Goal: Task Accomplishment & Management: Complete application form

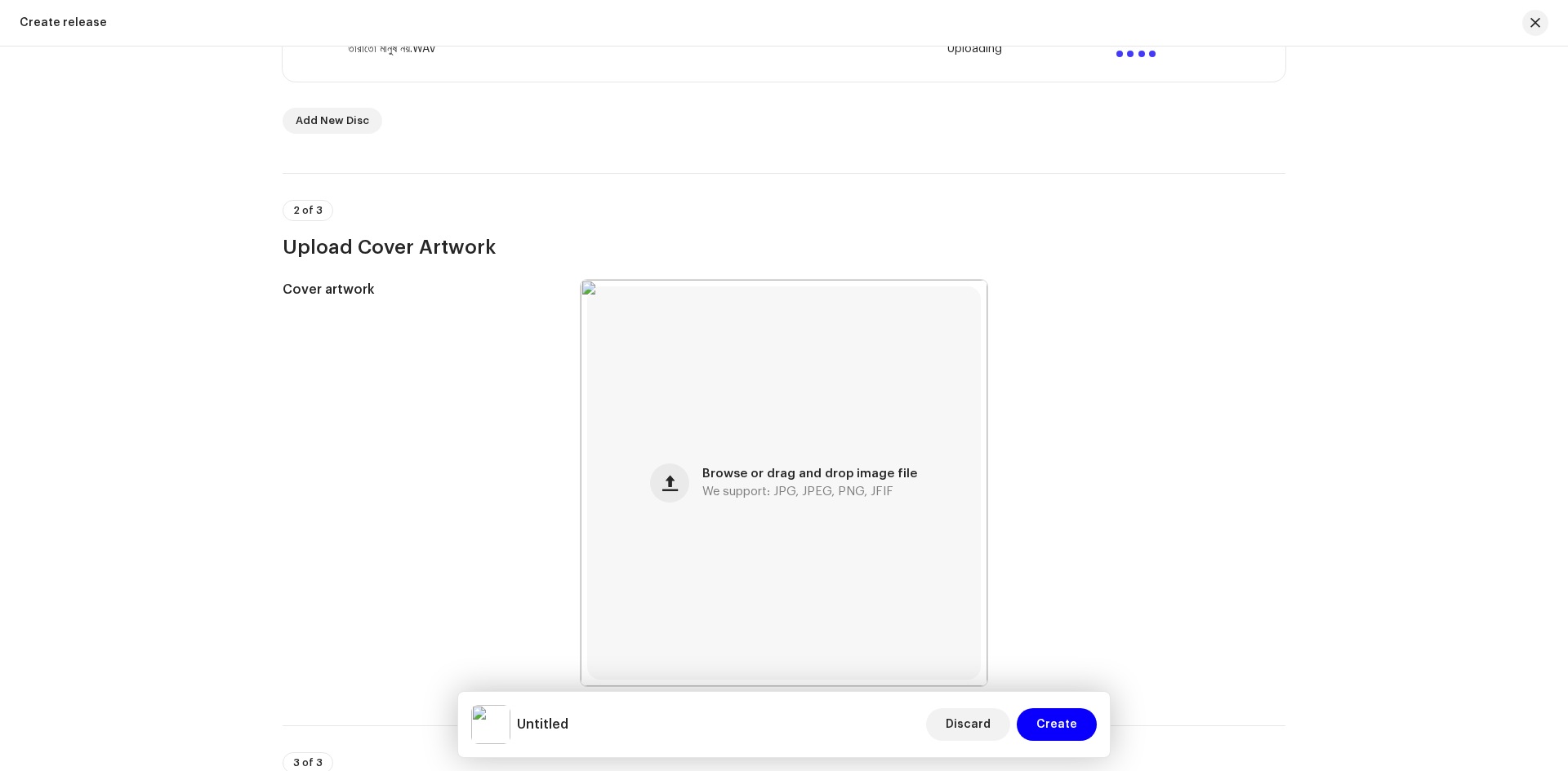
scroll to position [379, 0]
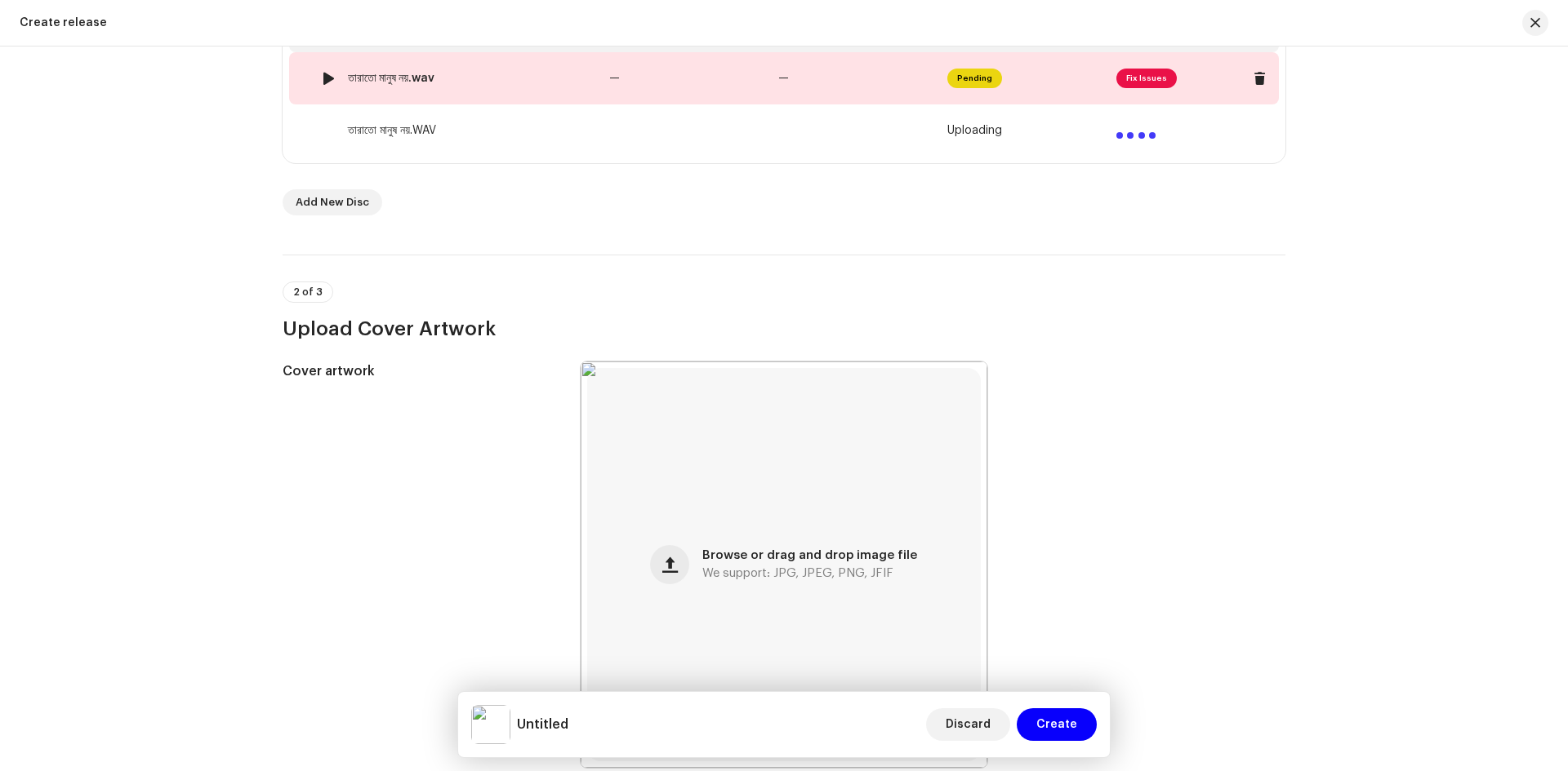
click at [978, 82] on span "Pending" at bounding box center [974, 77] width 54 height 19
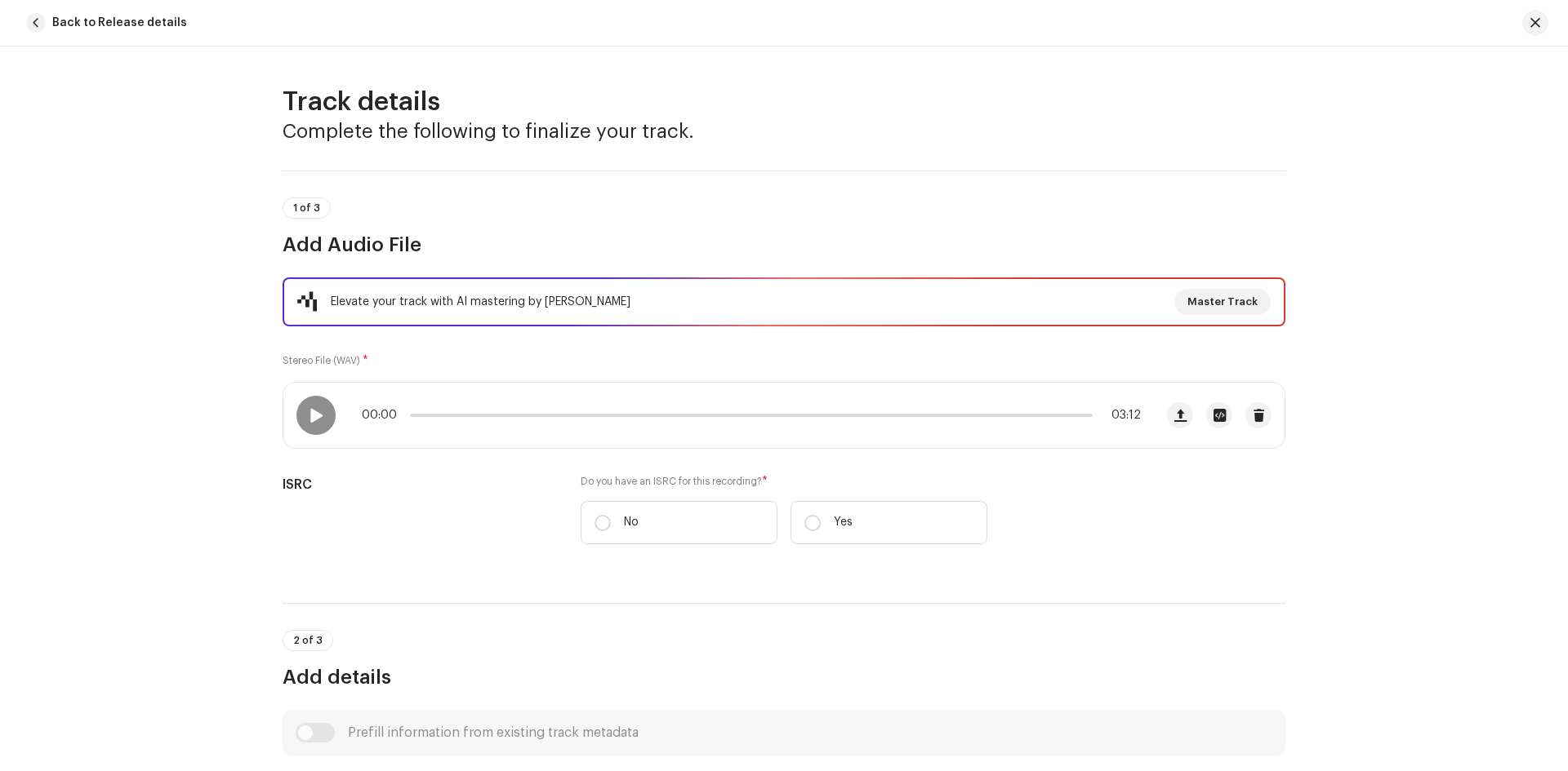
scroll to position [644, 0]
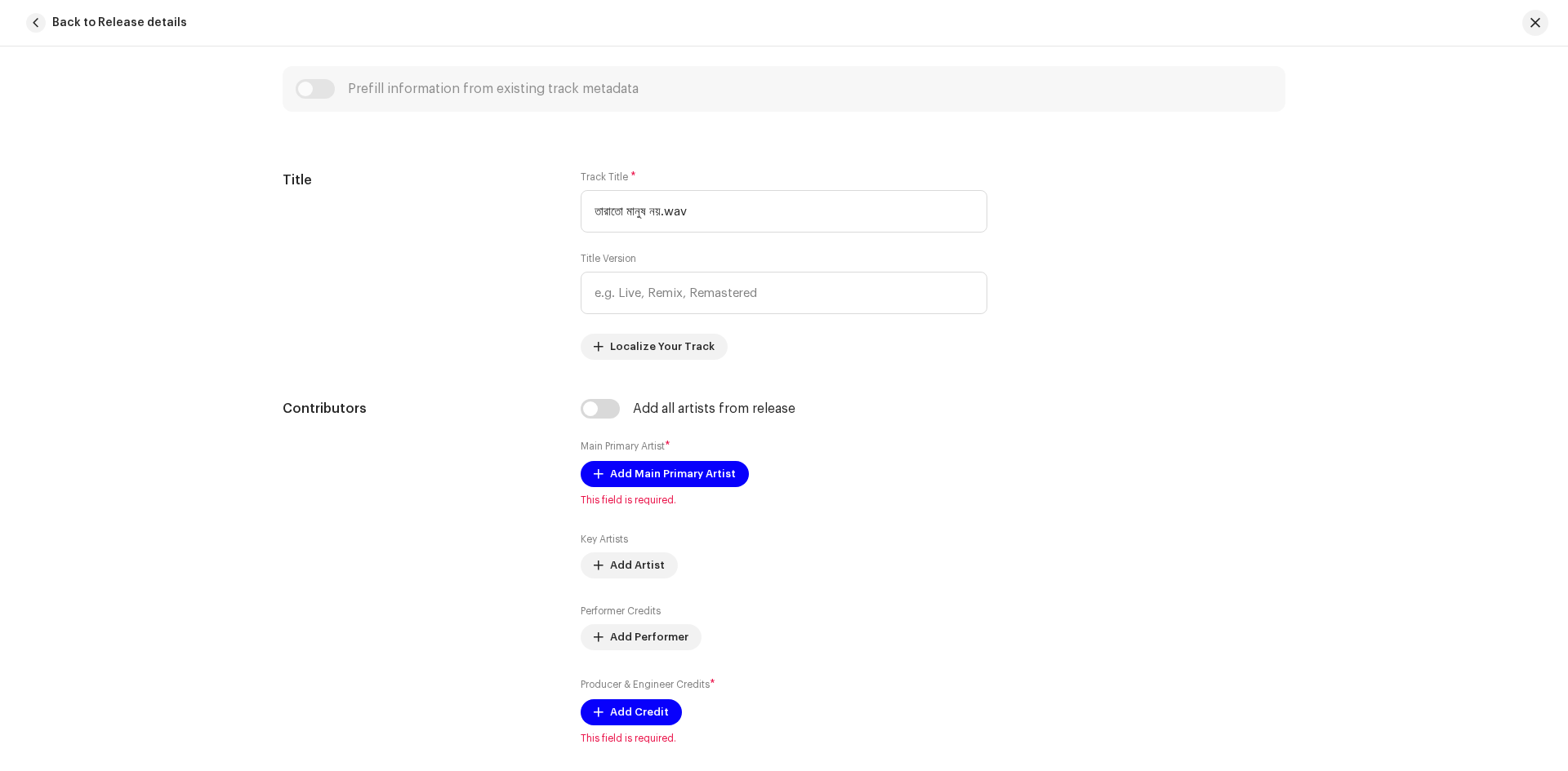
drag, startPoint x: 13, startPoint y: 2, endPoint x: 161, endPoint y: 332, distance: 361.7
click at [161, 332] on div "Track details Complete the following to finalize your track. 1 of 3 Add Audio F…" at bounding box center [784, 409] width 1568 height 725
drag, startPoint x: 1556, startPoint y: 0, endPoint x: 1123, endPoint y: 574, distance: 719.0
click at [1122, 580] on div "Tips Apple does not allow changes to Artist Name and Artist ID after initial su…" at bounding box center [1149, 572] width 272 height 346
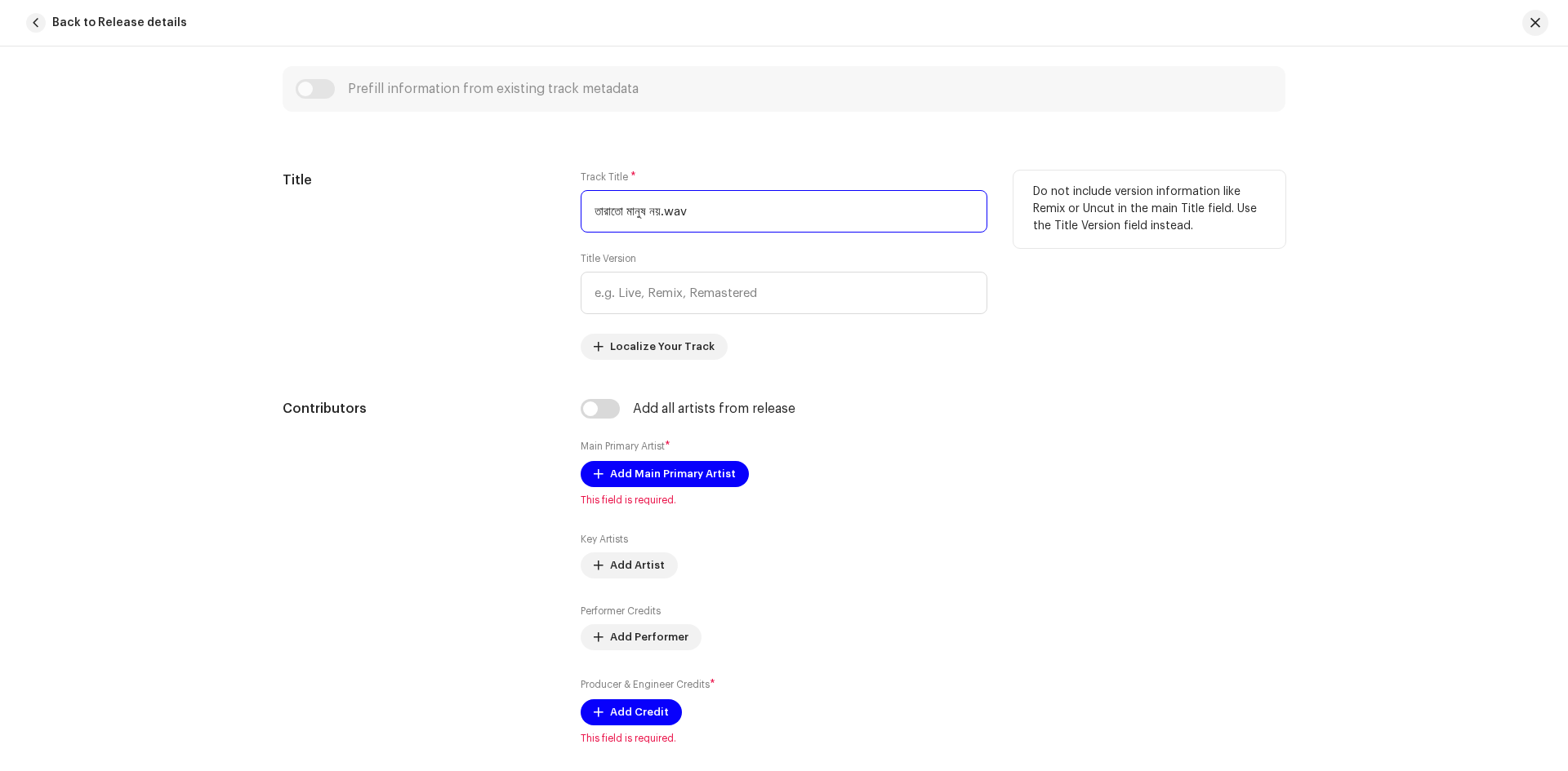
drag, startPoint x: 786, startPoint y: 224, endPoint x: 517, endPoint y: 202, distance: 269.9
click at [517, 202] on div "Title Track Title * তারাতো মানুষ নয়.wav Title Version Localize Your Track Do n…" at bounding box center [784, 265] width 1002 height 190
click at [687, 222] on input "তারাতো মানুষ নয়.wav" at bounding box center [783, 211] width 406 height 42
drag, startPoint x: 685, startPoint y: 214, endPoint x: 559, endPoint y: 210, distance: 126.1
click at [559, 210] on div "Title Track Title * তারাতো মানুষ নয়.wav Title Version Localize Your Track Do n…" at bounding box center [784, 265] width 1002 height 190
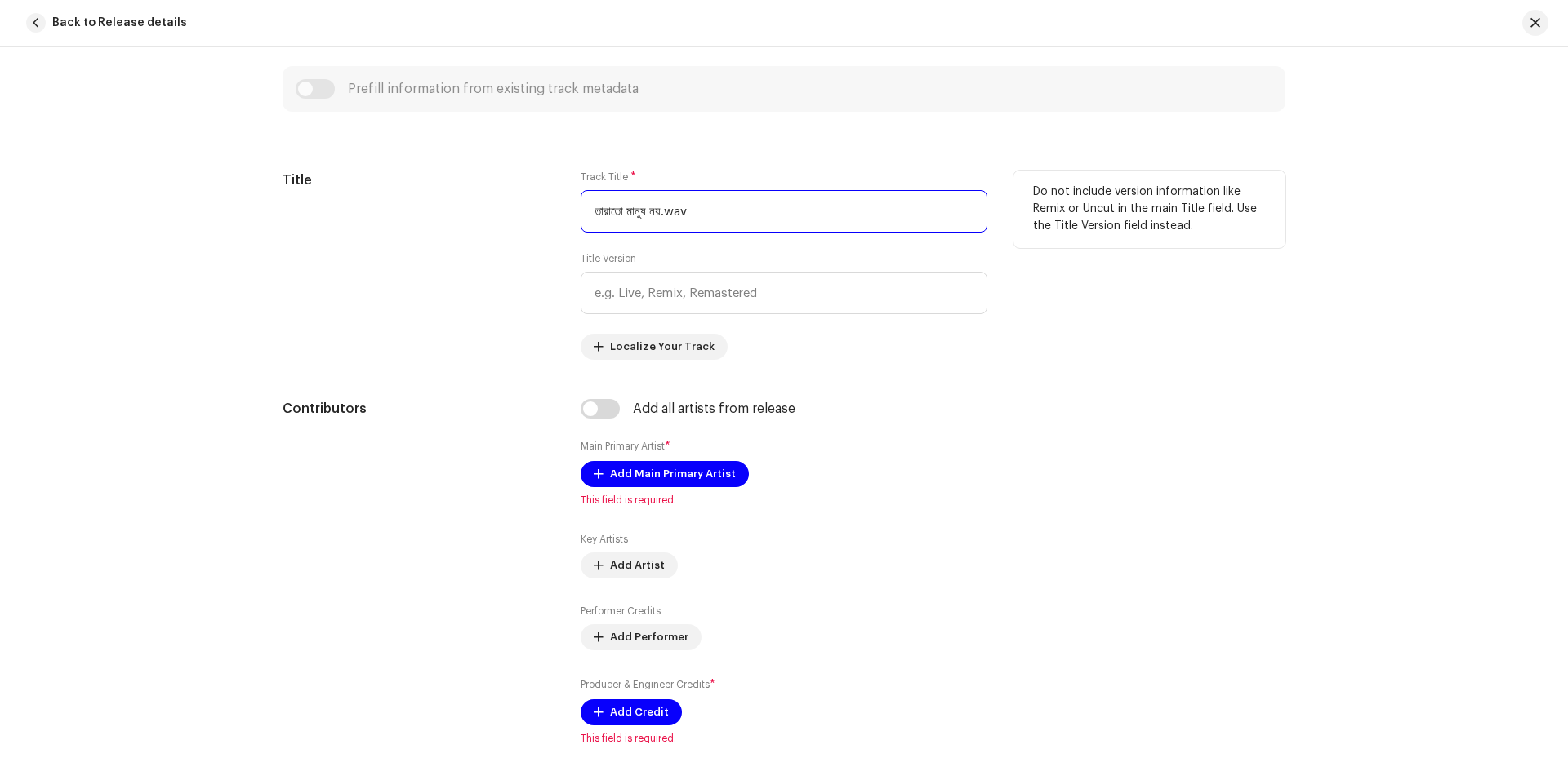
click at [639, 213] on input "তারাতো মানুষ নয়.wav" at bounding box center [783, 211] width 406 height 42
paste input "[PERSON_NAME] to manush noi"
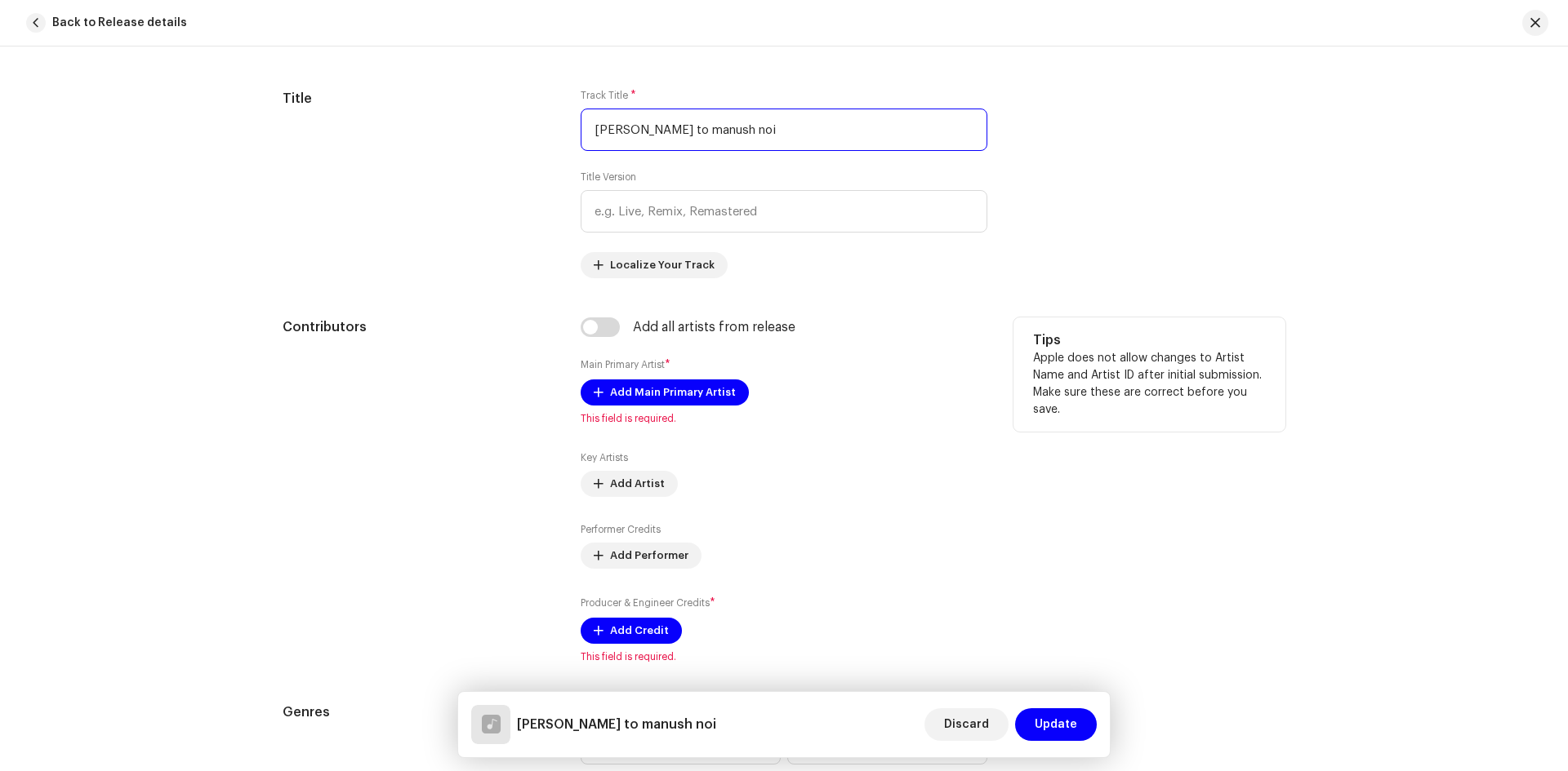
scroll to position [807, 0]
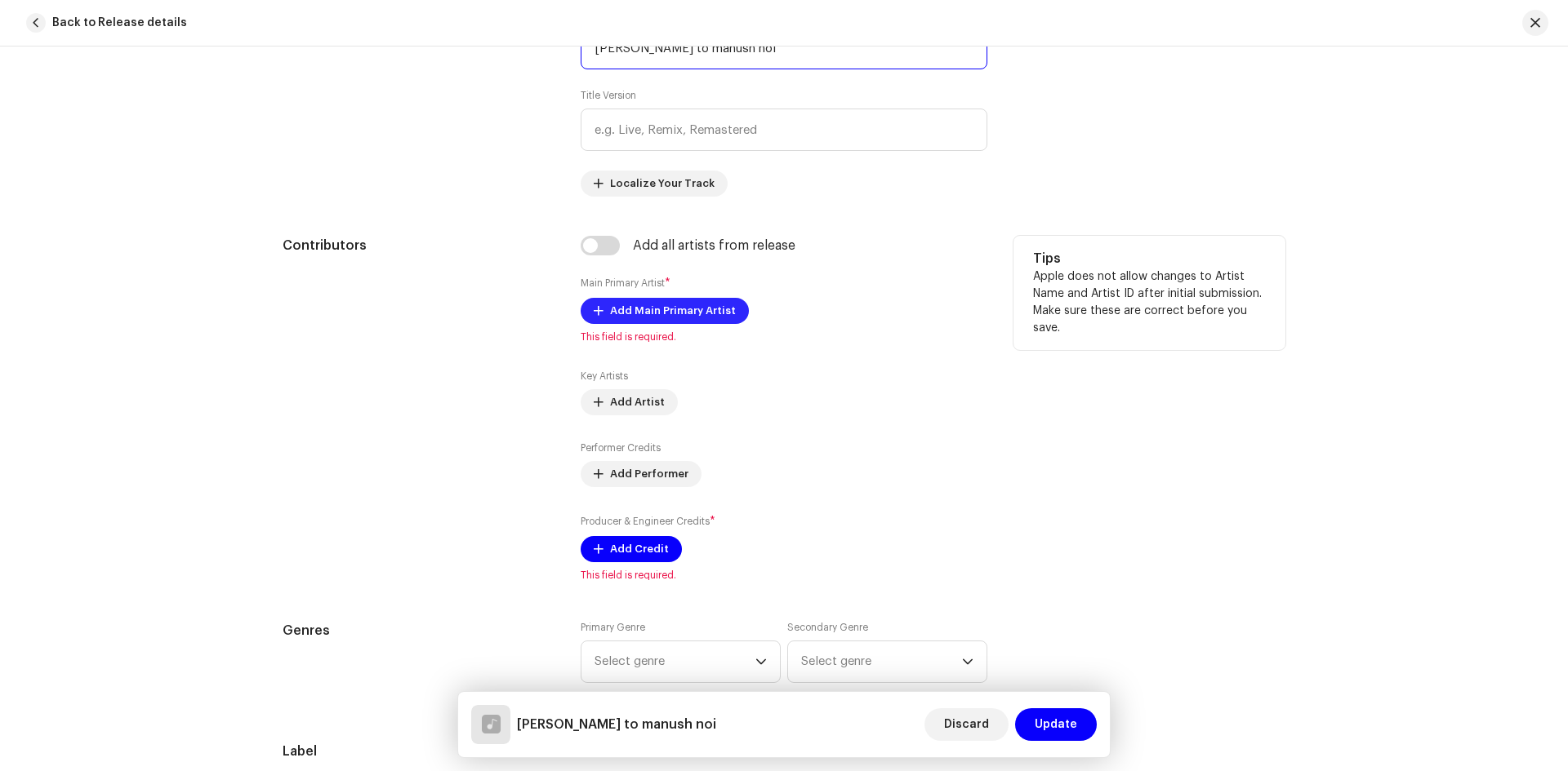
type input "[PERSON_NAME] to manush noi"
click at [672, 303] on span "Add Main Primary Artist" at bounding box center [673, 310] width 125 height 32
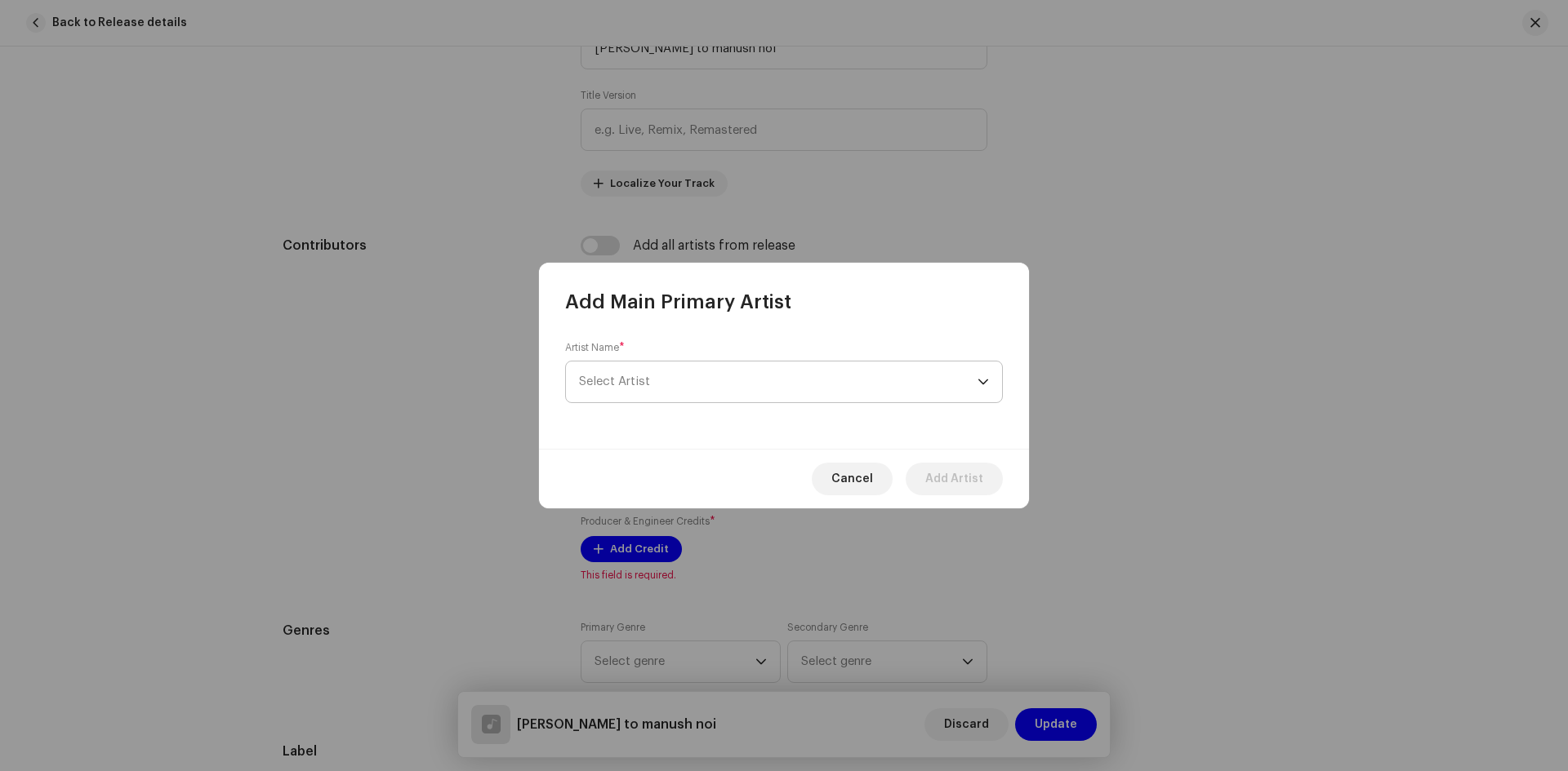
click at [628, 398] on span "Select Artist" at bounding box center [778, 382] width 398 height 41
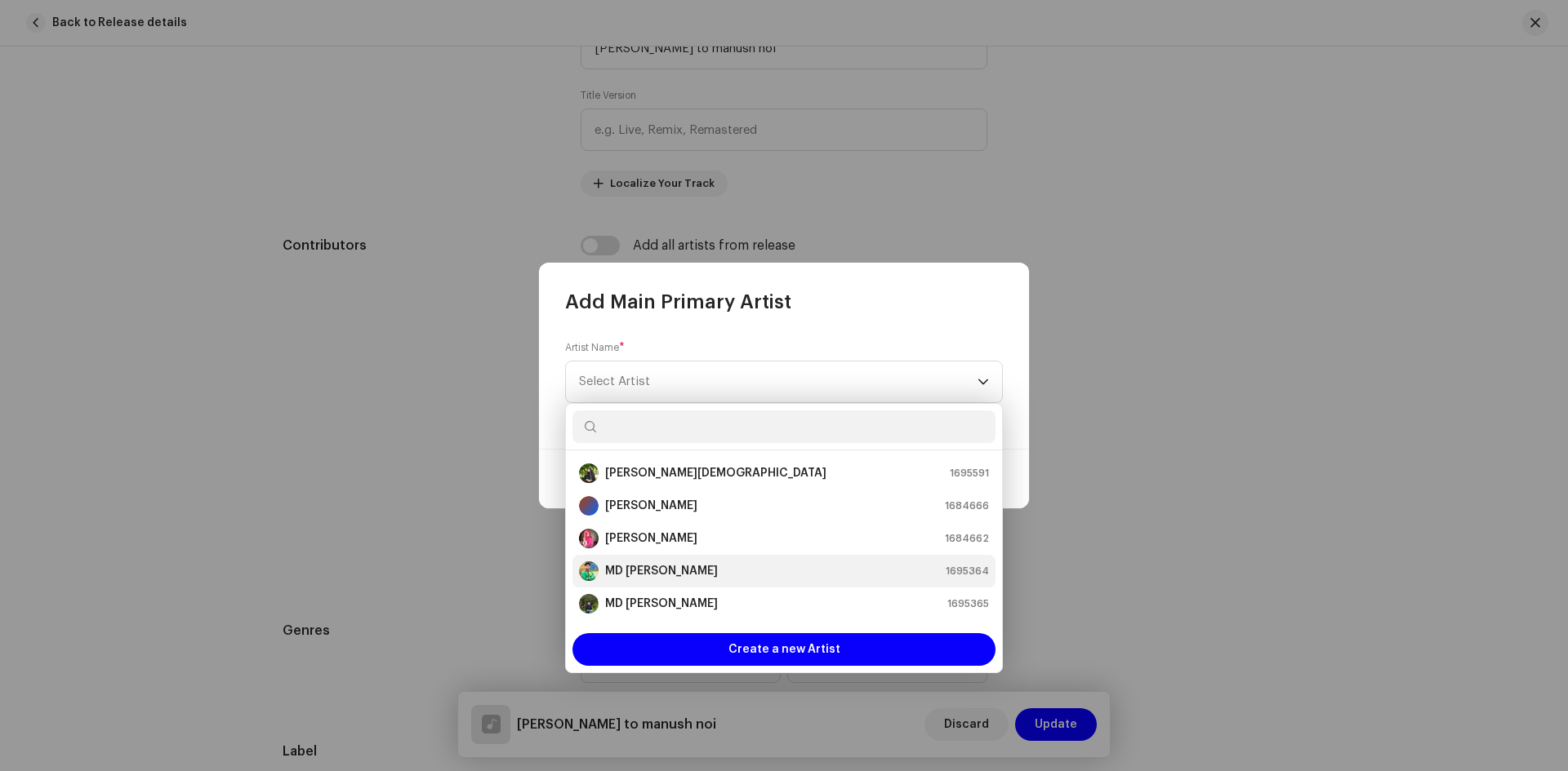
scroll to position [82, 0]
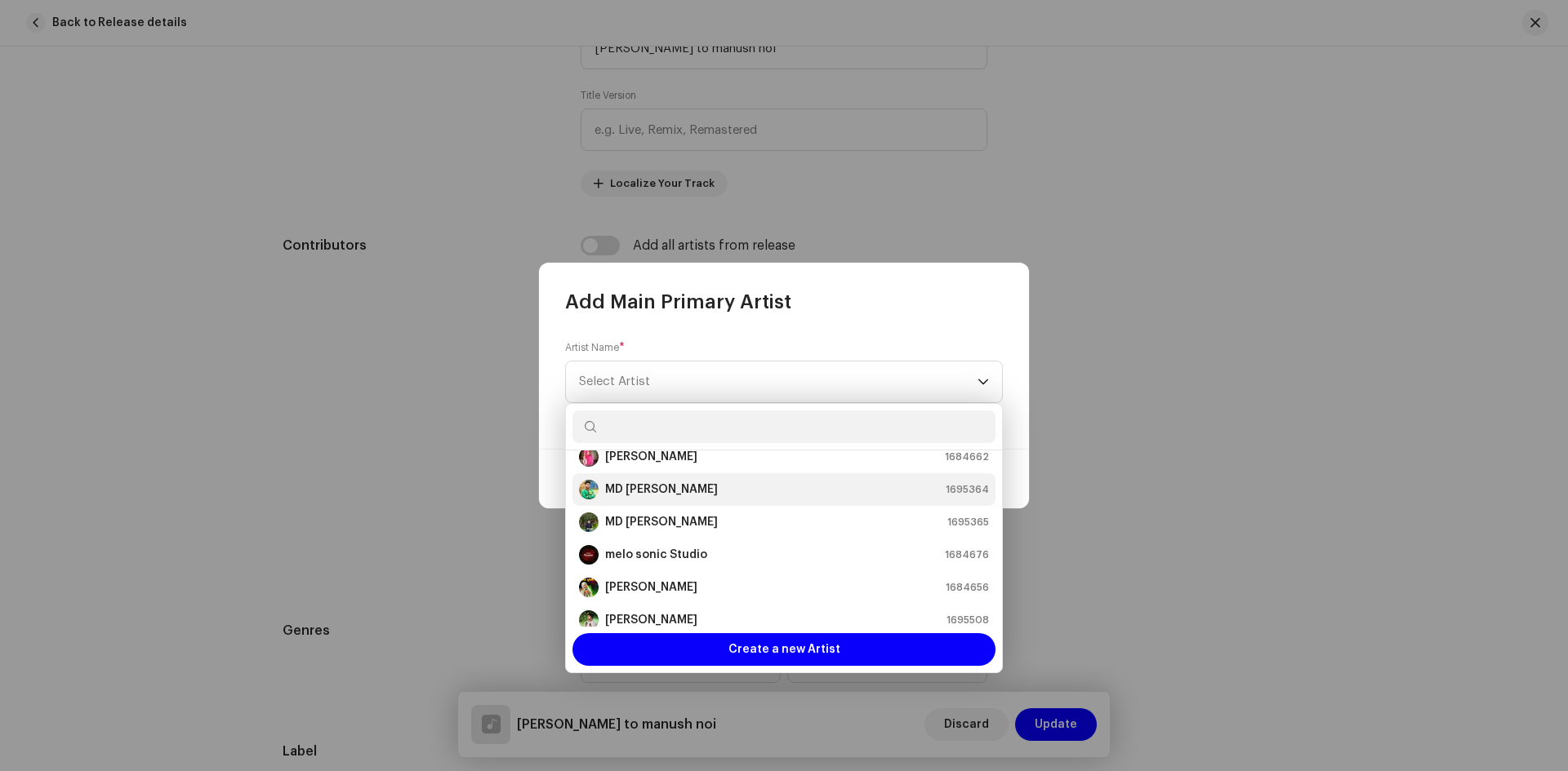
click at [642, 585] on strong "[PERSON_NAME]" at bounding box center [651, 588] width 92 height 17
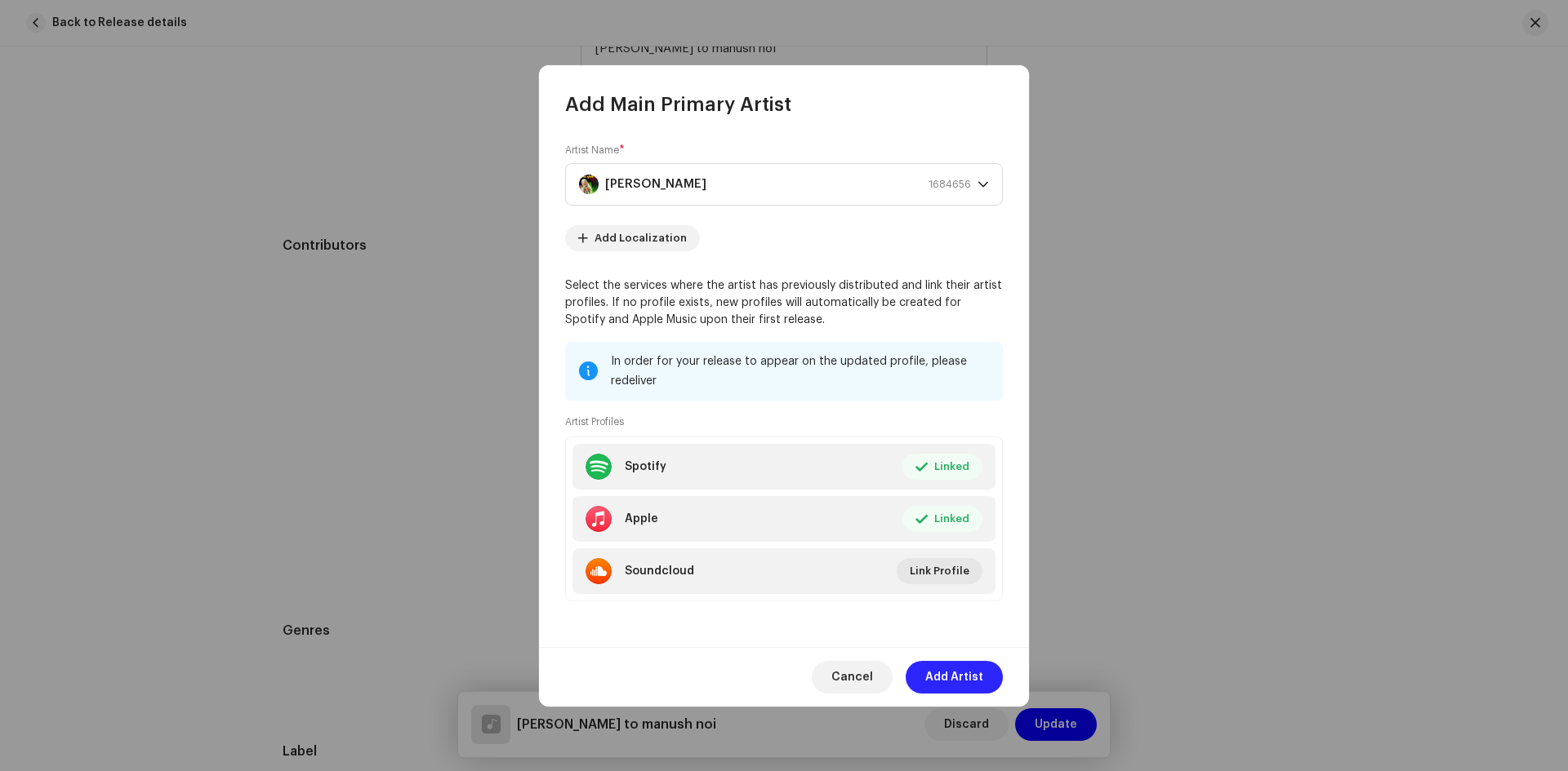
click at [958, 671] on span "Add Artist" at bounding box center [954, 677] width 58 height 32
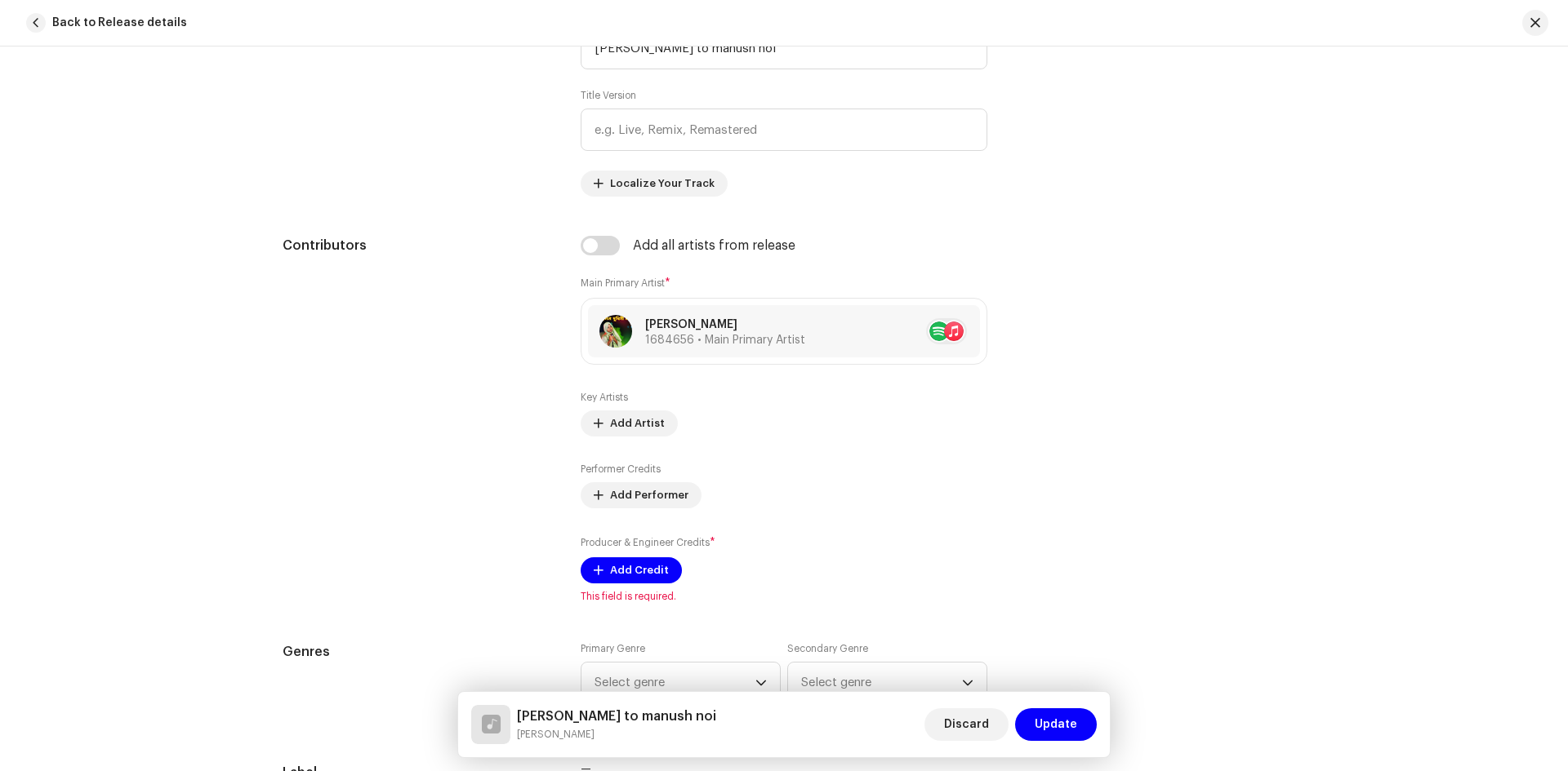
scroll to position [971, 0]
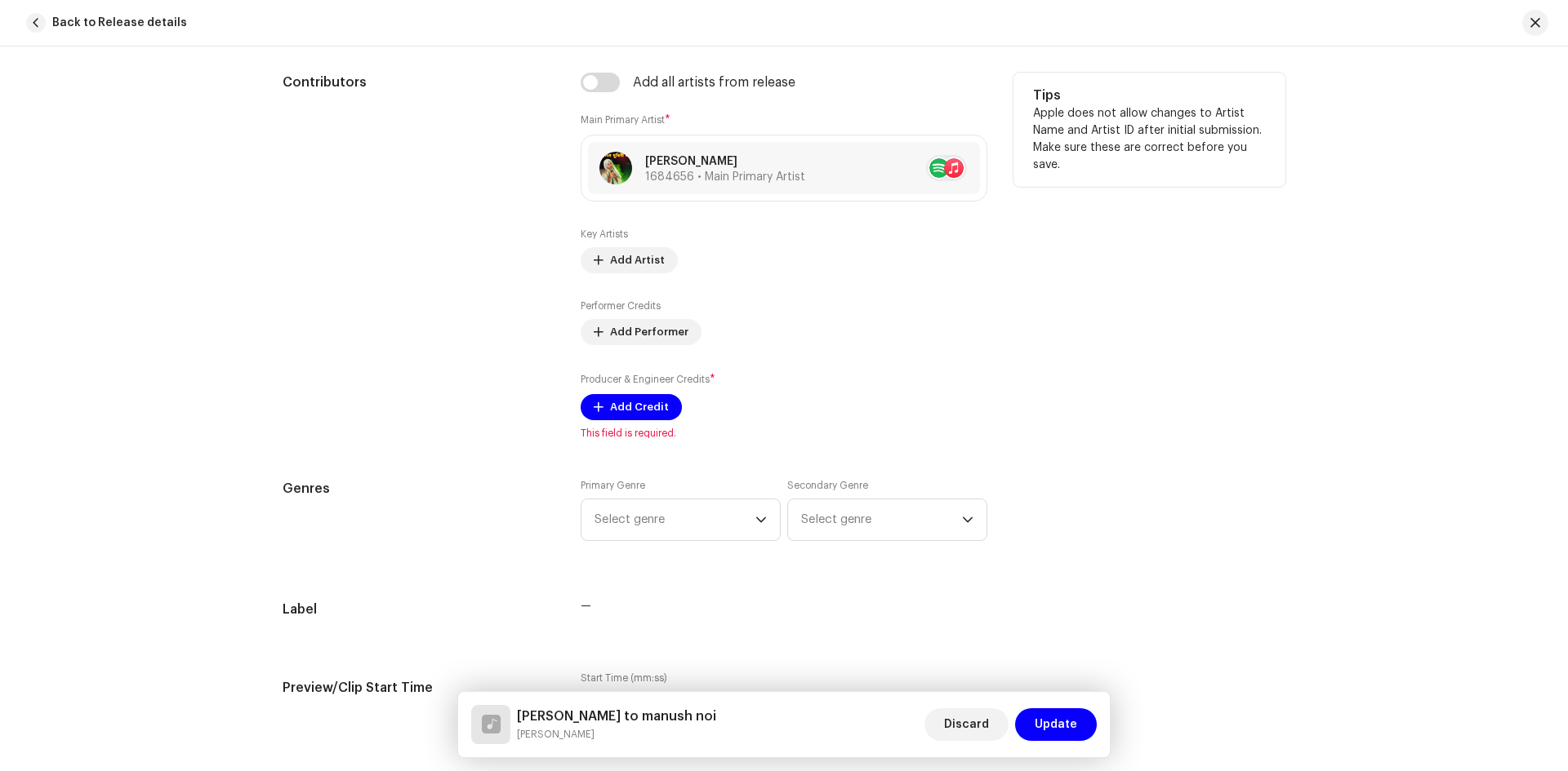
click at [614, 421] on div "Add all artists from release Main Primary Artist * orina safa khan 1684656 • Ma…" at bounding box center [783, 256] width 406 height 368
click at [614, 416] on span "Add Credit" at bounding box center [639, 407] width 59 height 32
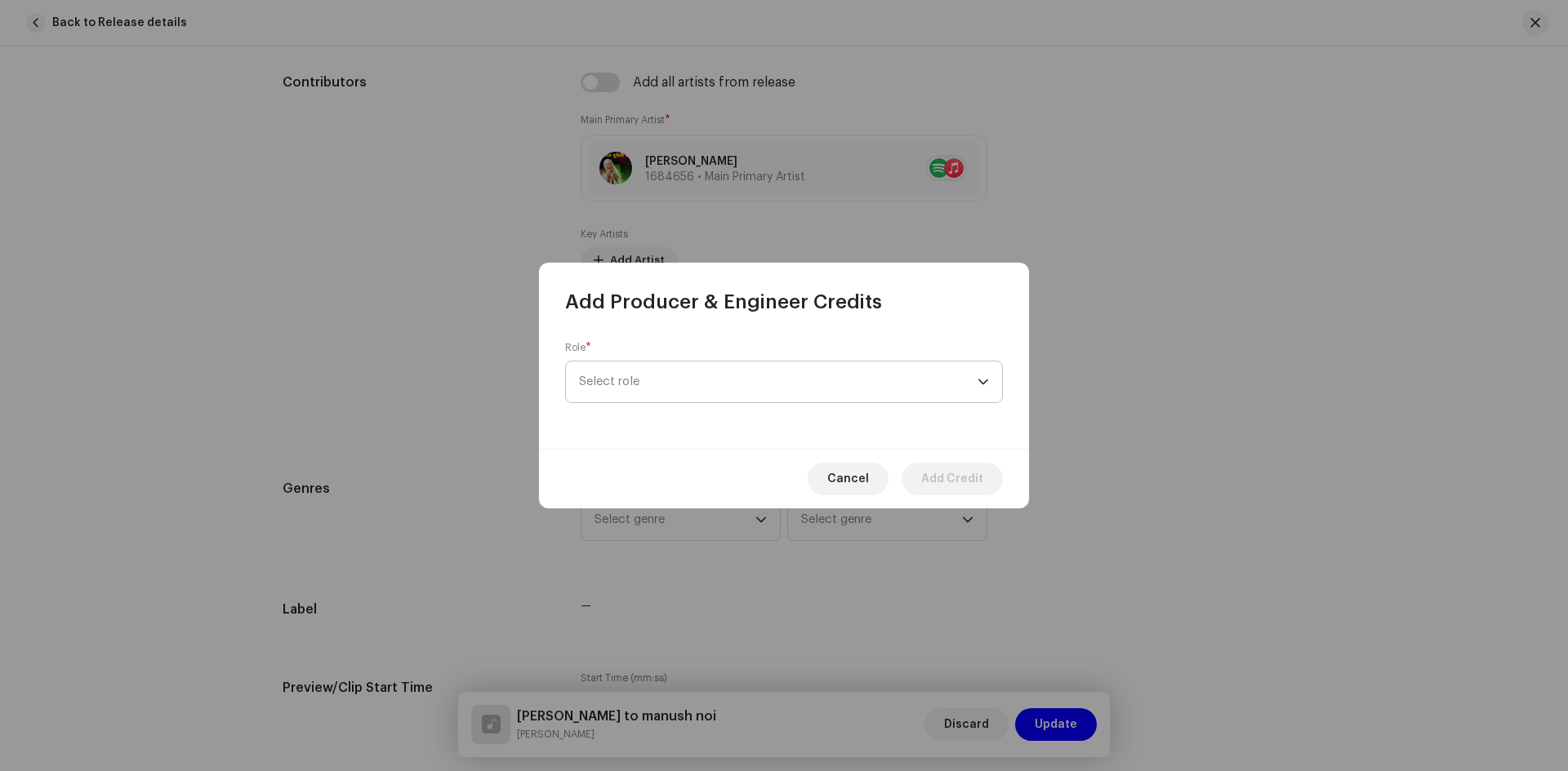
click at [639, 380] on span "Select role" at bounding box center [778, 382] width 398 height 41
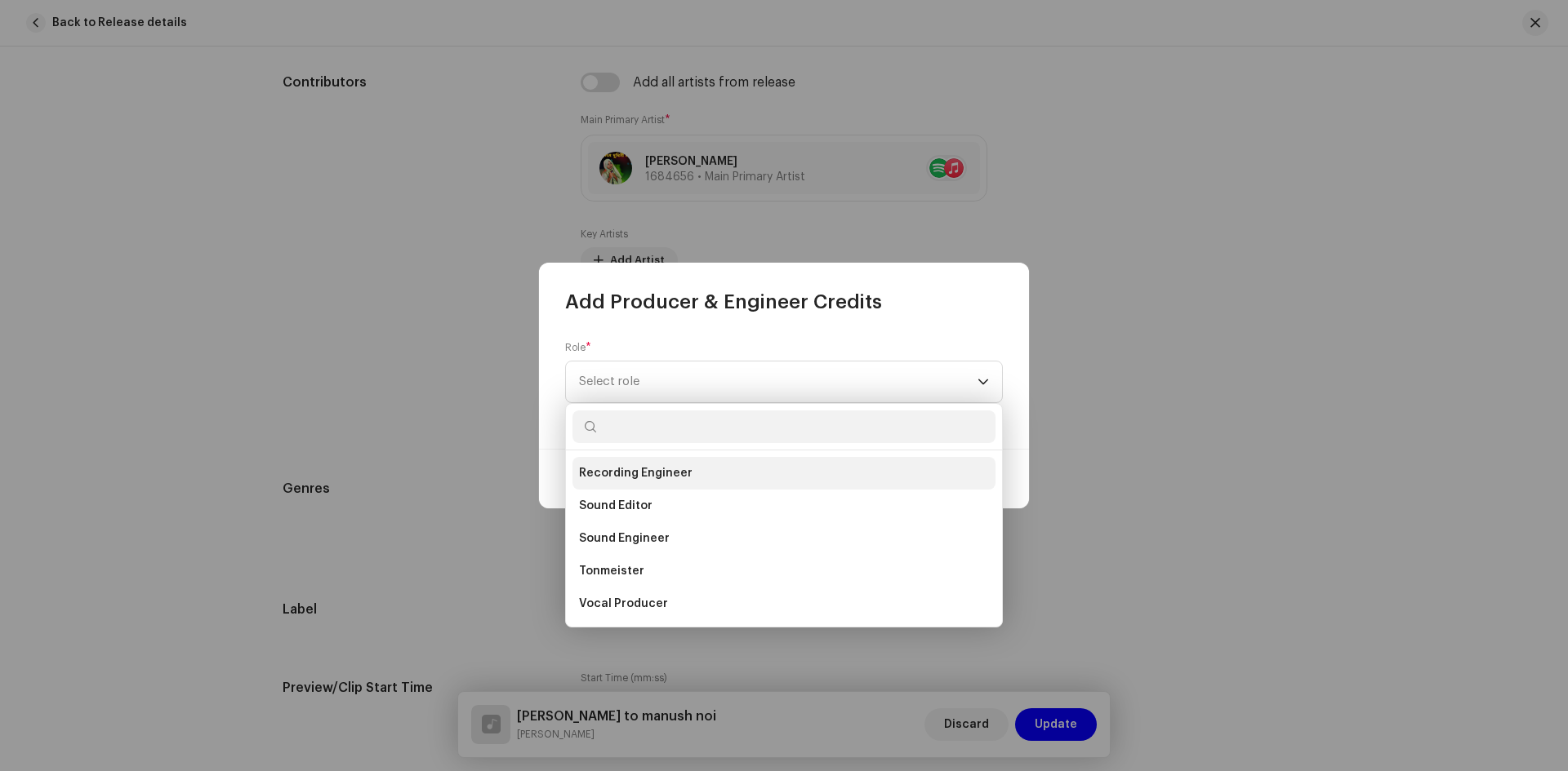
scroll to position [555, 0]
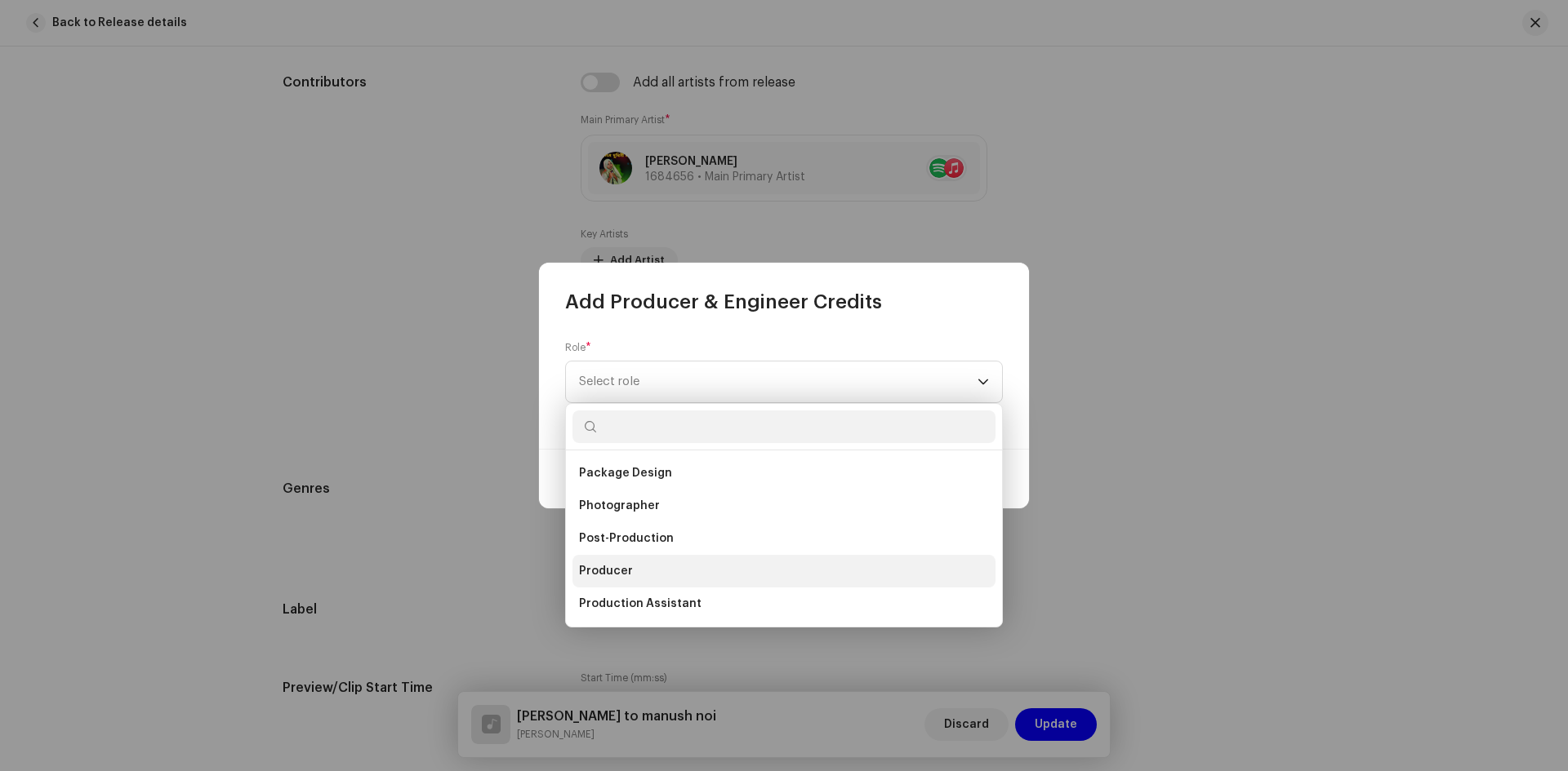
click at [632, 567] on li "Producer" at bounding box center [783, 571] width 423 height 32
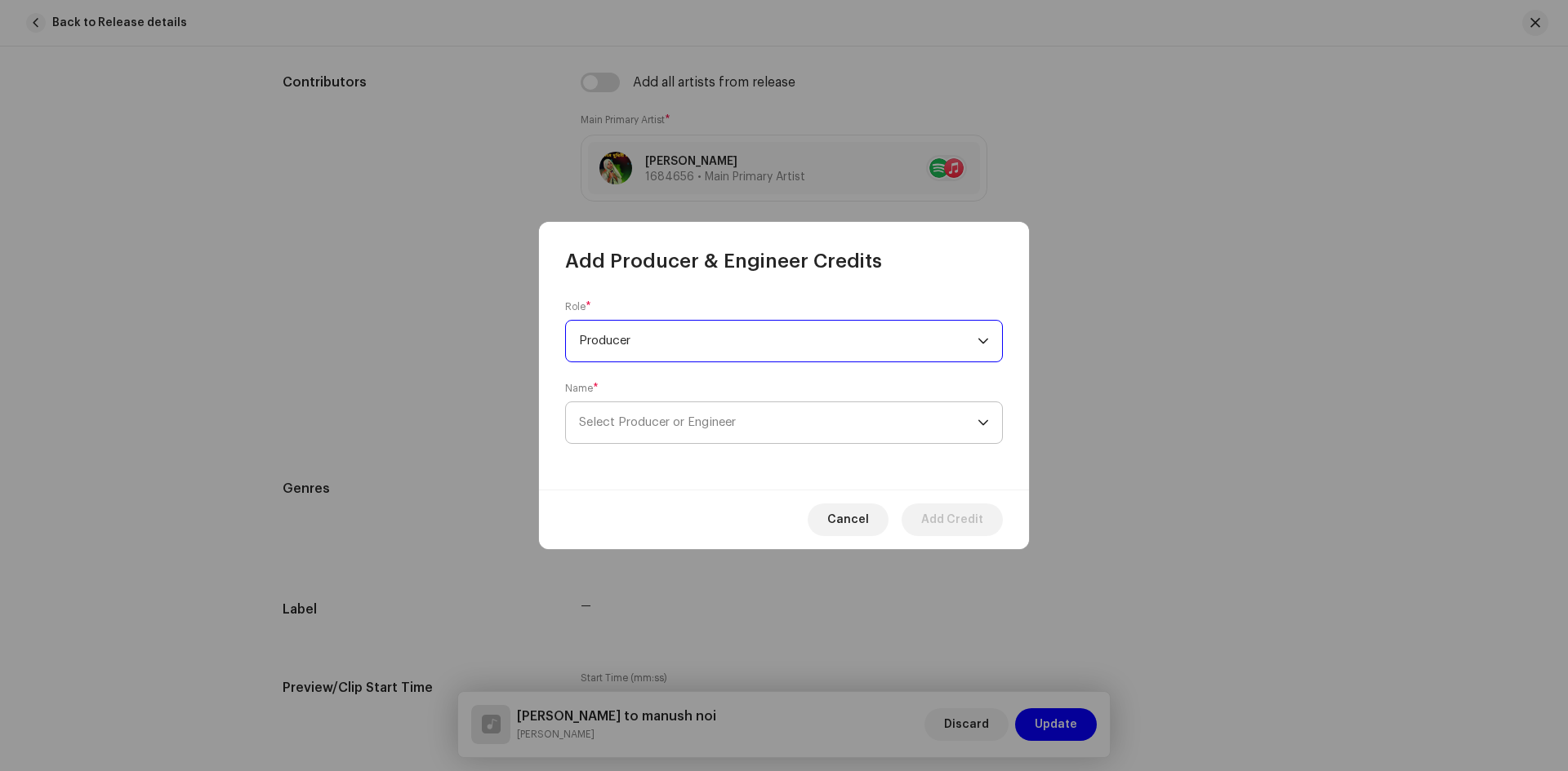
click at [630, 410] on span "Select Producer or Engineer" at bounding box center [778, 423] width 398 height 41
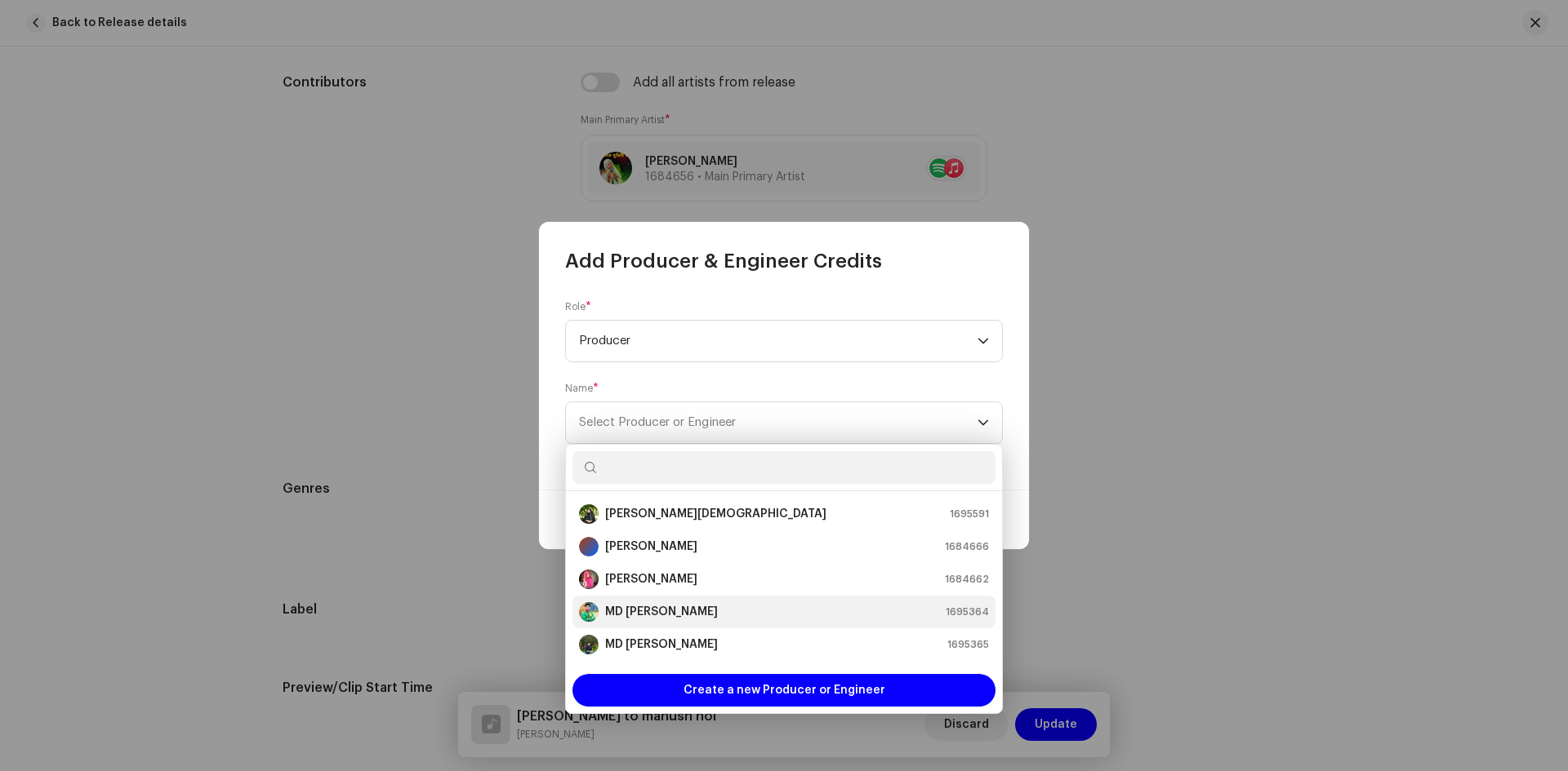
click at [639, 607] on strong "MD Naeem Hassan" at bounding box center [661, 613] width 112 height 17
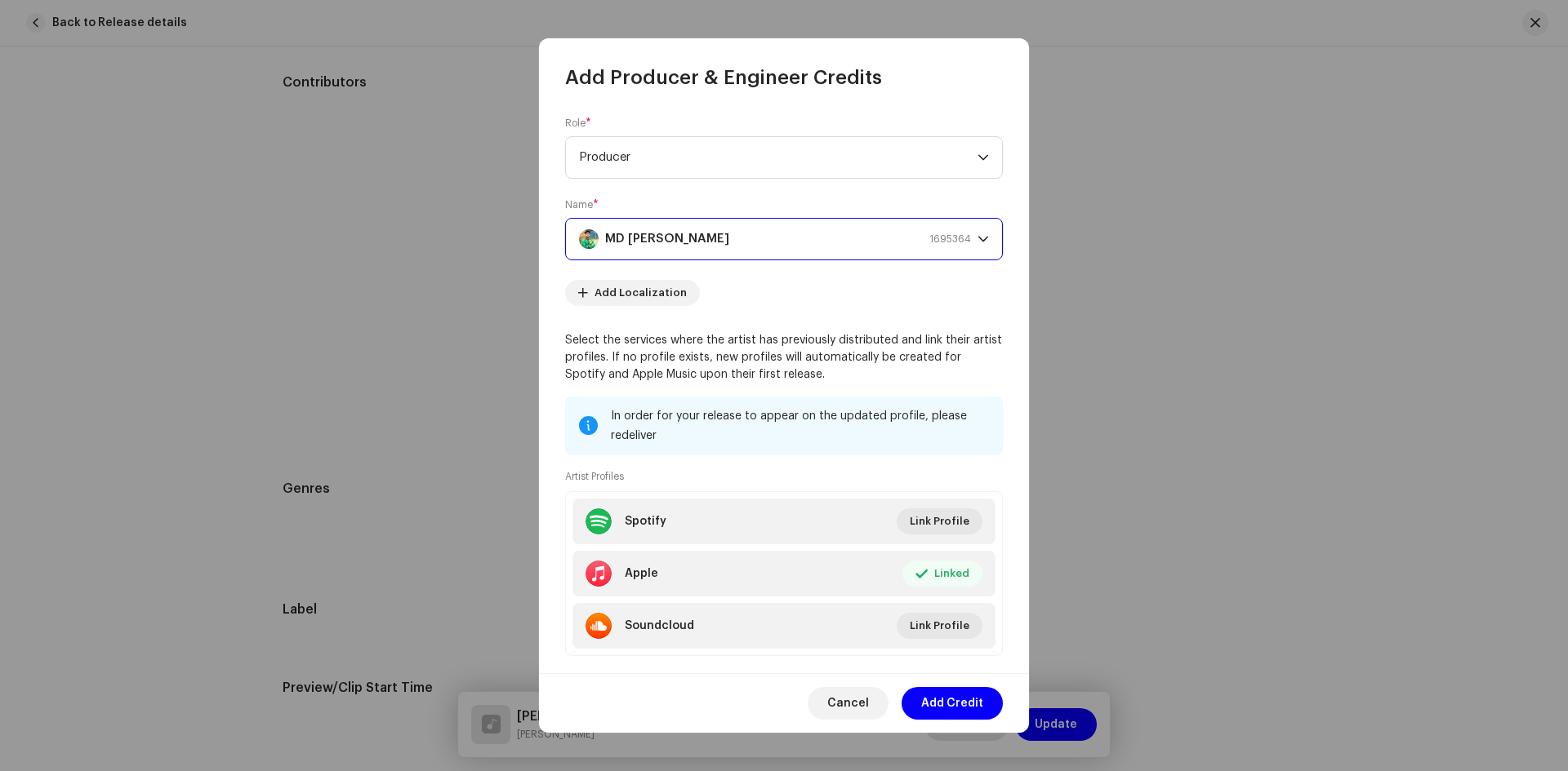
click at [950, 699] on span "Add Credit" at bounding box center [952, 703] width 62 height 32
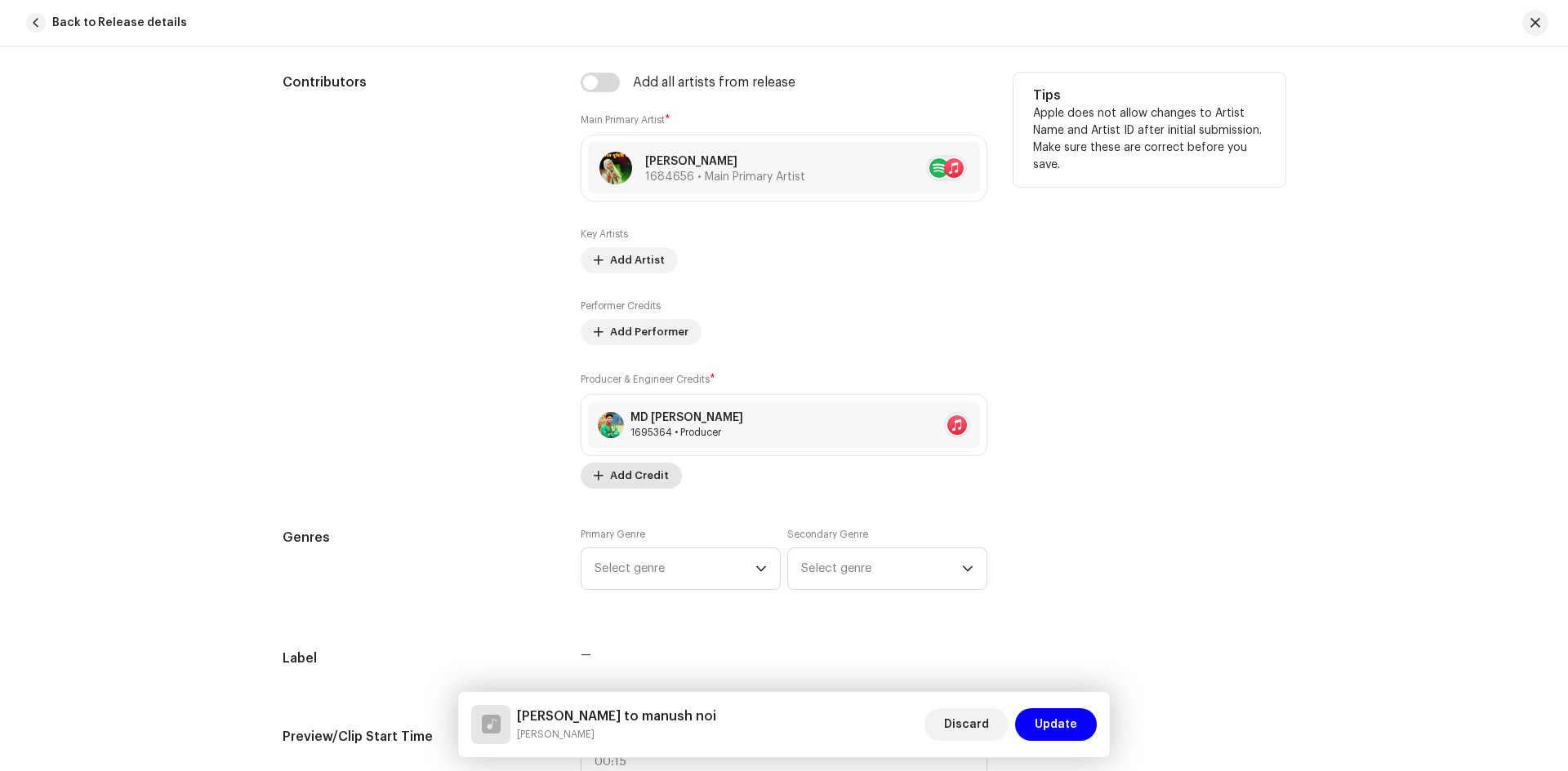
click at [621, 475] on span "Add Credit" at bounding box center [639, 475] width 59 height 32
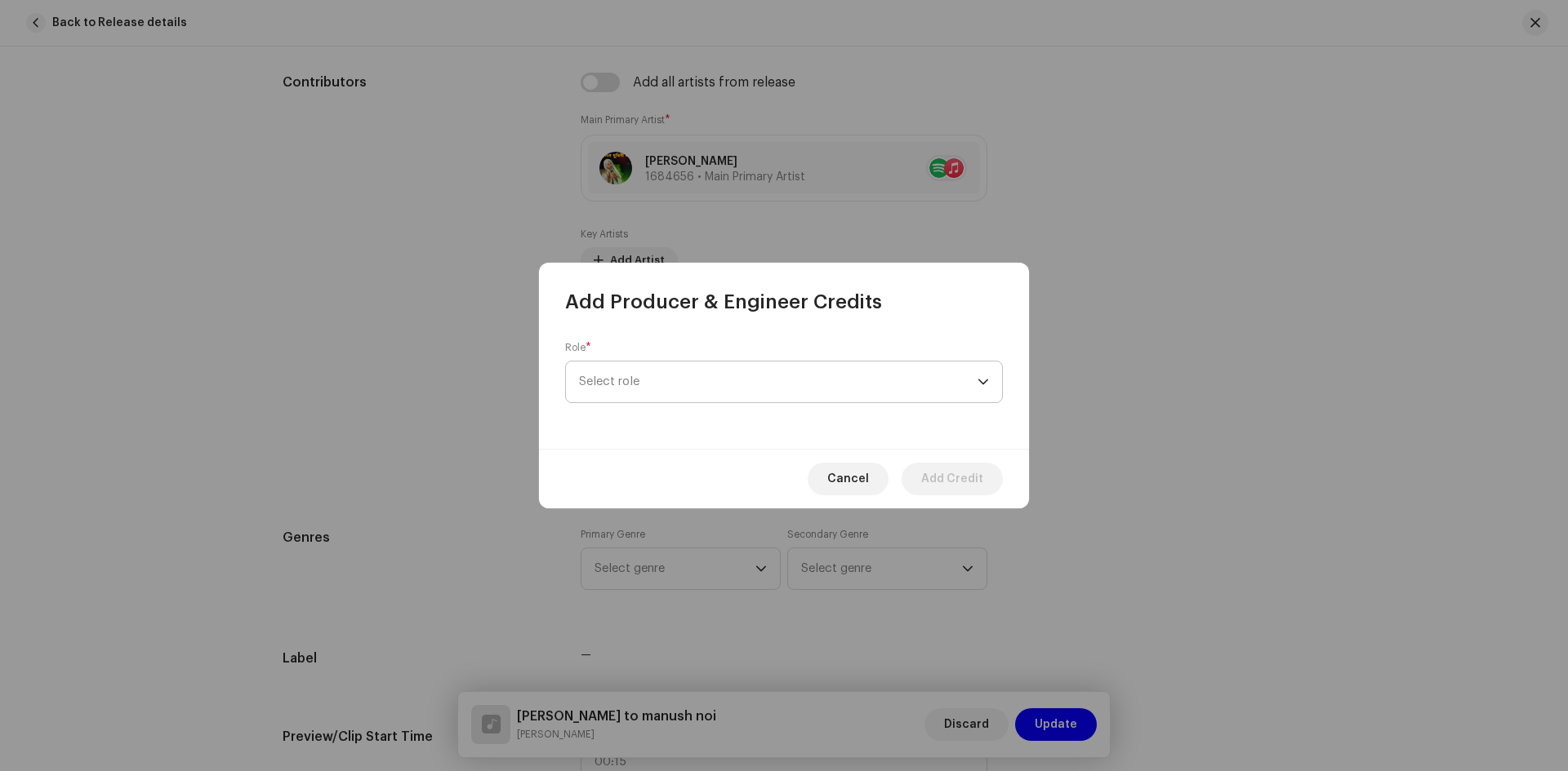
click at [673, 384] on span "Select role" at bounding box center [778, 382] width 398 height 41
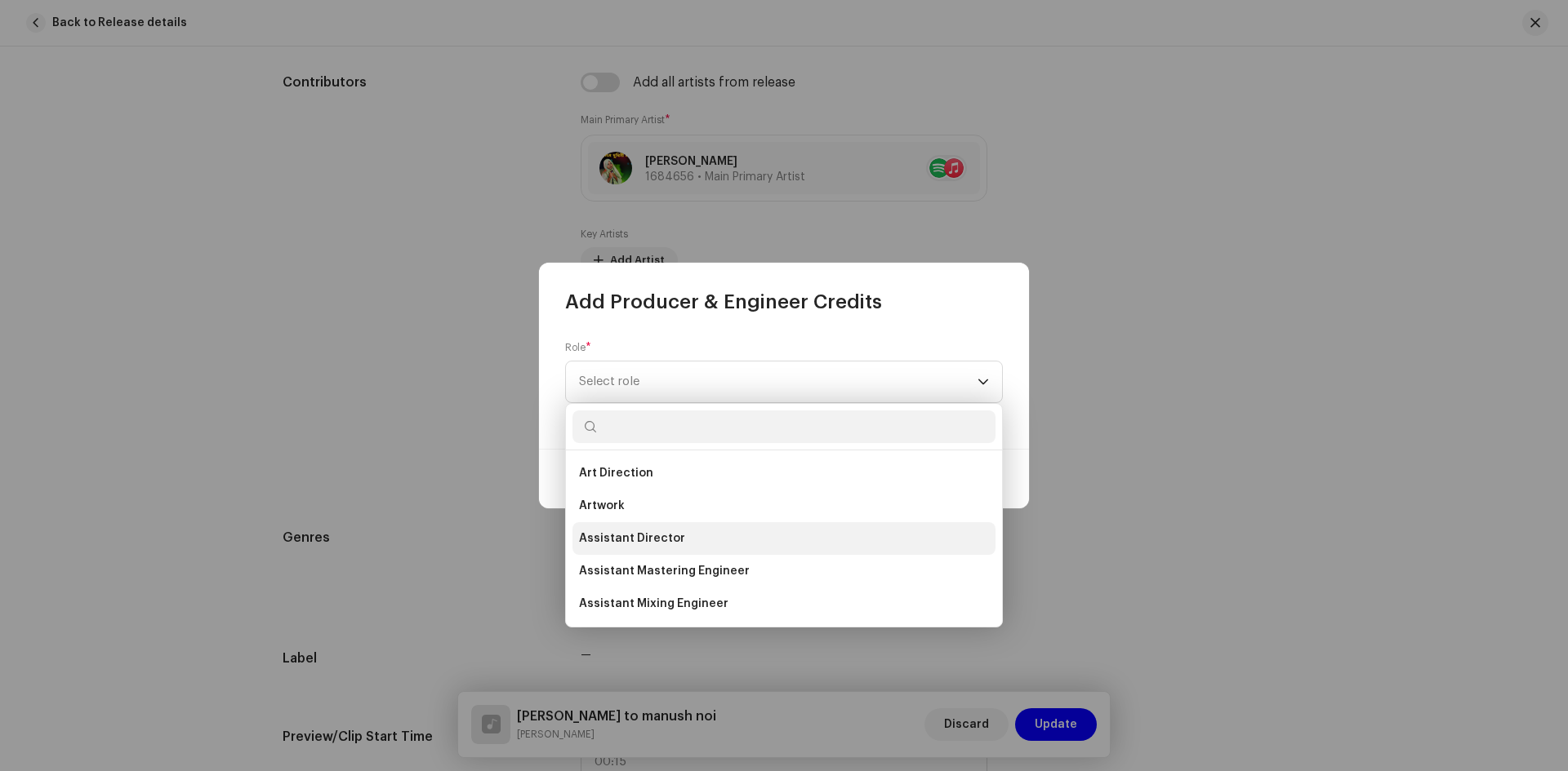
scroll to position [163, 0]
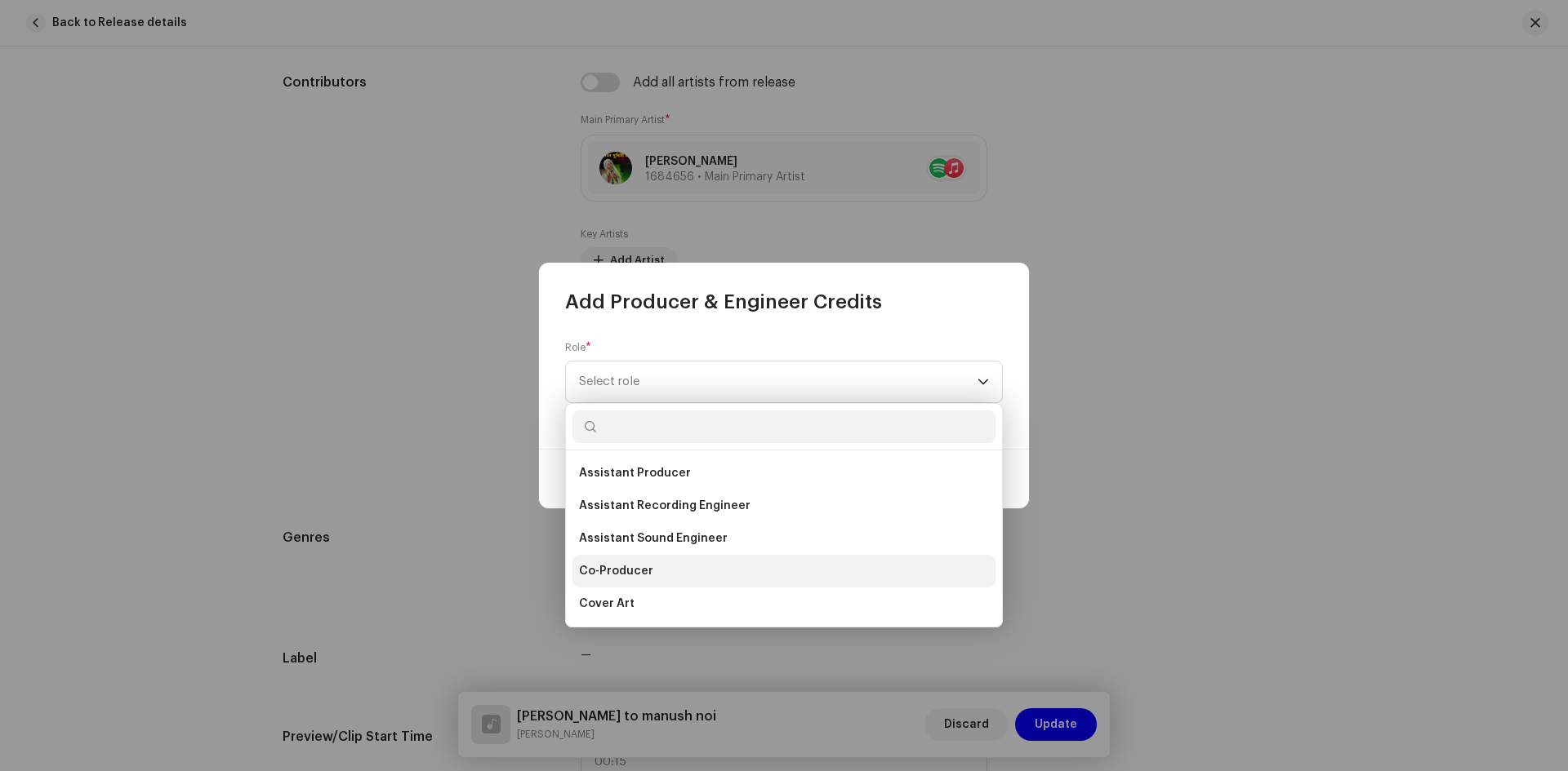
click at [637, 572] on span "Co-Producer" at bounding box center [615, 571] width 75 height 17
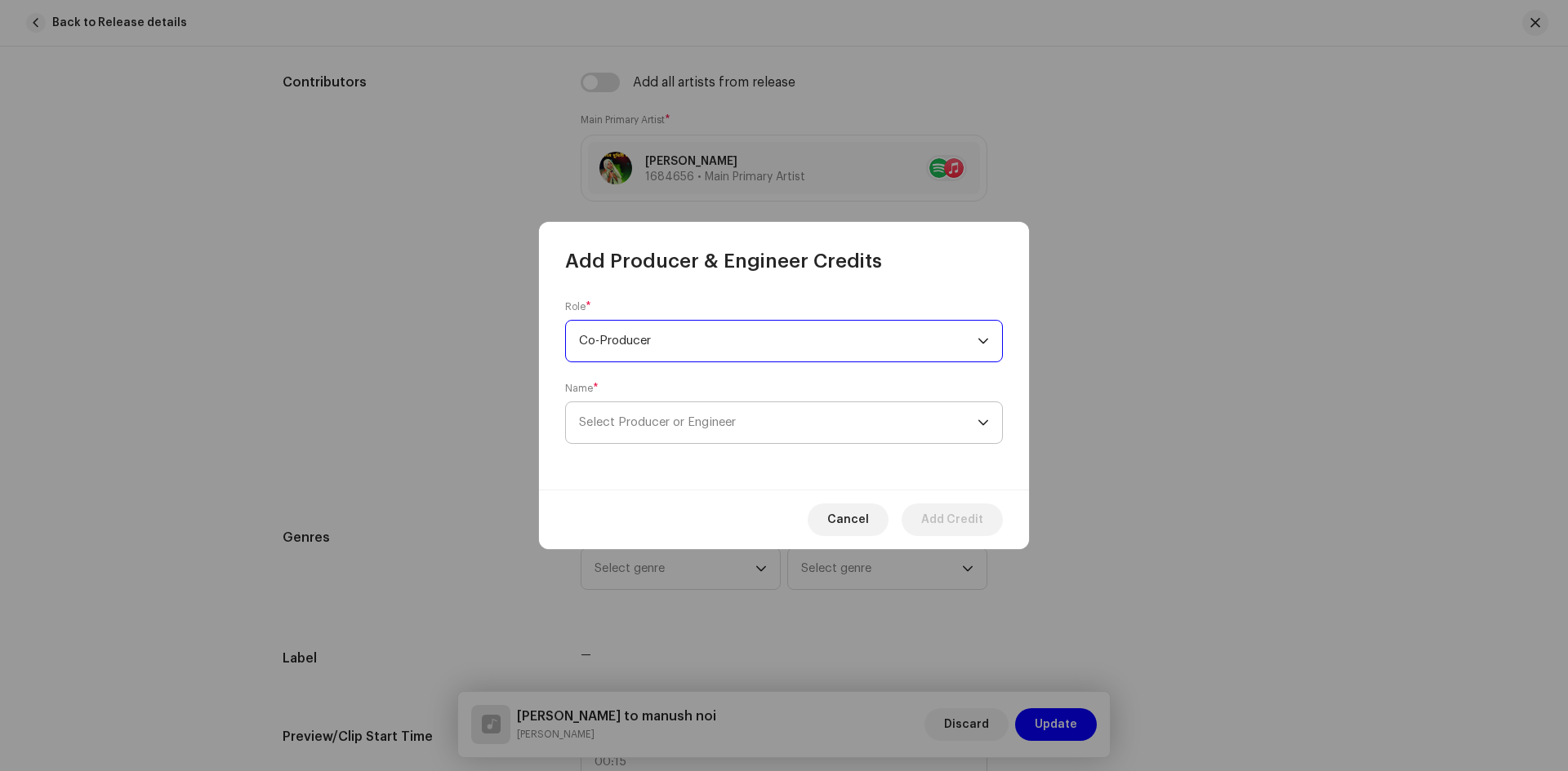
click at [646, 429] on span "Select Producer or Engineer" at bounding box center [778, 423] width 398 height 41
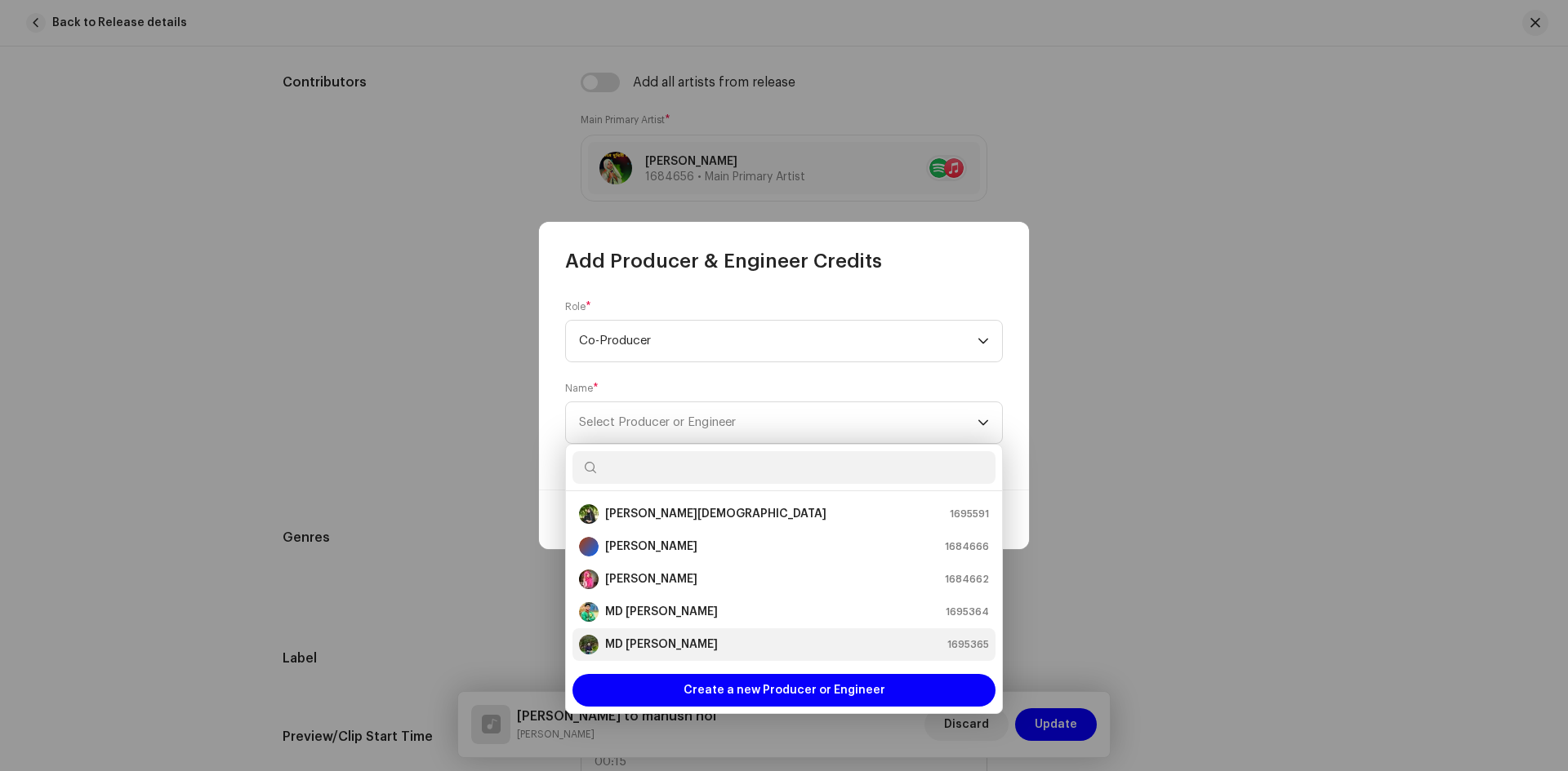
click at [676, 643] on strong "MD Tamim Hossain" at bounding box center [661, 645] width 112 height 17
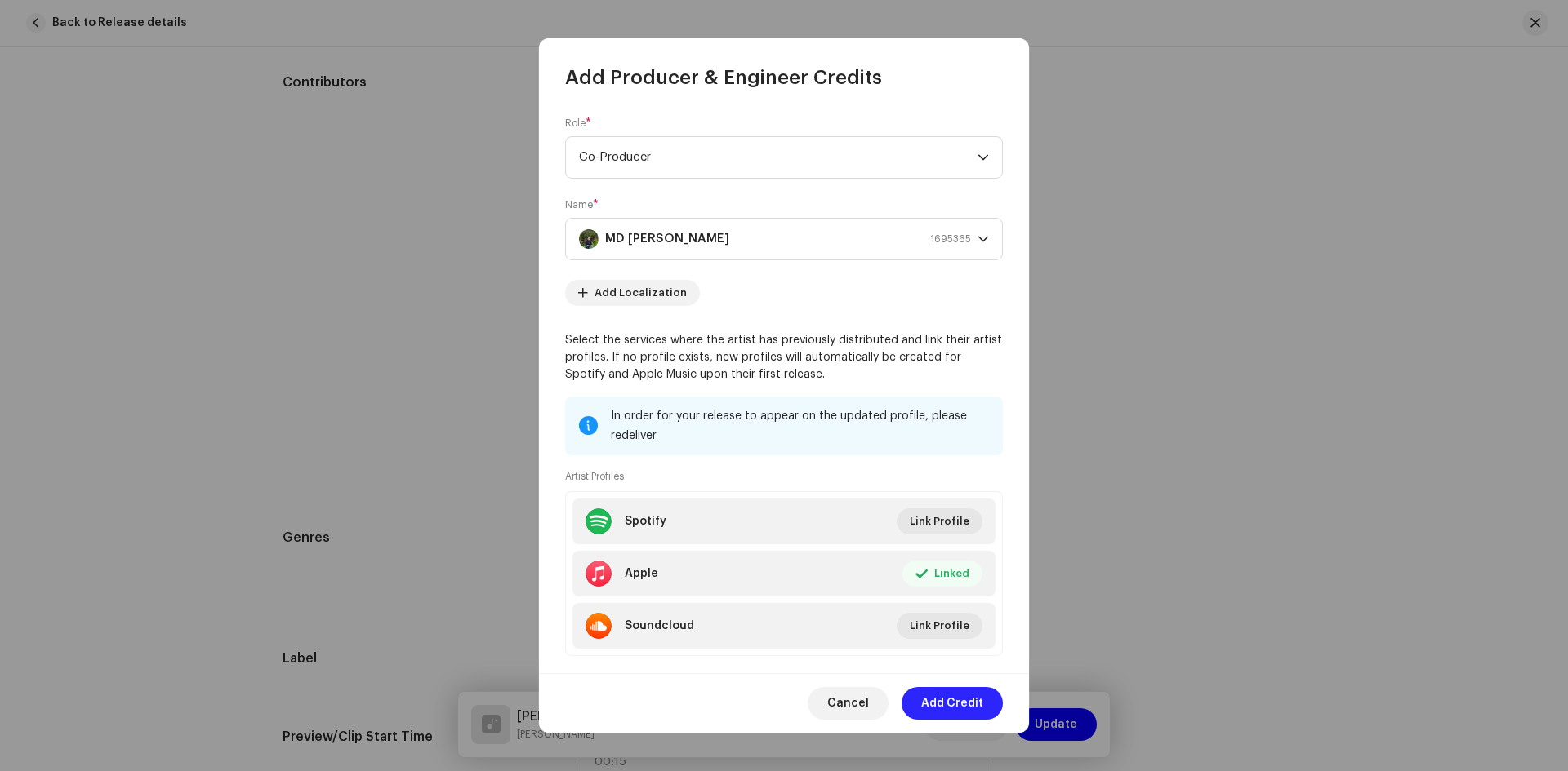
click at [954, 709] on span "Add Credit" at bounding box center [952, 703] width 62 height 32
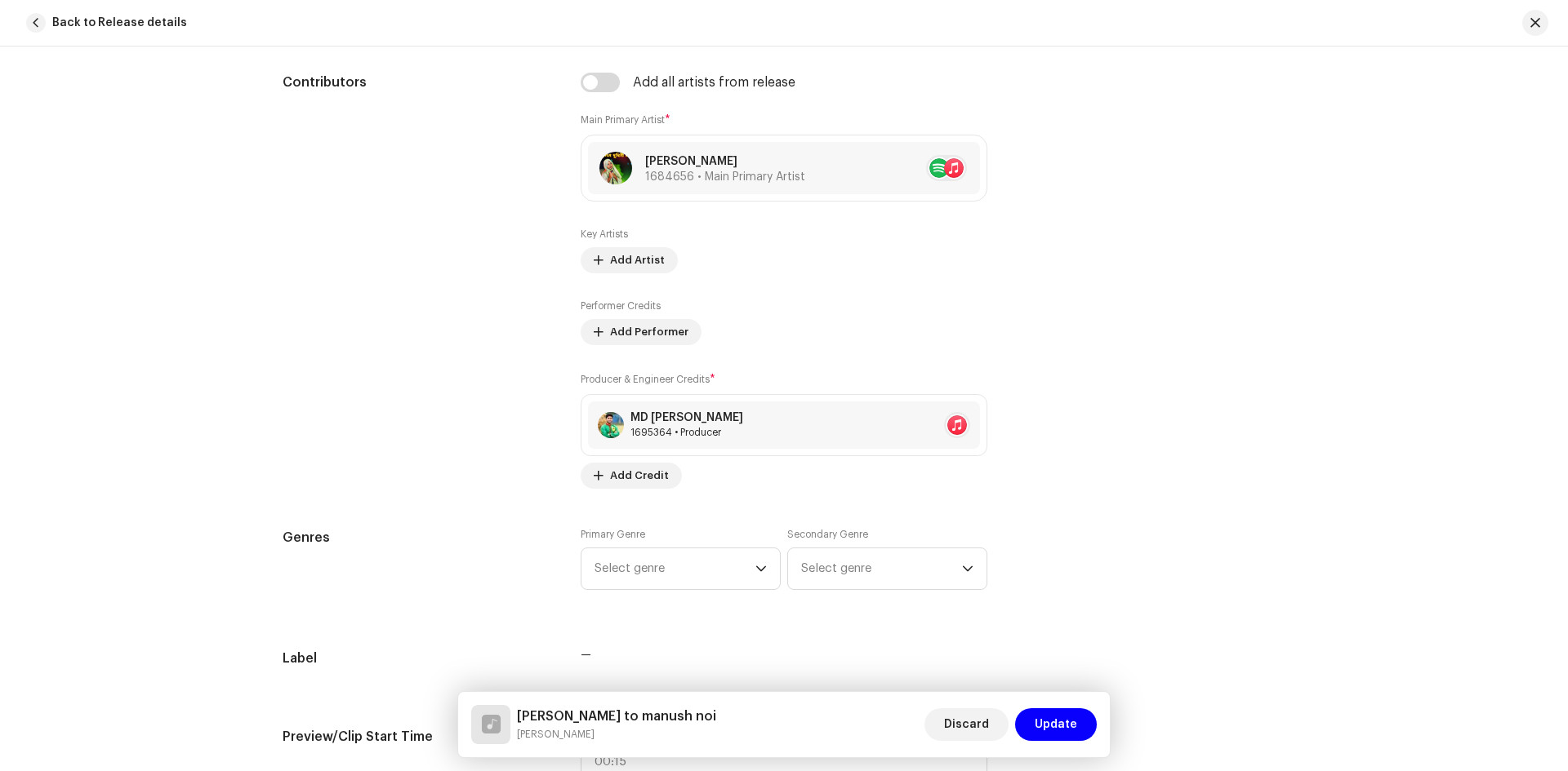
scroll to position [1052, 0]
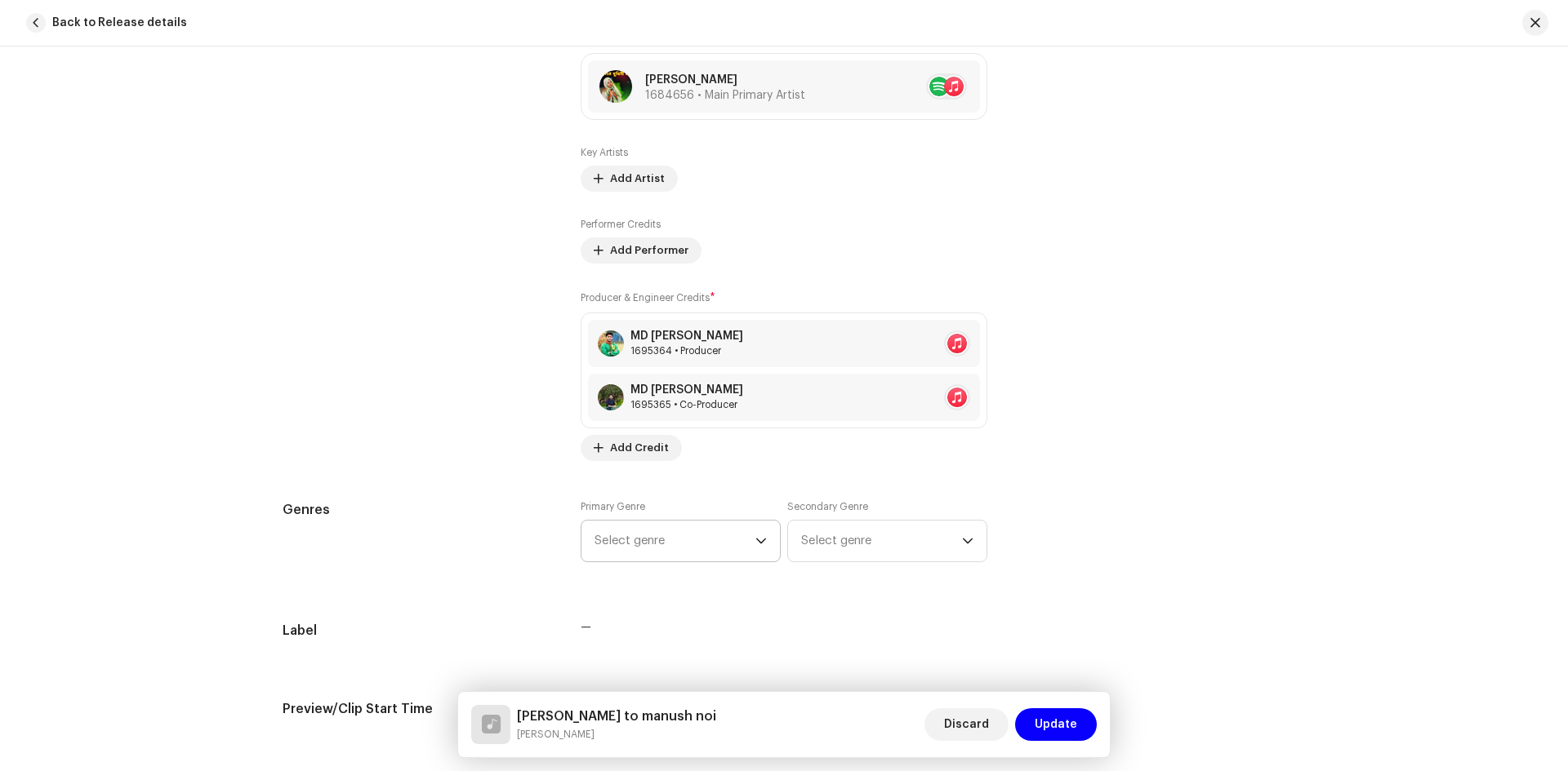
click at [692, 529] on span "Select genre" at bounding box center [674, 541] width 161 height 41
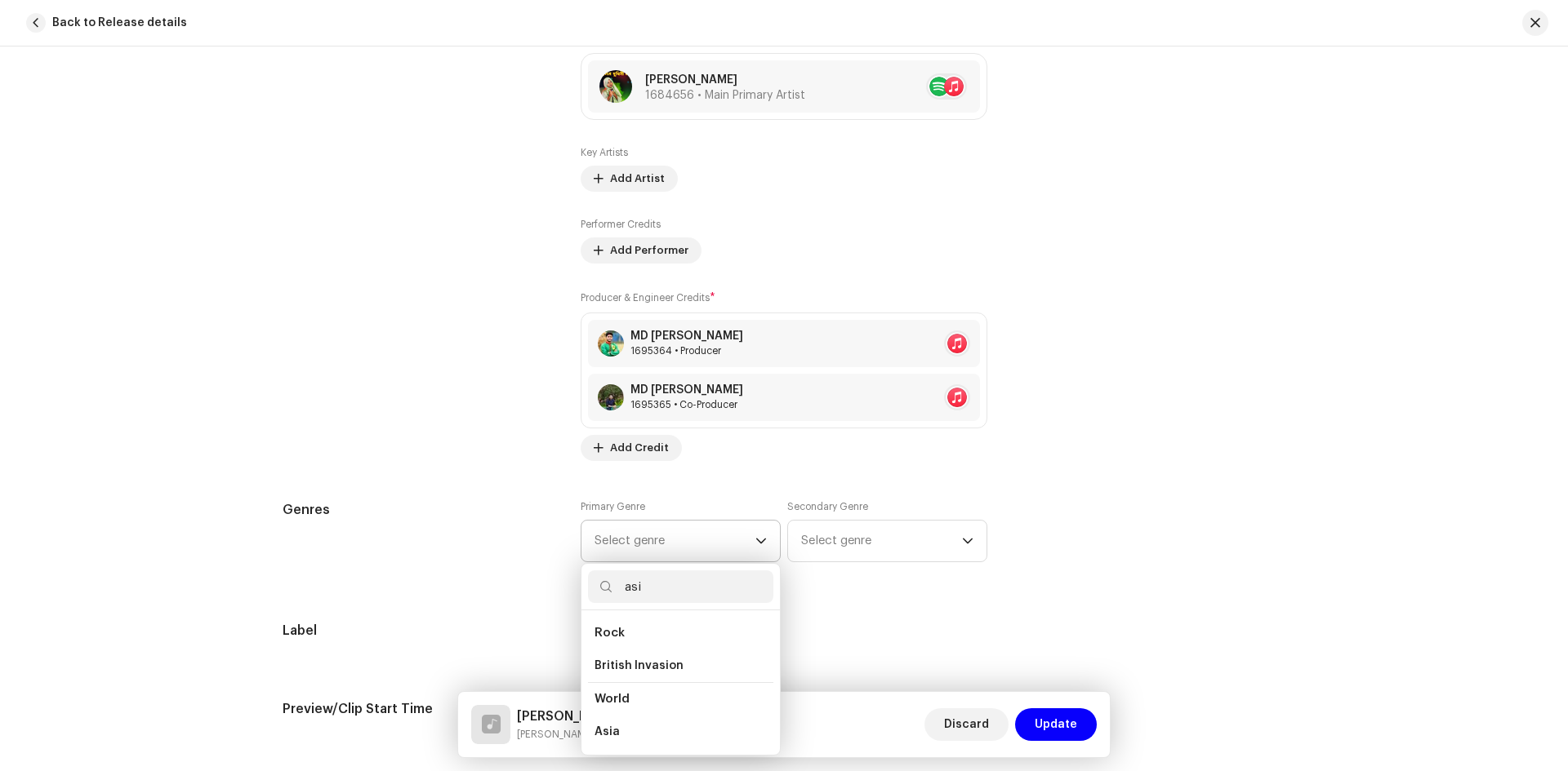
scroll to position [0, 0]
type input "asi"
click at [629, 740] on li "Asia" at bounding box center [680, 731] width 185 height 32
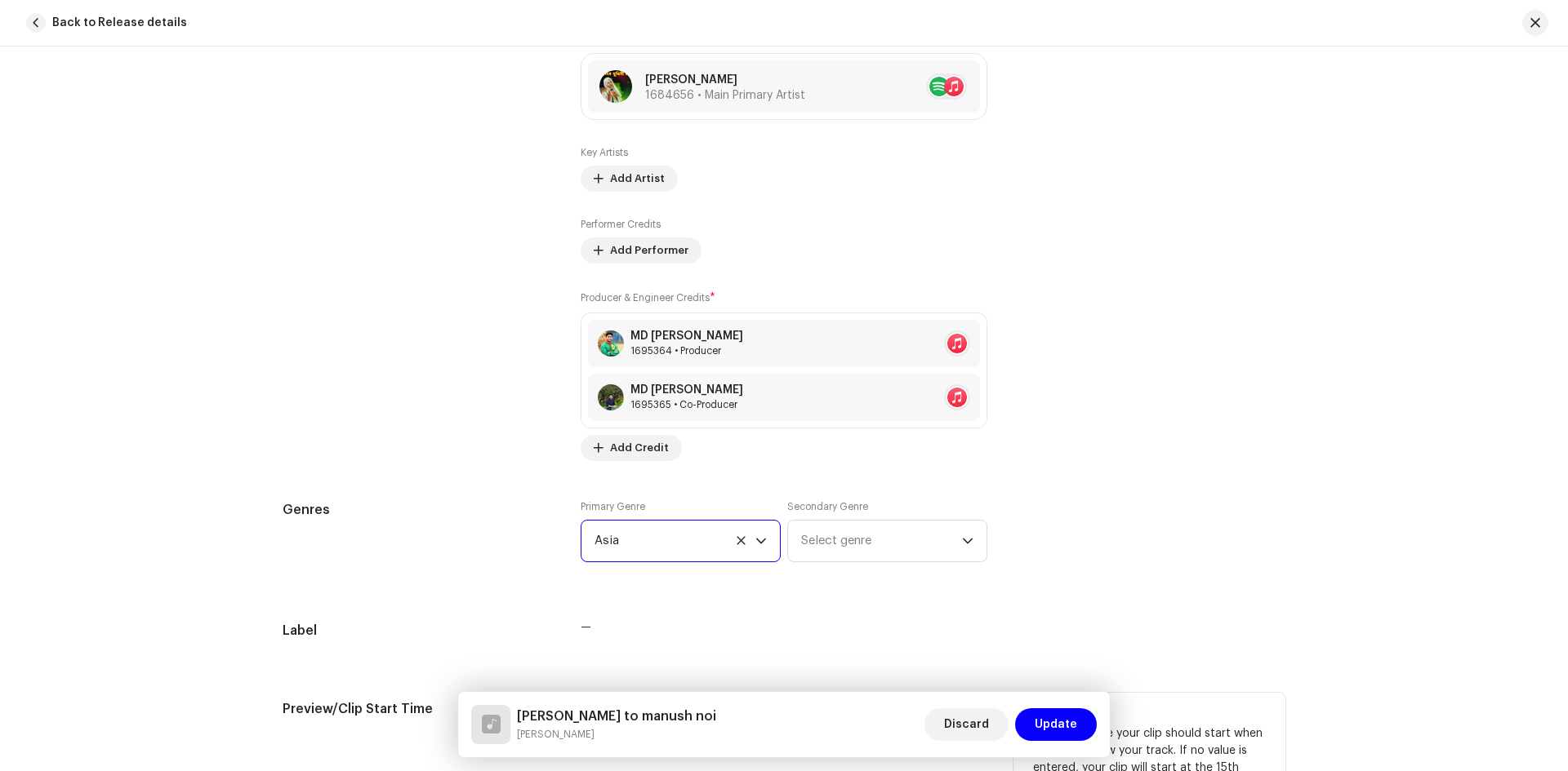
scroll to position [1297, 0]
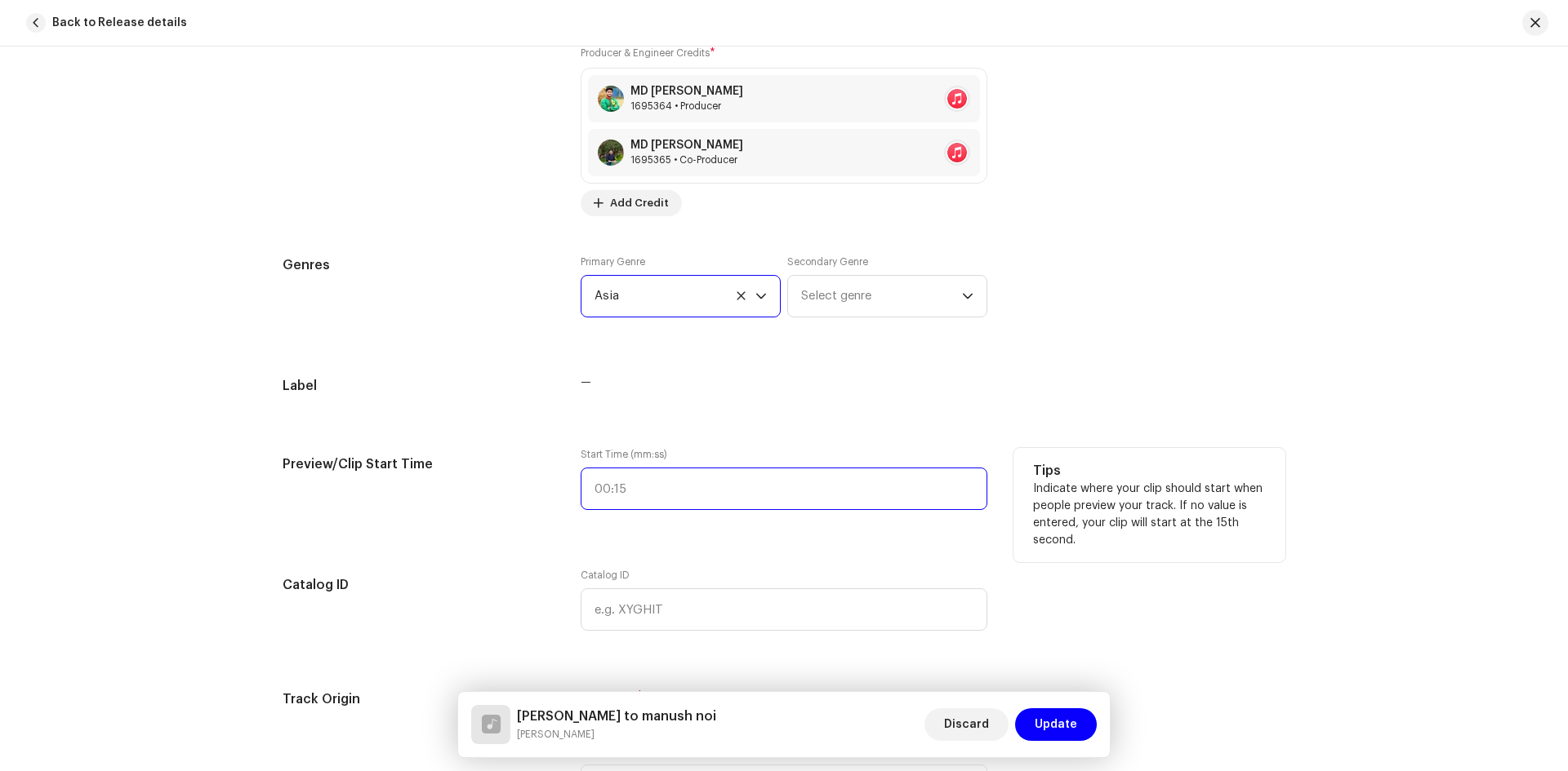
type input ":"
click at [602, 490] on input ":" at bounding box center [783, 489] width 406 height 42
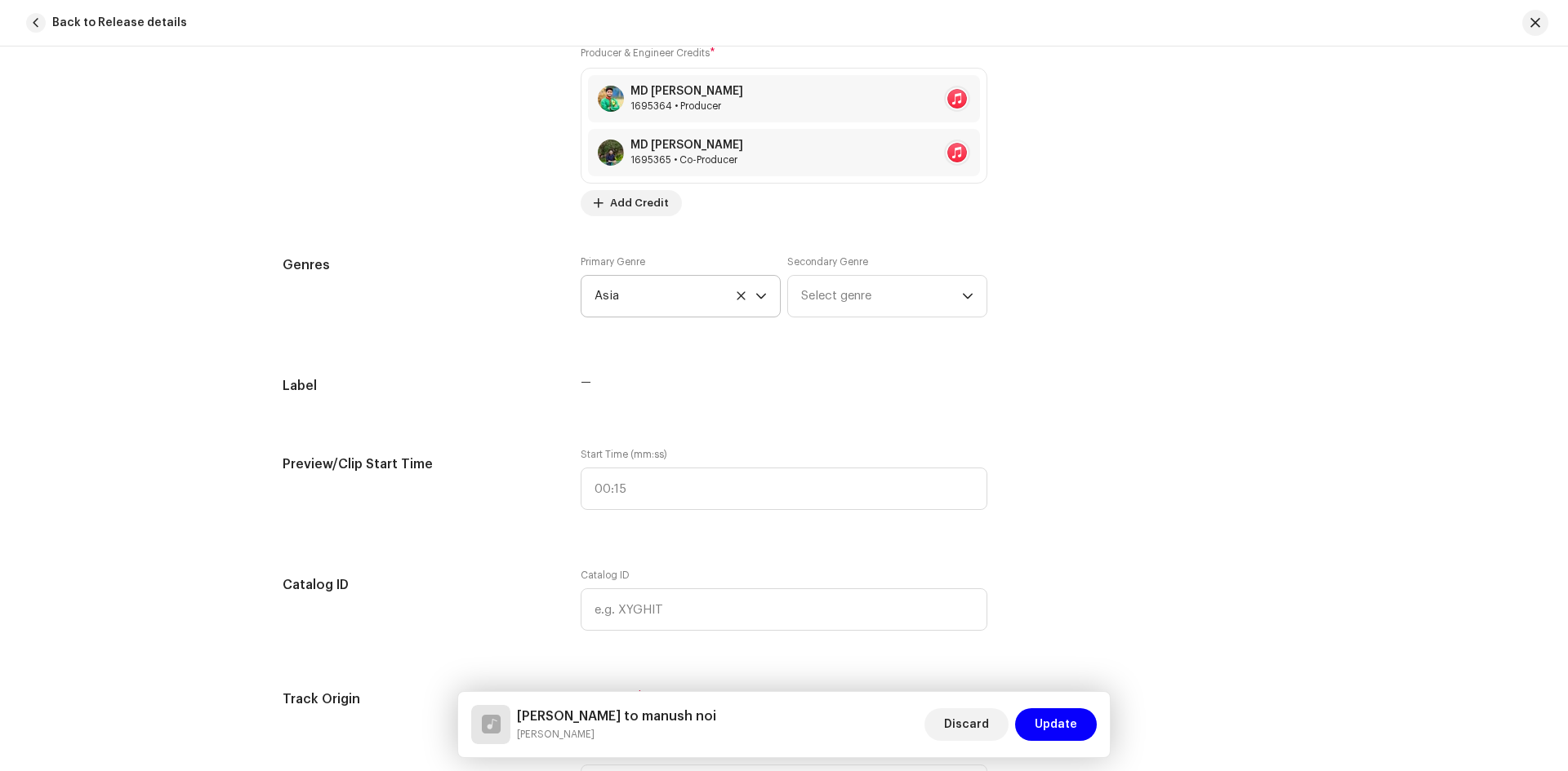
click at [557, 542] on div "Track details Complete the following to finalize your track. 1 of 3 Add Audio F…" at bounding box center [783, 566] width 1055 height 3555
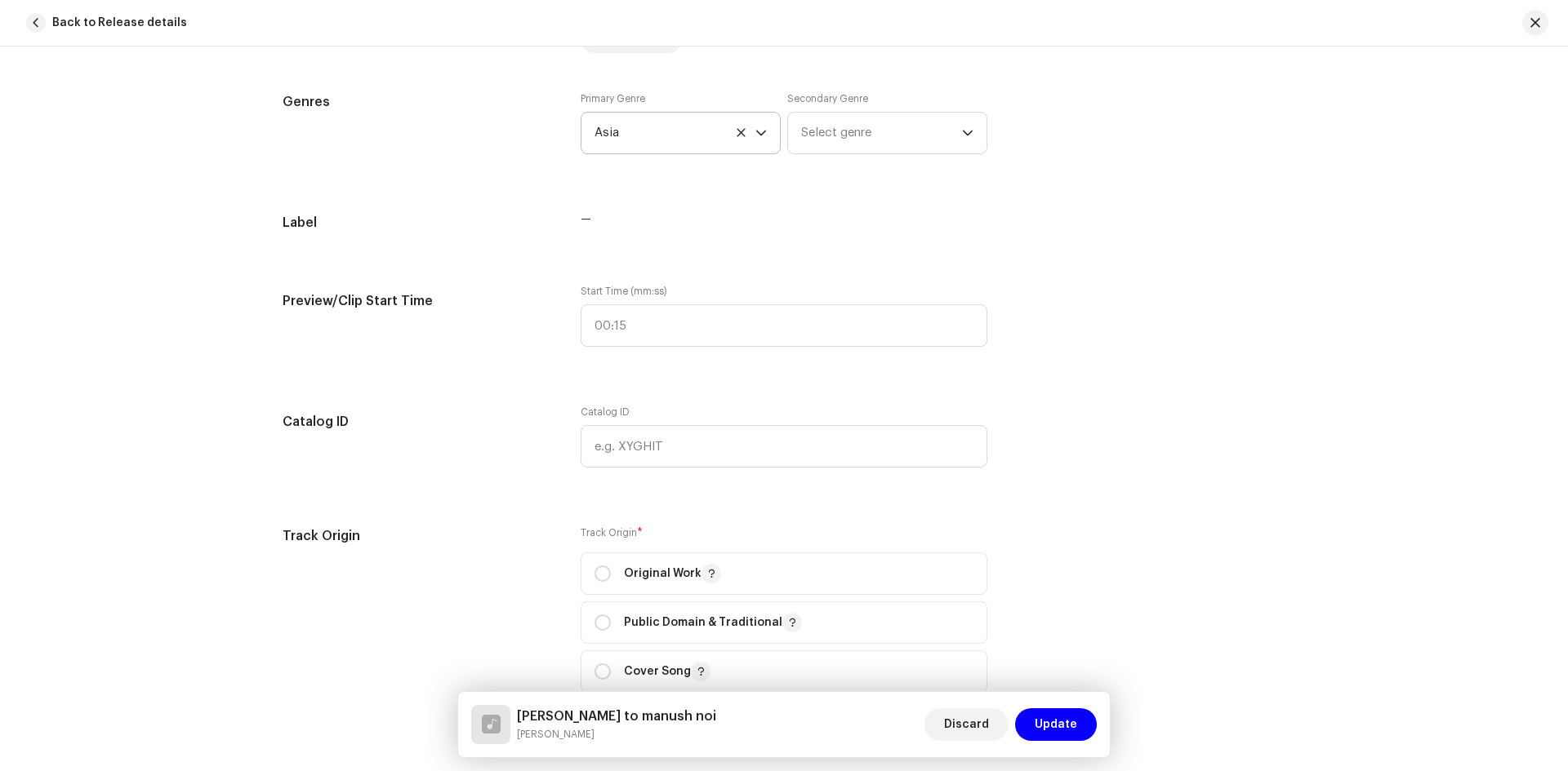
scroll to position [1624, 0]
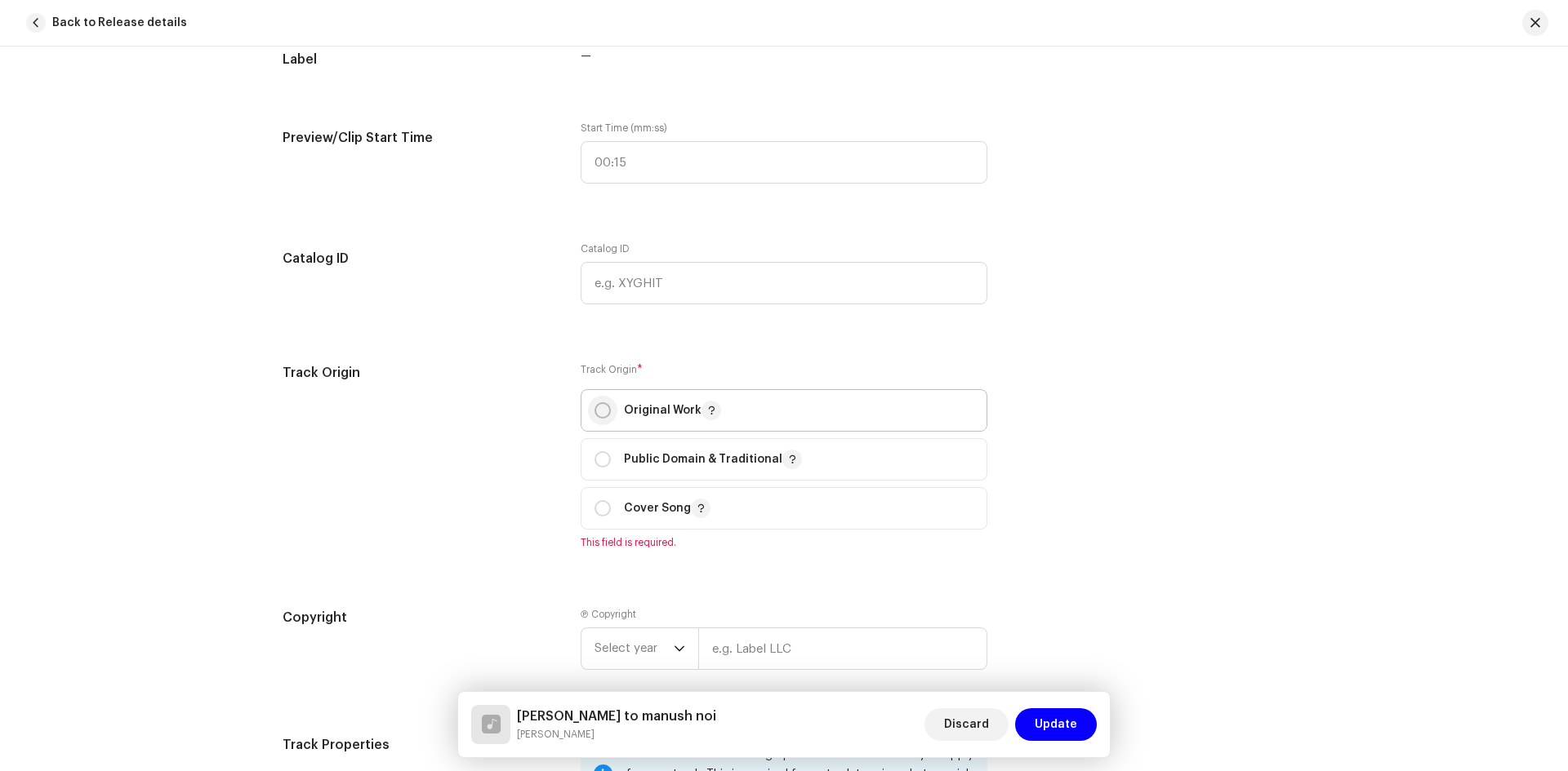
click at [598, 411] on input "radio" at bounding box center [603, 411] width 17 height 17
radio input "true"
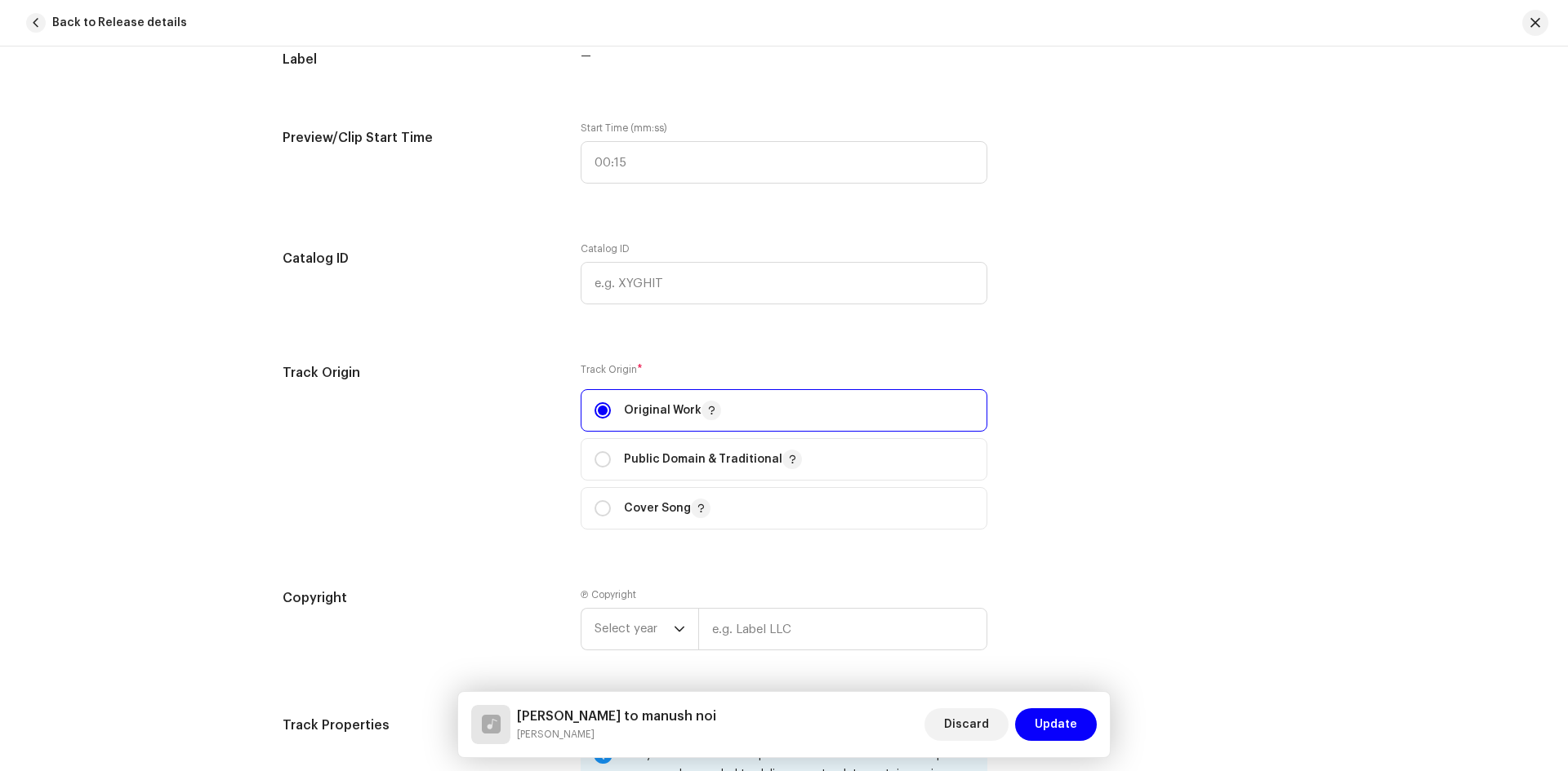
scroll to position [1787, 0]
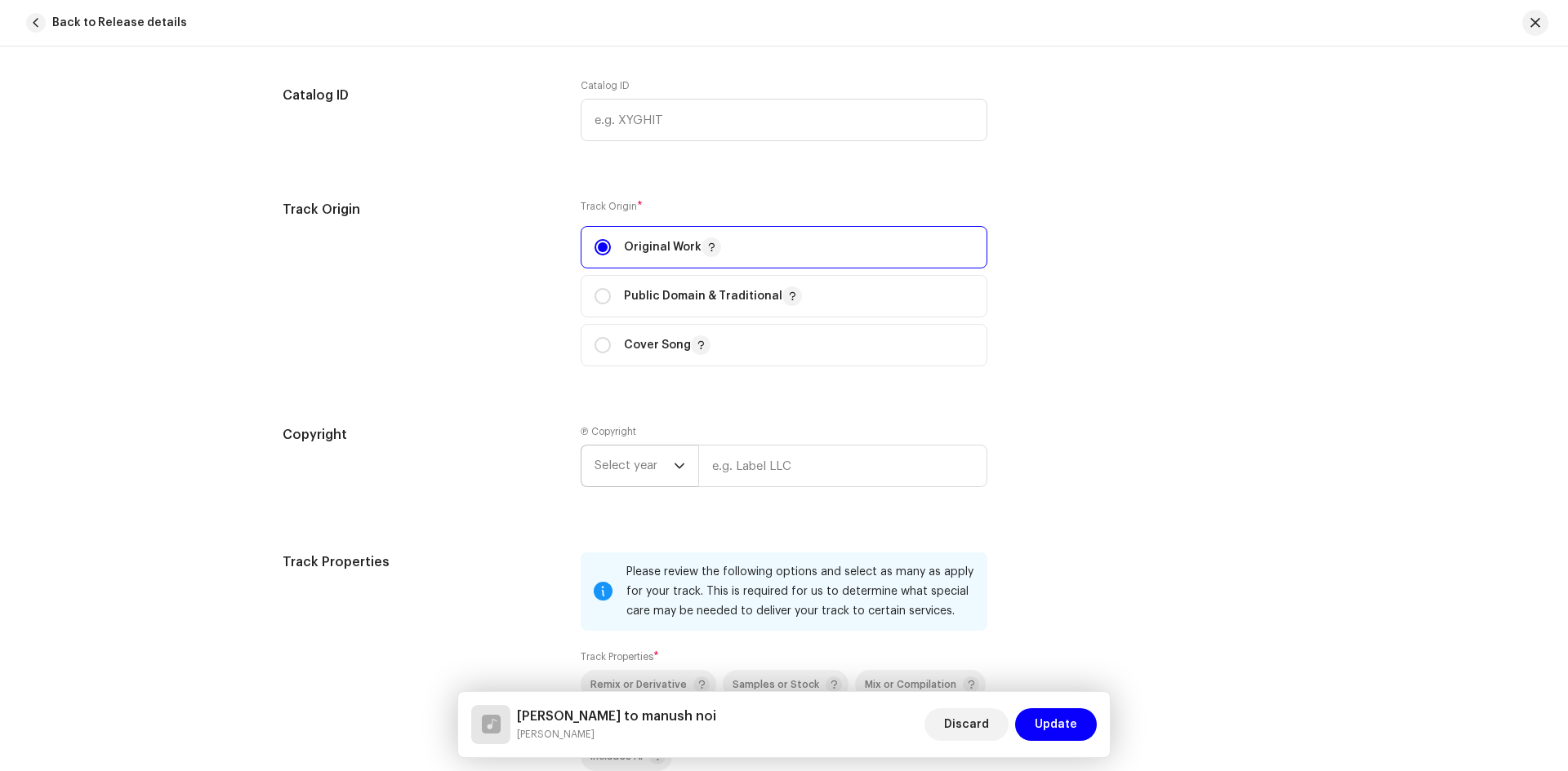
click at [651, 459] on span "Select year" at bounding box center [634, 466] width 79 height 41
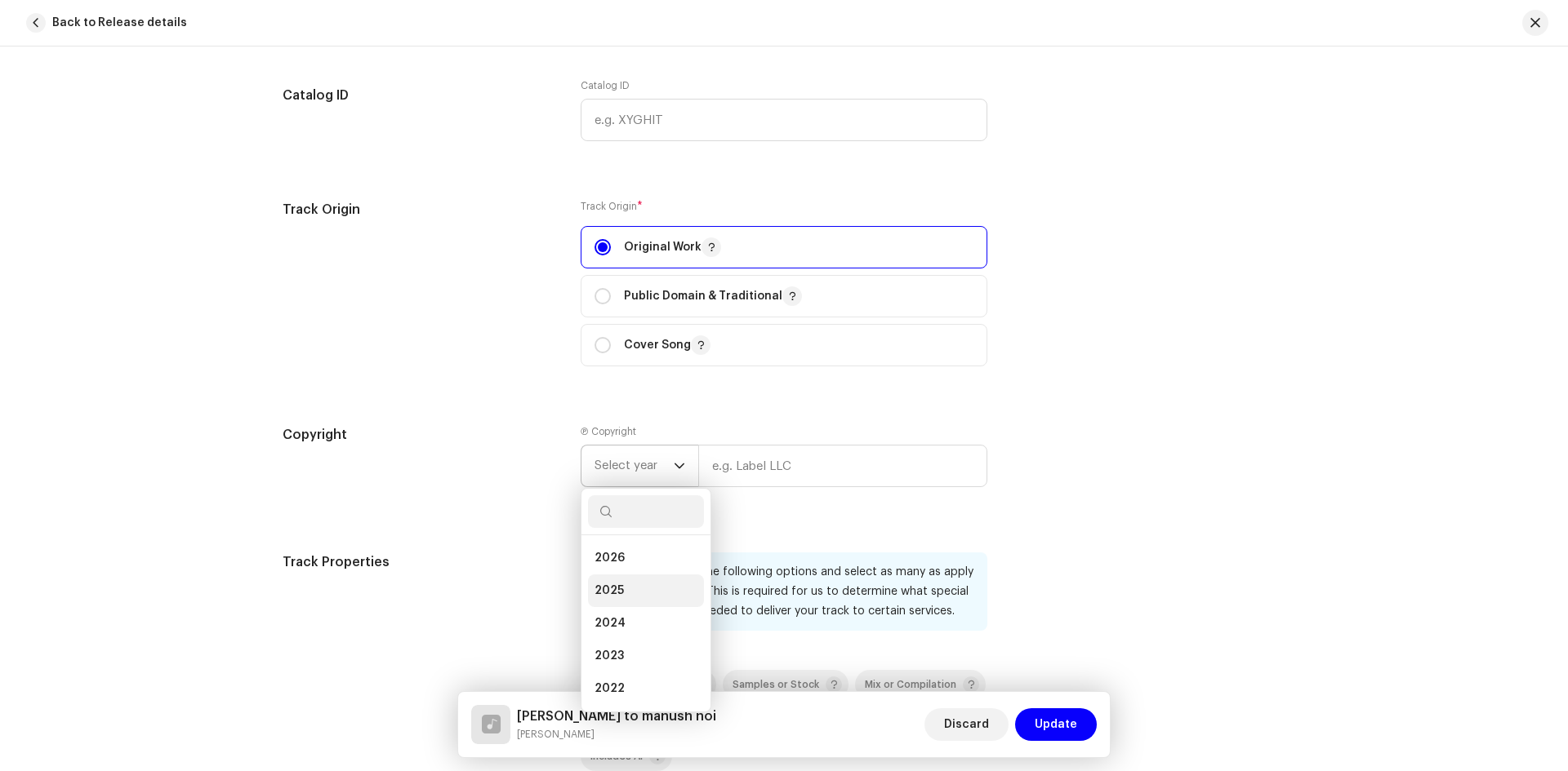
click at [608, 588] on span "2025" at bounding box center [609, 591] width 29 height 17
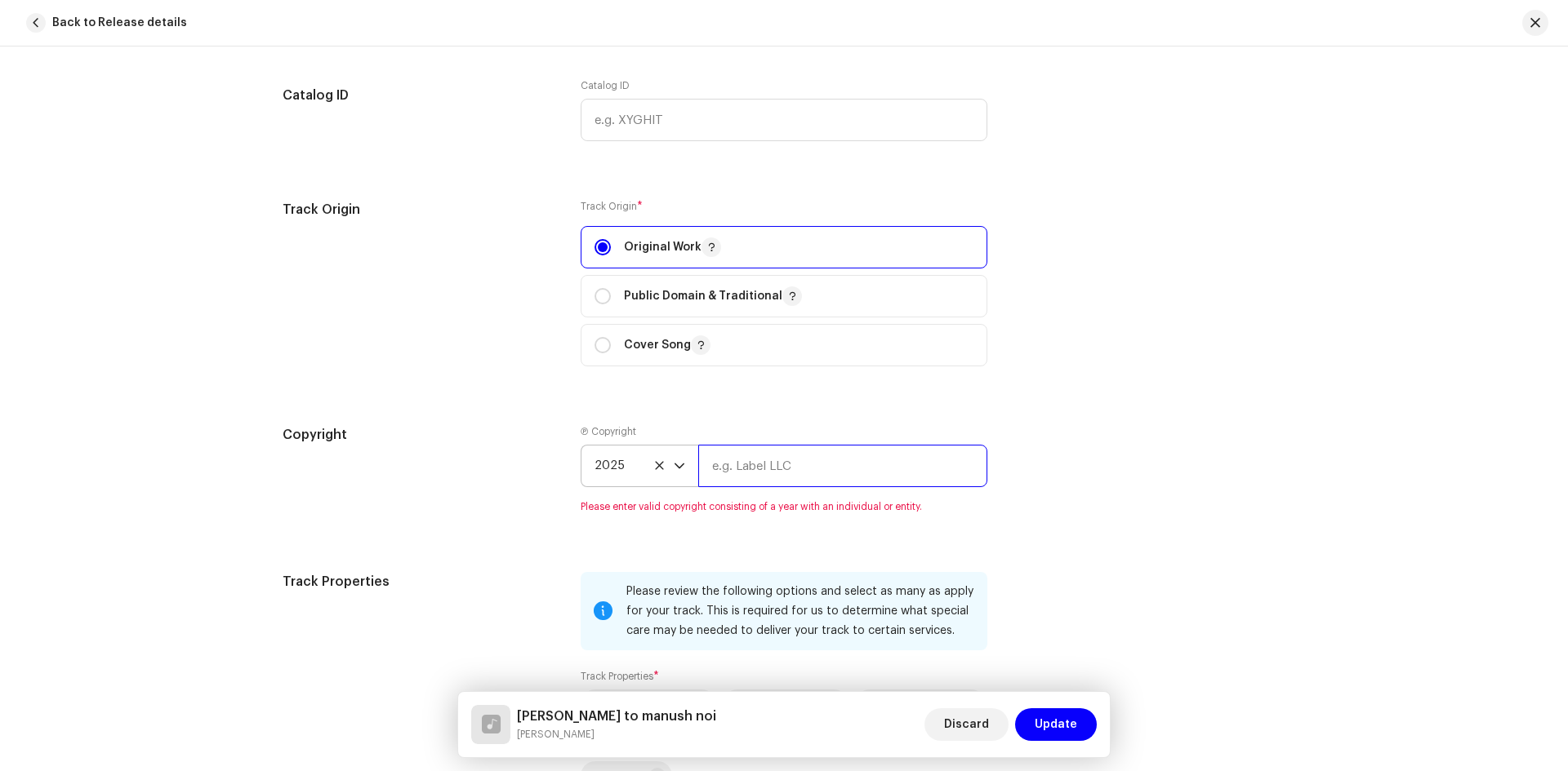
click at [760, 468] on input "text" at bounding box center [843, 466] width 289 height 42
type input "NOOR VOCAL"
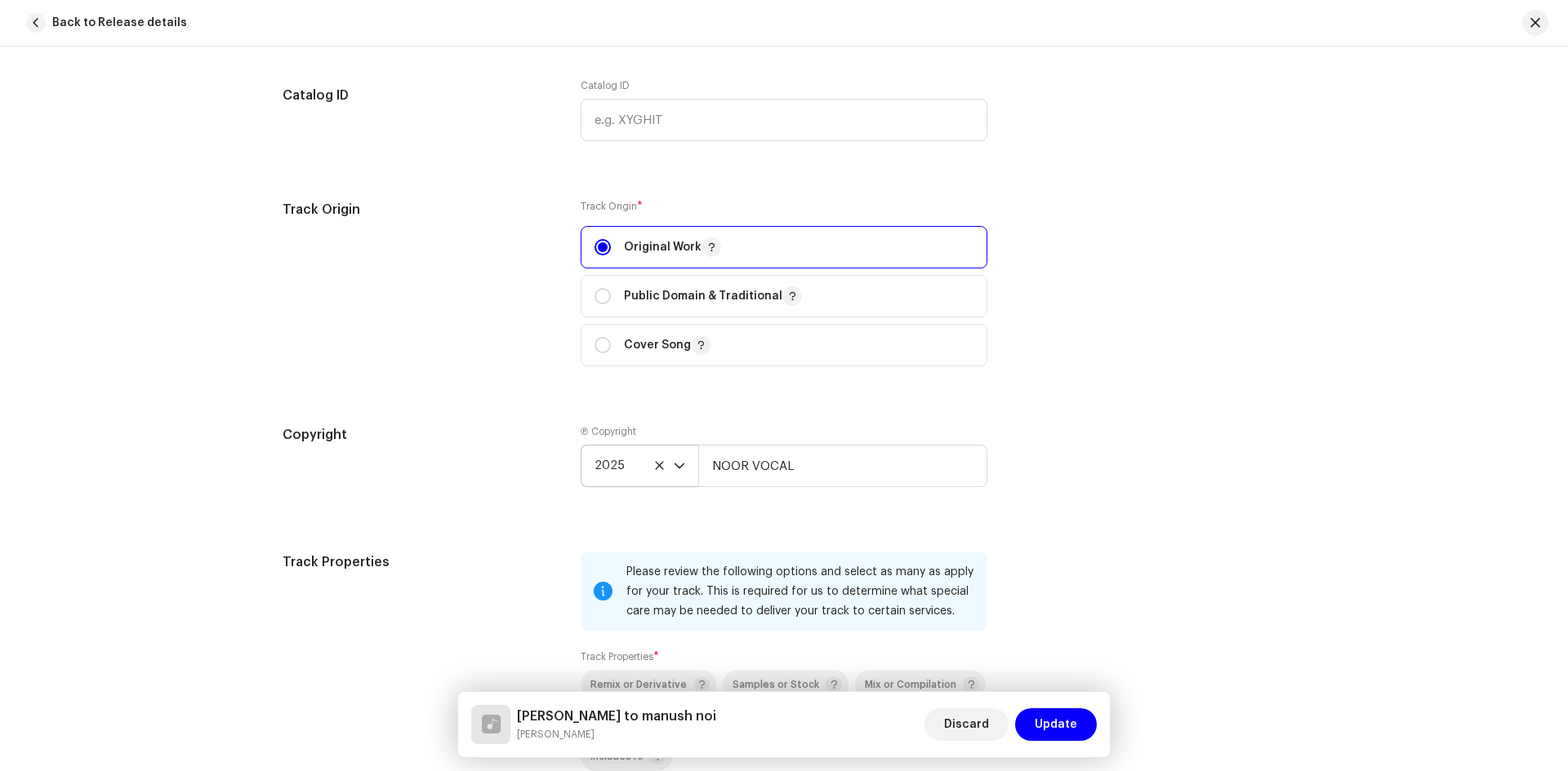
click at [477, 530] on div "Track details Complete the following to finalize your track. 1 of 3 Add Audio F…" at bounding box center [783, 65] width 1055 height 3534
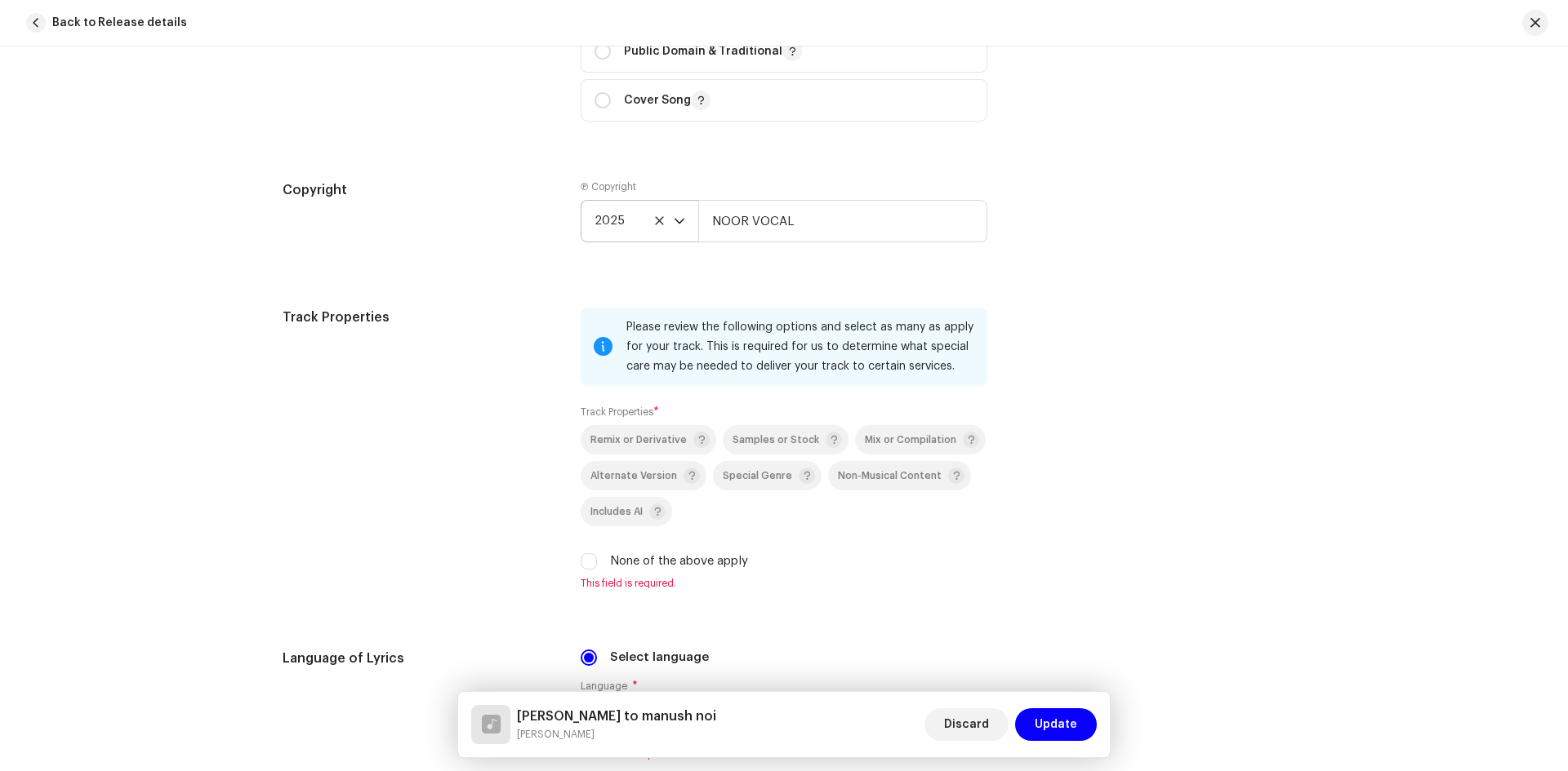
scroll to position [2277, 0]
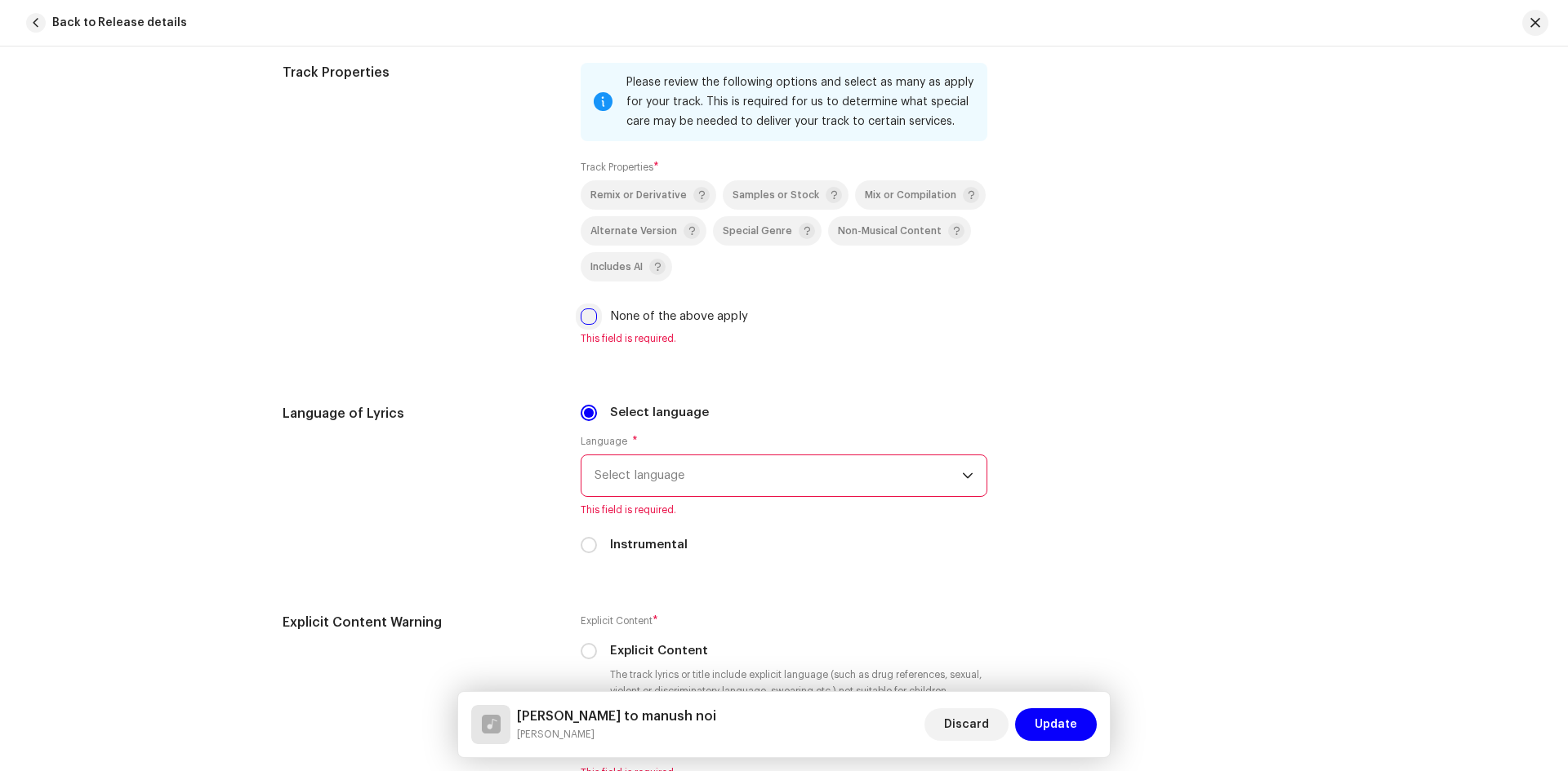
click at [586, 318] on input "None of the above apply" at bounding box center [589, 317] width 17 height 17
checkbox input "true"
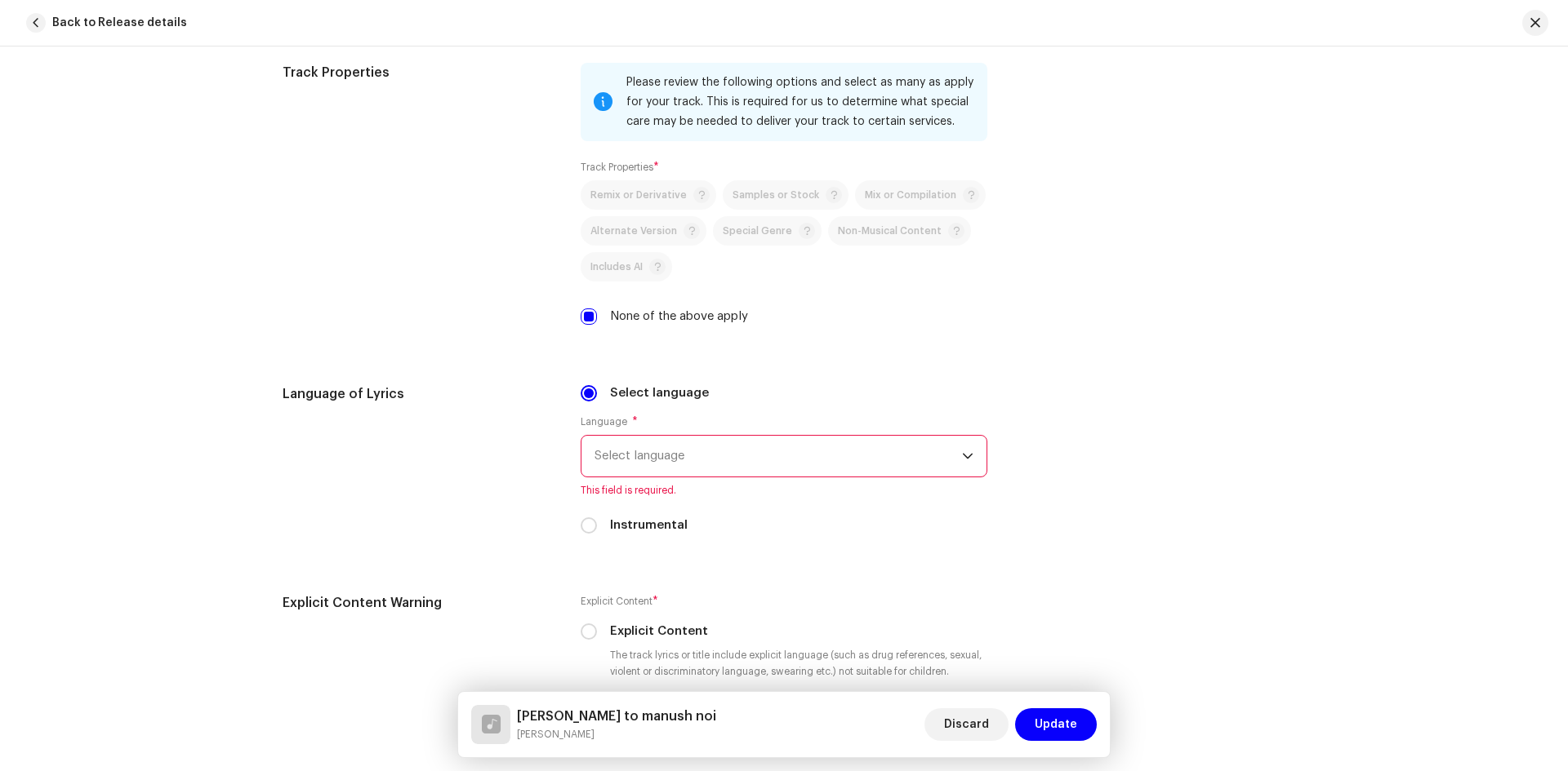
click at [638, 453] on span "Select language" at bounding box center [778, 456] width 368 height 41
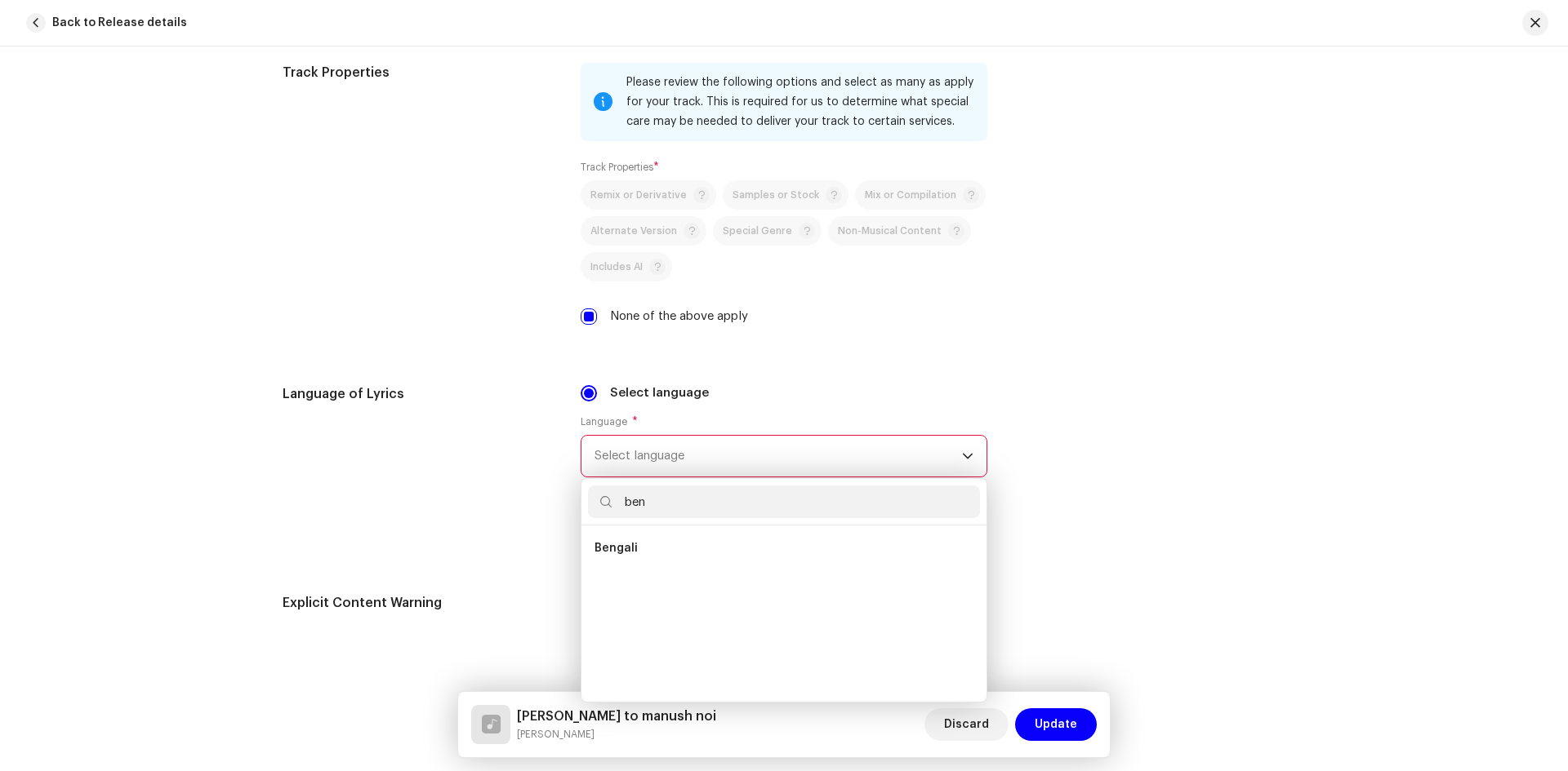
scroll to position [0, 0]
type input "beng"
click at [673, 545] on li "Bengali" at bounding box center [783, 548] width 392 height 32
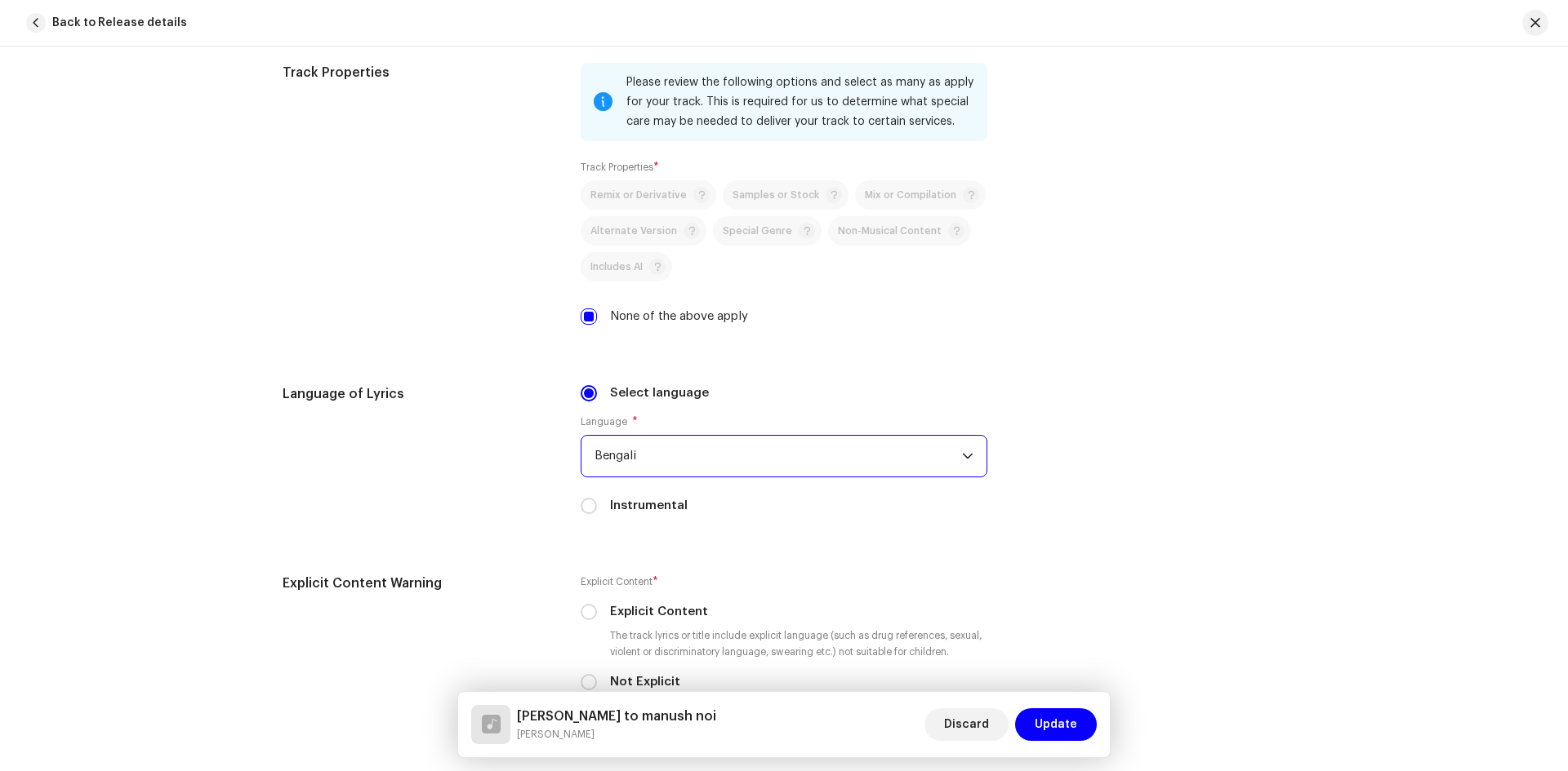
scroll to position [2522, 0]
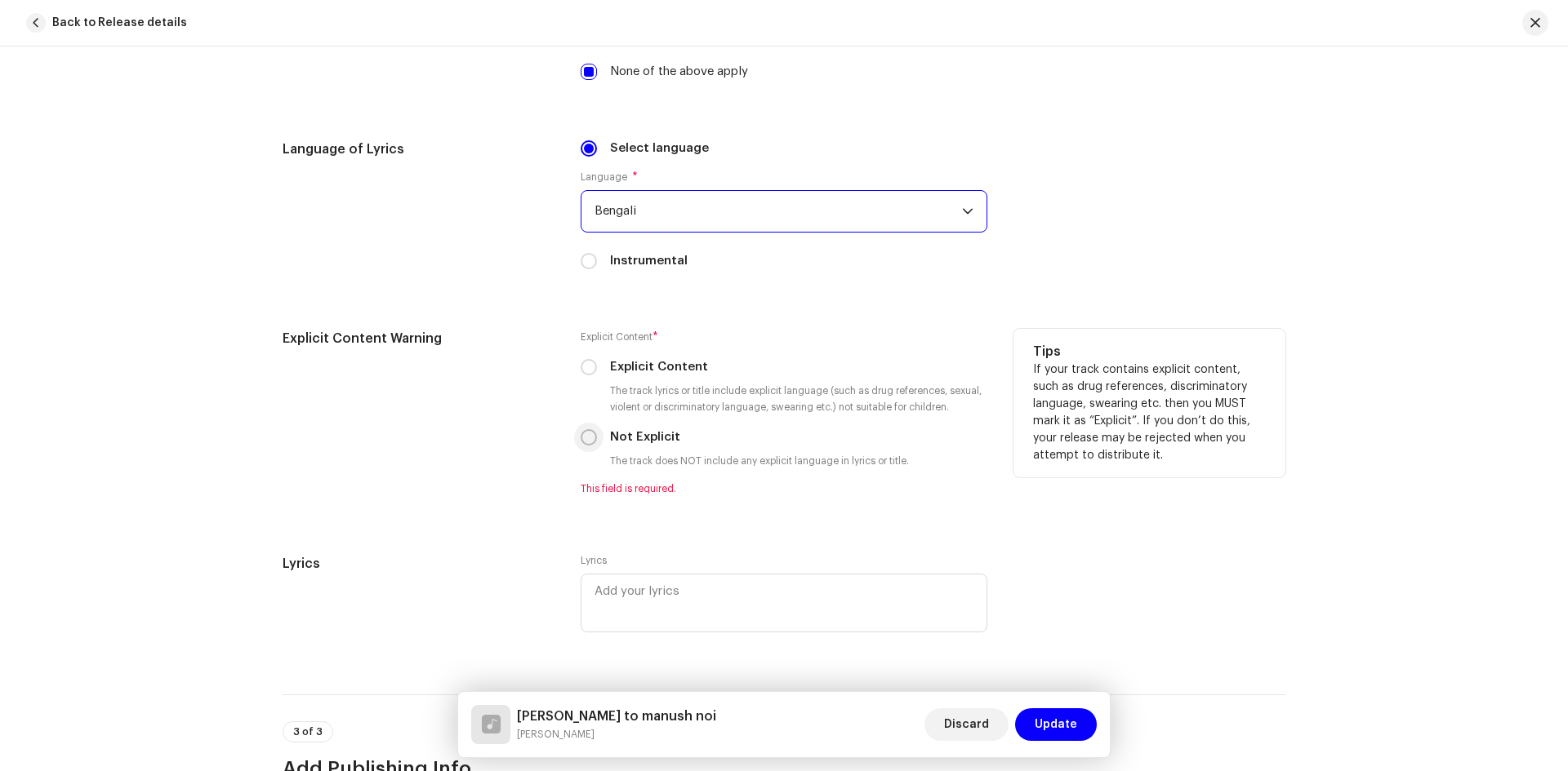
click at [584, 441] on input "Not Explicit" at bounding box center [589, 438] width 17 height 17
radio input "true"
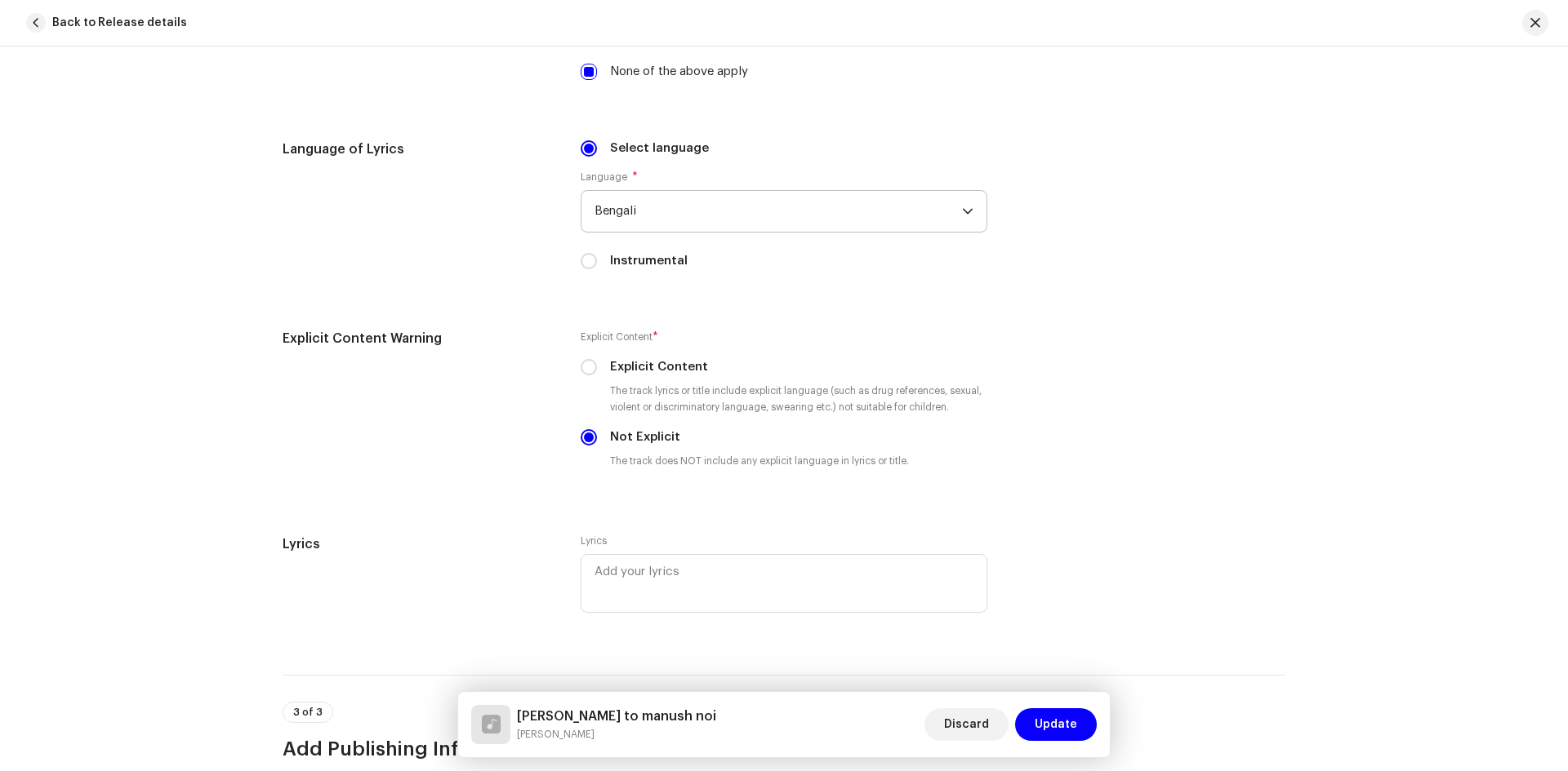
scroll to position [2930, 0]
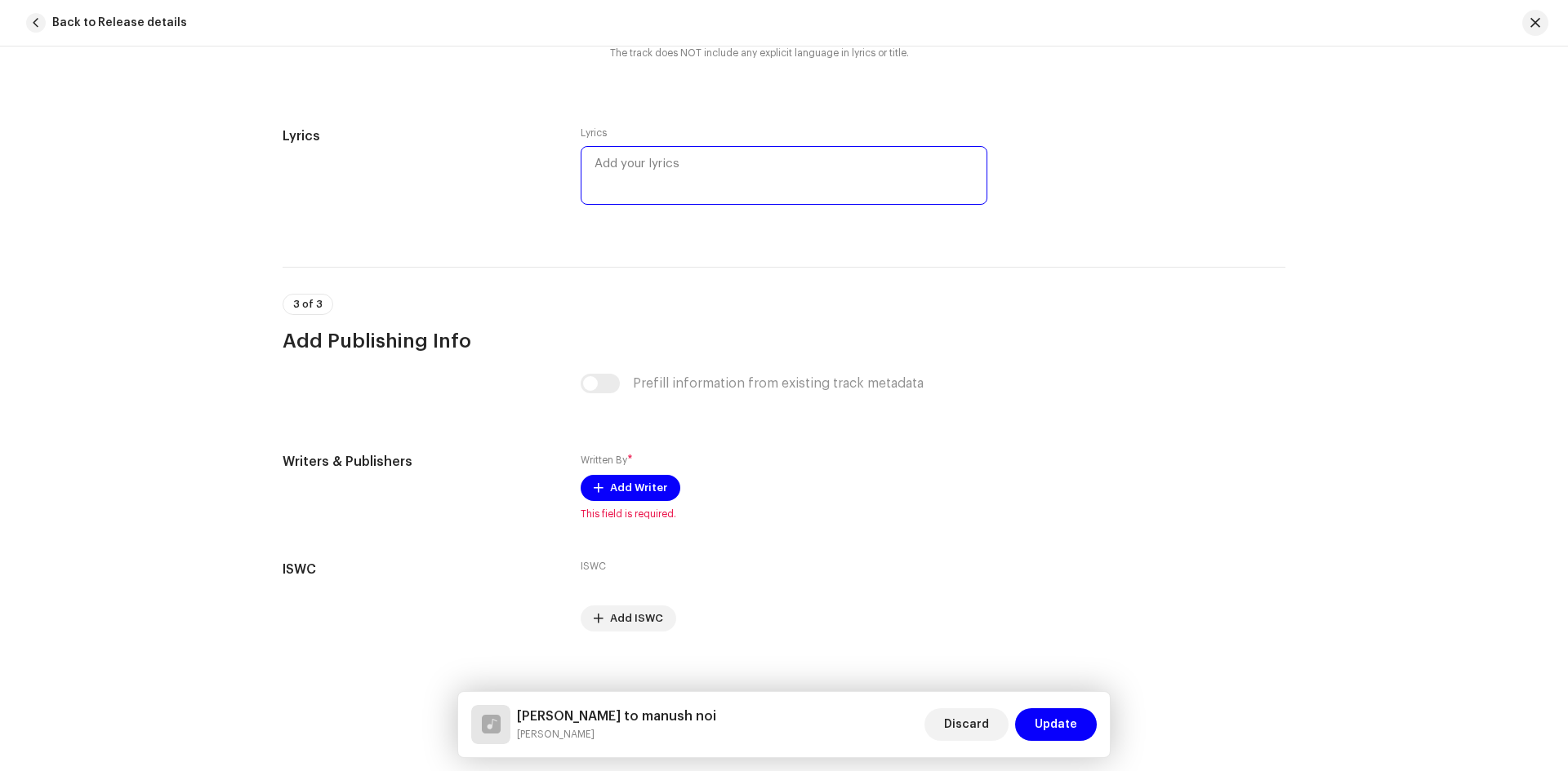
click at [676, 165] on textarea at bounding box center [783, 176] width 406 height 59
paste textarea "মেধাবী তোমাদের মেধার কর্ম দেখল পুরো ও দেশ ভাত খাওয়াই দাওয়াই নির্বিচারে করলে ১…"
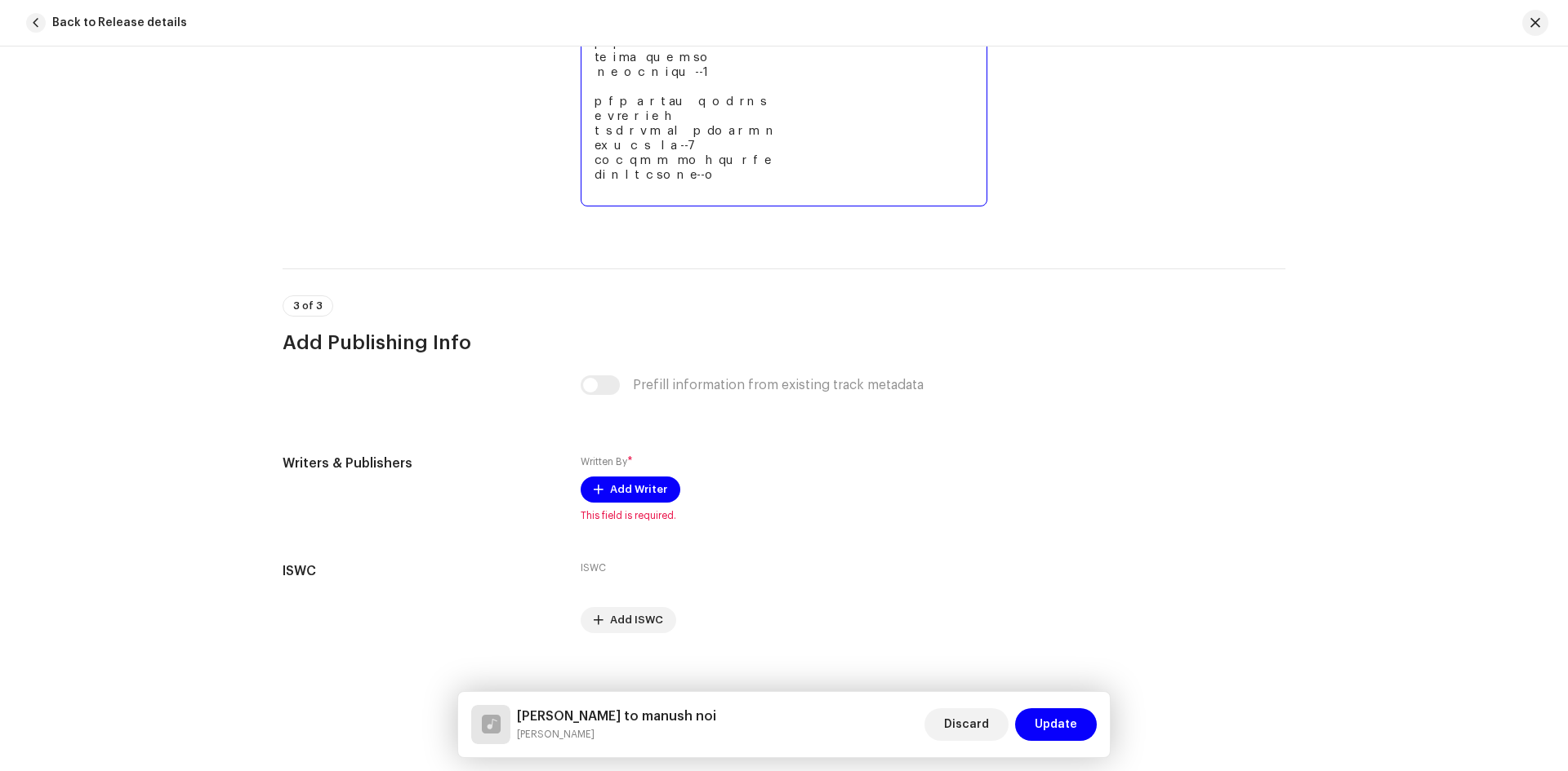
scroll to position [3276, 0]
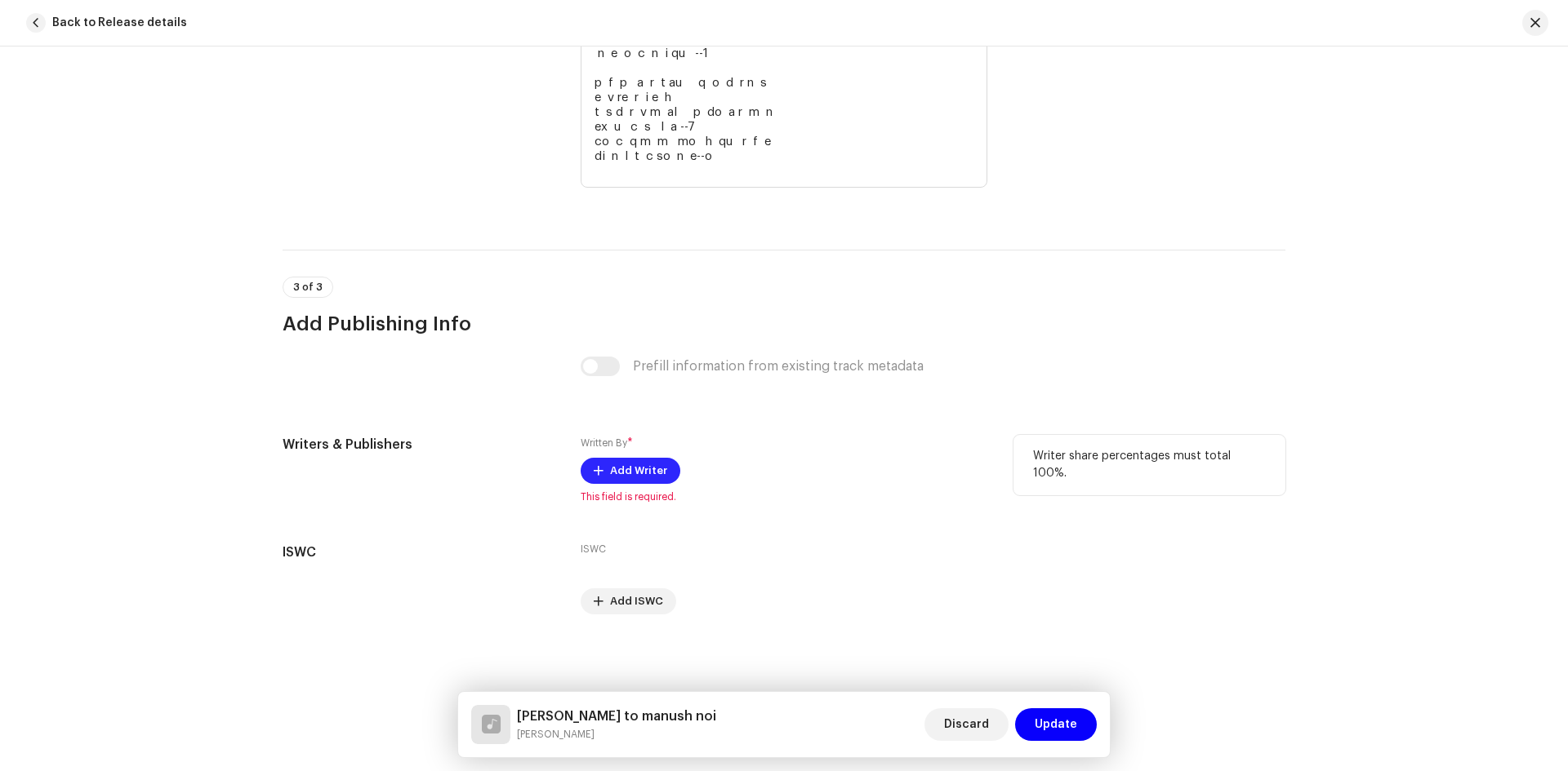
type textarea "মেধাবী তোমাদের মেধার কর্ম দেখল পুরো ও দেশ ভাত খাওয়াই দাওয়াই নির্বিচারে করলে ১…"
click at [655, 459] on span "Add Writer" at bounding box center [638, 471] width 57 height 32
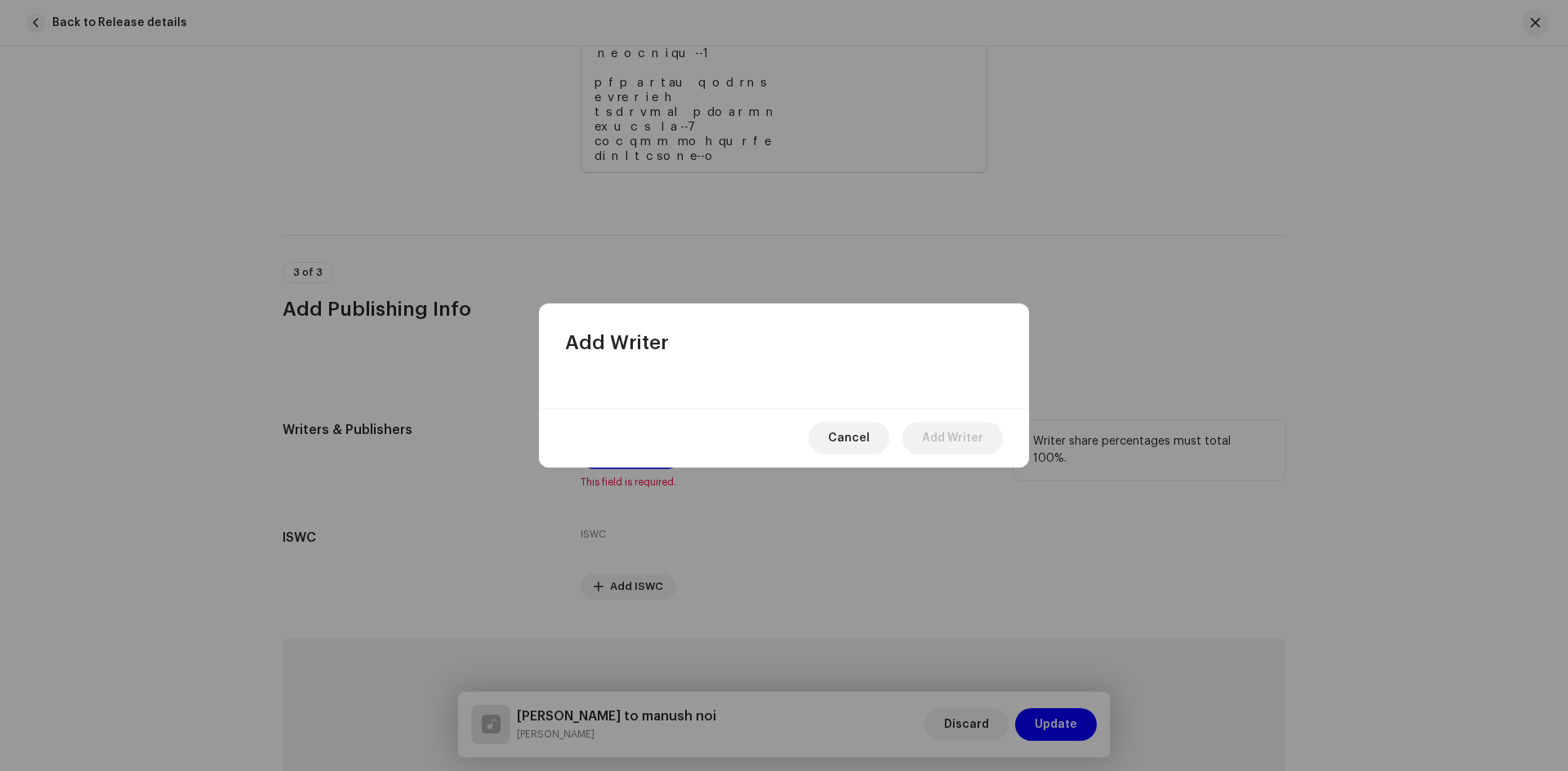
scroll to position [3261, 0]
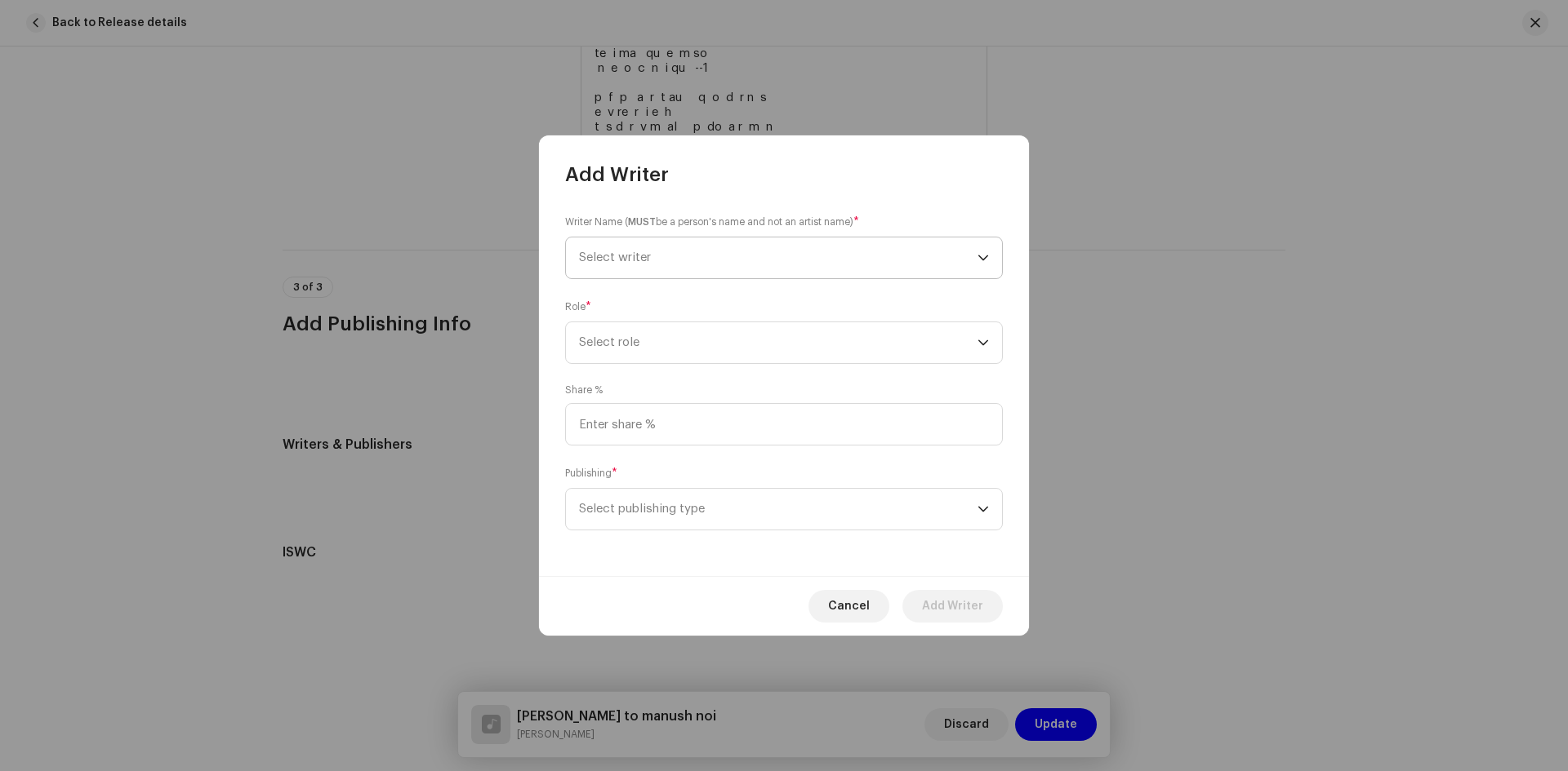
click at [630, 239] on span "Select writer" at bounding box center [778, 258] width 398 height 41
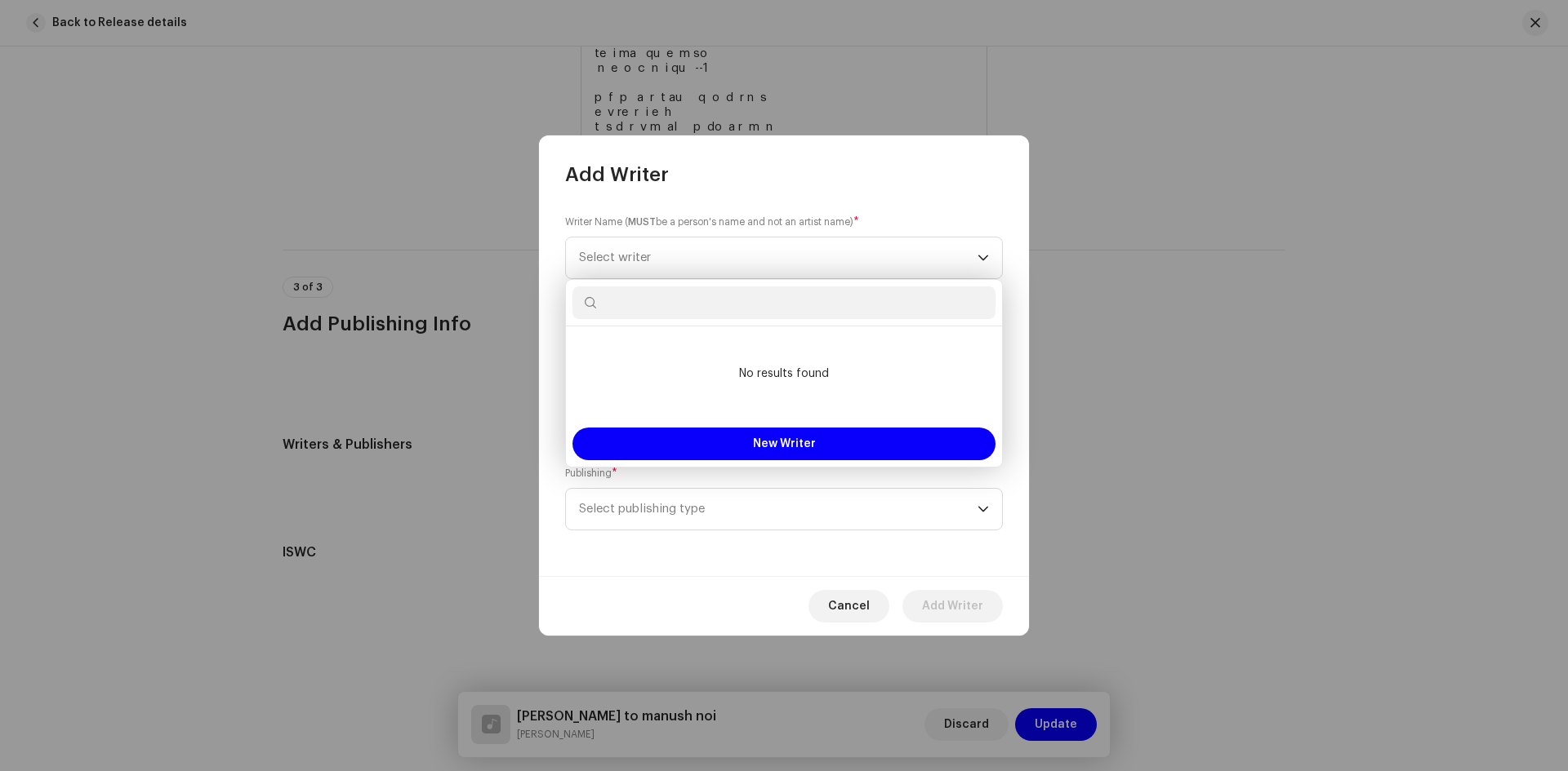
click at [662, 304] on input "text" at bounding box center [783, 302] width 423 height 32
click at [757, 243] on span "Select writer" at bounding box center [778, 258] width 398 height 41
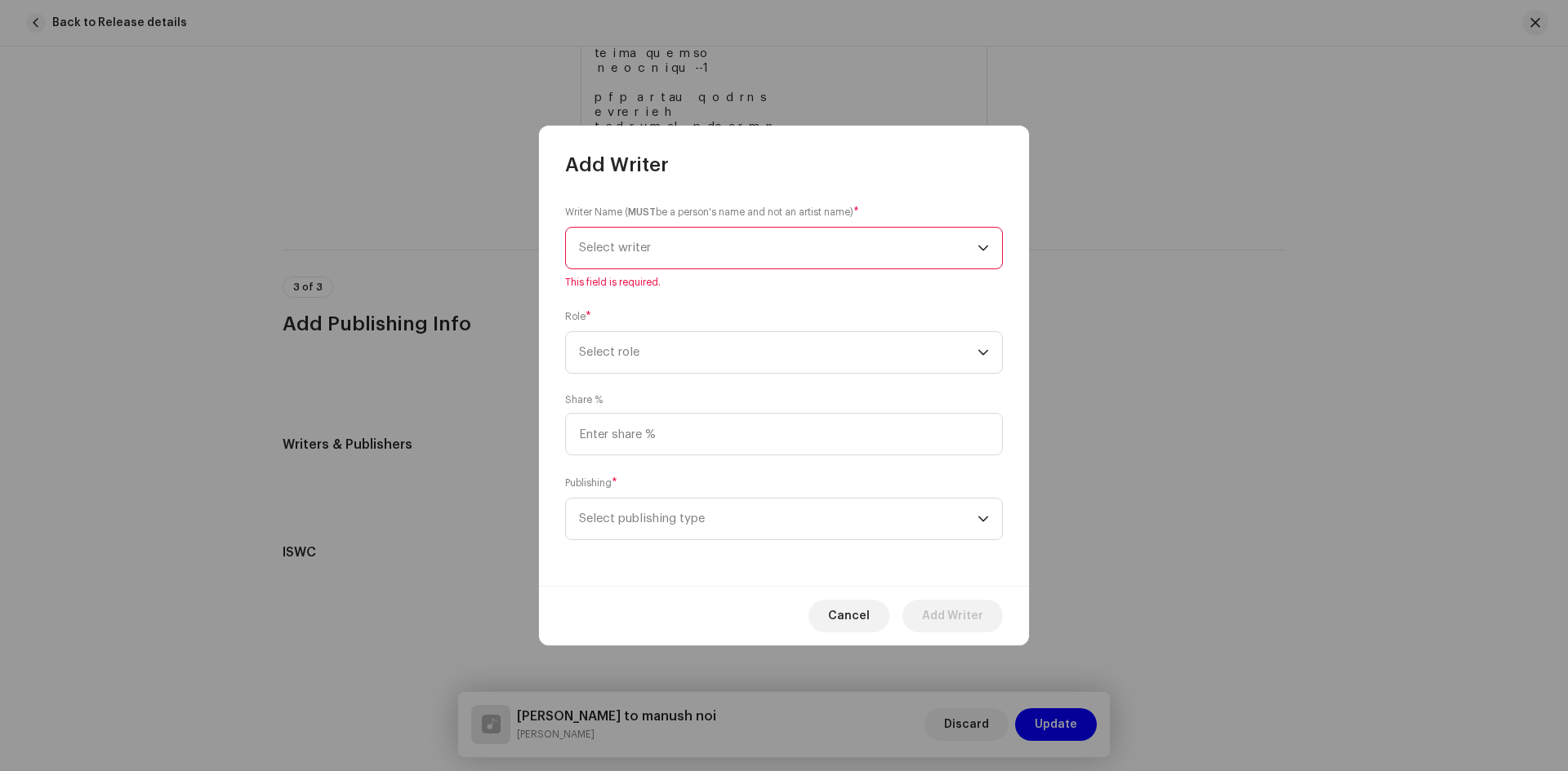
click at [695, 253] on span "Select writer" at bounding box center [778, 248] width 398 height 41
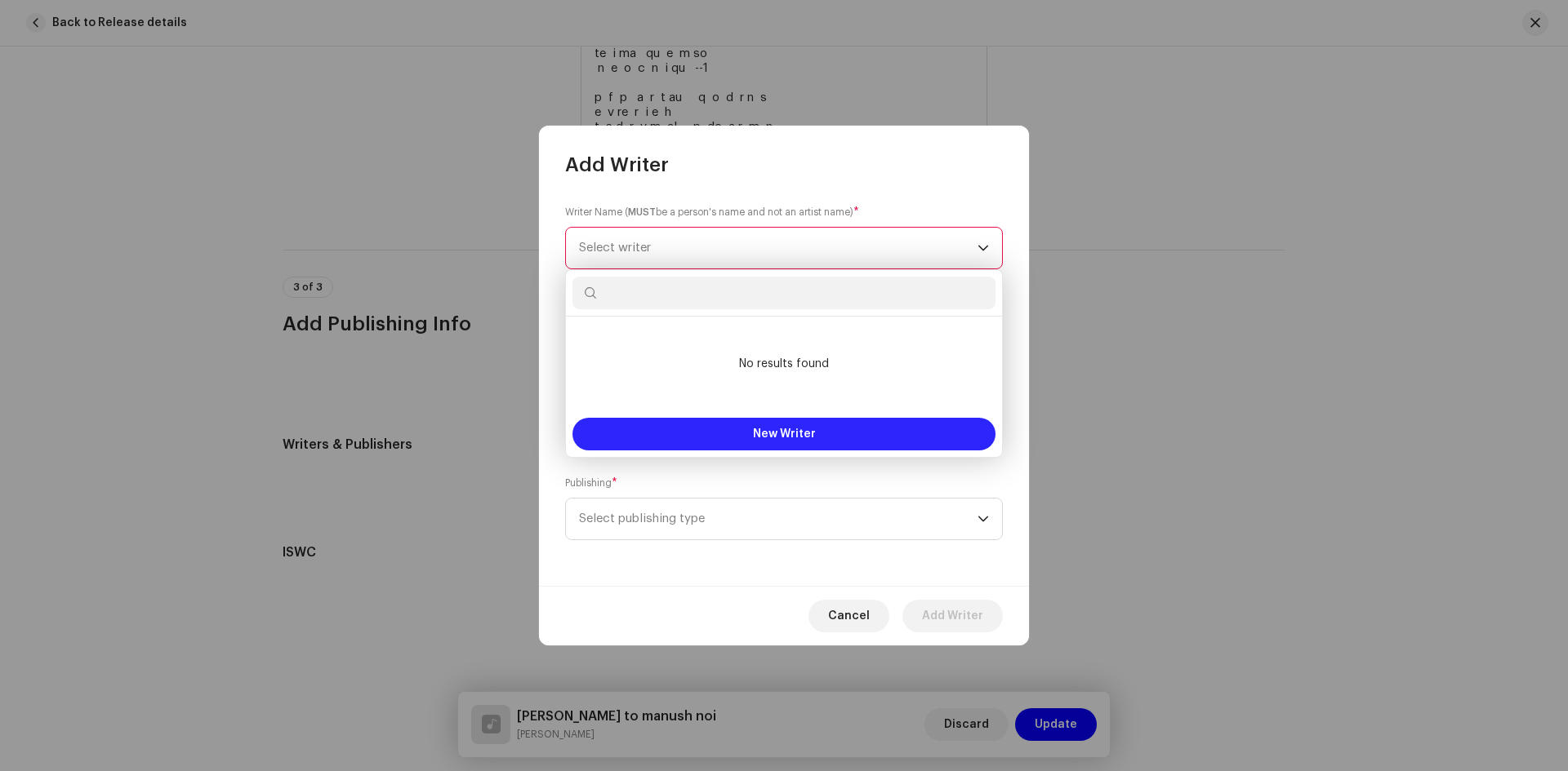
click at [779, 434] on span "New Writer" at bounding box center [784, 434] width 63 height 11
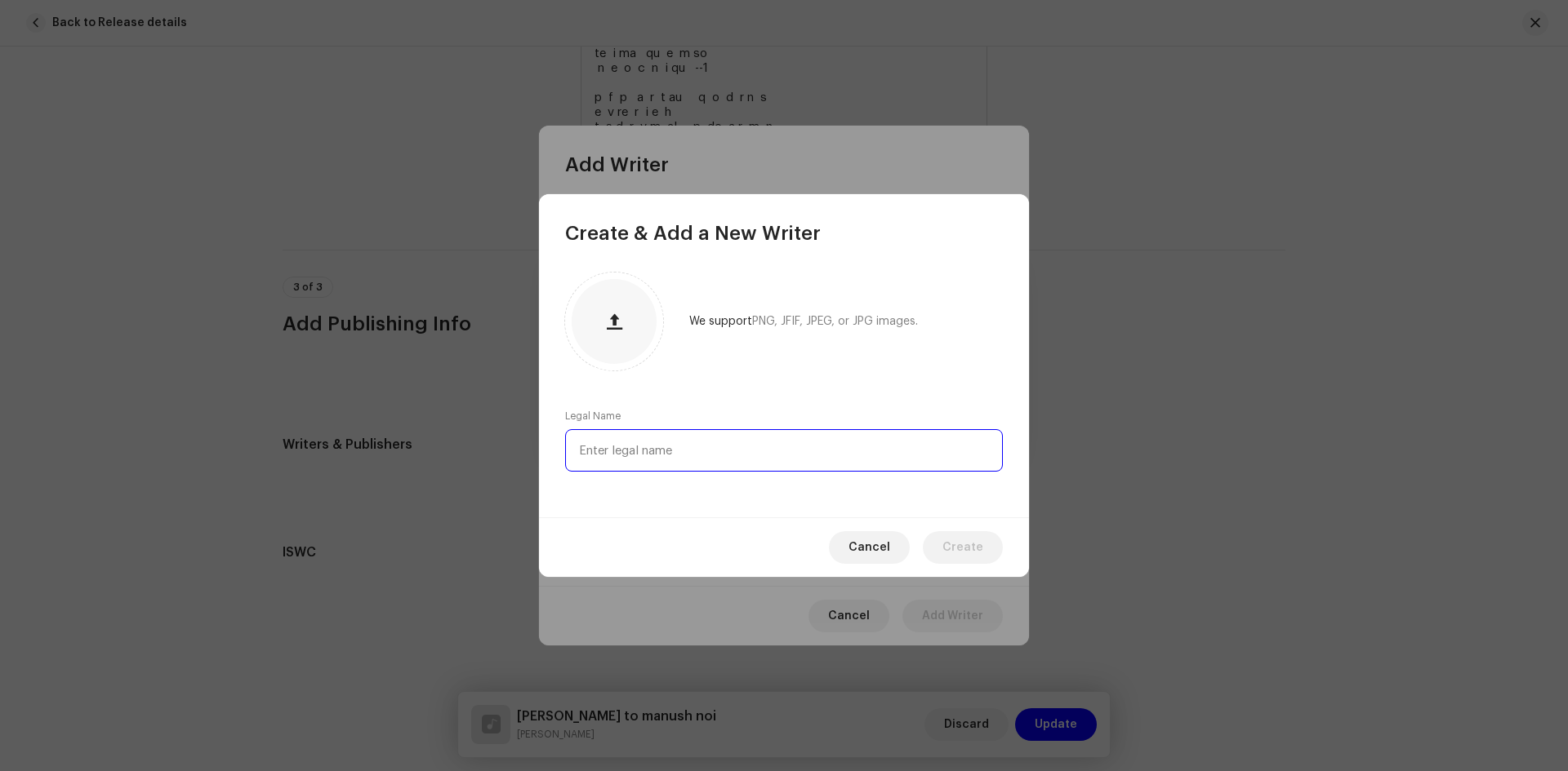
click at [699, 439] on input "text" at bounding box center [783, 450] width 438 height 42
paste input "Zahid Al Mamur"
type input "Zahid Al Mamur"
click at [708, 506] on div "We support PNG, JFIF, JPEG, or JPG images. Legal Name Zahid Al Mamur" at bounding box center [784, 382] width 490 height 271
click at [604, 310] on button "button" at bounding box center [614, 321] width 40 height 40
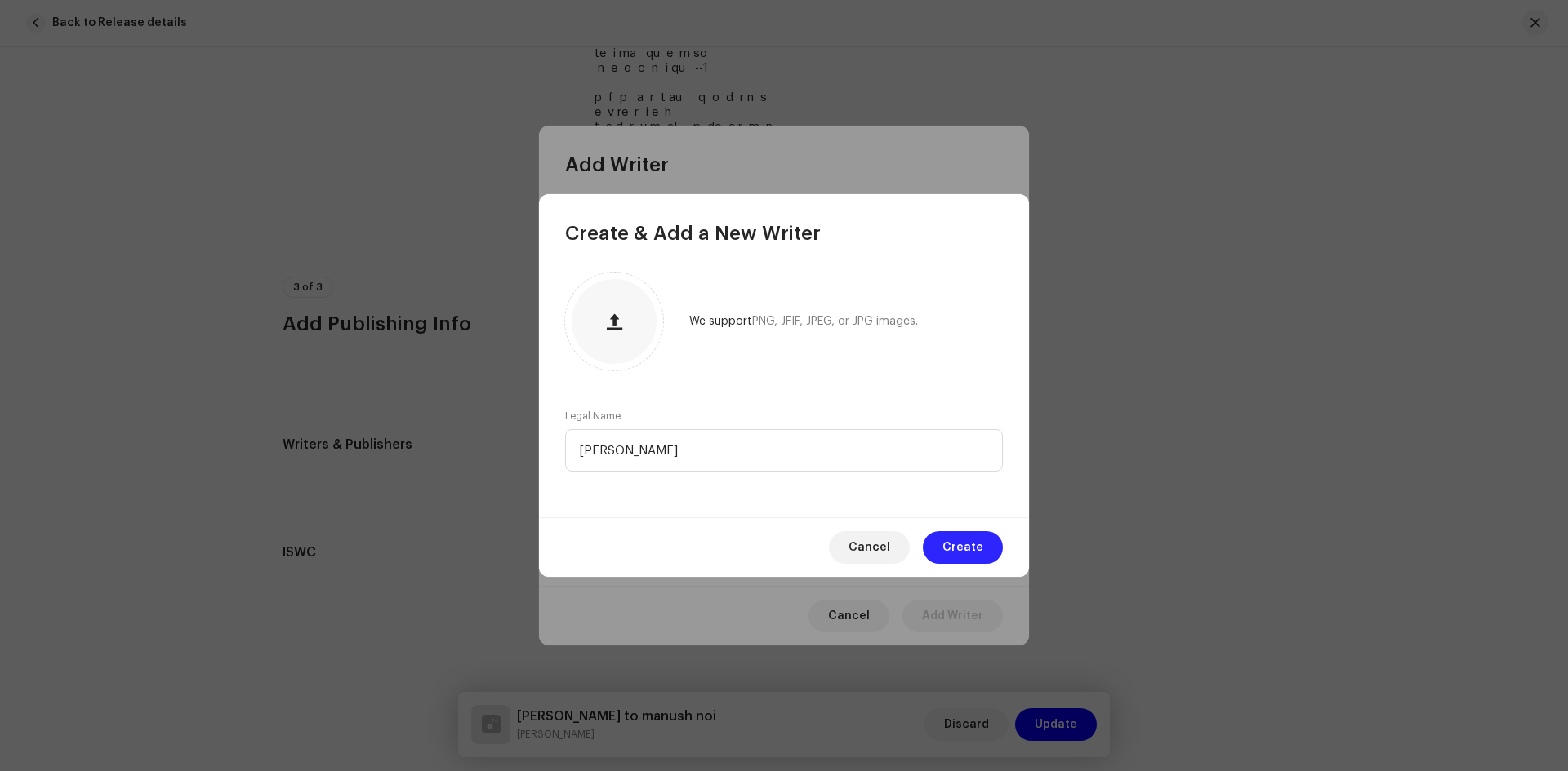
click at [952, 550] on span "Create" at bounding box center [963, 547] width 41 height 32
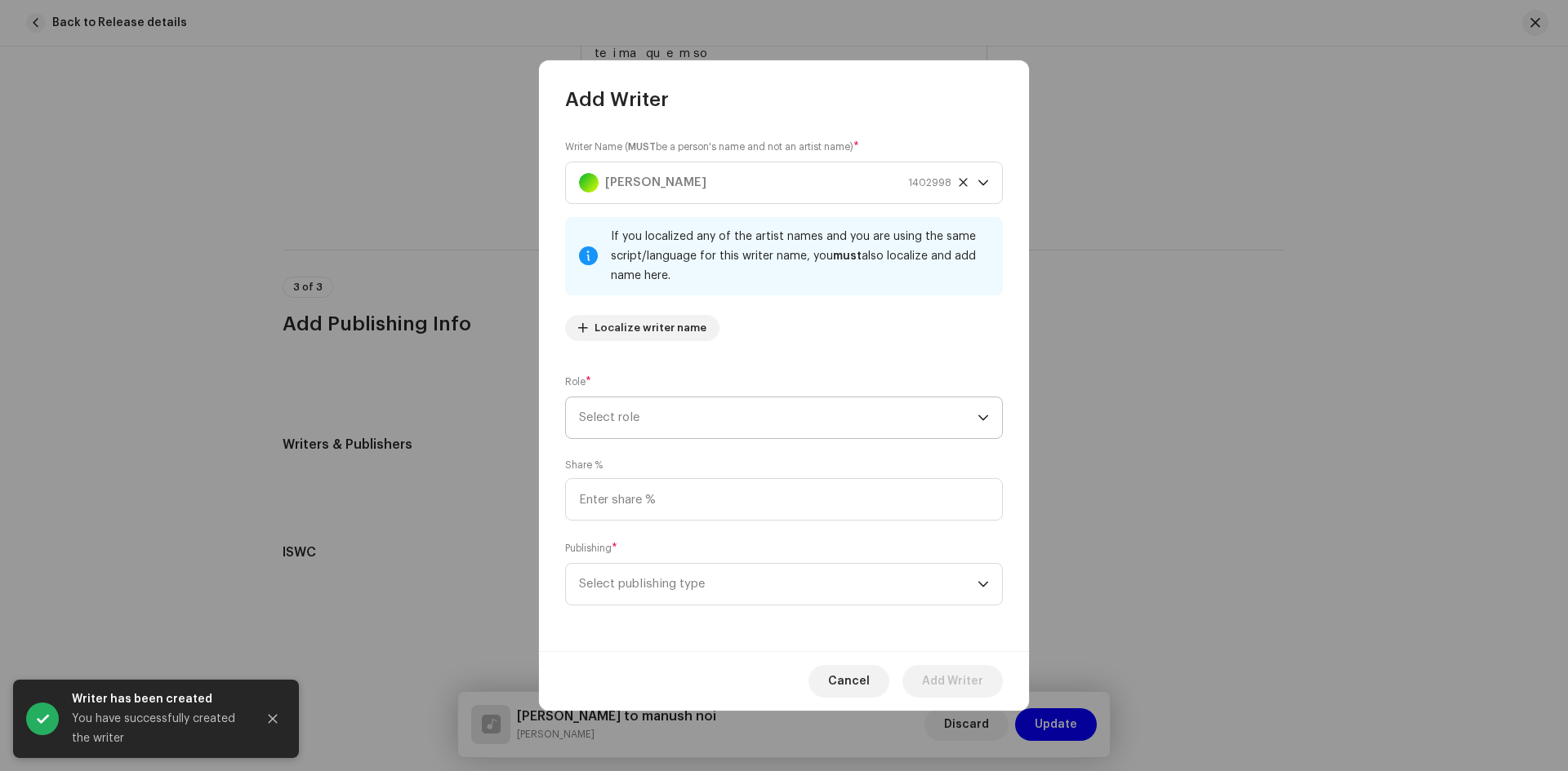
click at [654, 413] on span "Select role" at bounding box center [778, 418] width 398 height 41
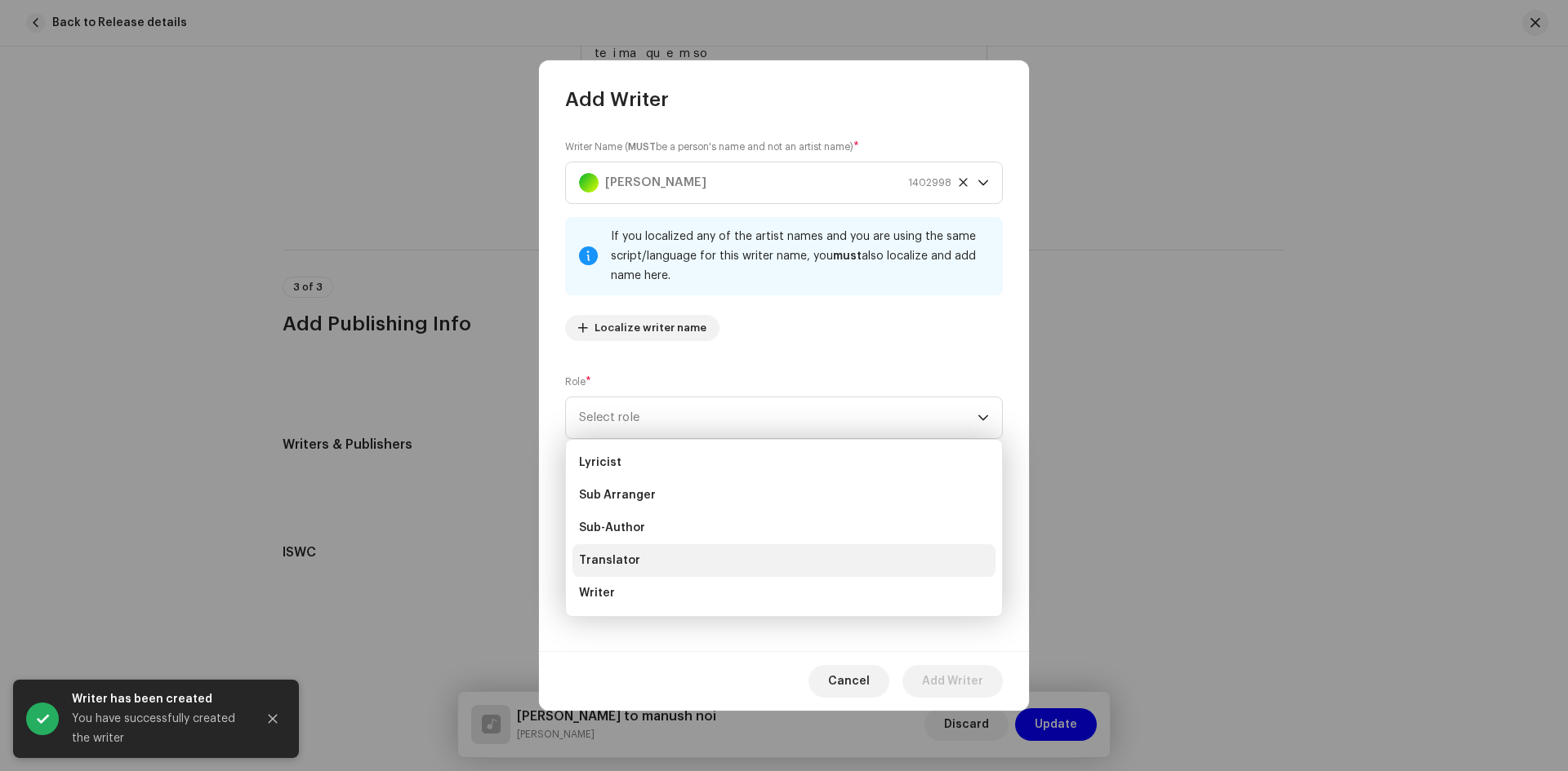
scroll to position [0, 0]
click at [667, 556] on span "Composer & Lyricist" at bounding box center [636, 561] width 115 height 17
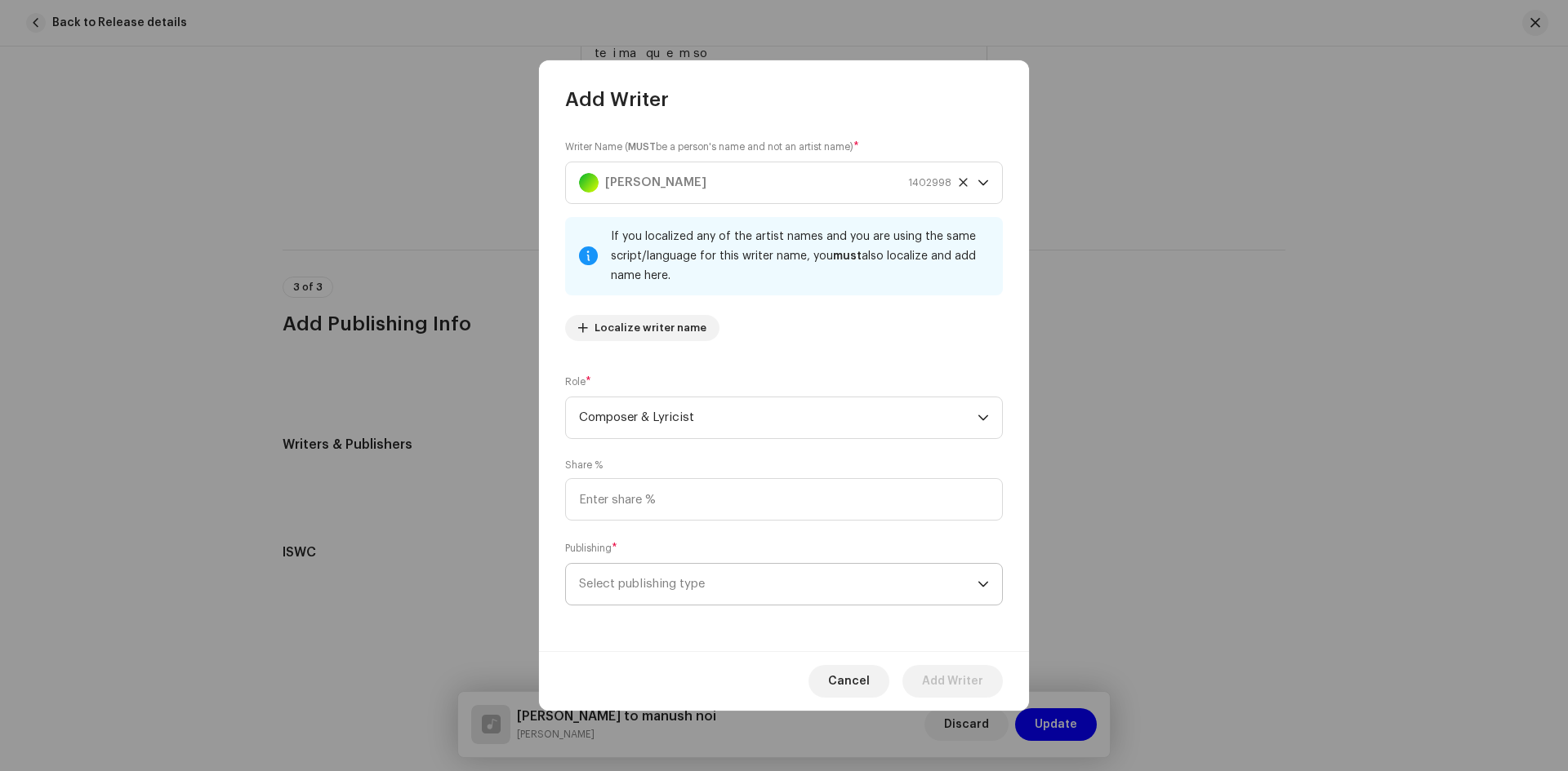
click at [639, 575] on span "Select publishing type" at bounding box center [778, 584] width 398 height 41
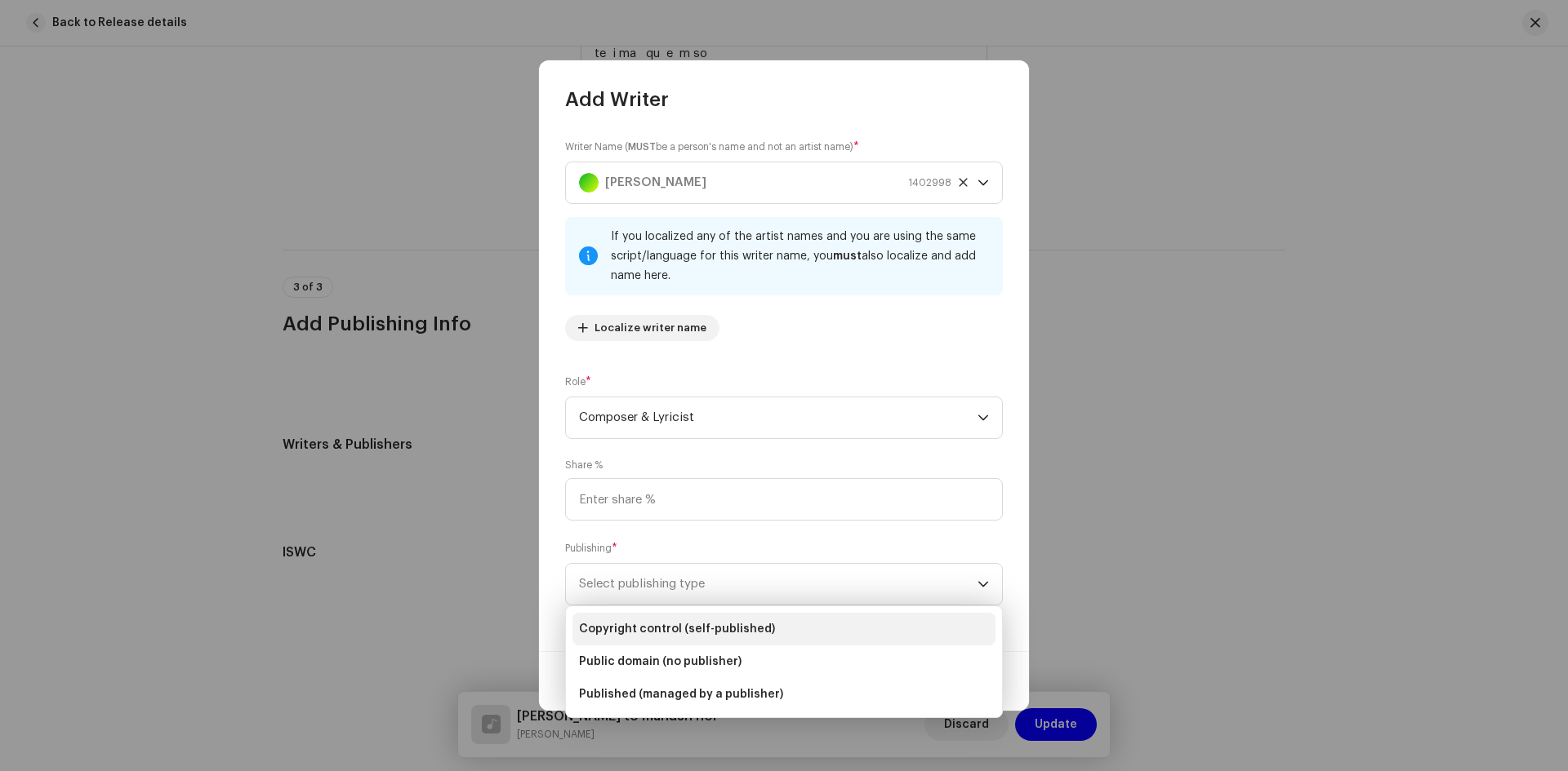
click at [633, 617] on li "Copyright control (self-published)" at bounding box center [783, 629] width 423 height 32
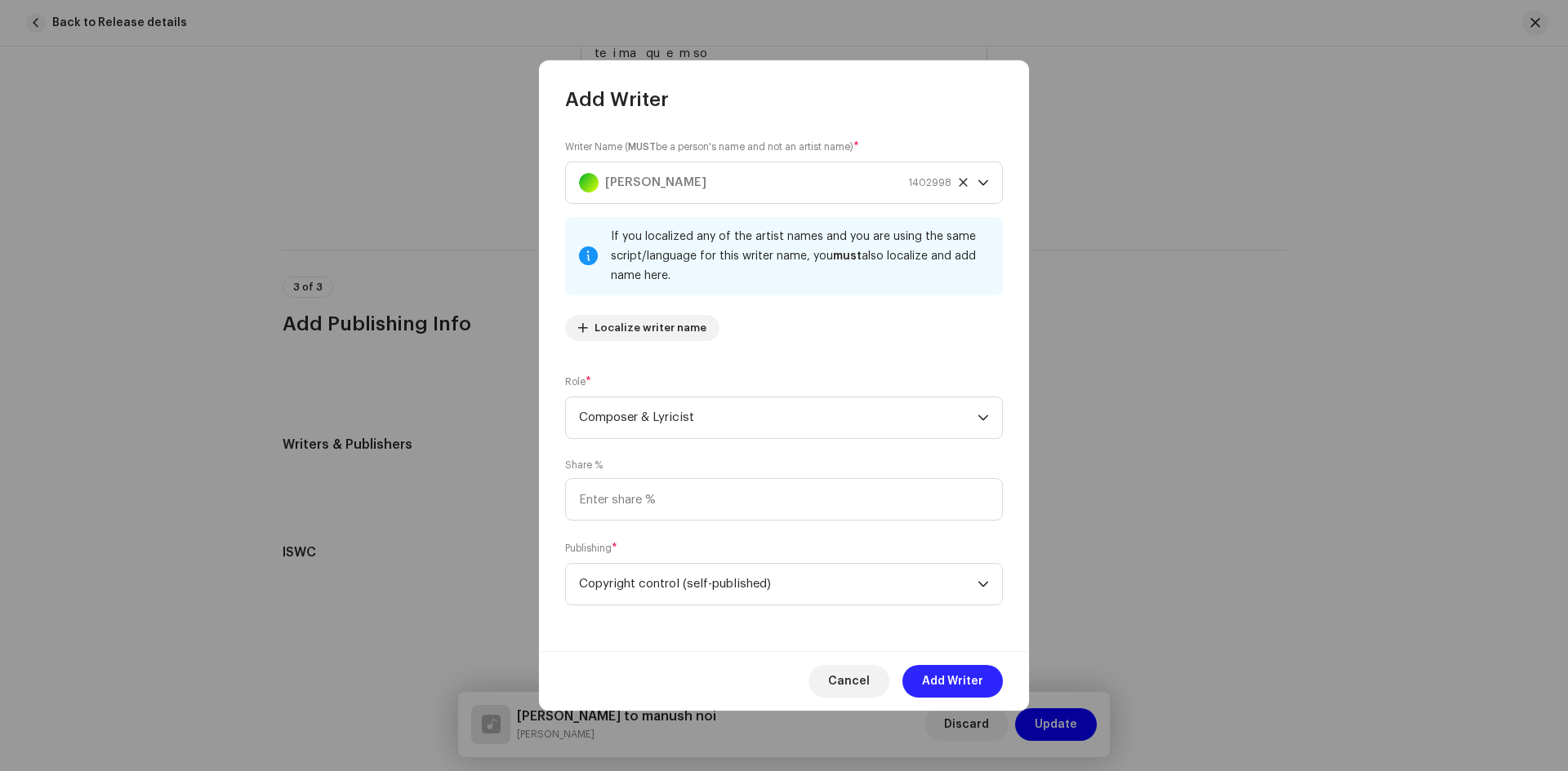
click at [952, 692] on span "Add Writer" at bounding box center [953, 681] width 61 height 32
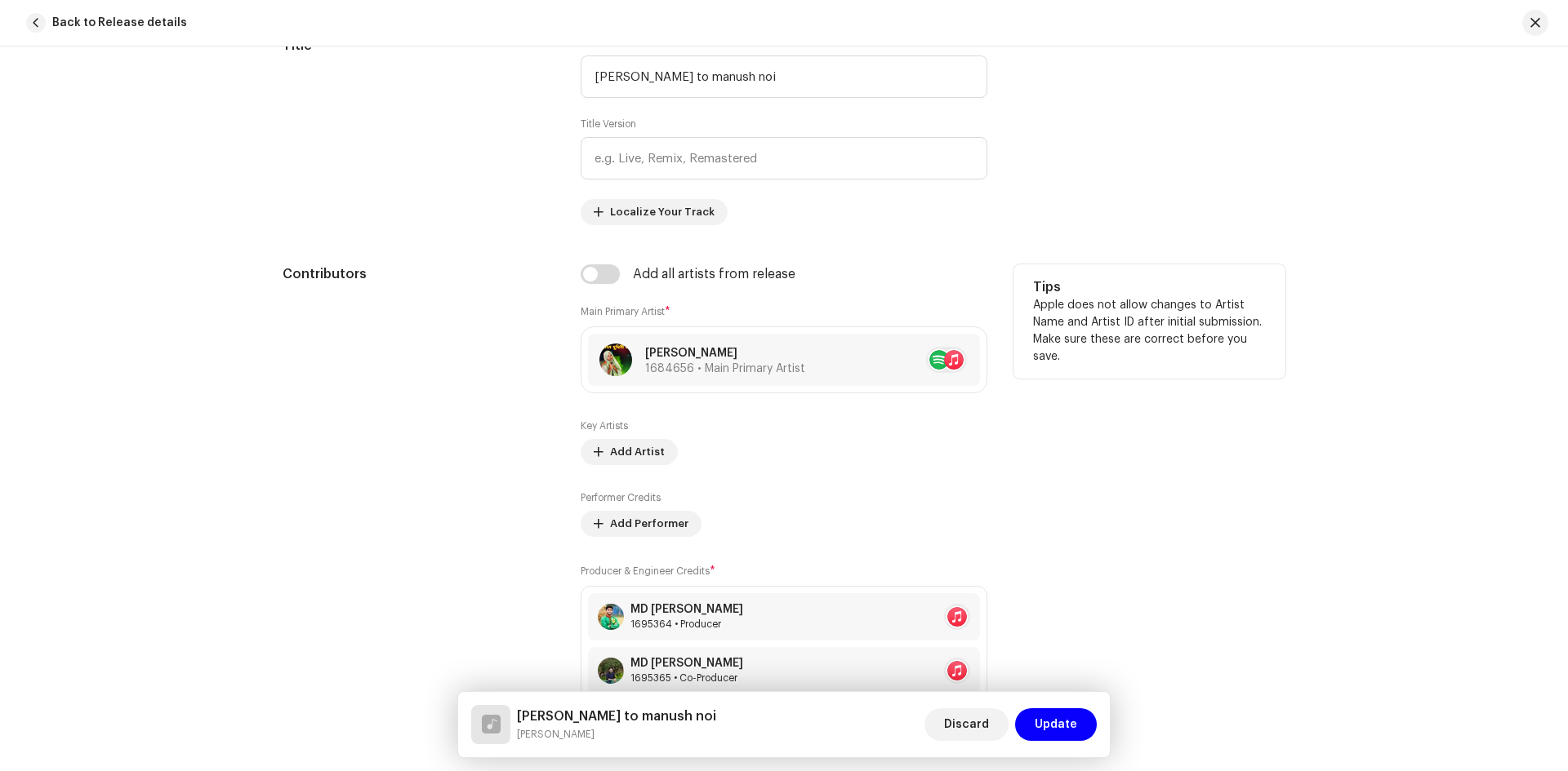
scroll to position [1105, 0]
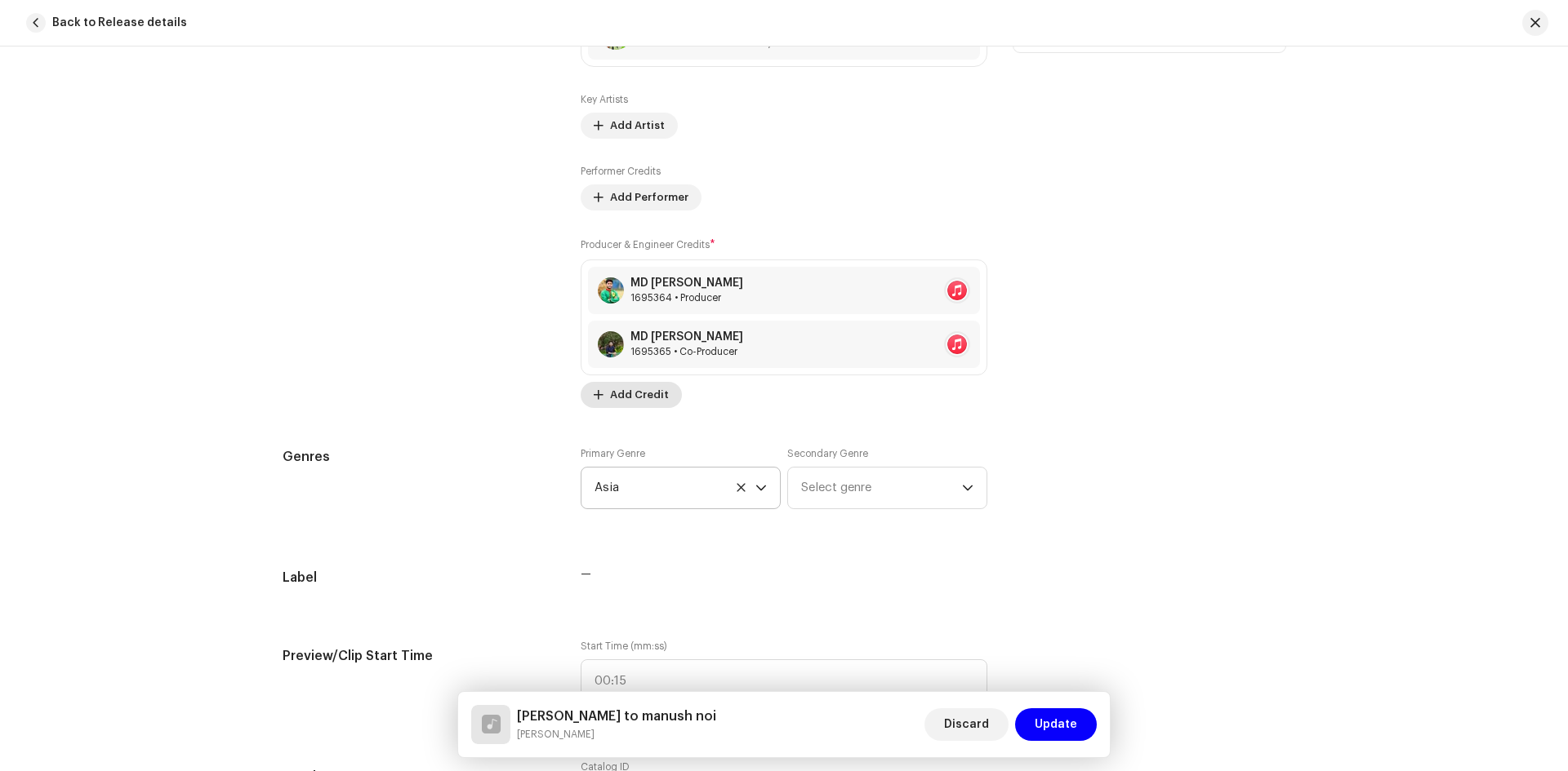
click at [617, 394] on span "Add Credit" at bounding box center [639, 394] width 59 height 32
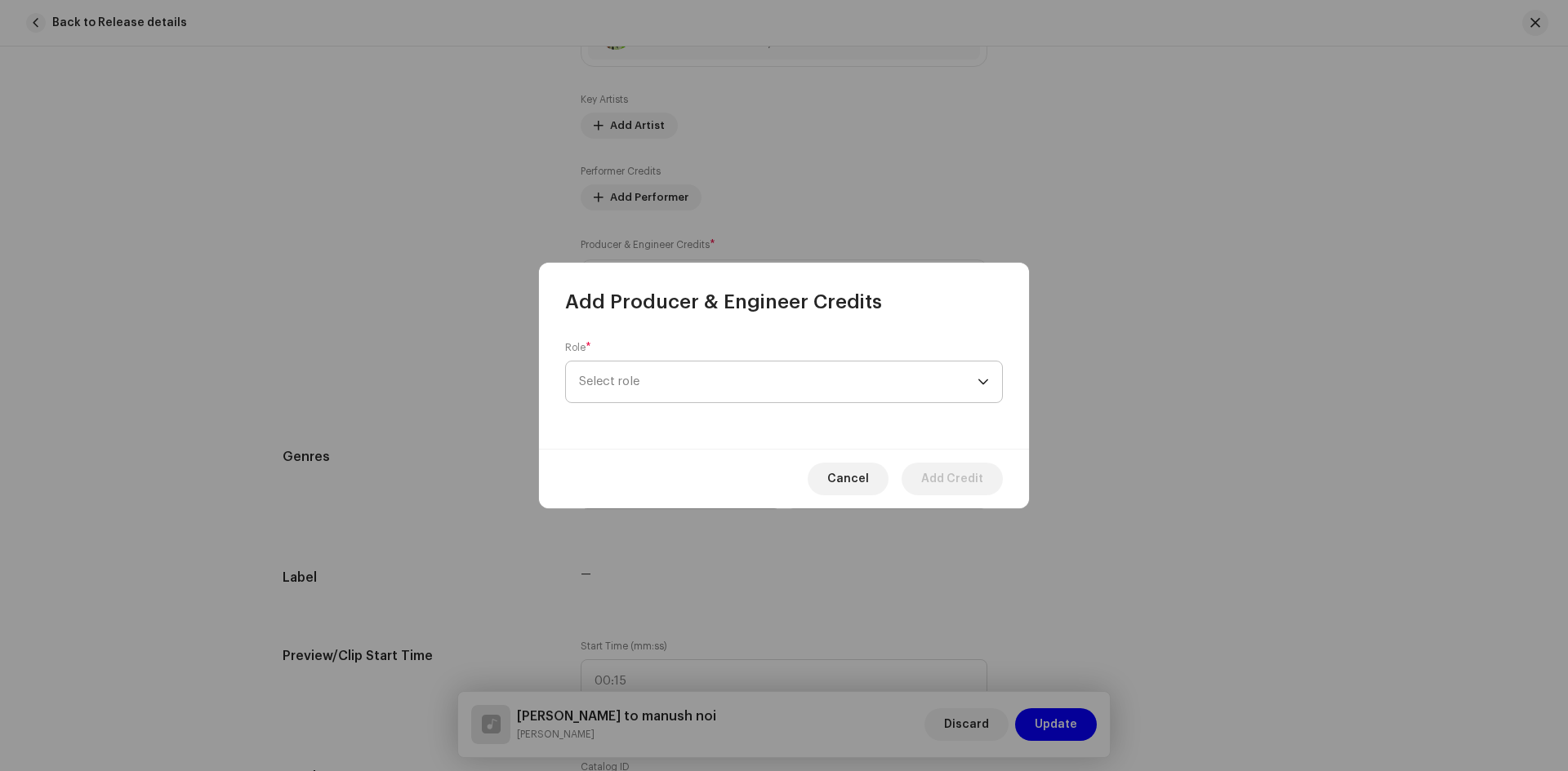
click at [664, 367] on span "Select role" at bounding box center [778, 382] width 398 height 41
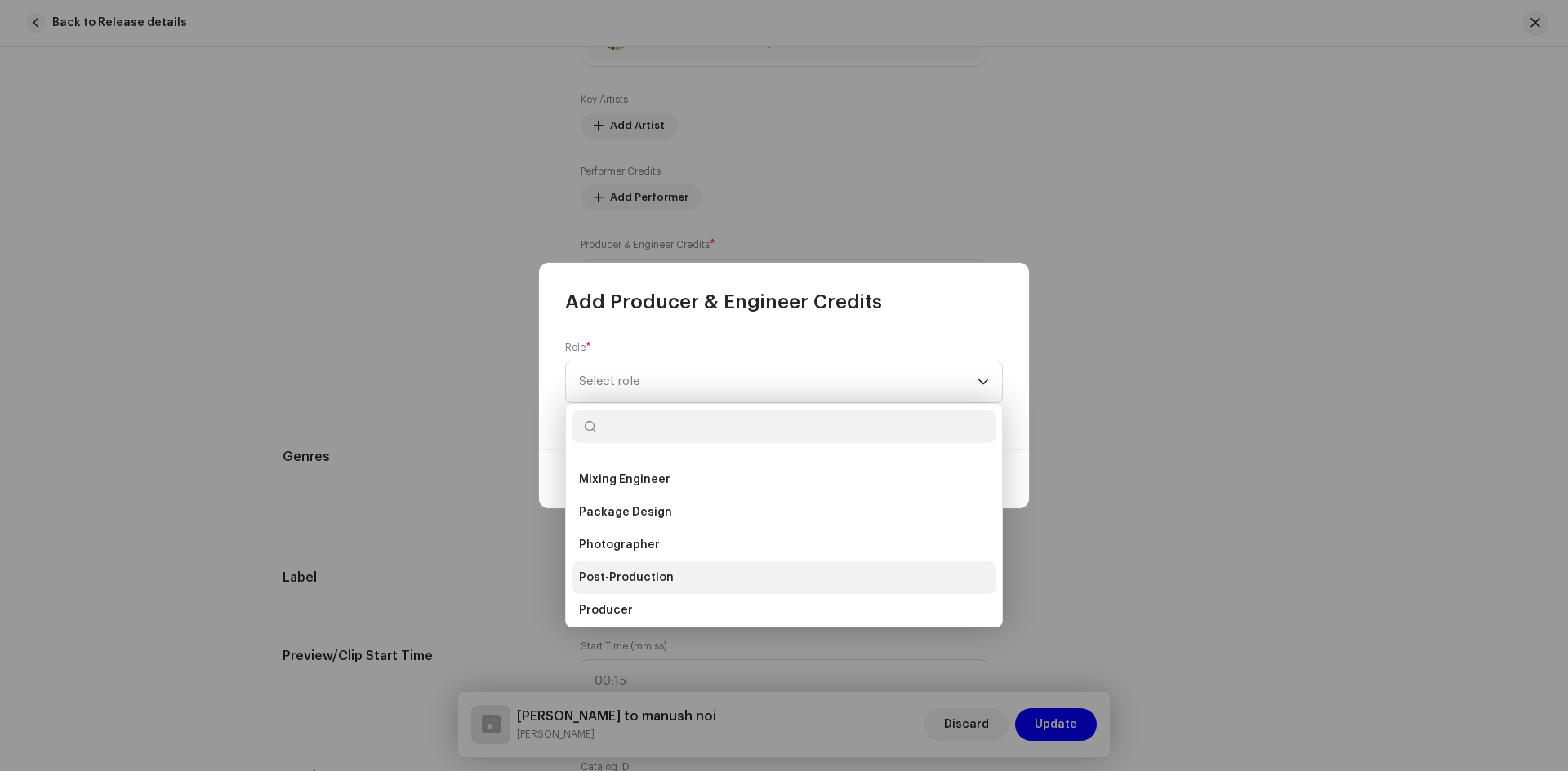
scroll to position [718, 0]
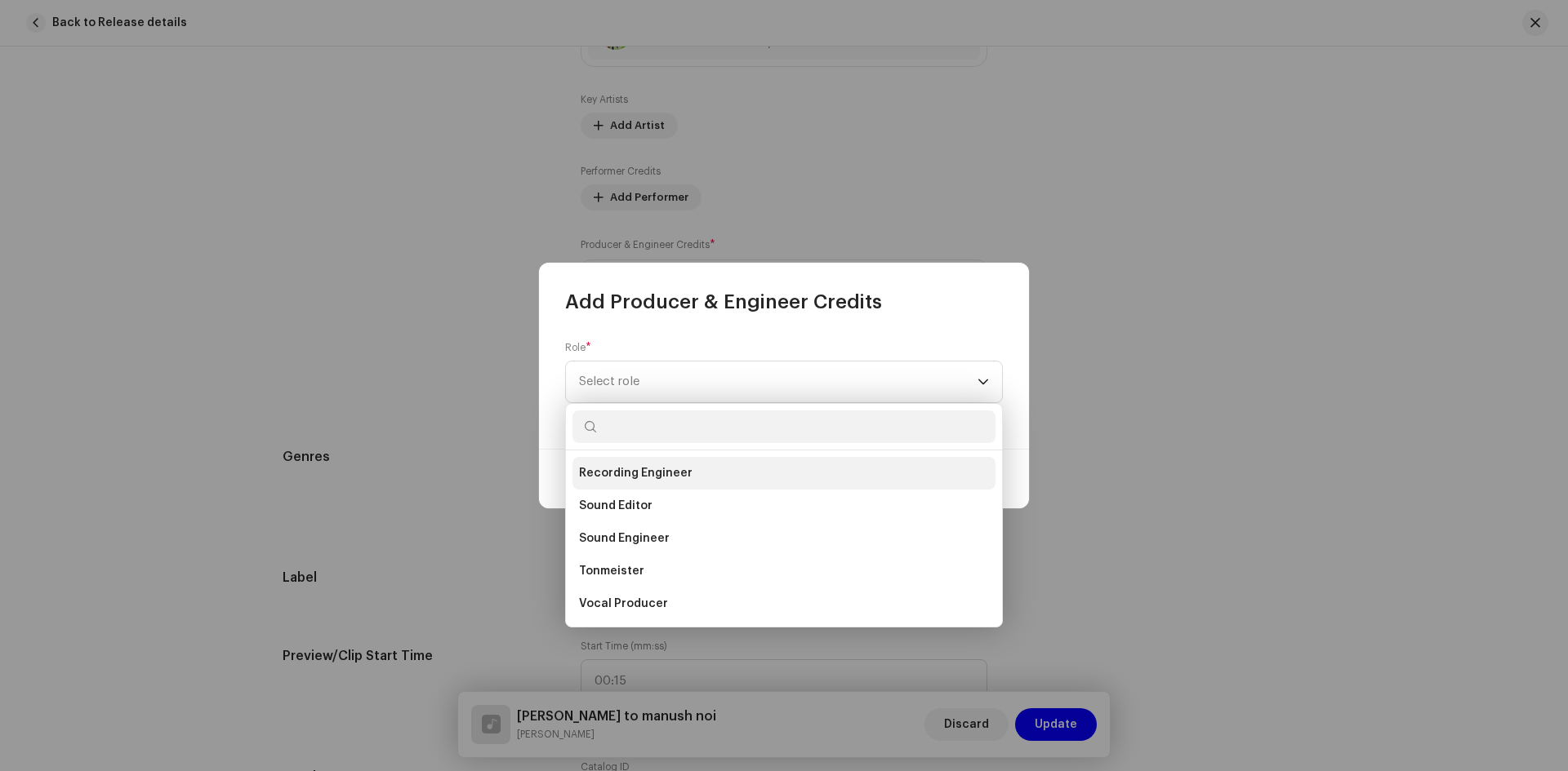
click at [628, 478] on span "Recording Engineer" at bounding box center [635, 473] width 113 height 17
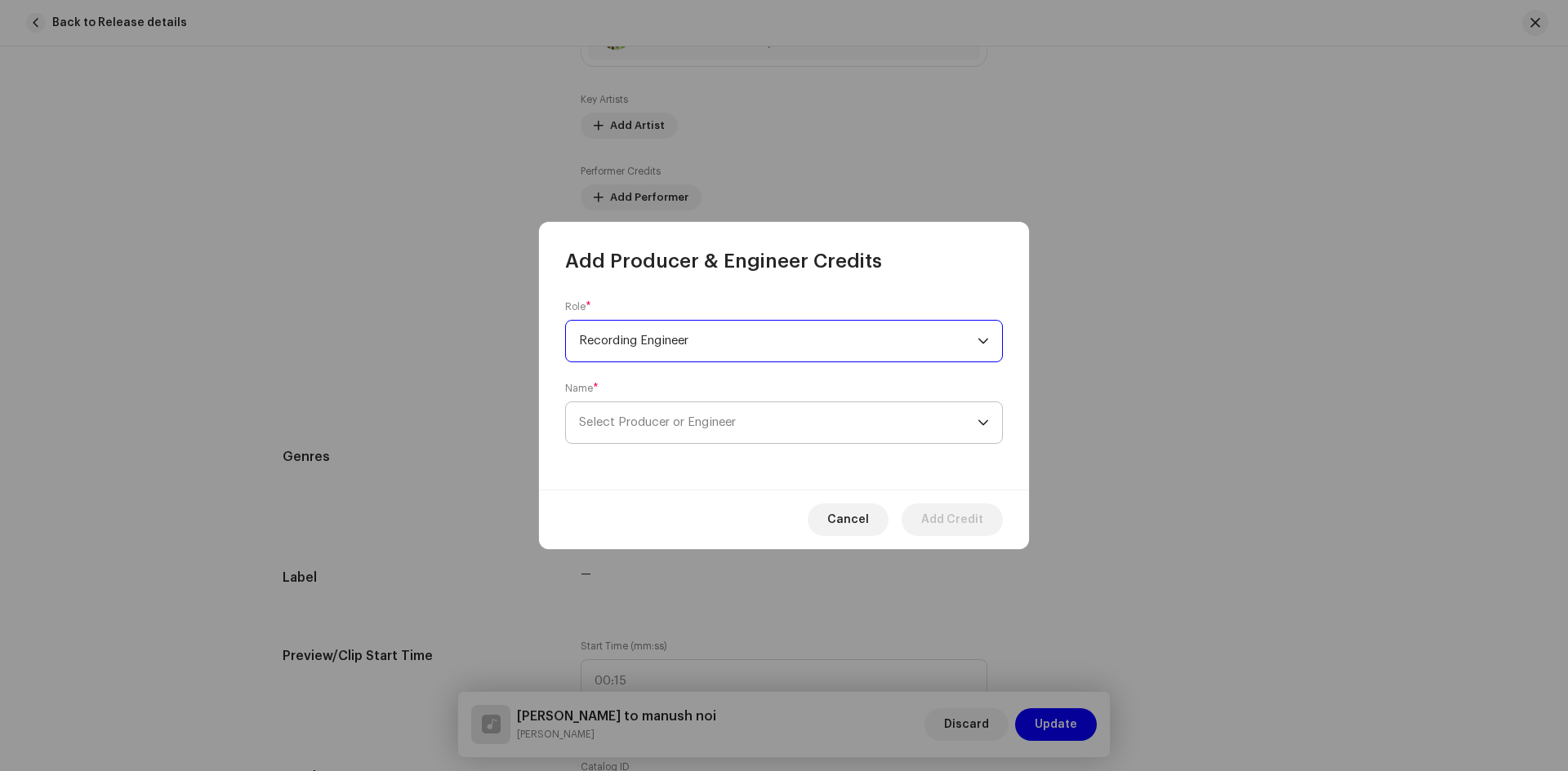
click at [625, 419] on span "Select Producer or Engineer" at bounding box center [657, 422] width 157 height 12
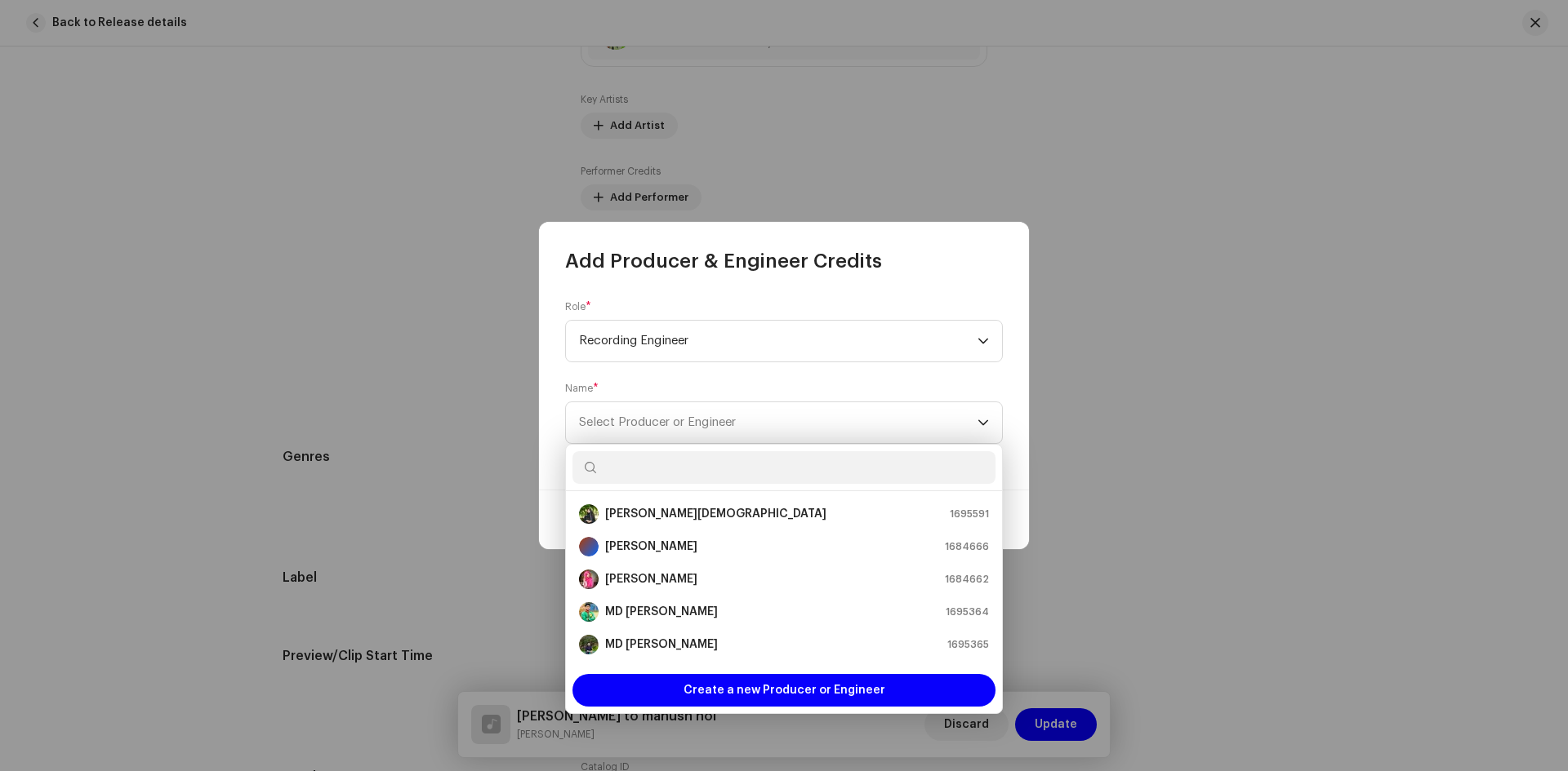
scroll to position [98, 0]
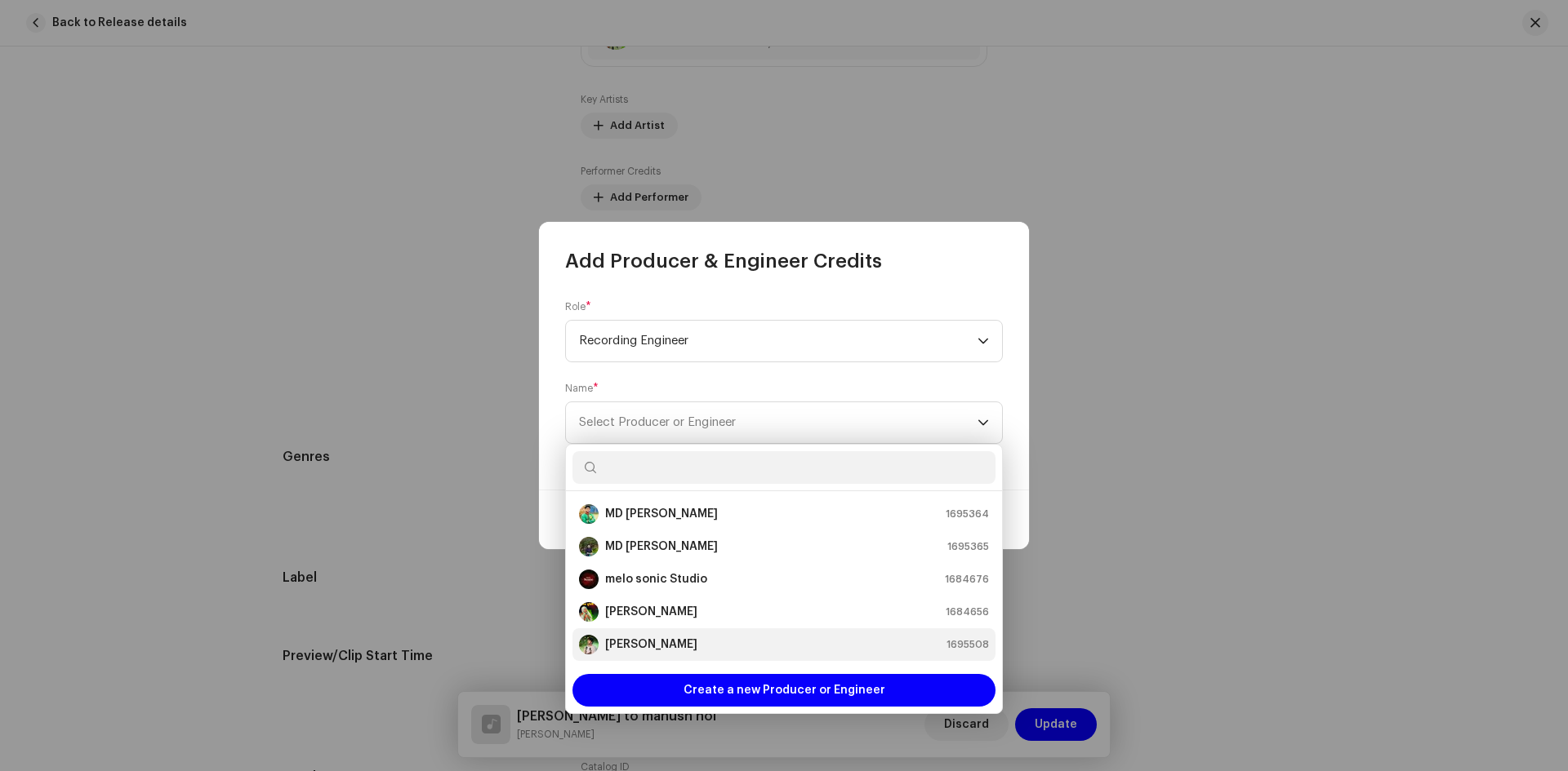
click at [679, 638] on strong "[PERSON_NAME]" at bounding box center [651, 645] width 92 height 17
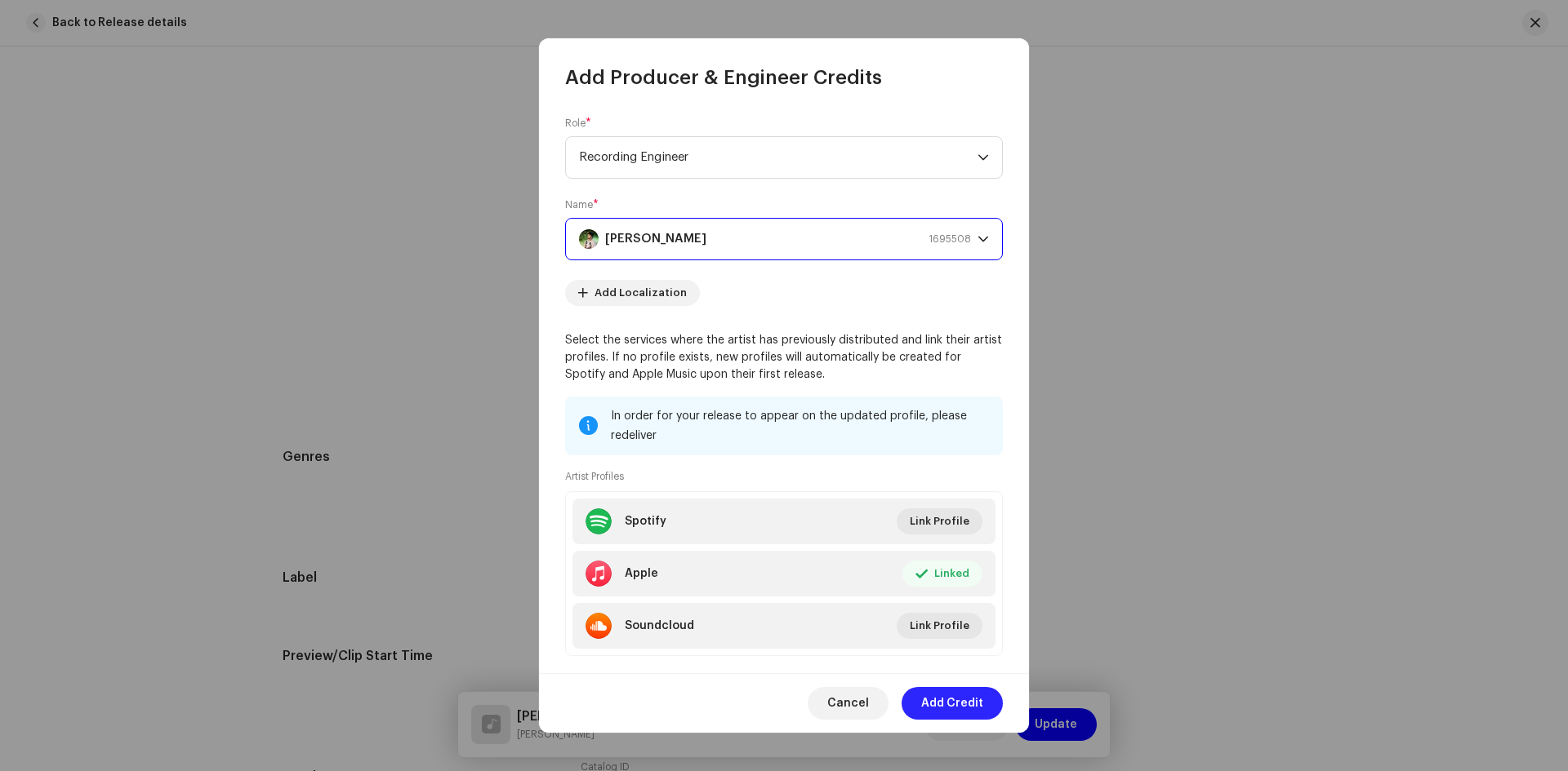
click at [954, 705] on span "Add Credit" at bounding box center [952, 703] width 62 height 32
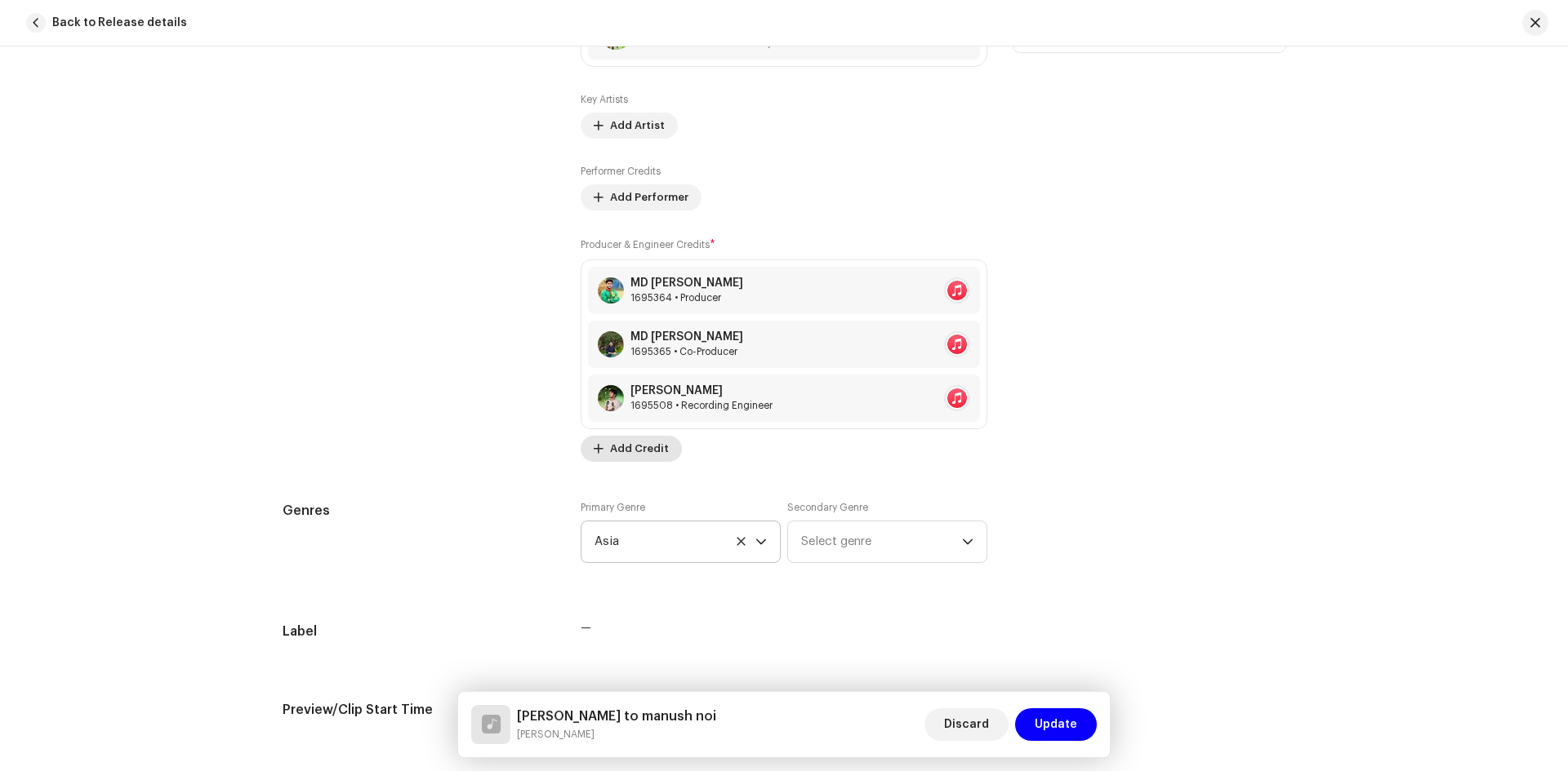
click at [641, 456] on span "Add Credit" at bounding box center [639, 449] width 59 height 32
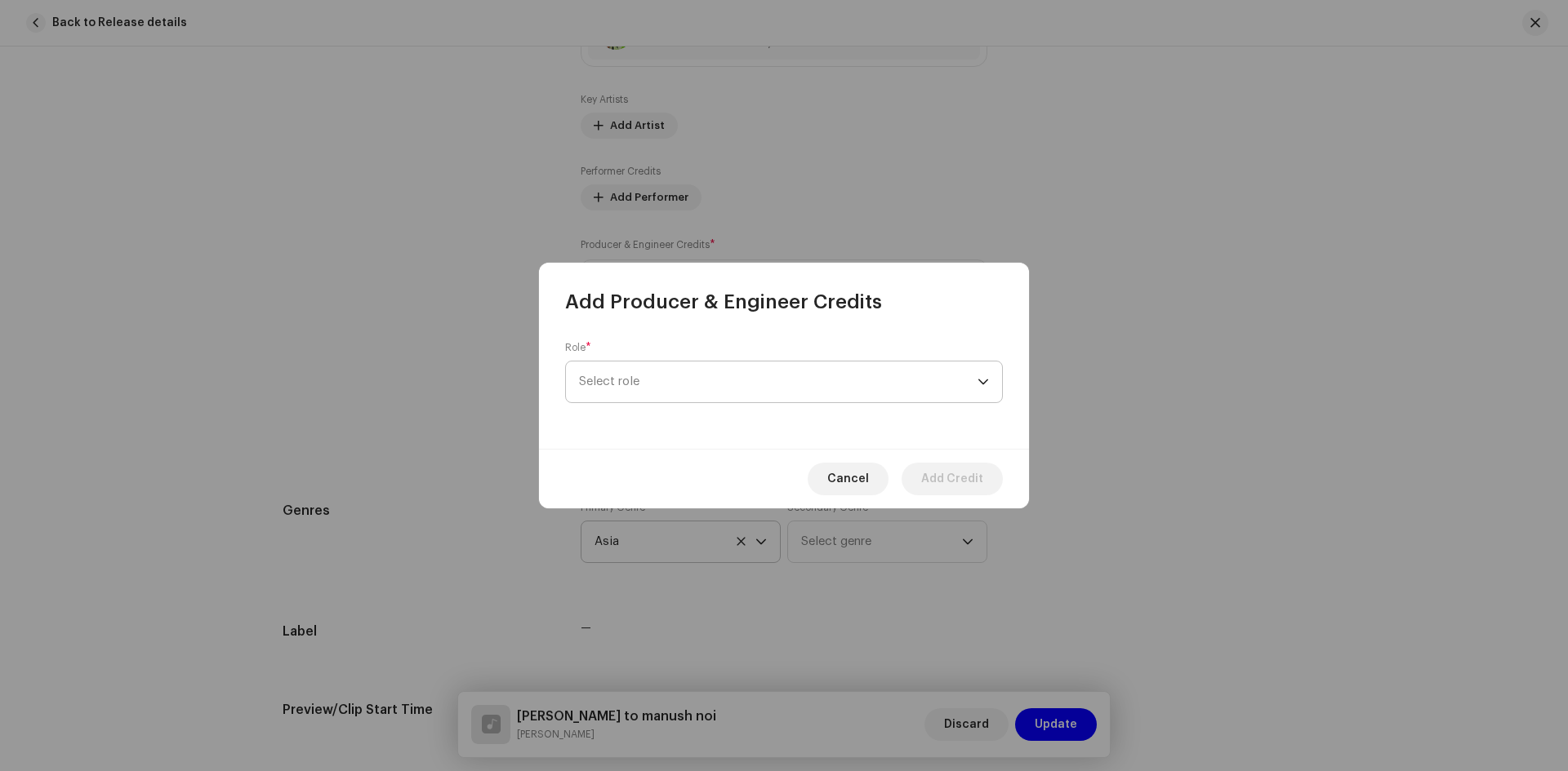
click at [693, 362] on span "Select role" at bounding box center [778, 382] width 398 height 41
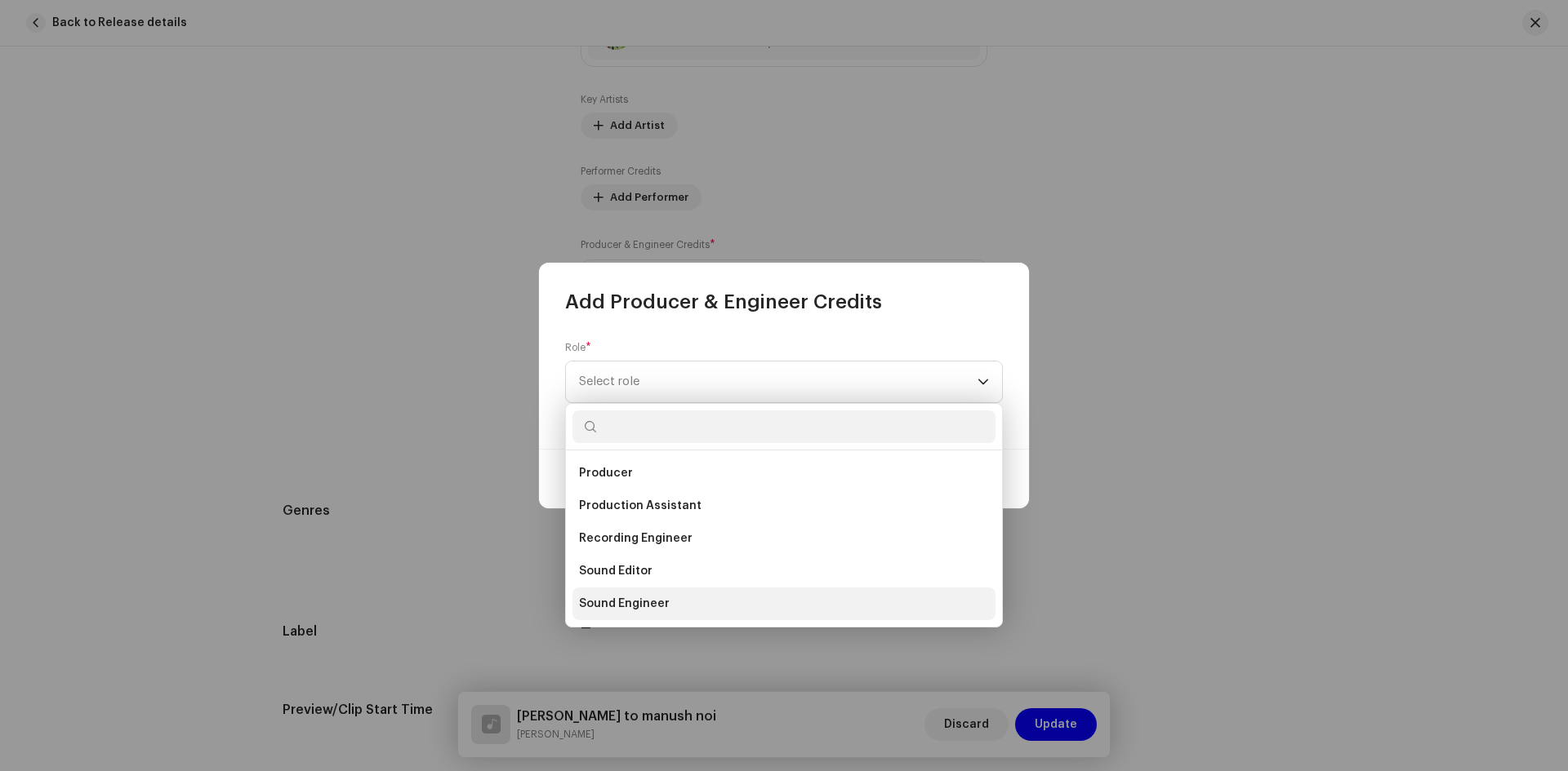
scroll to position [718, 0]
click at [686, 602] on li "Vocal Producer" at bounding box center [783, 603] width 423 height 32
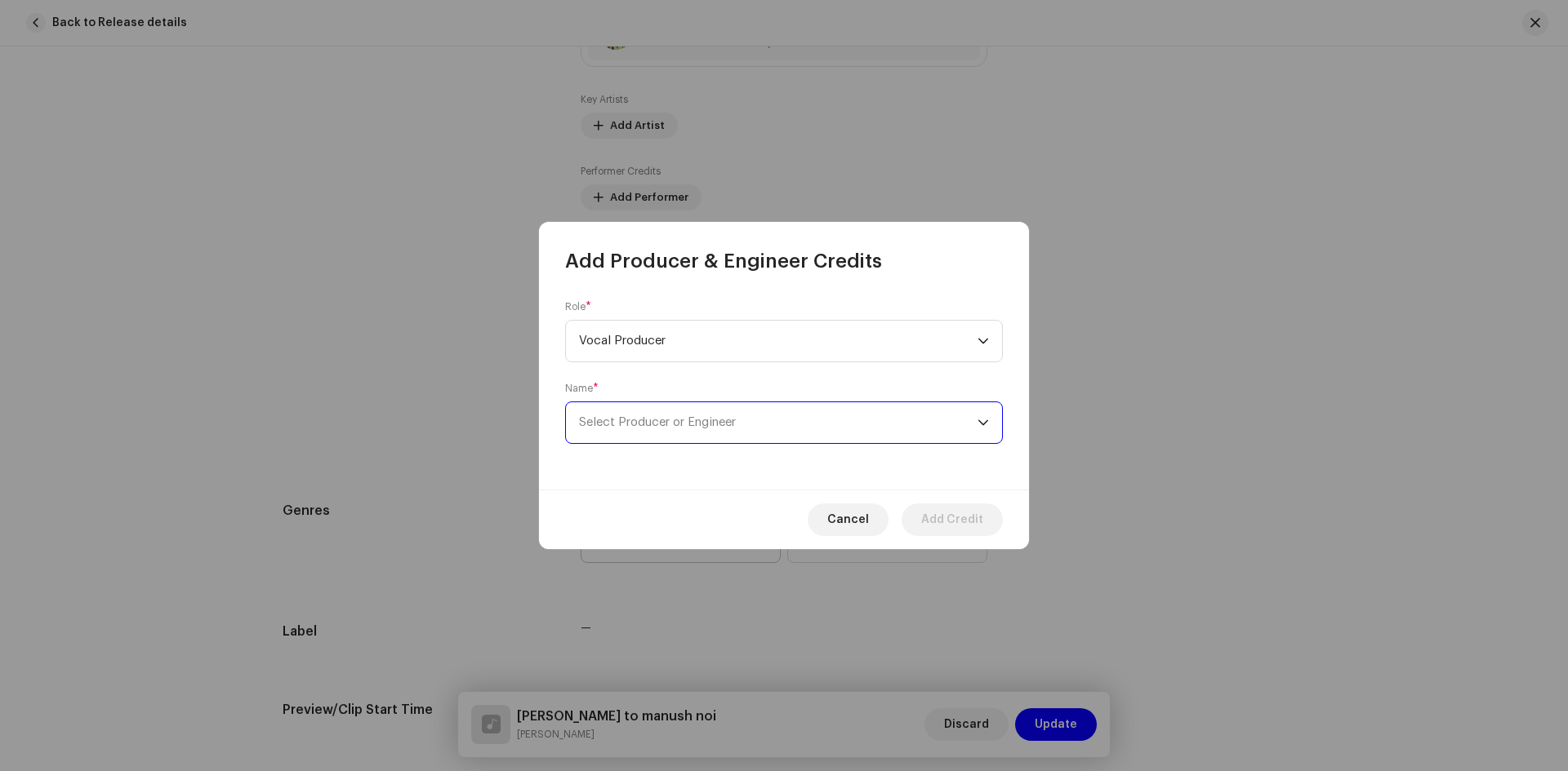
click at [651, 433] on span "Select Producer or Engineer" at bounding box center [778, 423] width 398 height 41
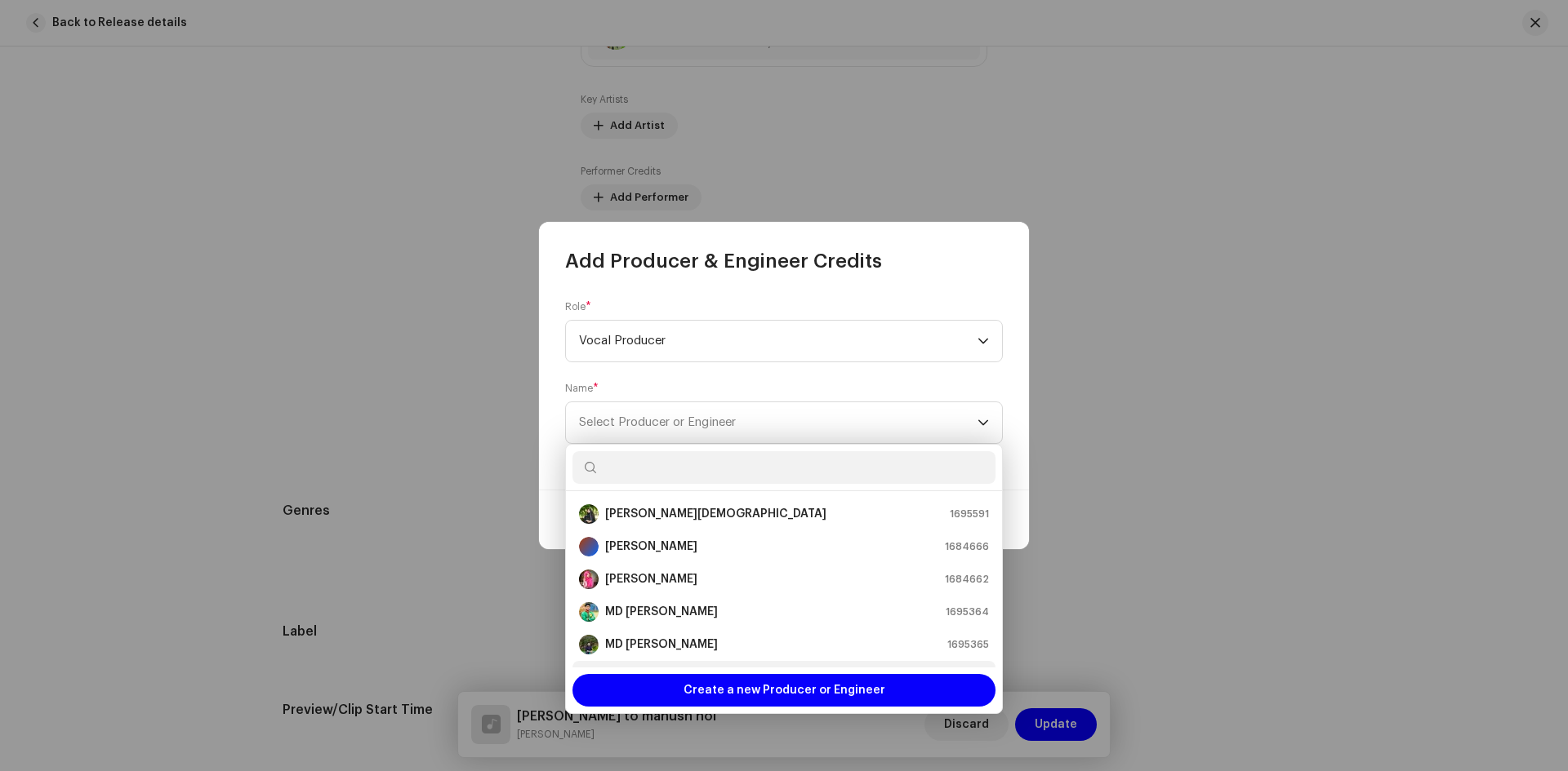
scroll to position [98, 0]
click at [864, 282] on div "Role * Vocal Producer Name * Select Producer or Engineer" at bounding box center [784, 382] width 490 height 216
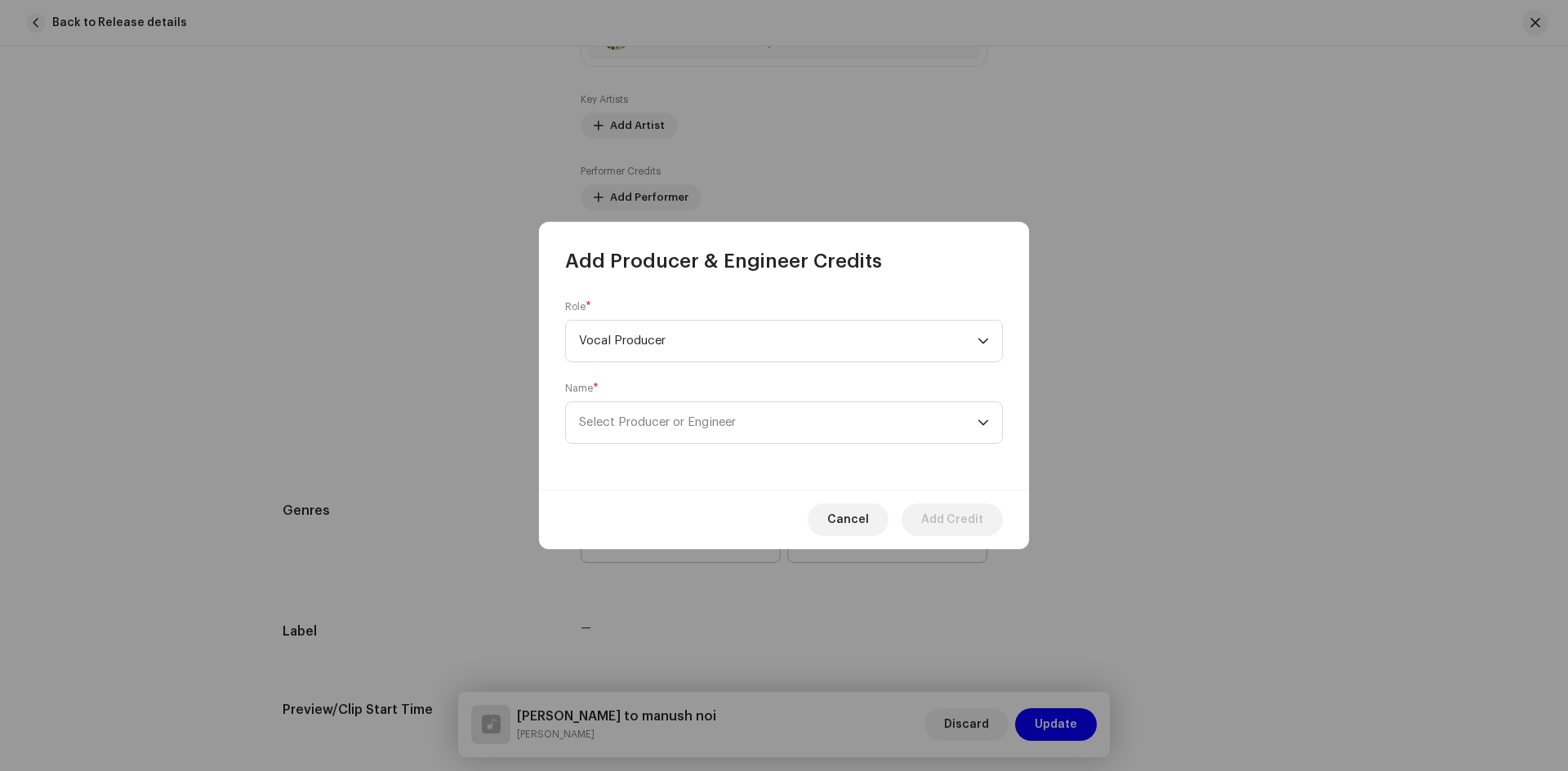
click at [848, 525] on span "Cancel" at bounding box center [848, 520] width 41 height 32
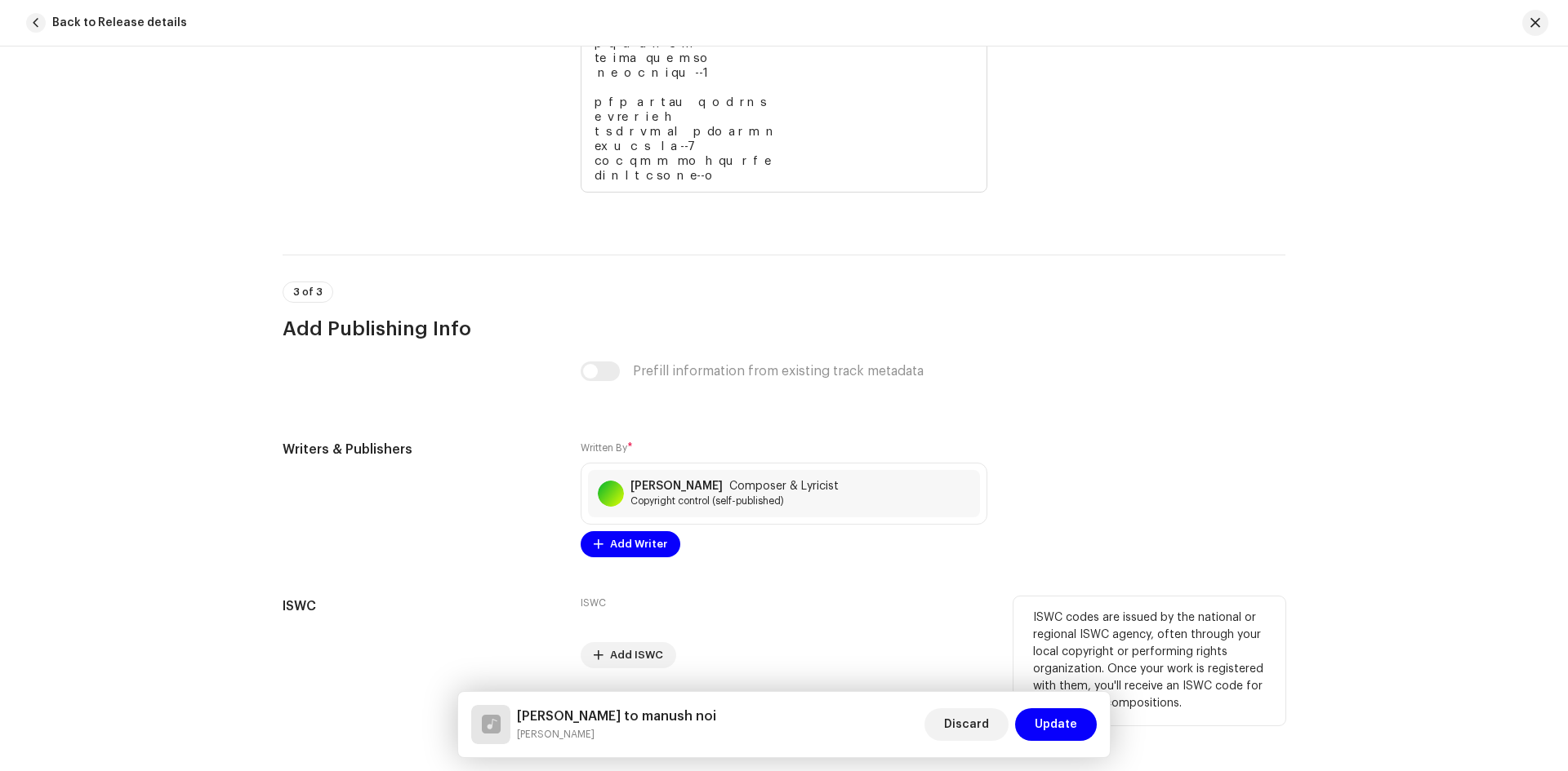
scroll to position [3363, 0]
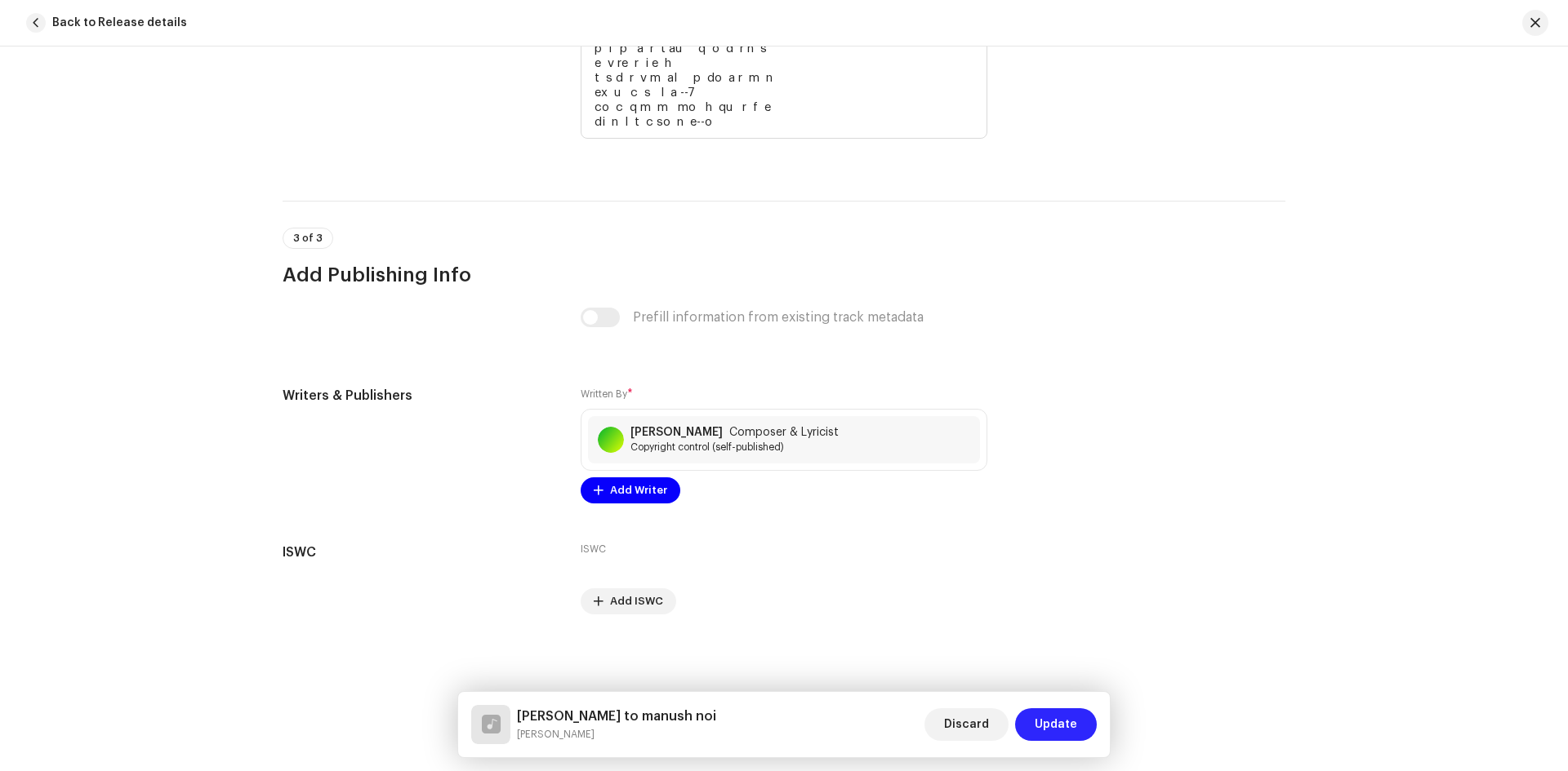
click at [1071, 737] on span "Update" at bounding box center [1056, 724] width 42 height 32
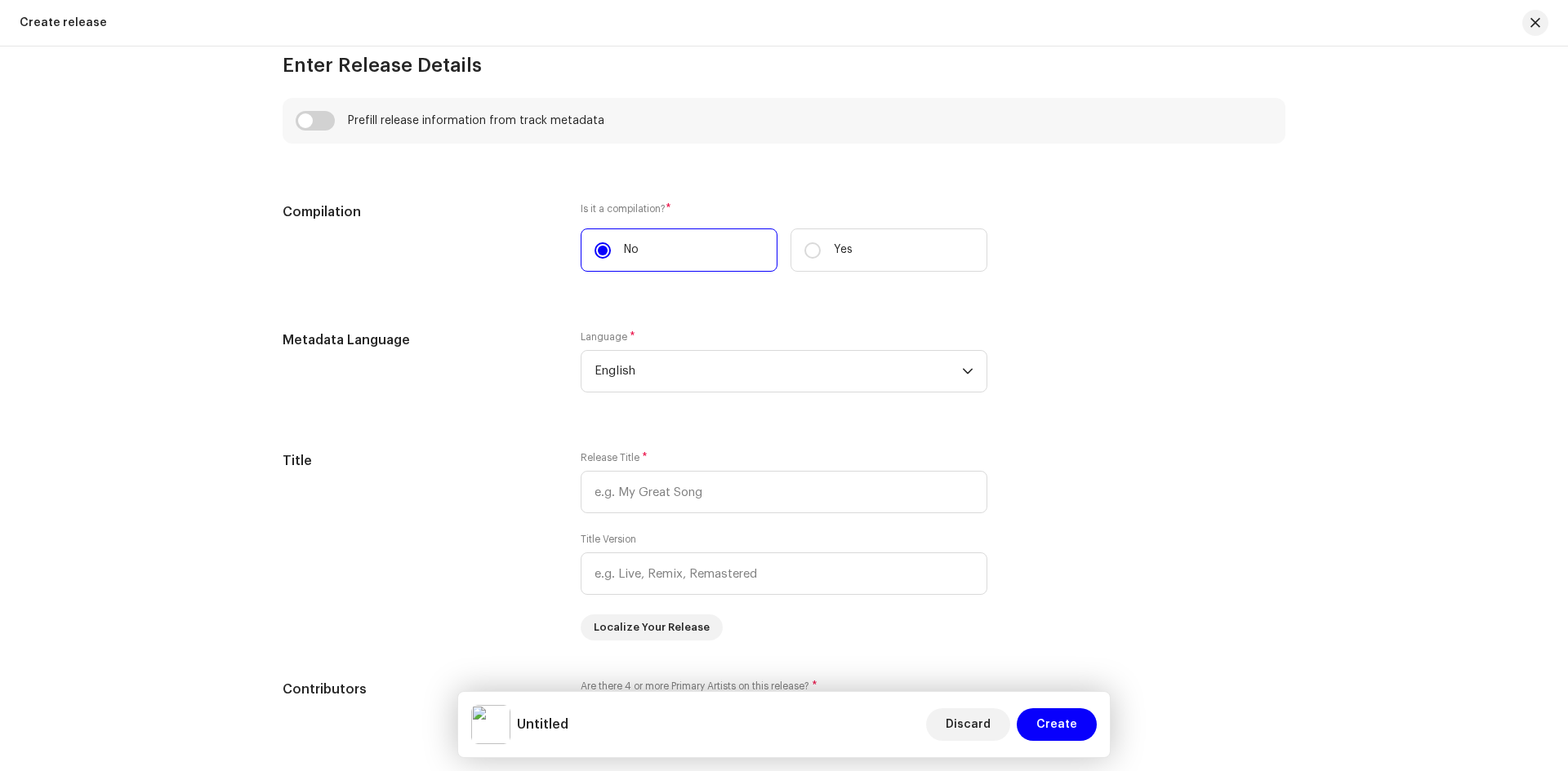
scroll to position [869, 0]
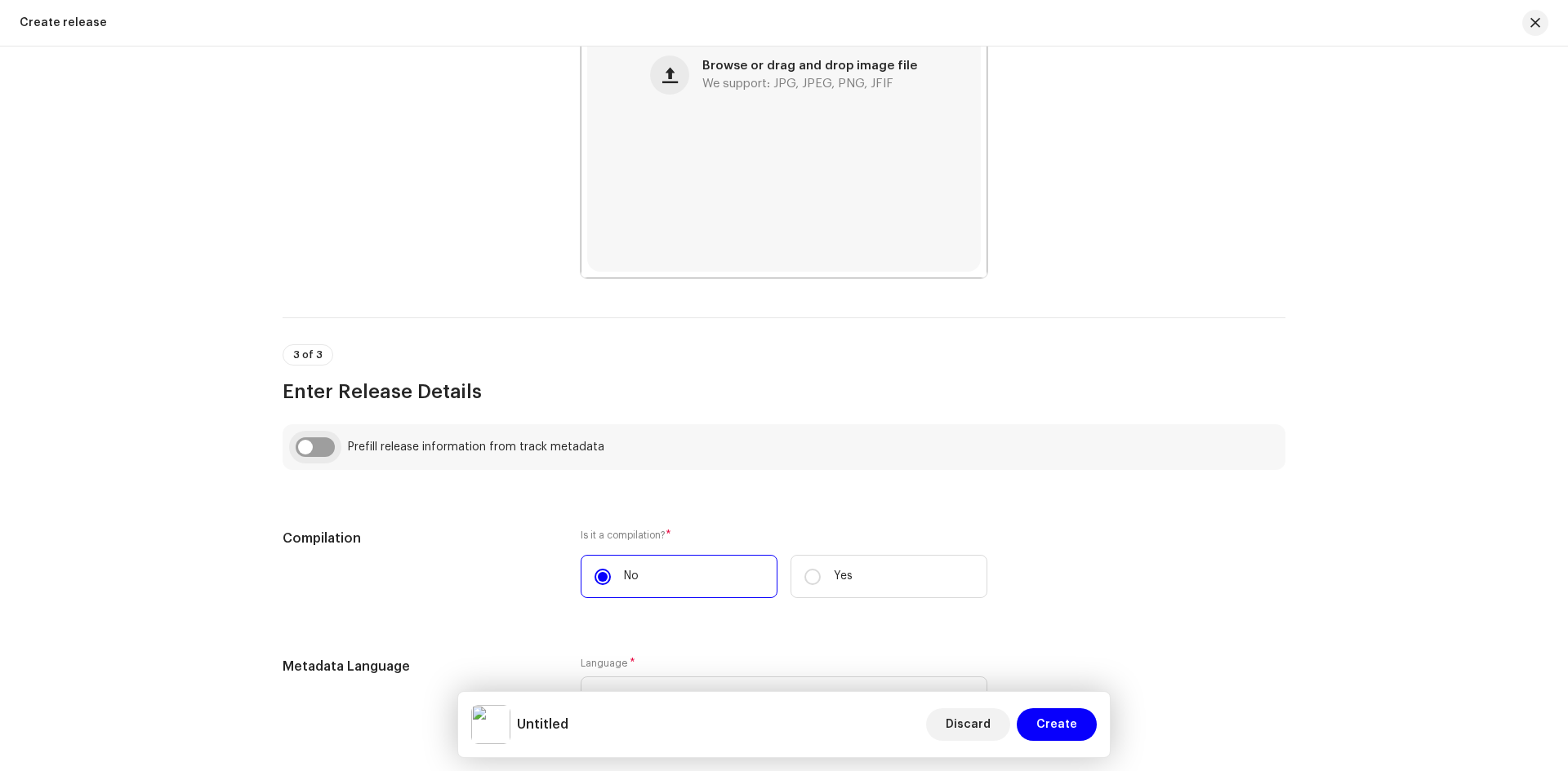
click at [321, 449] on input "checkbox" at bounding box center [315, 447] width 40 height 19
checkbox input "true"
type input "[PERSON_NAME] to manush noi"
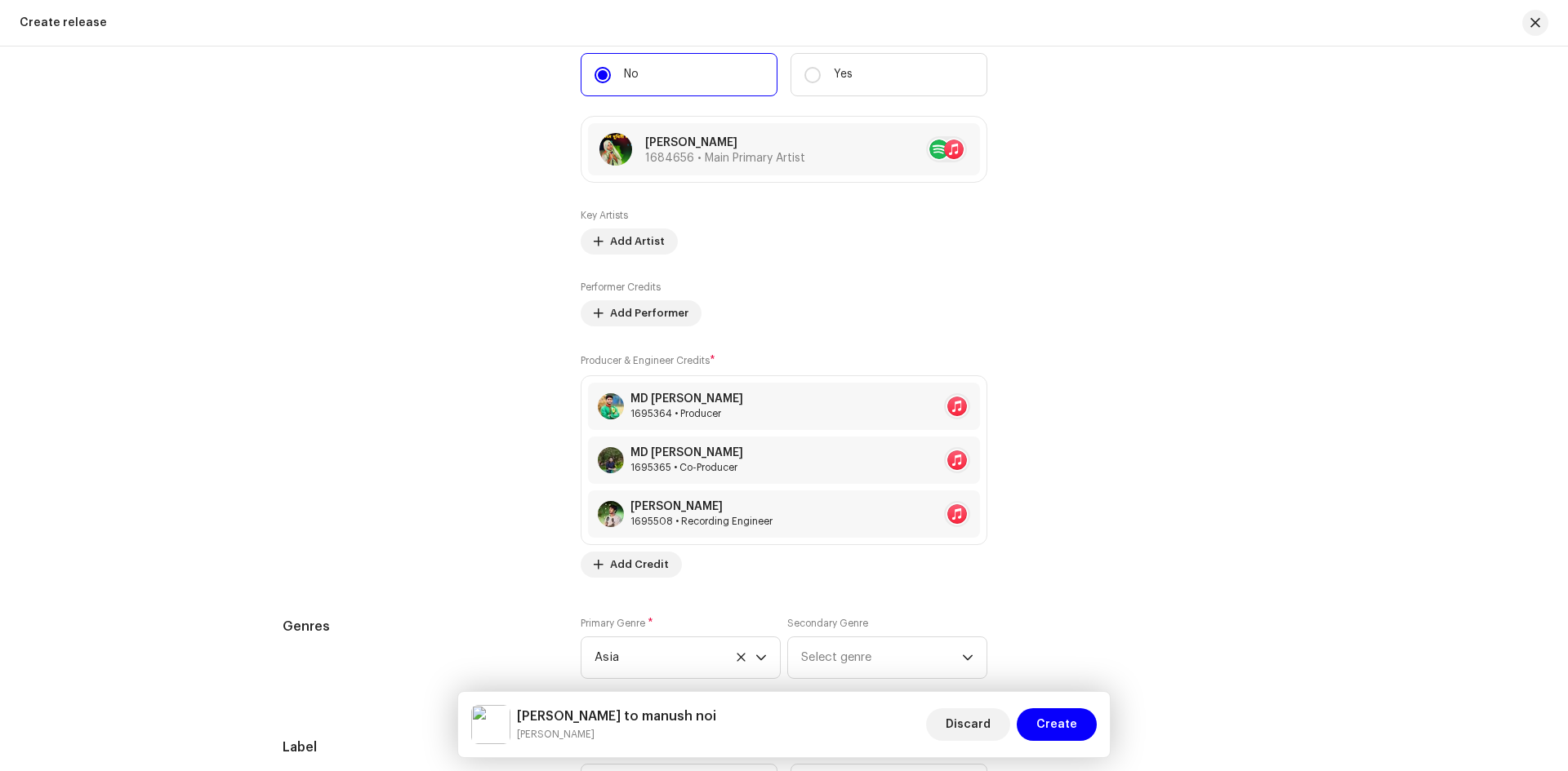
scroll to position [2338, 0]
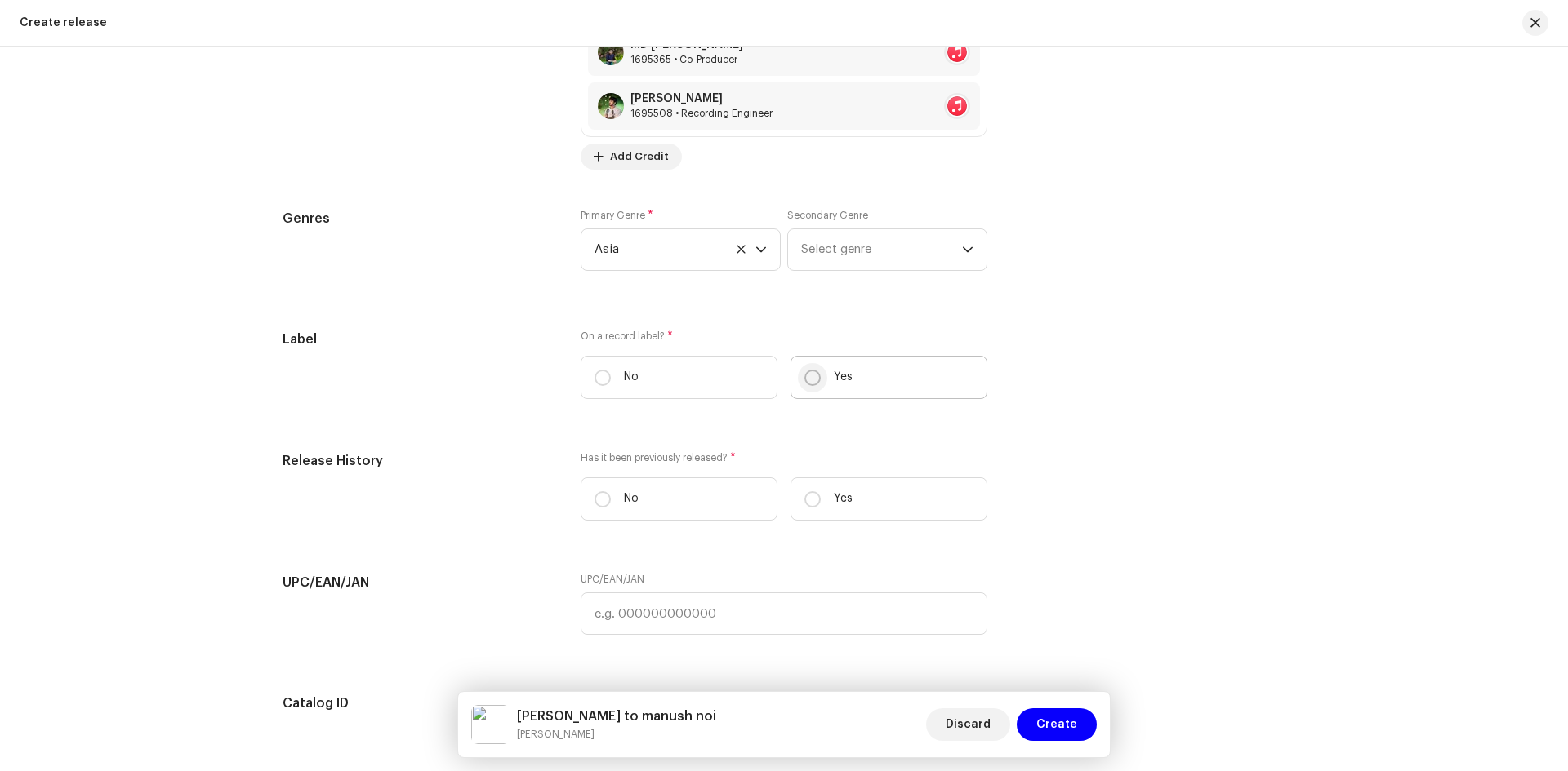
click at [811, 375] on input "Yes" at bounding box center [813, 378] width 17 height 17
radio input "true"
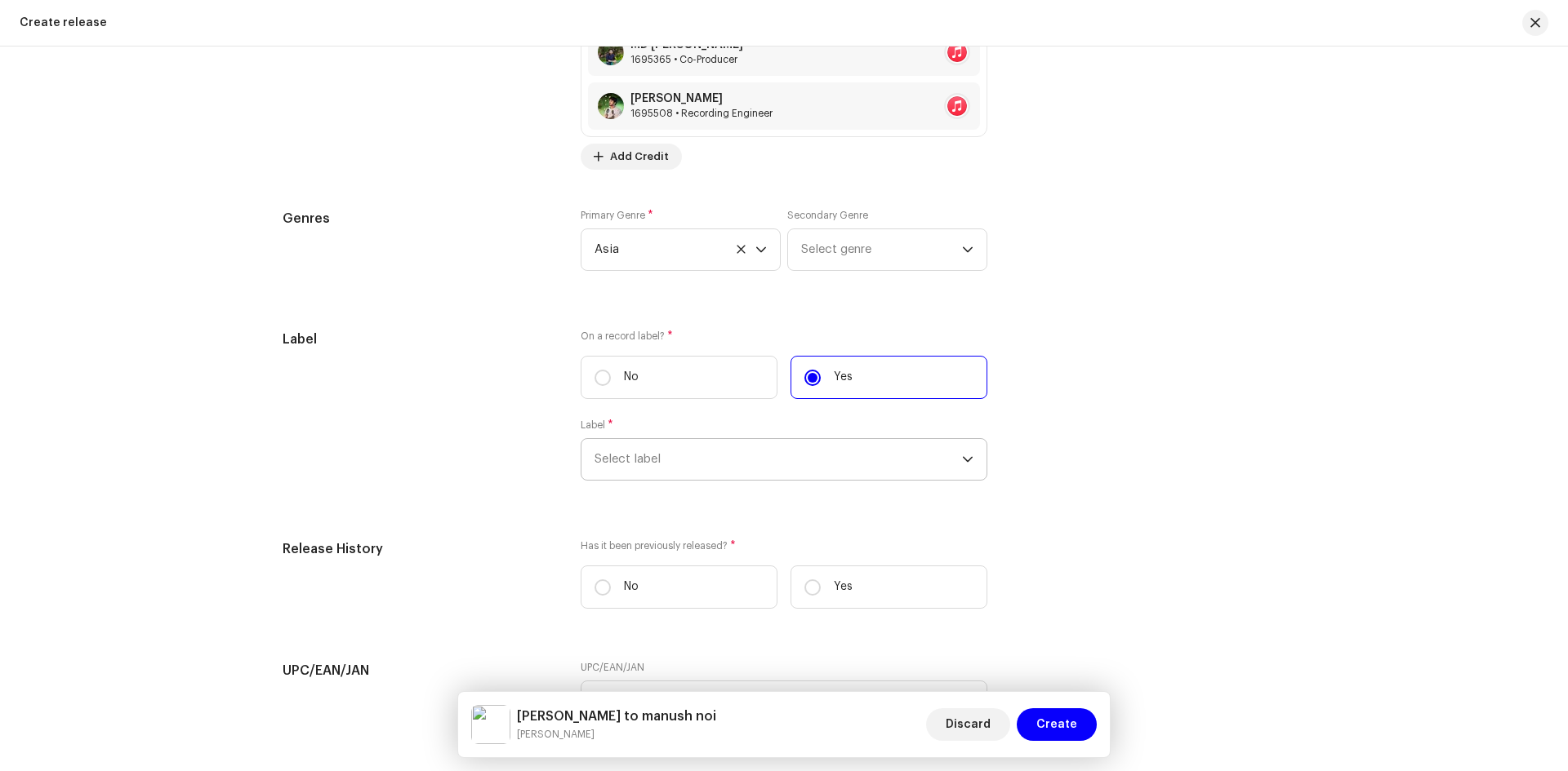
click at [641, 476] on span "Select label" at bounding box center [778, 460] width 368 height 41
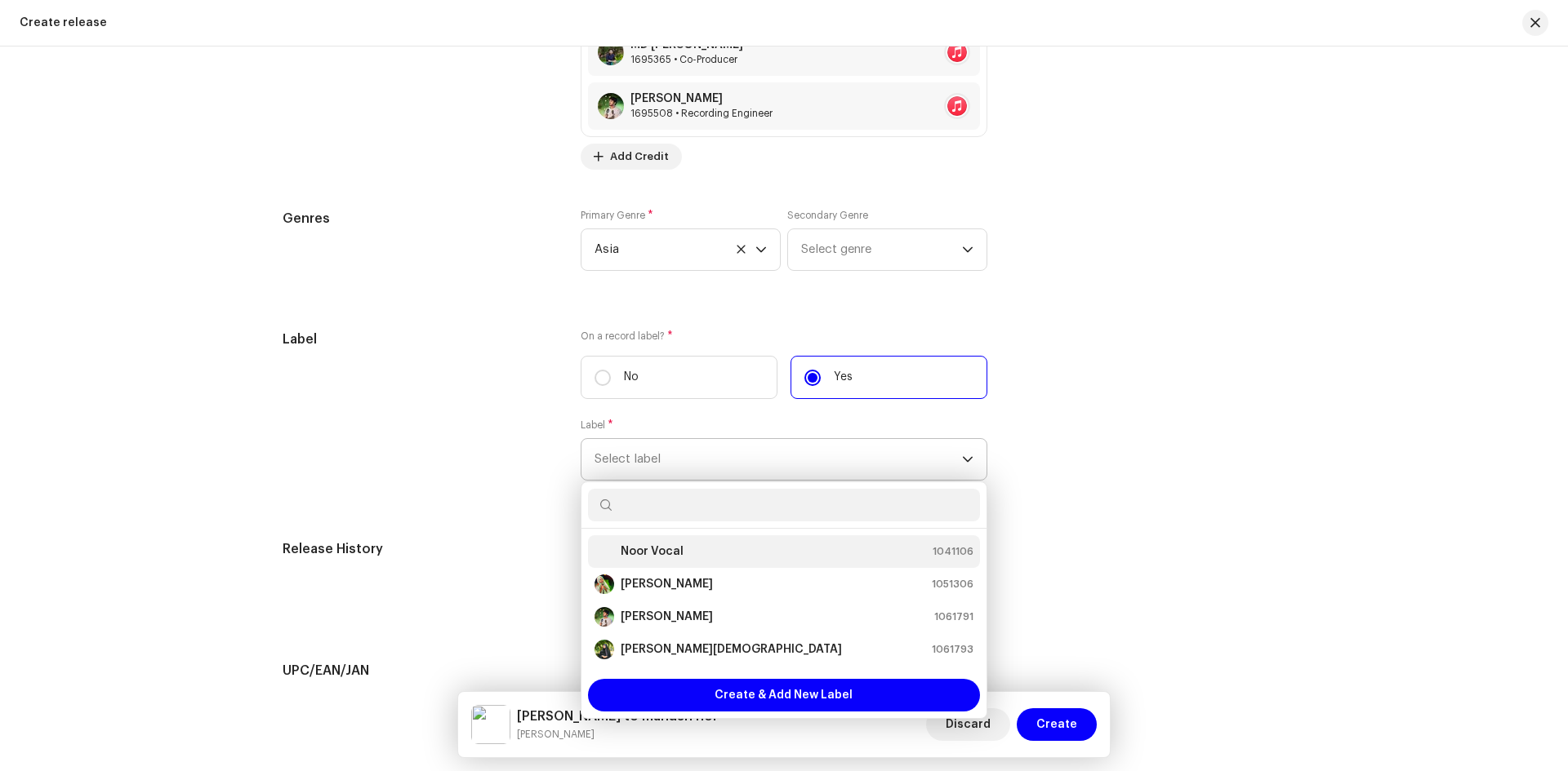
click at [661, 556] on strong "Noor Vocal" at bounding box center [652, 552] width 63 height 17
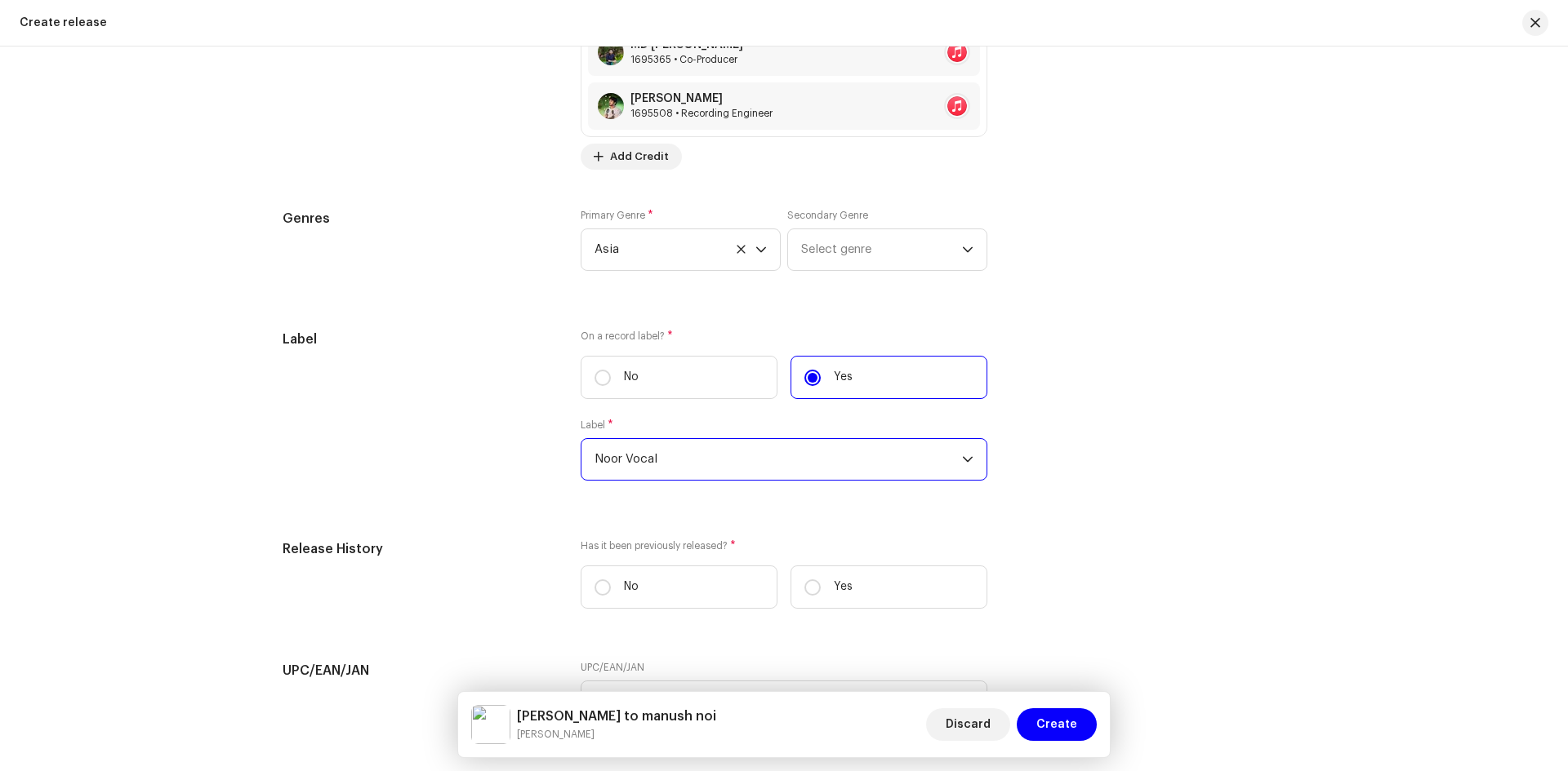
click at [632, 461] on span "Noor Vocal" at bounding box center [778, 460] width 368 height 41
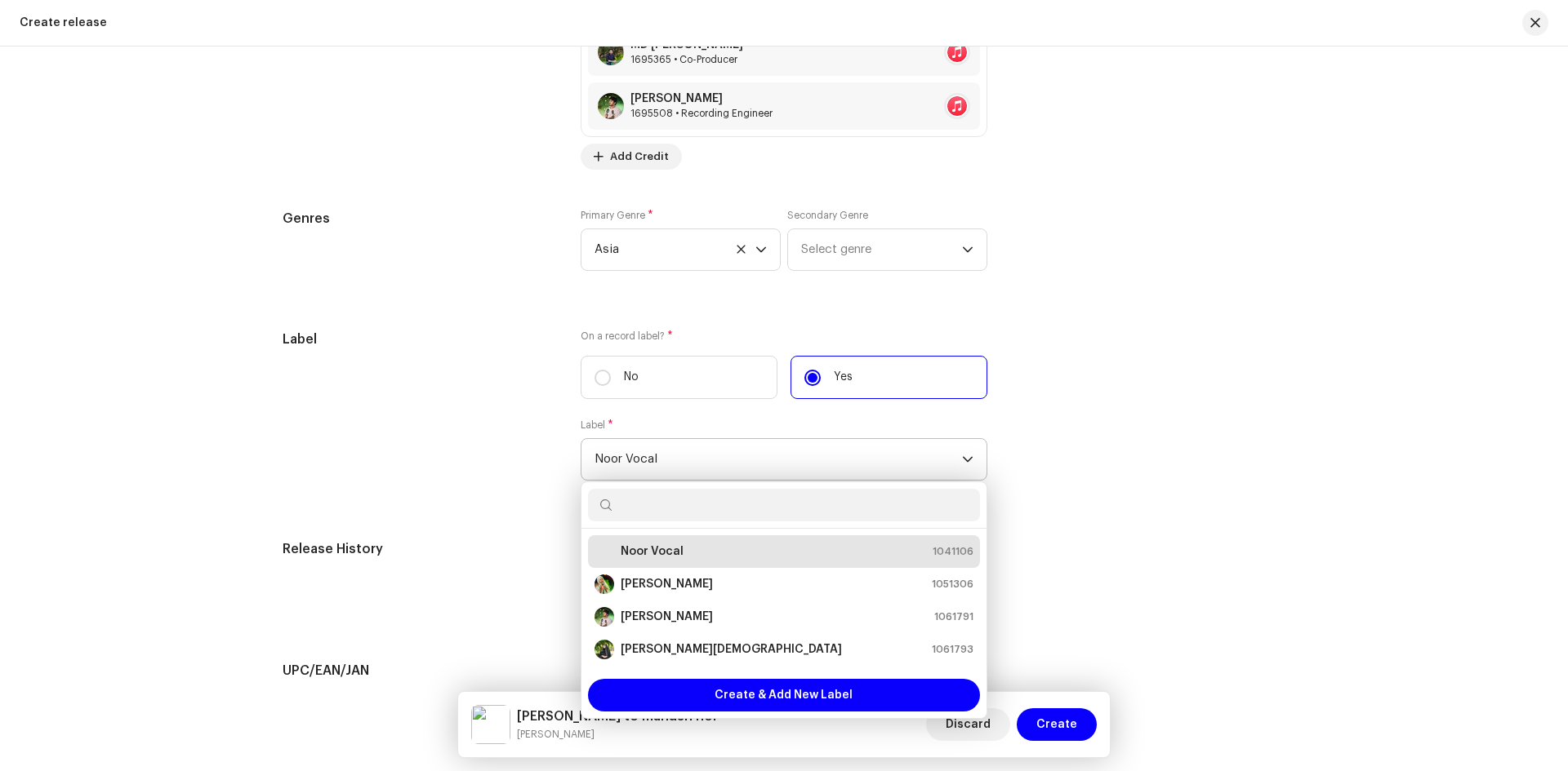
click at [651, 460] on span "Noor Vocal" at bounding box center [778, 460] width 368 height 41
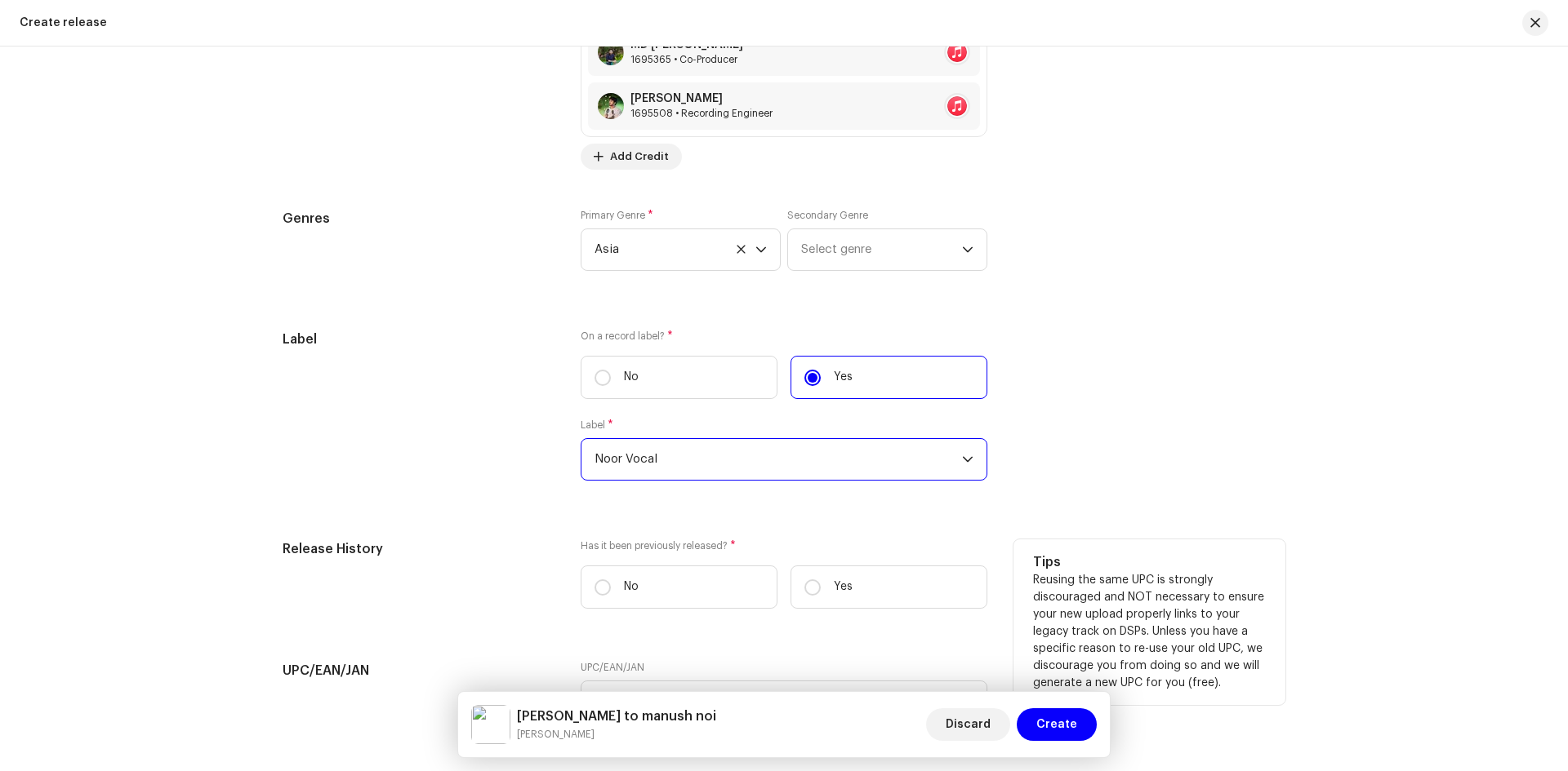
scroll to position [2501, 0]
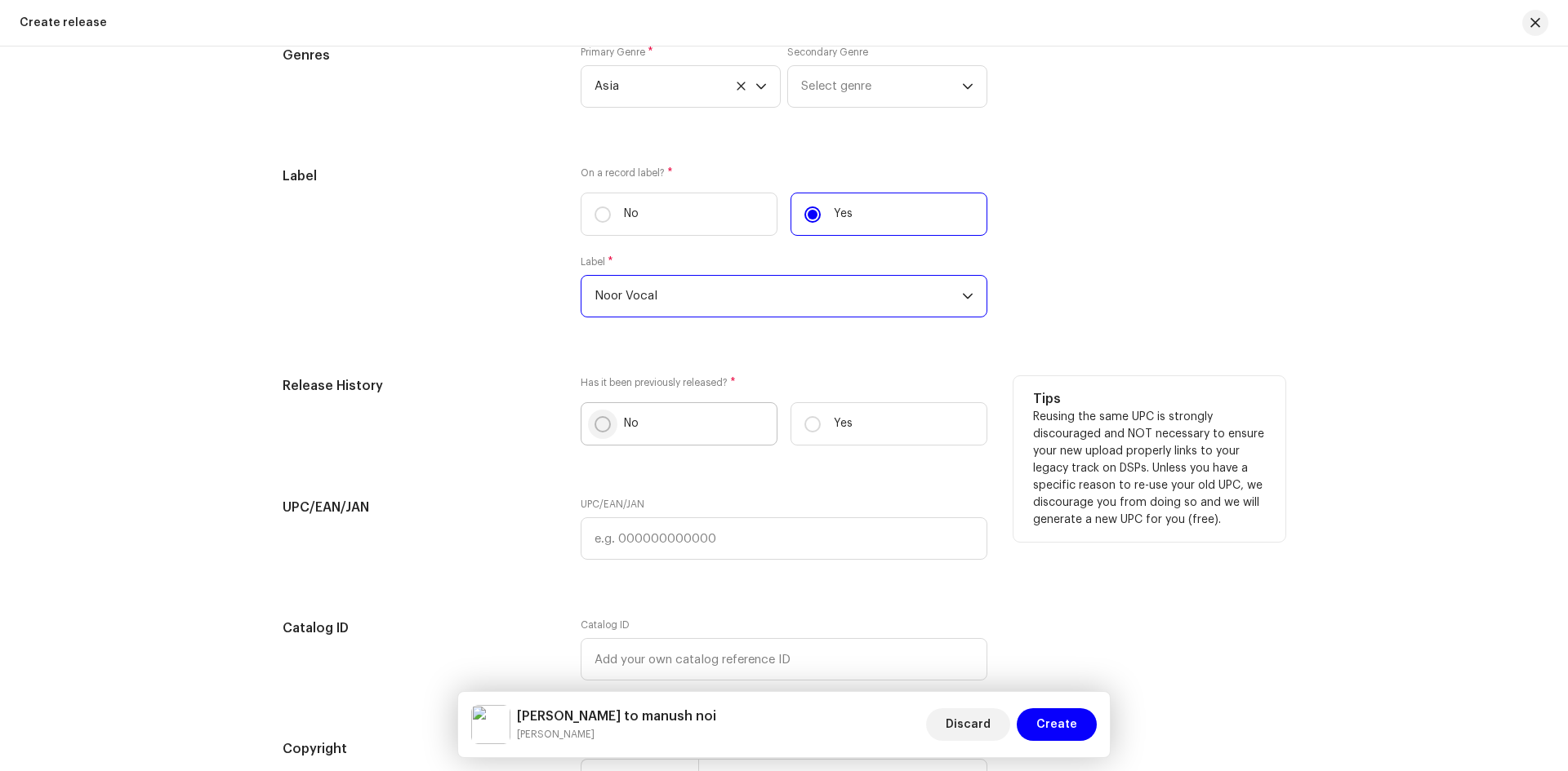
click at [602, 430] on input "No" at bounding box center [603, 425] width 17 height 17
radio input "true"
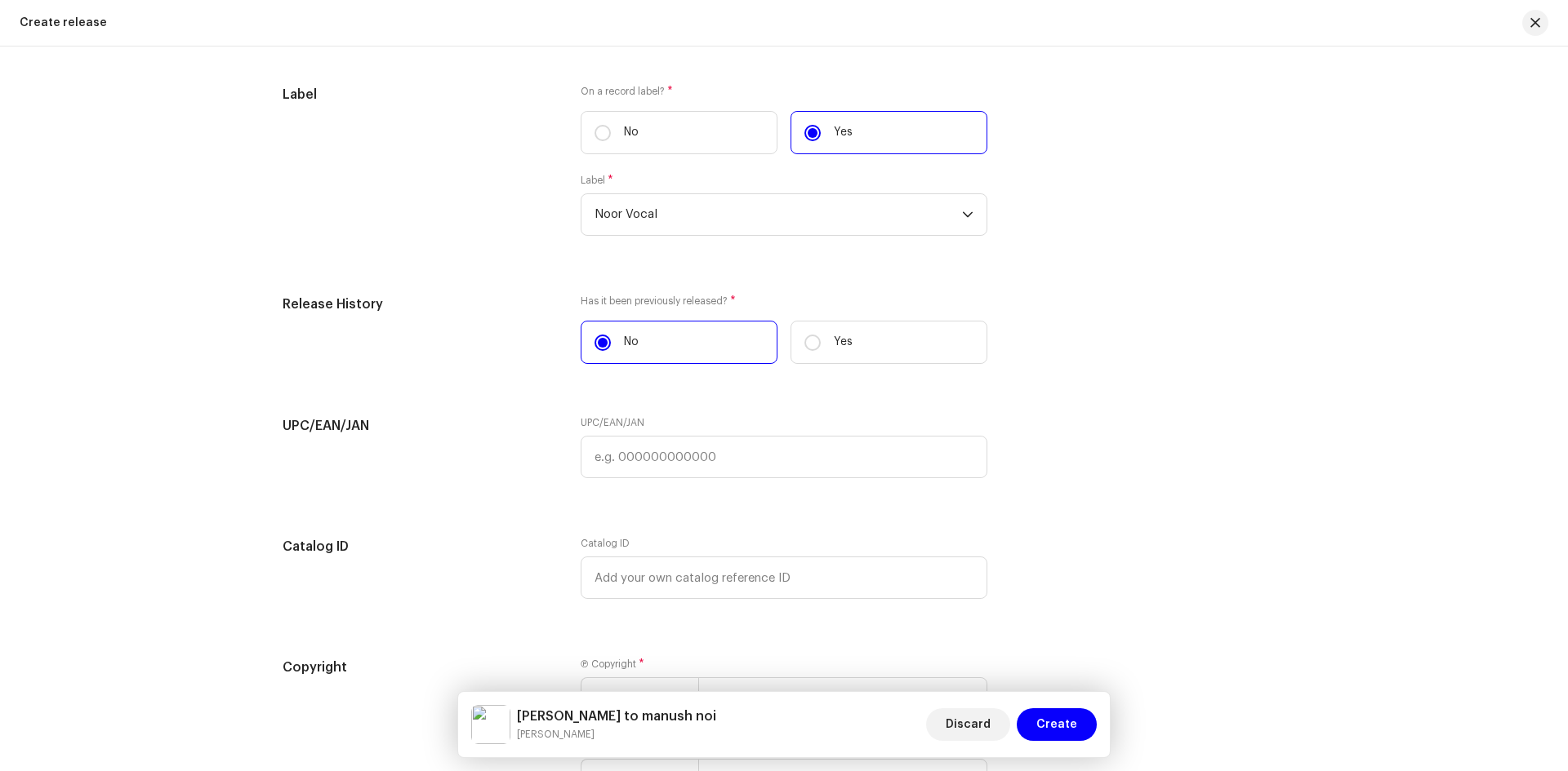
scroll to position [2746, 0]
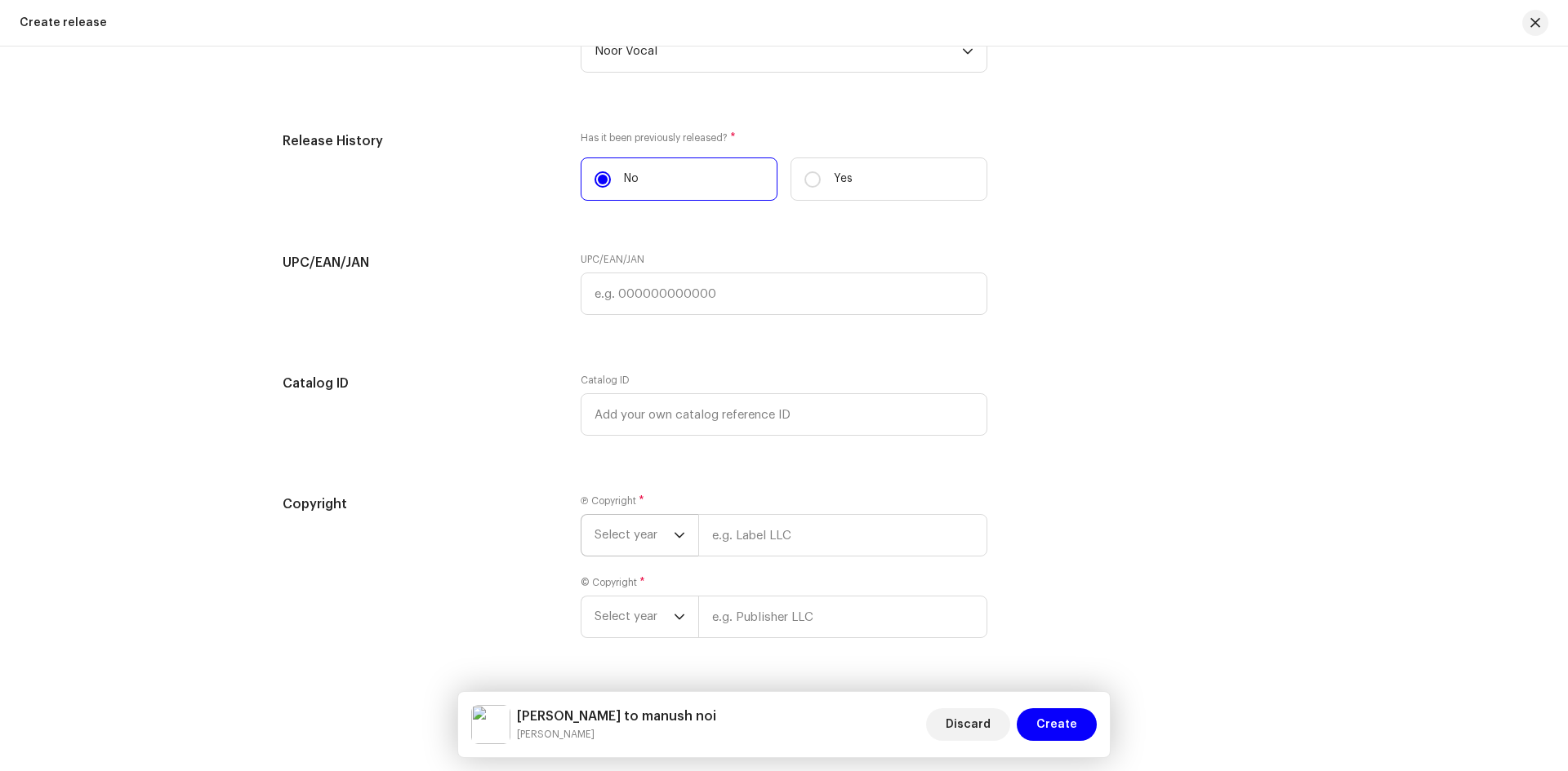
click at [626, 533] on span "Select year" at bounding box center [634, 535] width 79 height 41
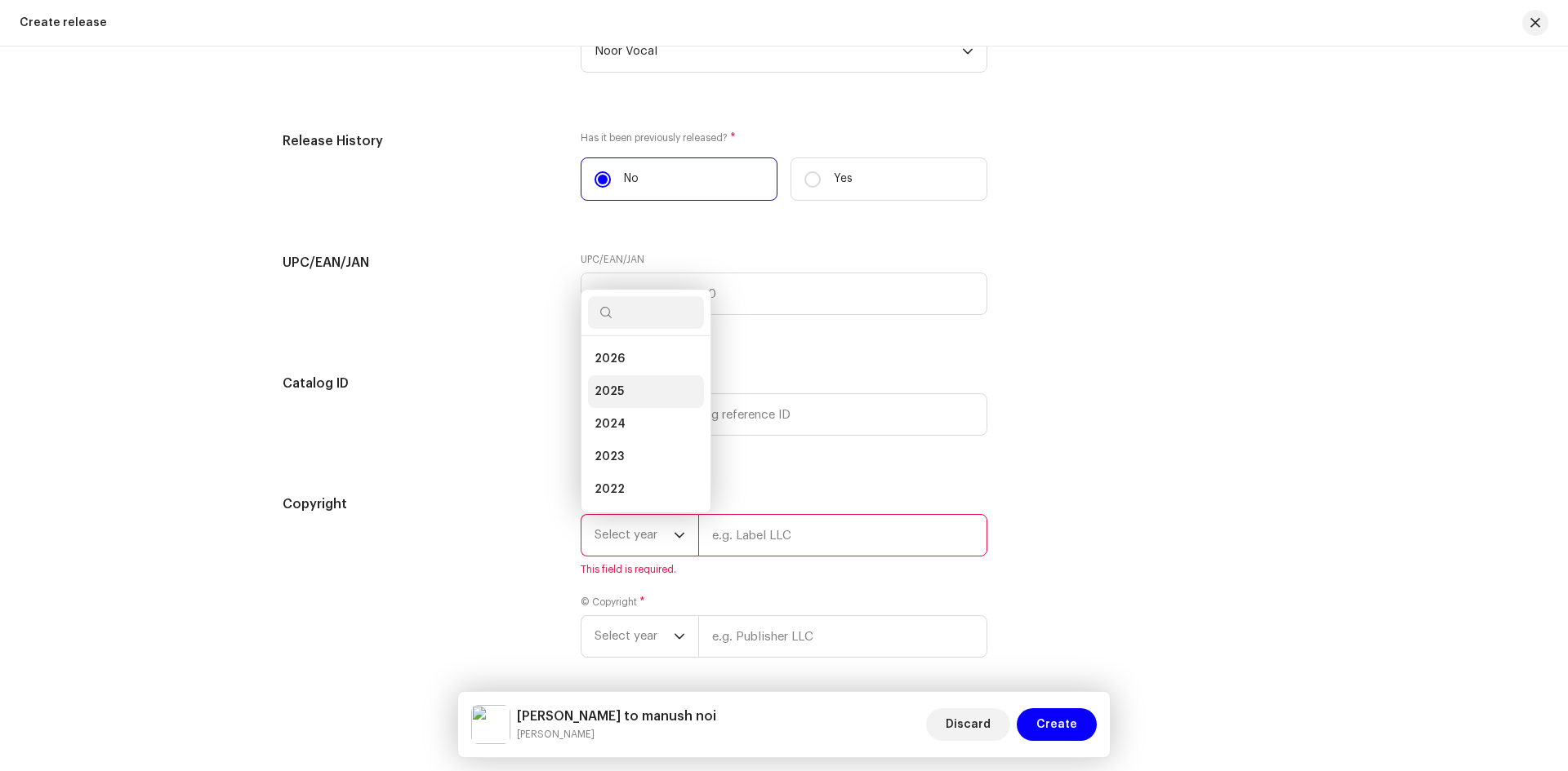
click at [616, 391] on span "2025" at bounding box center [609, 392] width 29 height 17
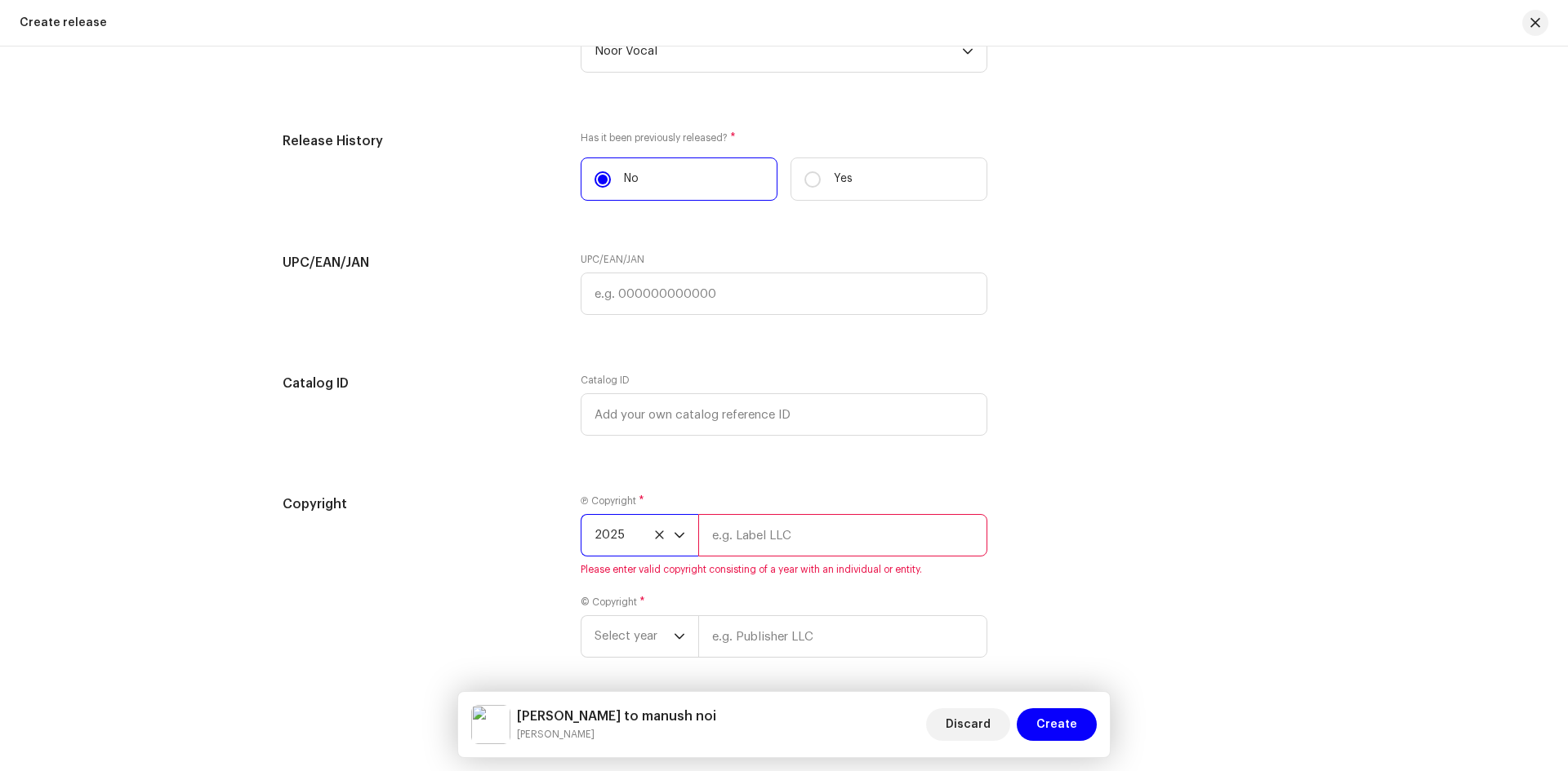
click at [768, 545] on input "text" at bounding box center [843, 535] width 289 height 42
type input "NOOR VOCAL"
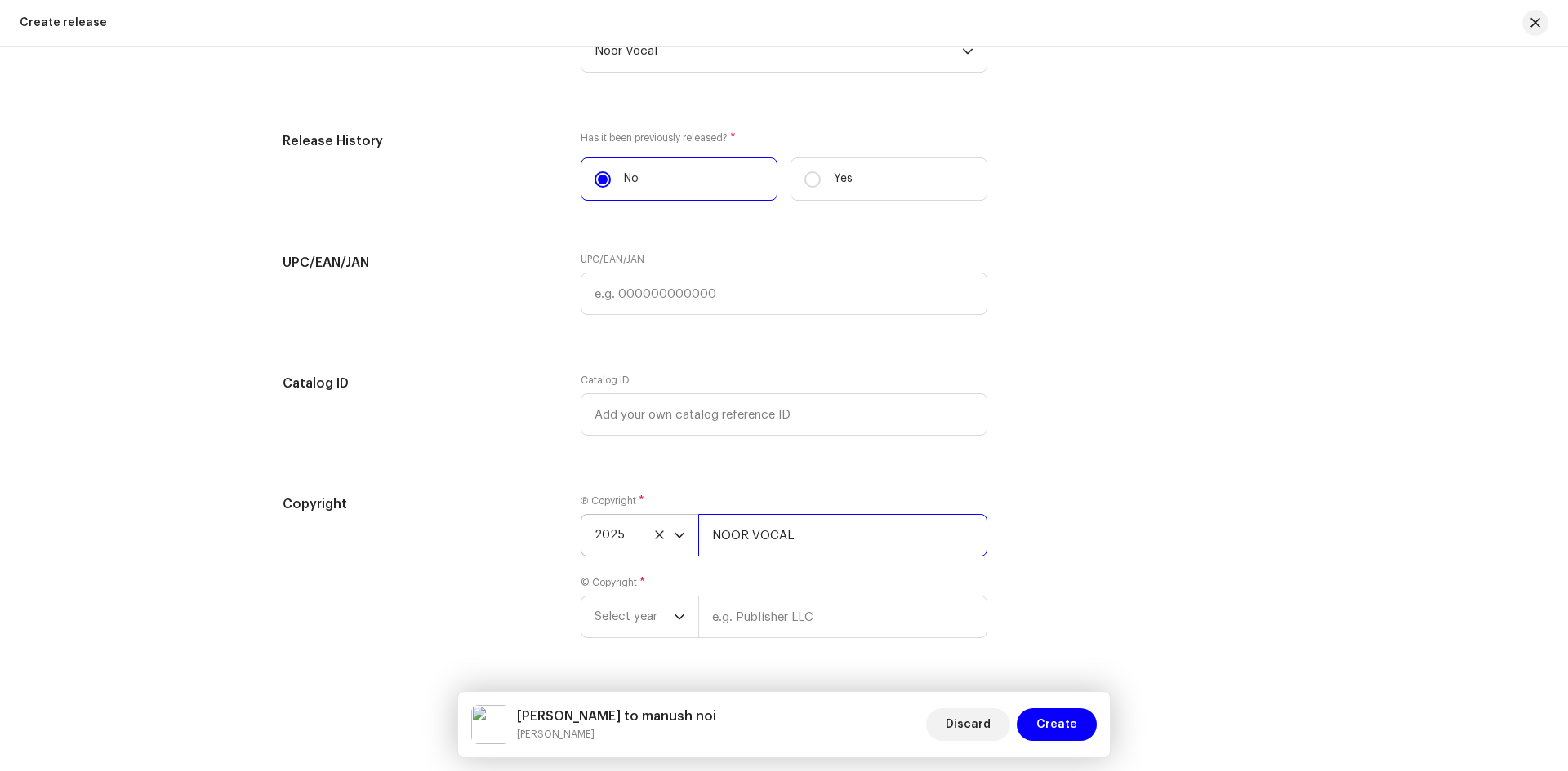
scroll to position [2789, 0]
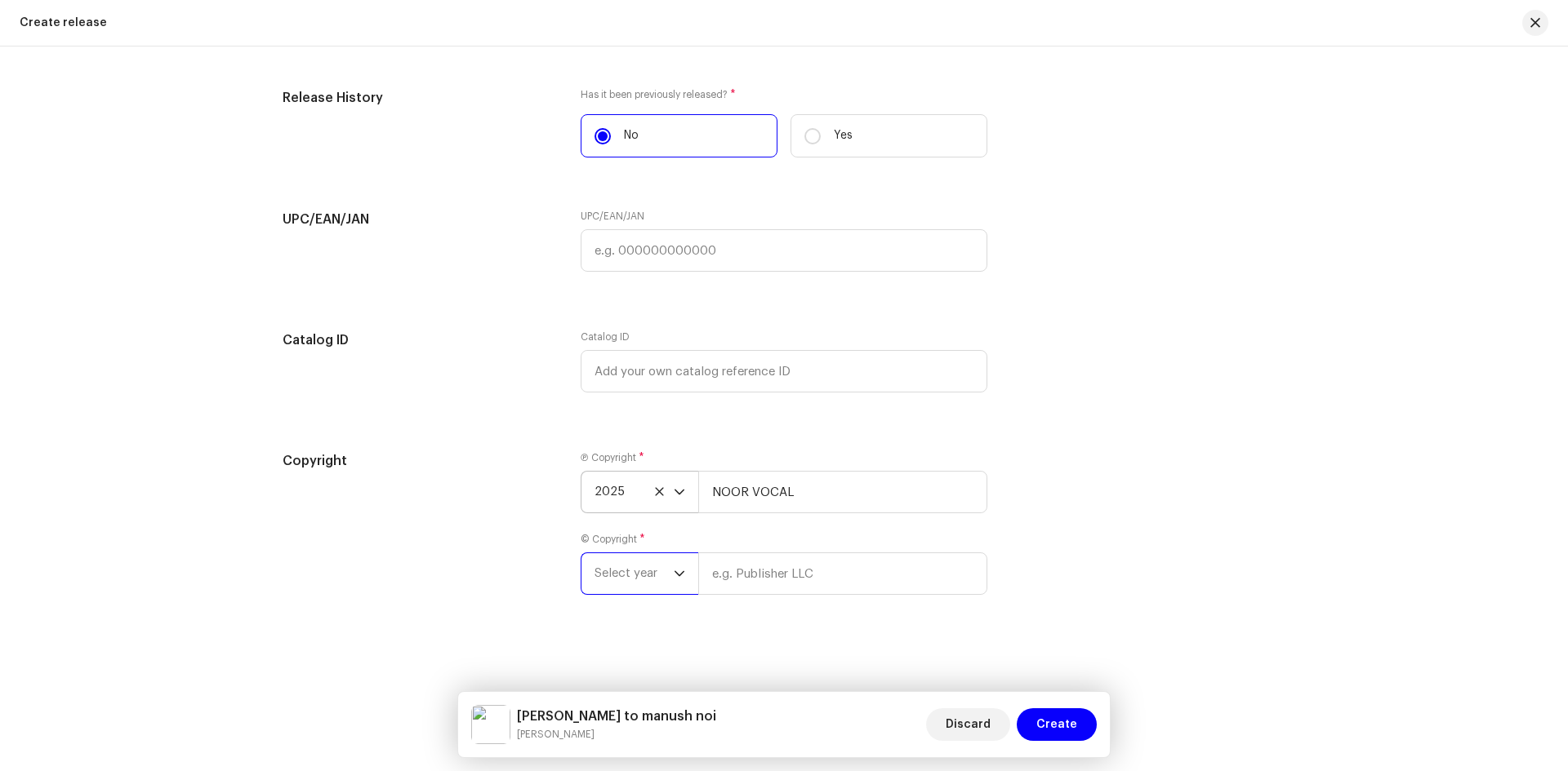
click at [646, 566] on span "Select year" at bounding box center [634, 574] width 79 height 41
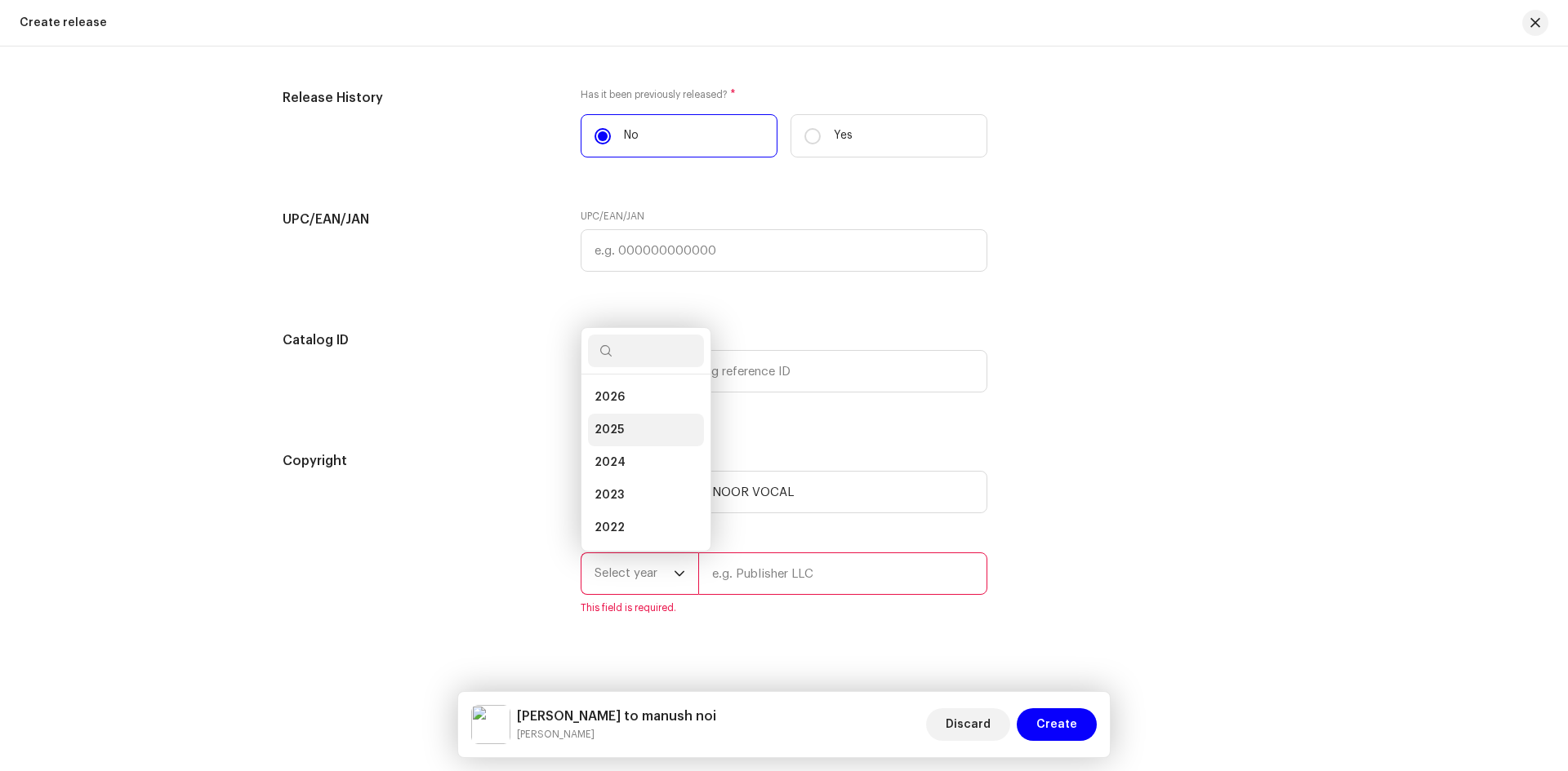
scroll to position [26, 0]
click at [634, 417] on li "2025" at bounding box center [646, 403] width 116 height 32
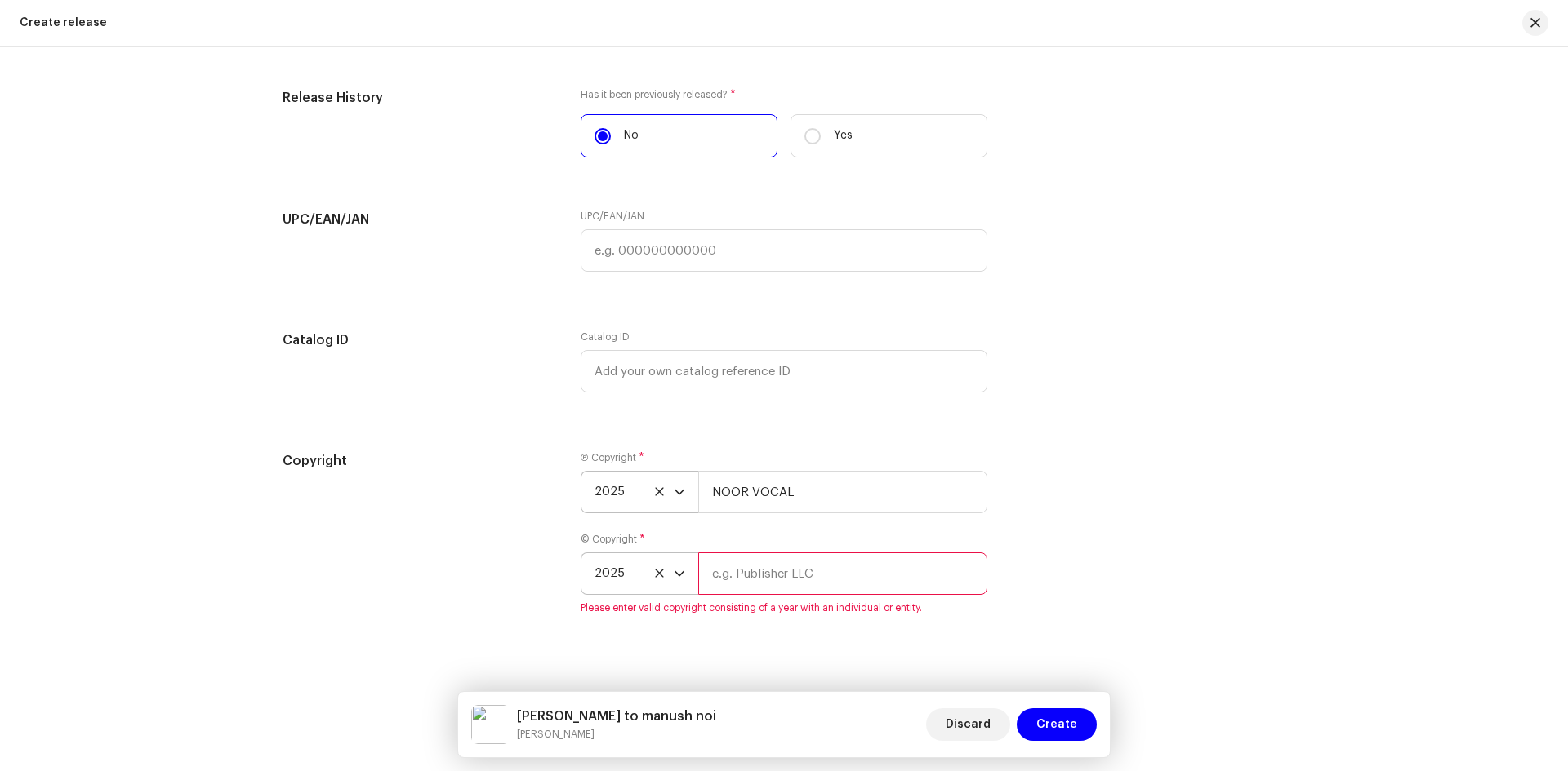
click at [793, 565] on input "text" at bounding box center [843, 574] width 289 height 42
type input "NOOR VOCAL"
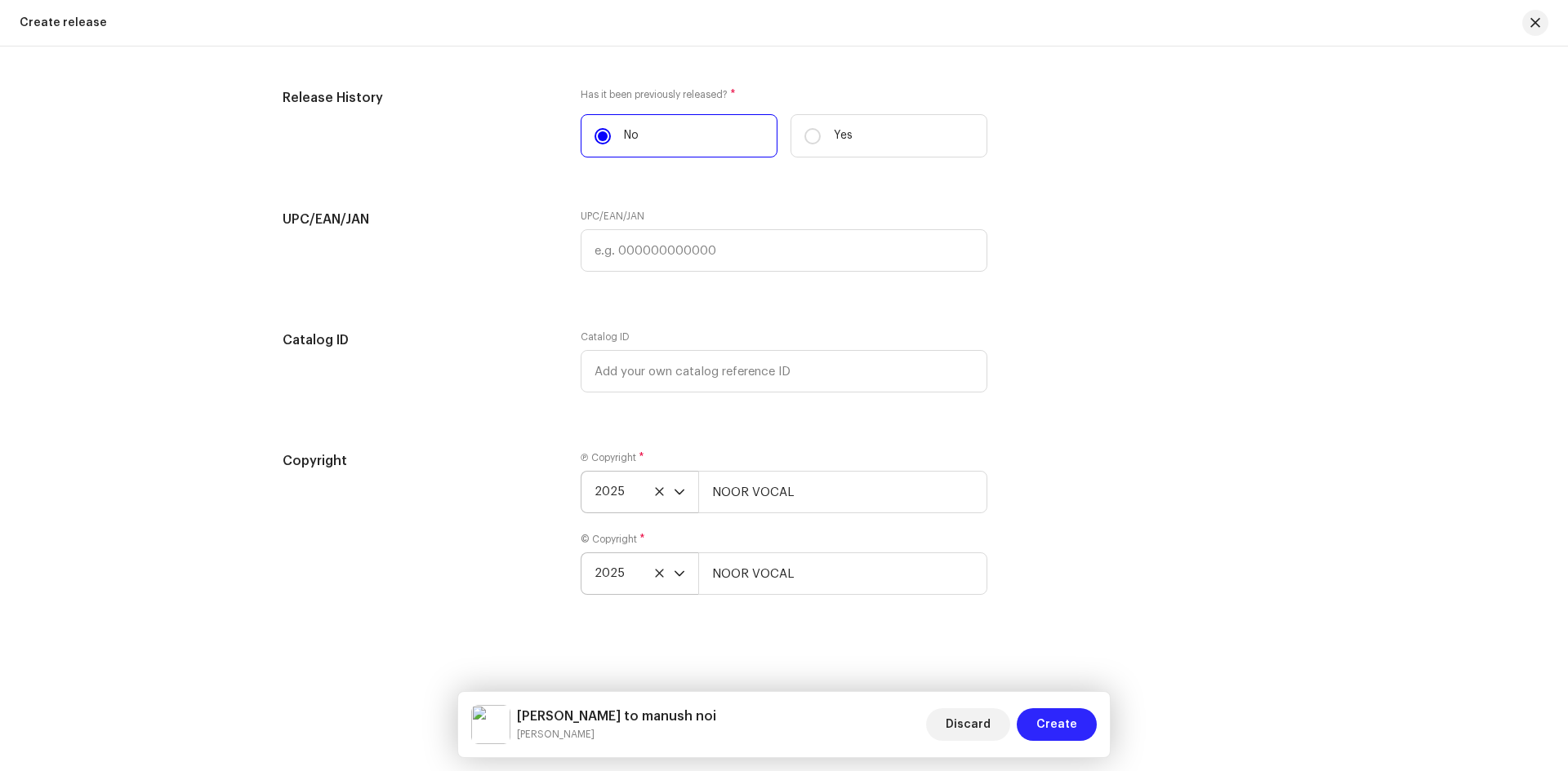
click at [1052, 733] on span "Create" at bounding box center [1057, 724] width 41 height 32
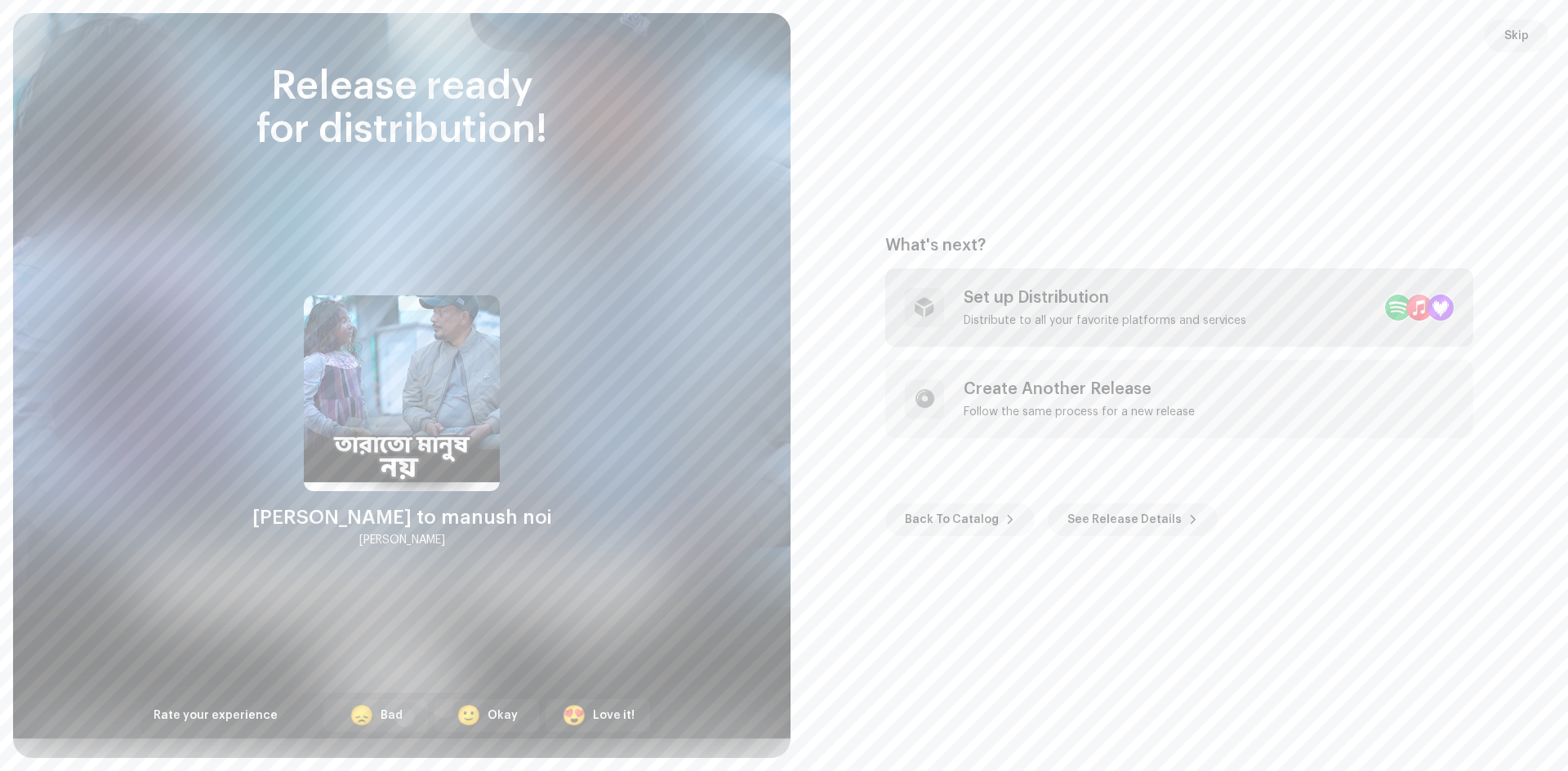
click at [1062, 297] on div "Set up Distribution" at bounding box center [1105, 298] width 283 height 19
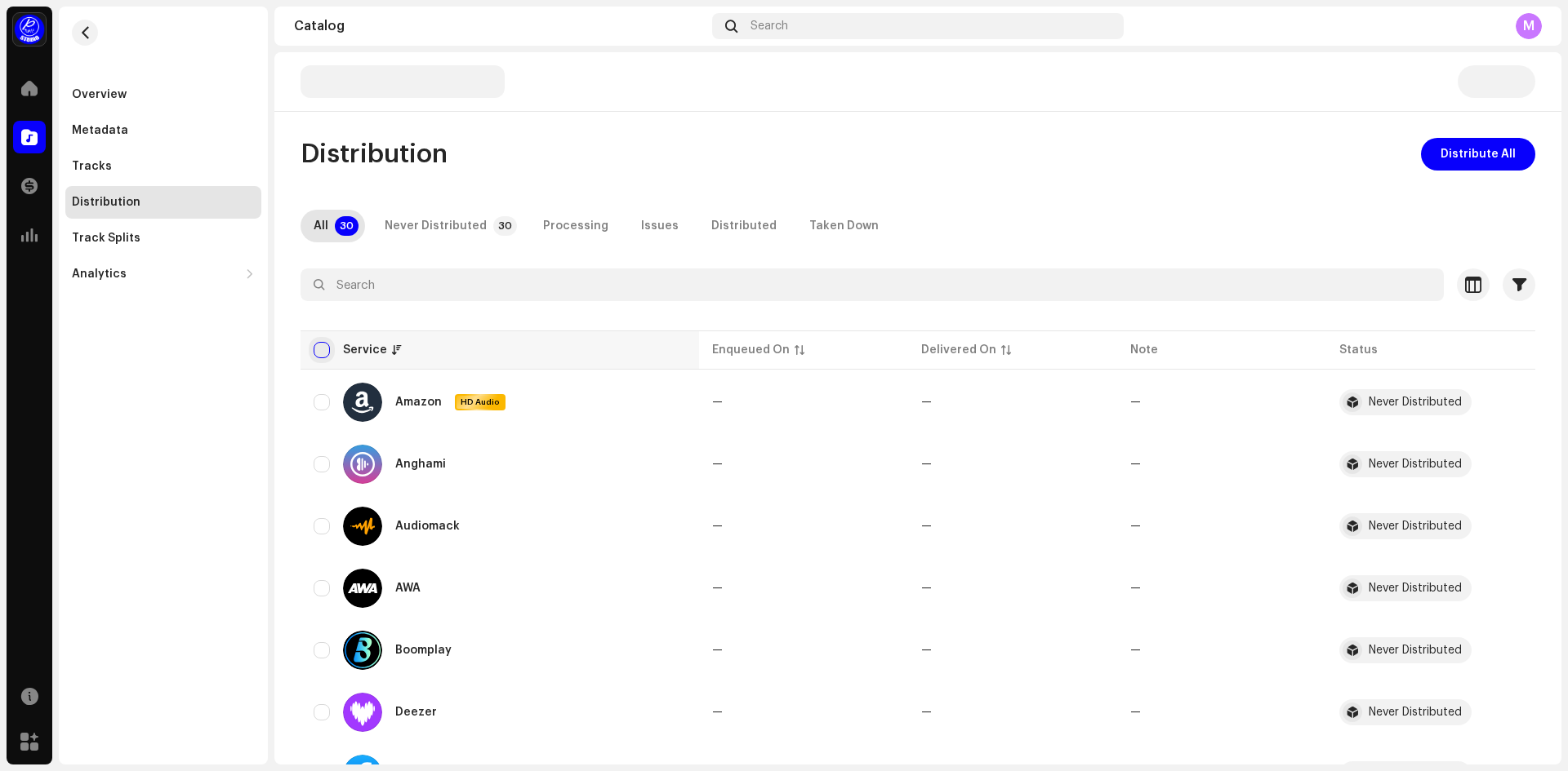
click at [323, 348] on input "checkbox" at bounding box center [322, 350] width 17 height 17
checkbox input "true"
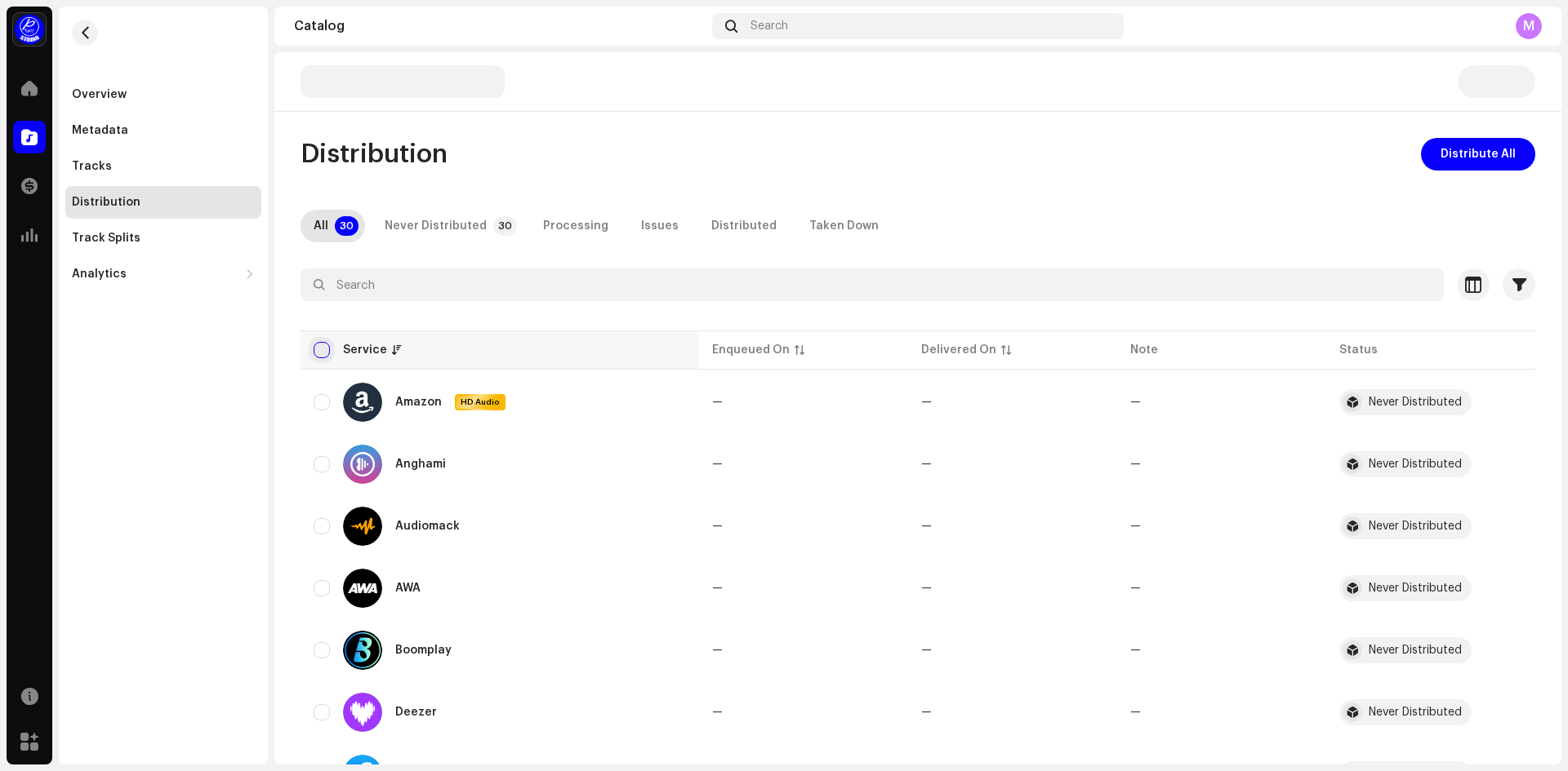
checkbox input "true"
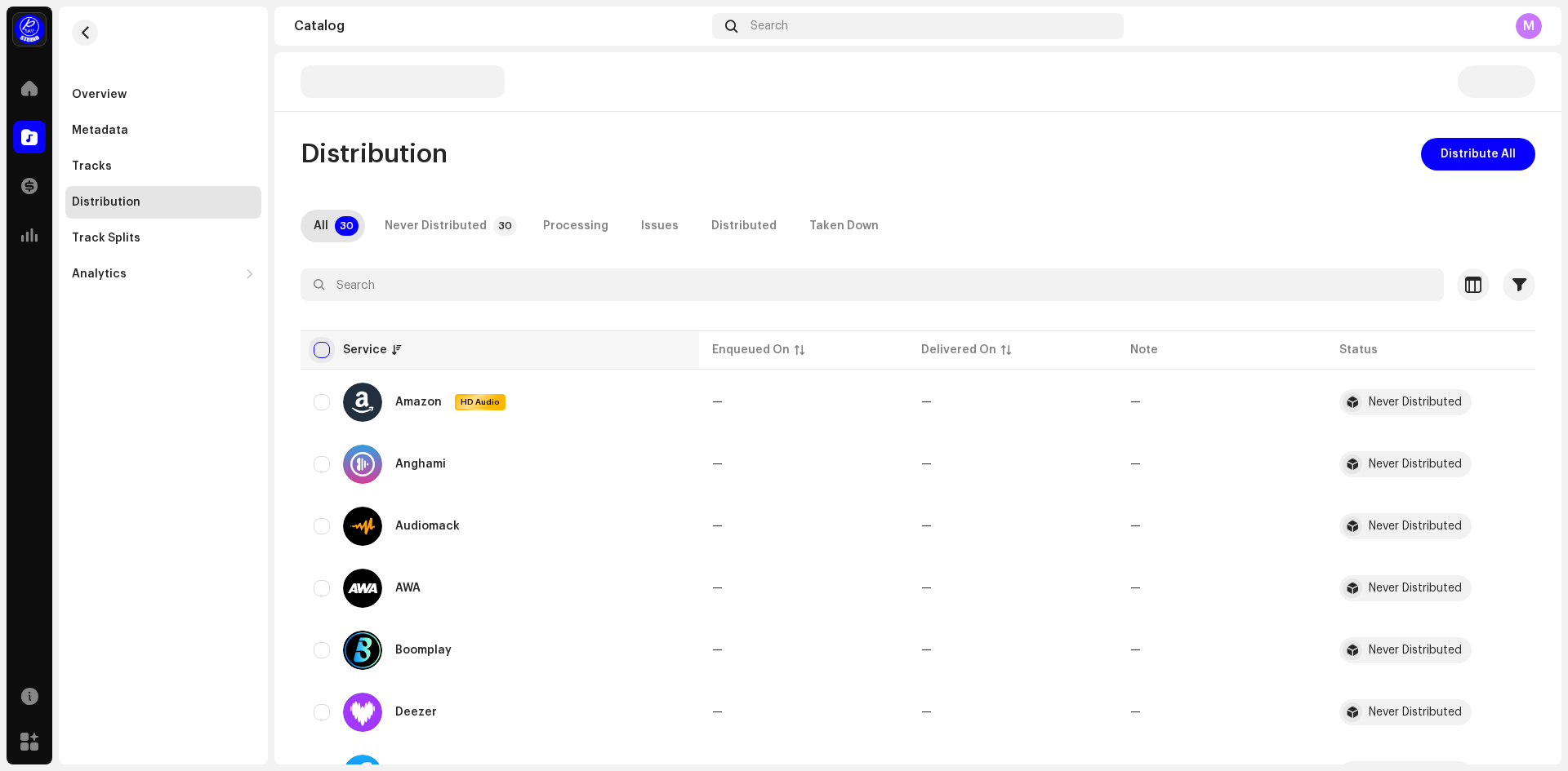
checkbox input "true"
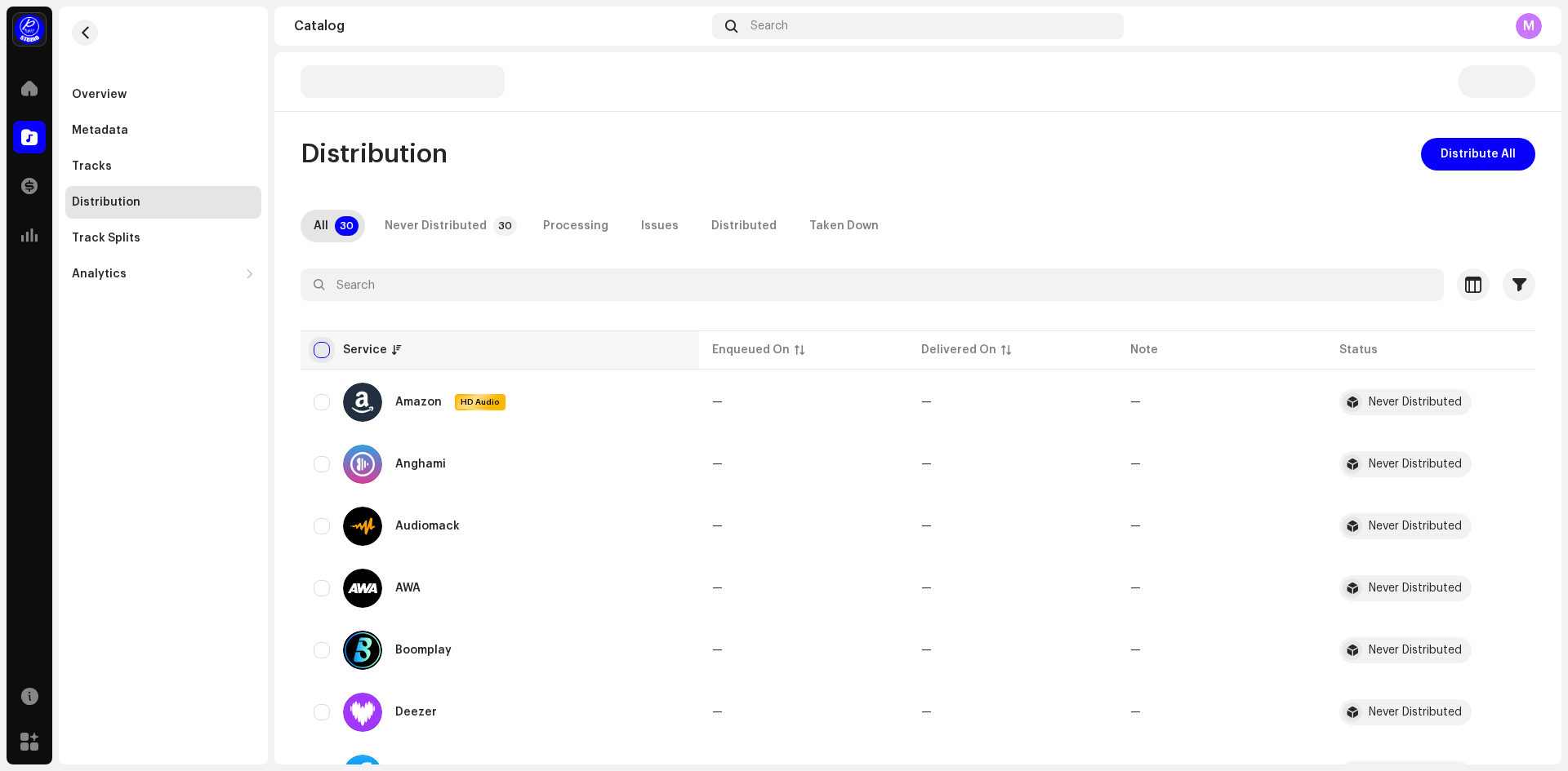
checkbox input "true"
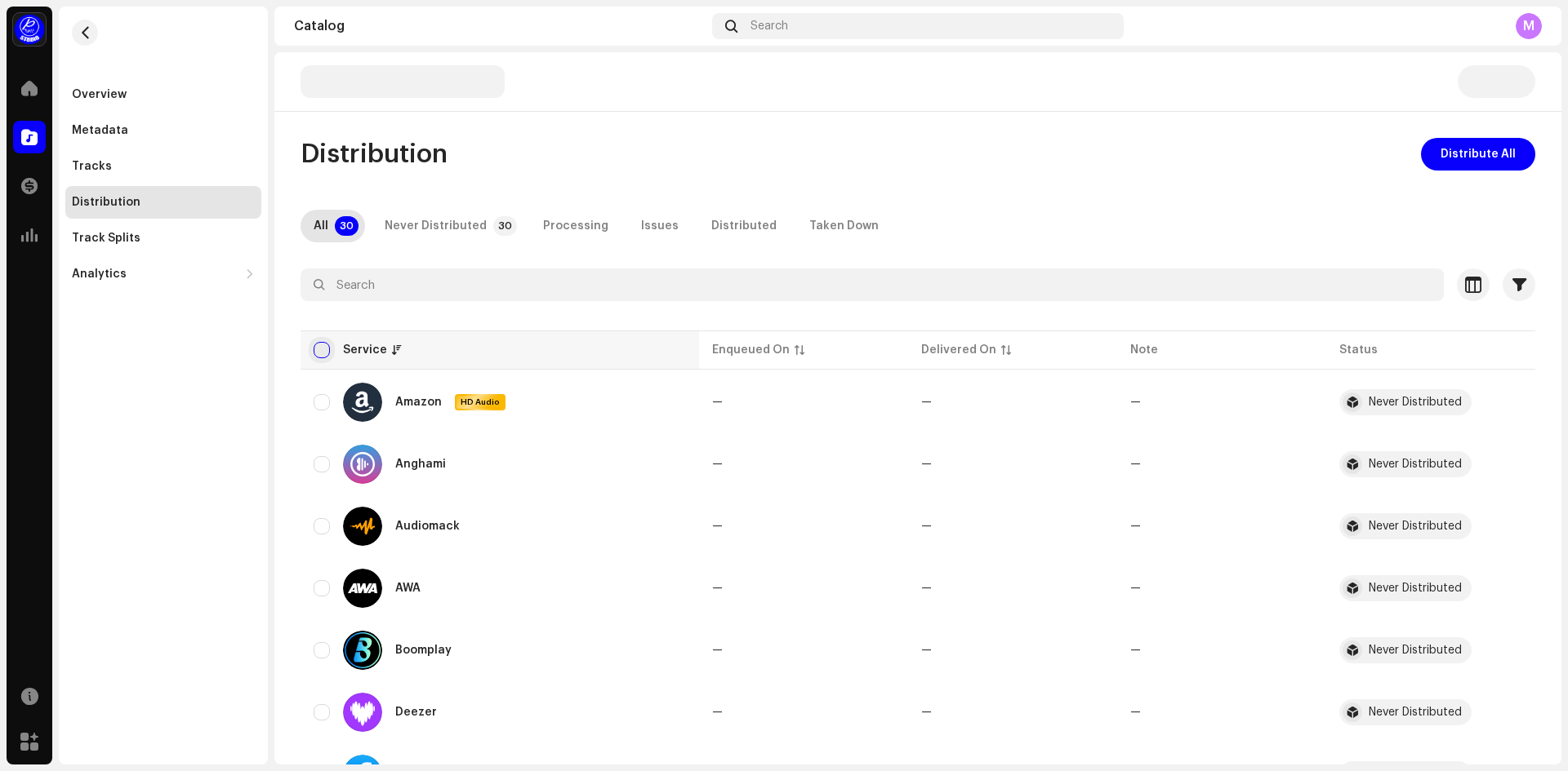
checkbox input "true"
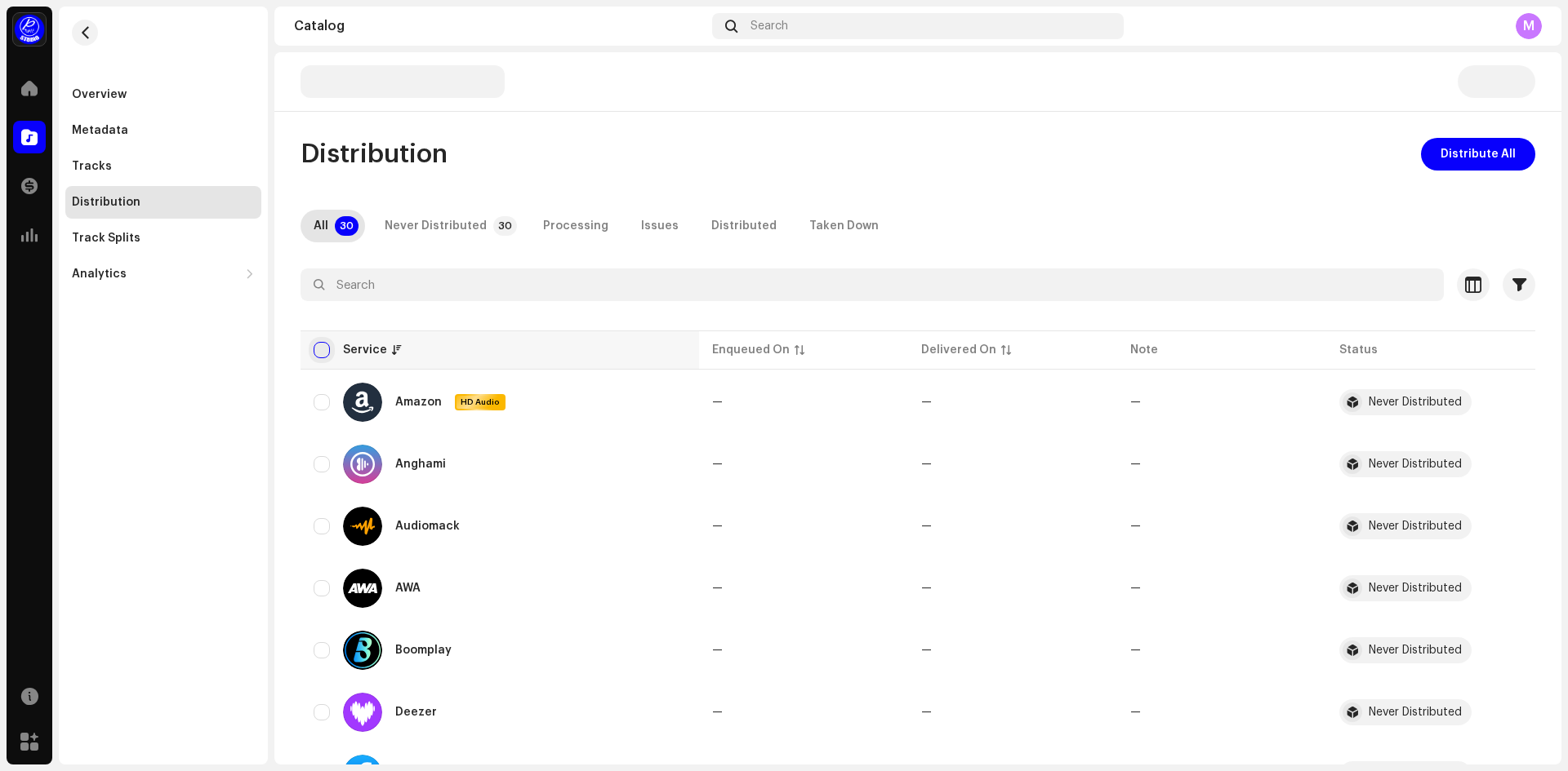
checkbox input "true"
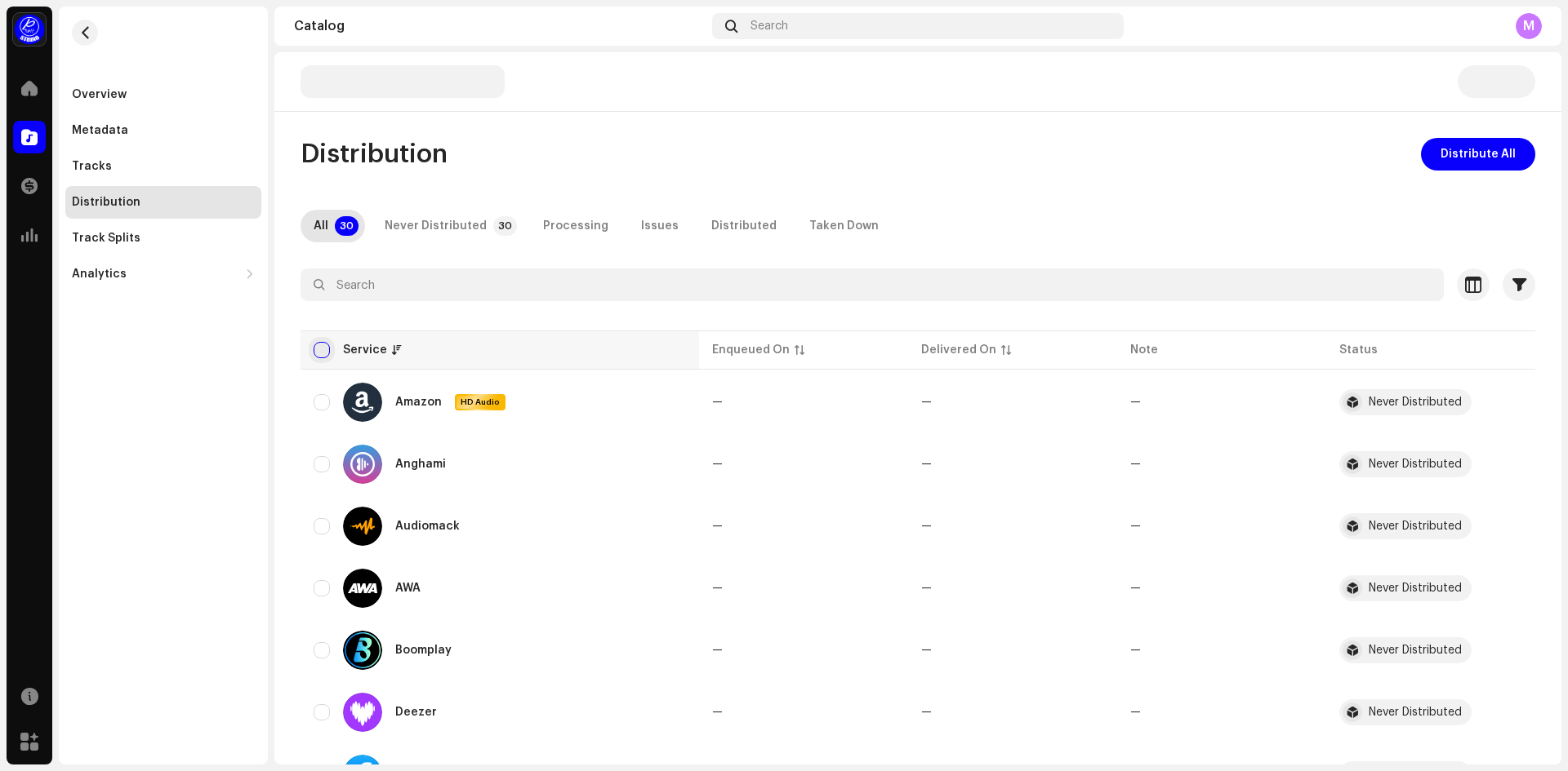
checkbox input "true"
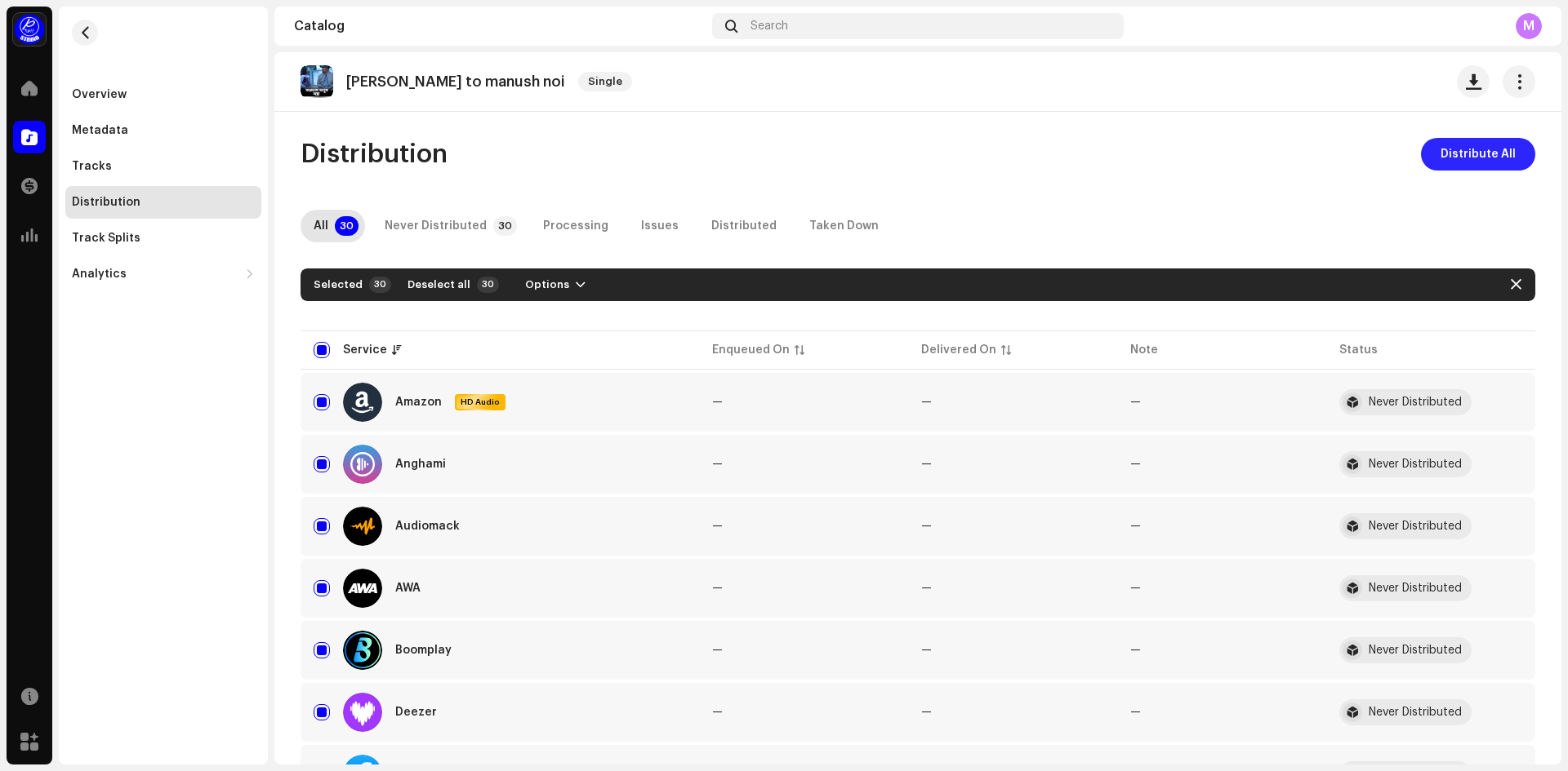
click at [1466, 168] on span "Distribute All" at bounding box center [1478, 154] width 76 height 32
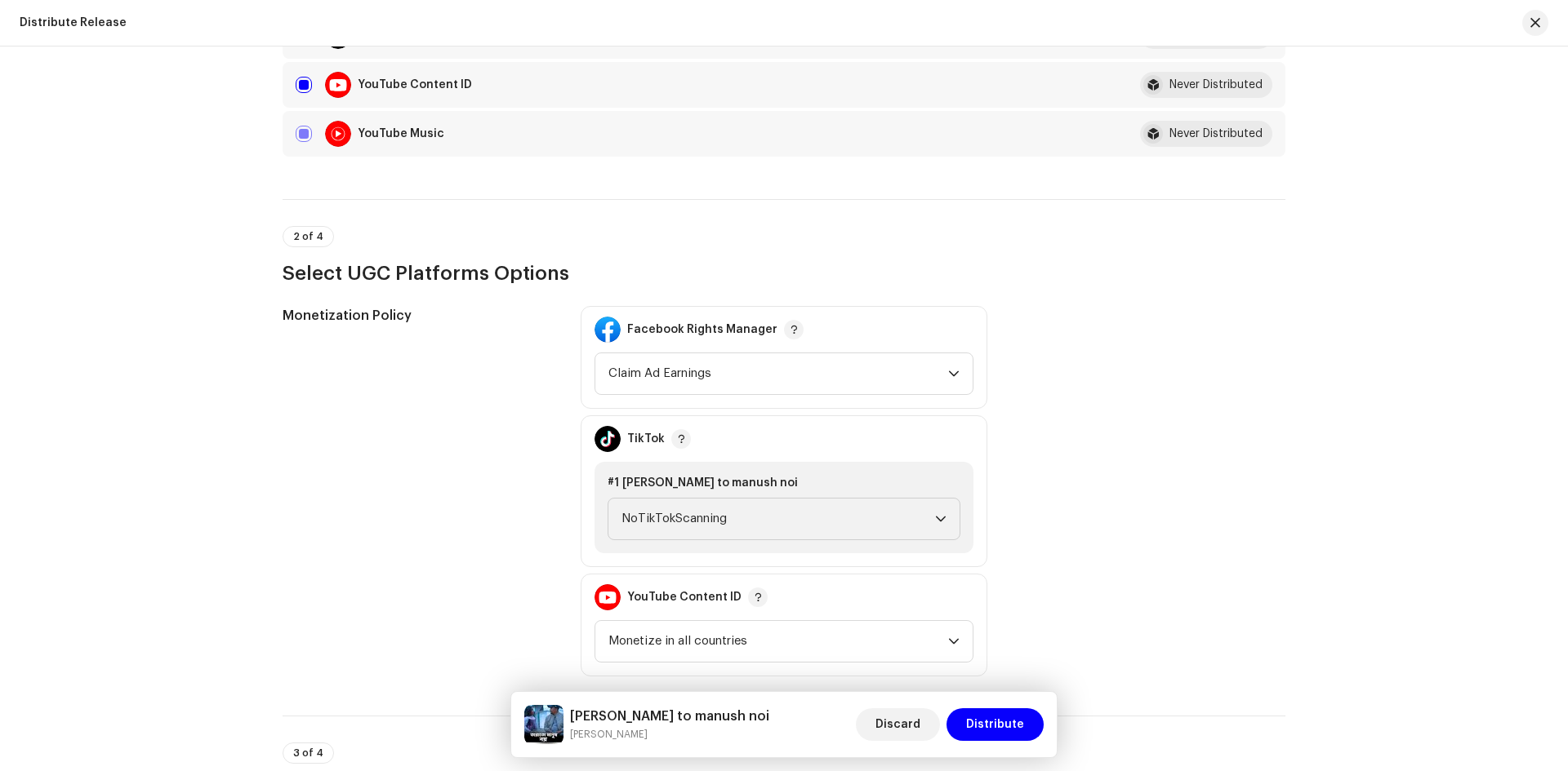
scroll to position [1959, 0]
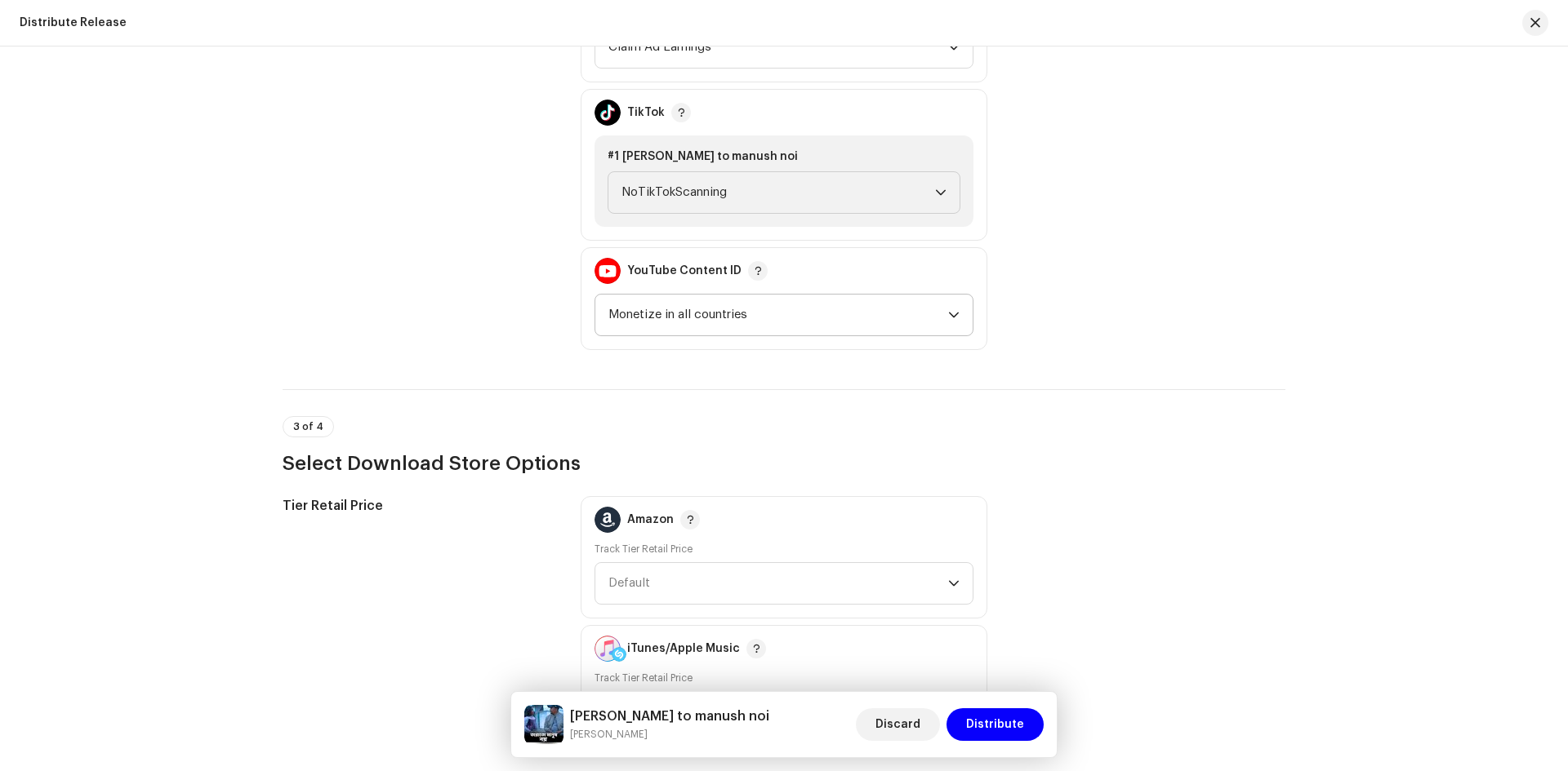
click at [685, 297] on span "Monetize in all countries" at bounding box center [778, 315] width 340 height 41
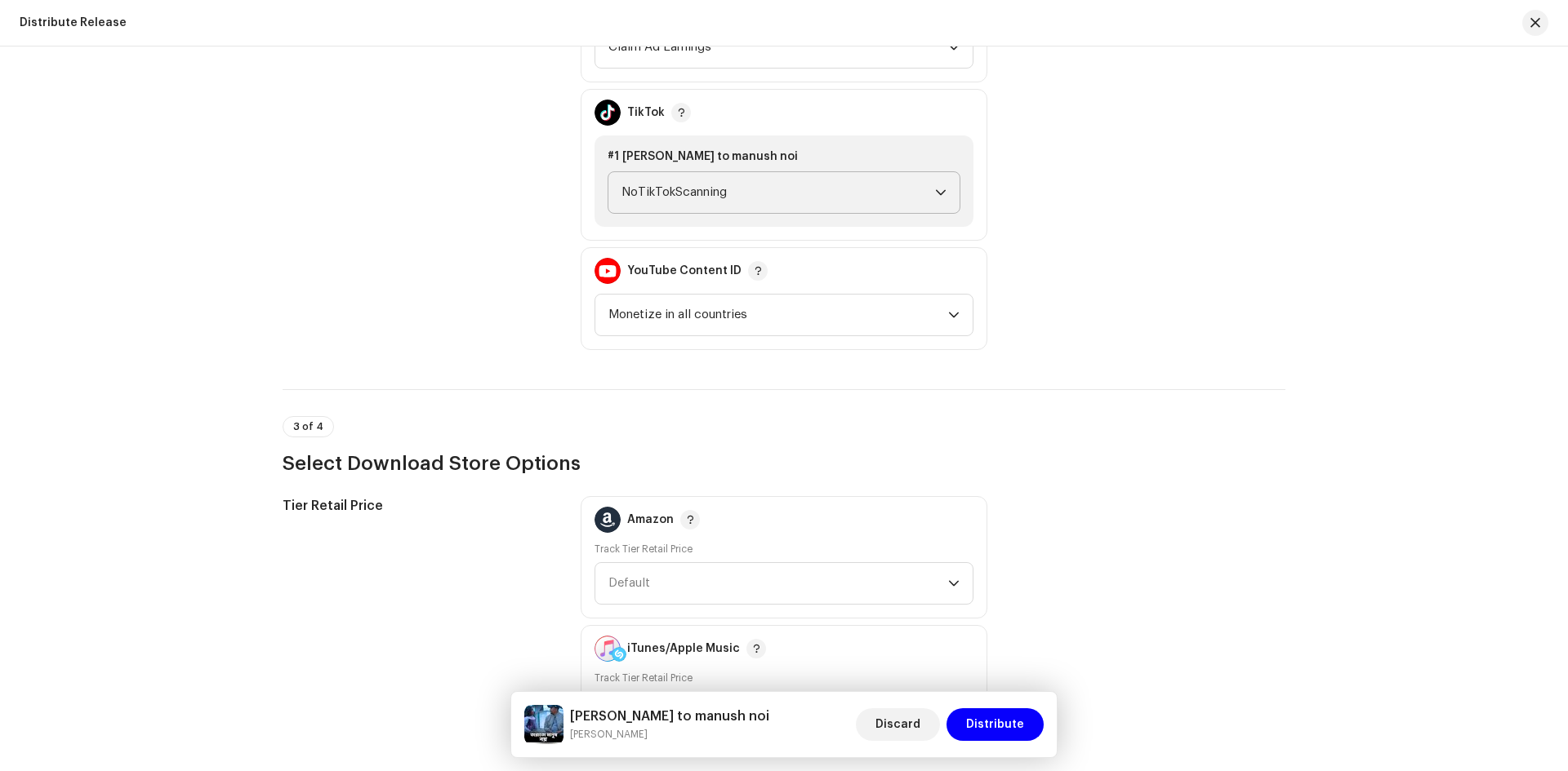
click at [714, 206] on span "NoTikTokScanning" at bounding box center [778, 193] width 313 height 41
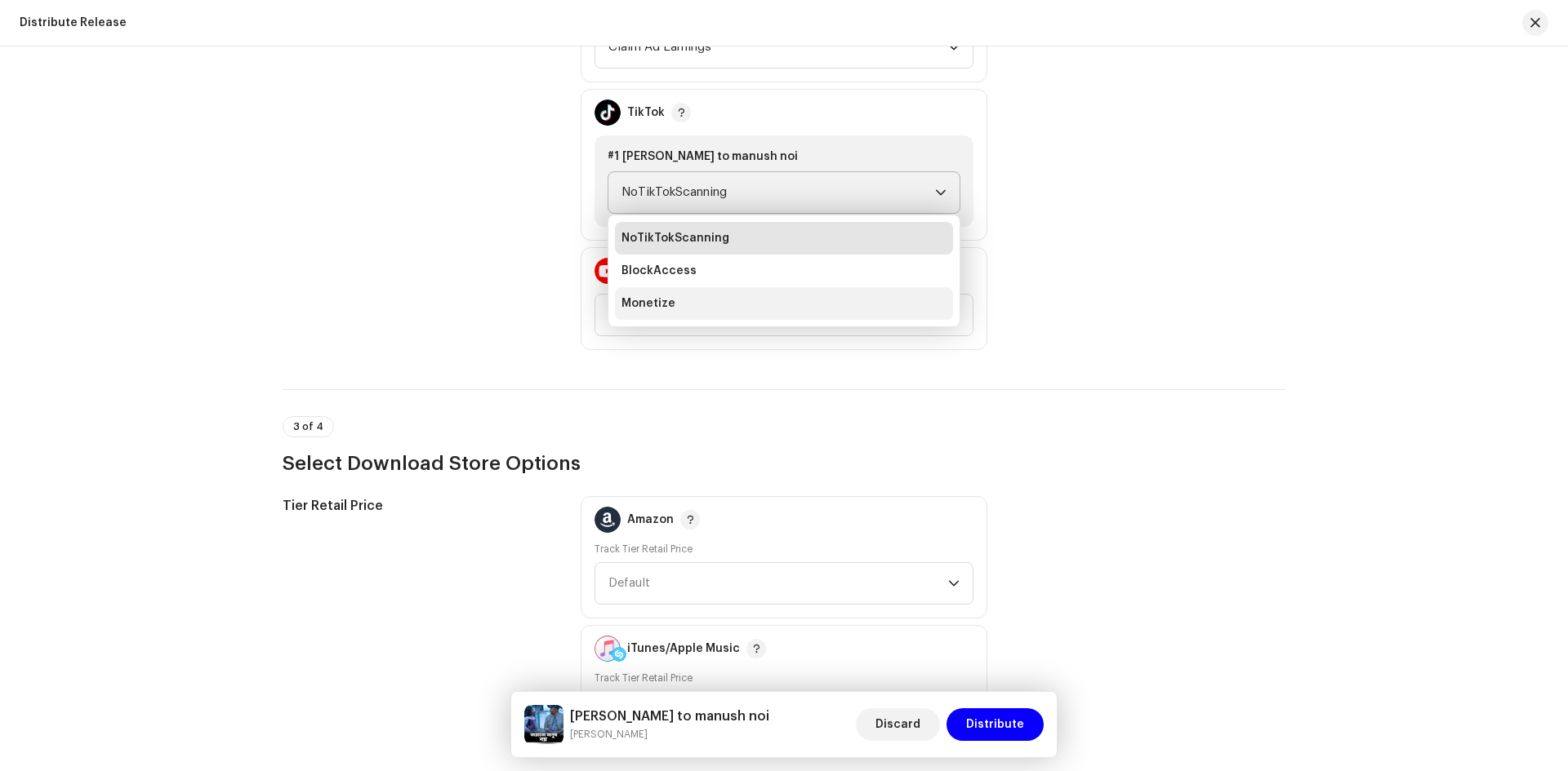
click at [662, 299] on span "Monetize" at bounding box center [648, 304] width 53 height 17
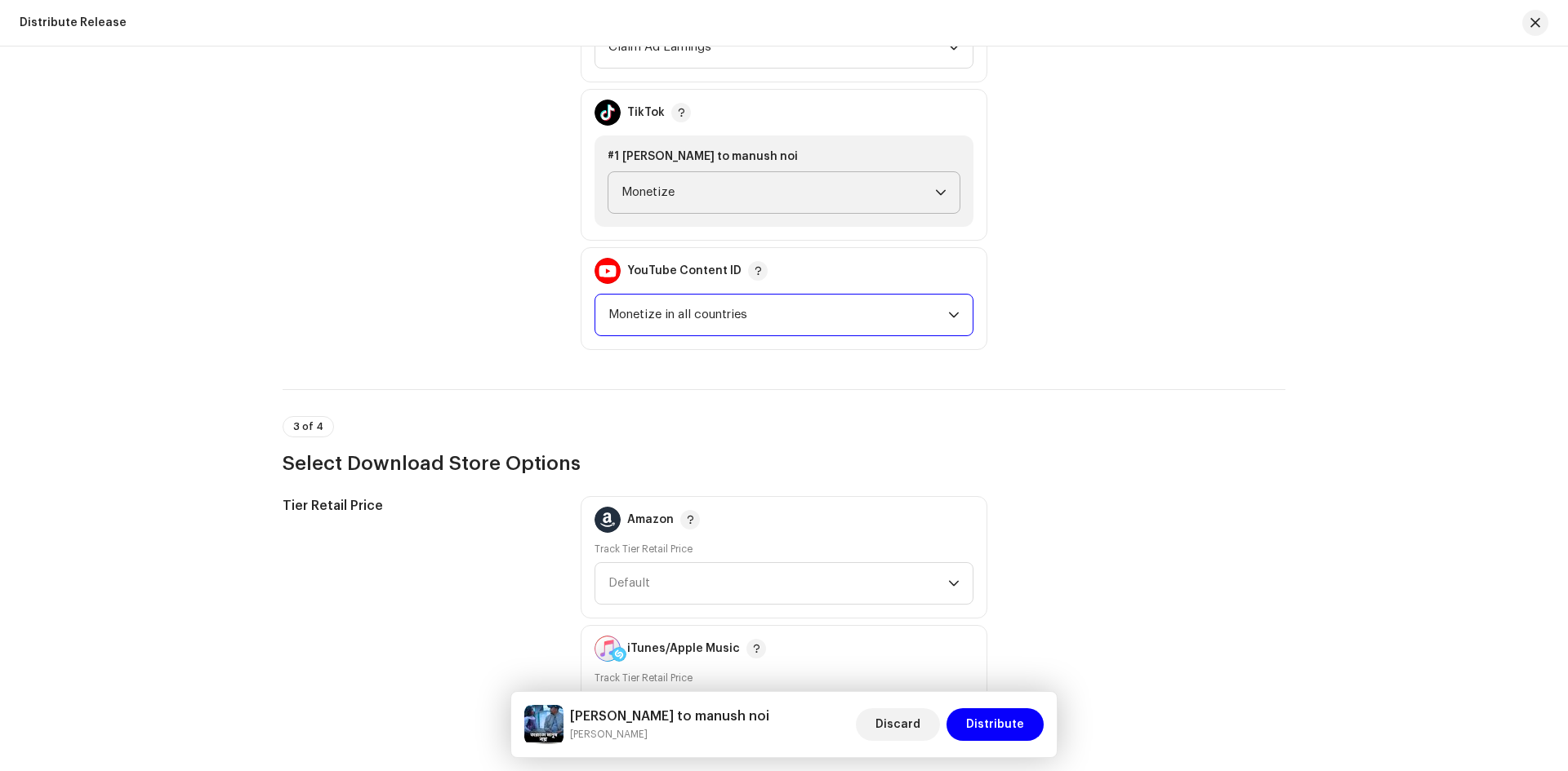
click at [729, 326] on span "Monetize in all countries" at bounding box center [778, 315] width 340 height 41
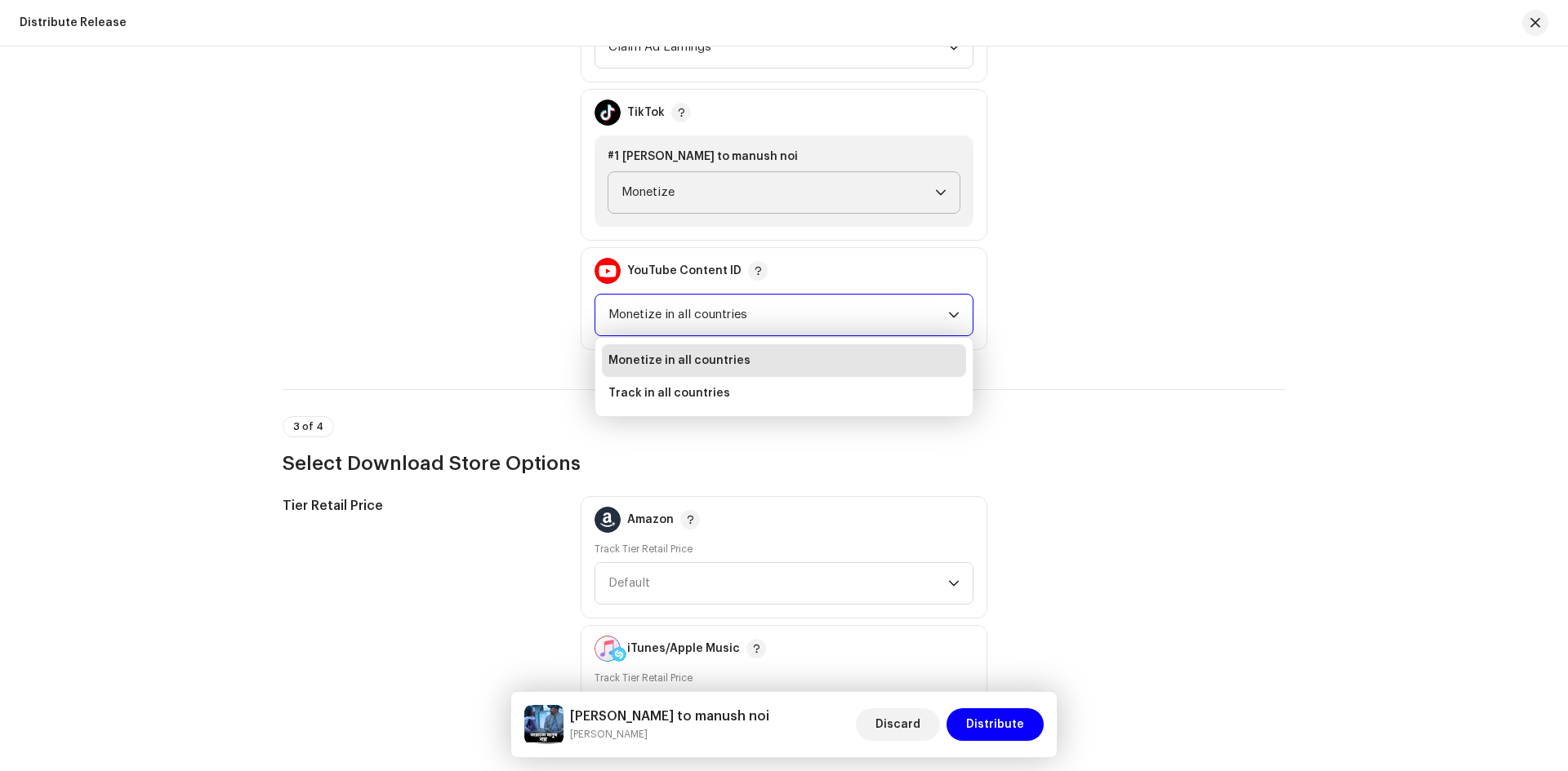
click at [723, 323] on span "Monetize in all countries" at bounding box center [778, 315] width 340 height 41
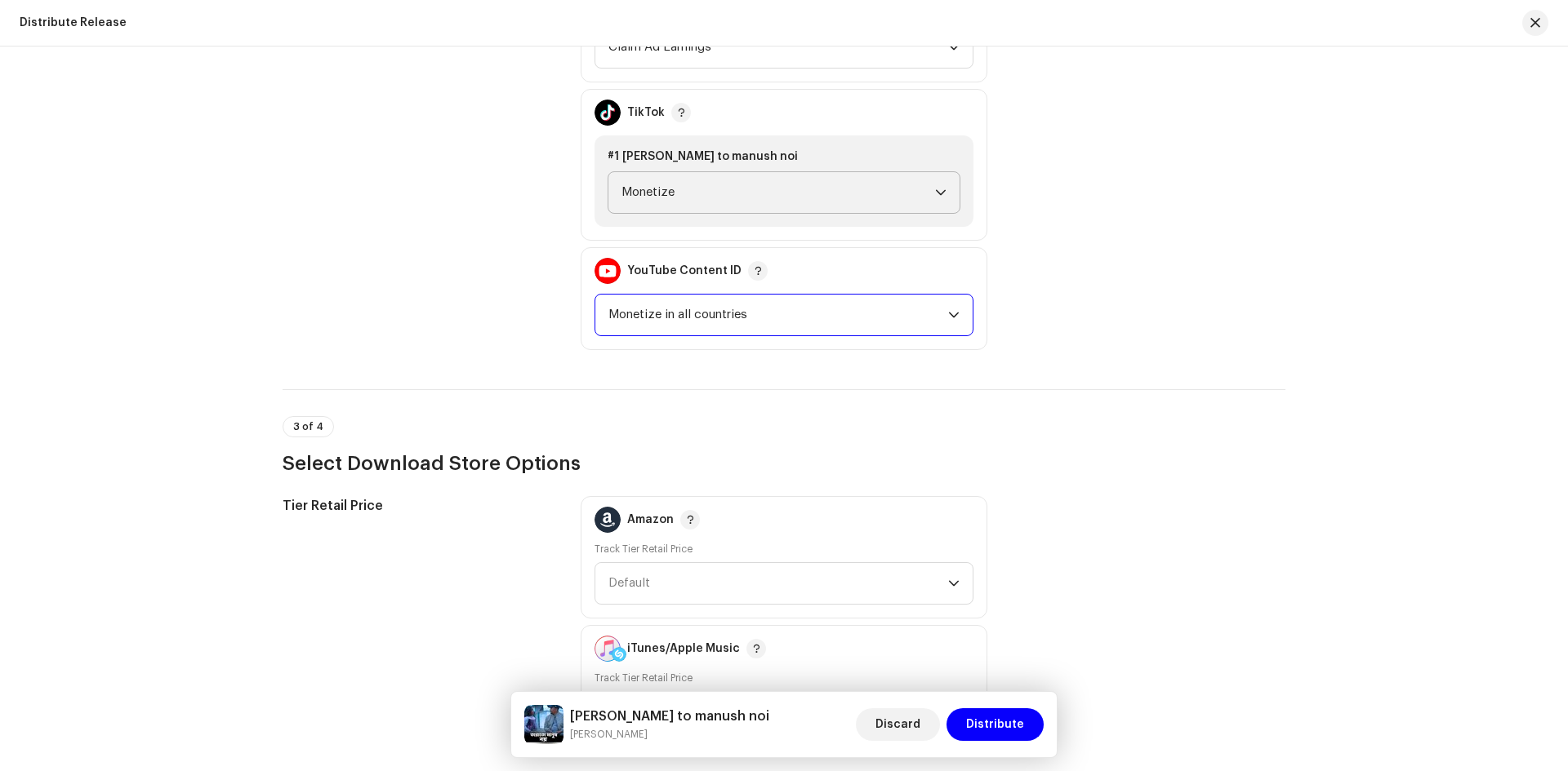
scroll to position [1796, 0]
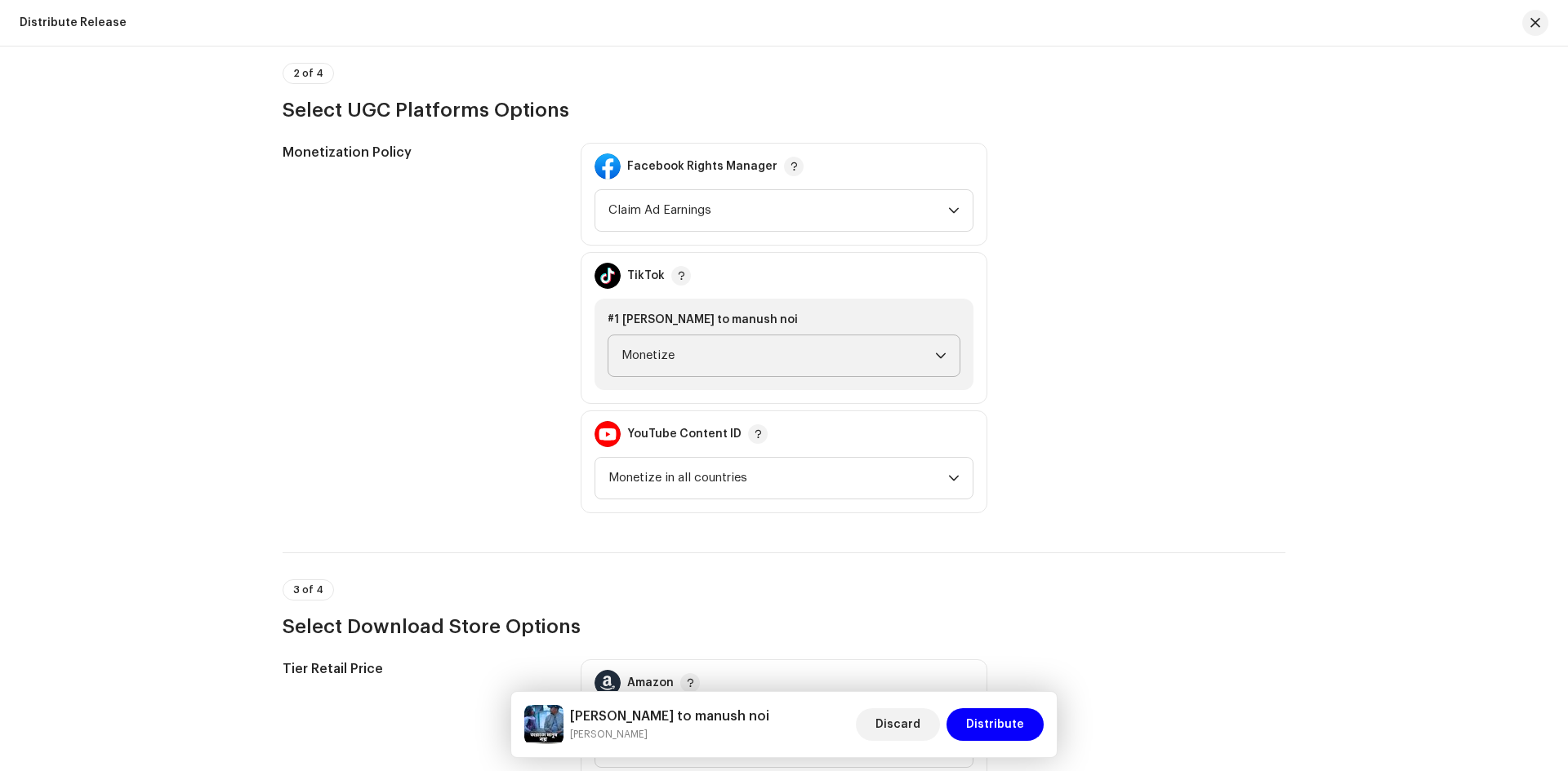
click at [754, 183] on div "Facebook Rights Manager" at bounding box center [698, 167] width 209 height 46
click at [740, 204] on span "Claim Ad Earnings" at bounding box center [778, 210] width 340 height 41
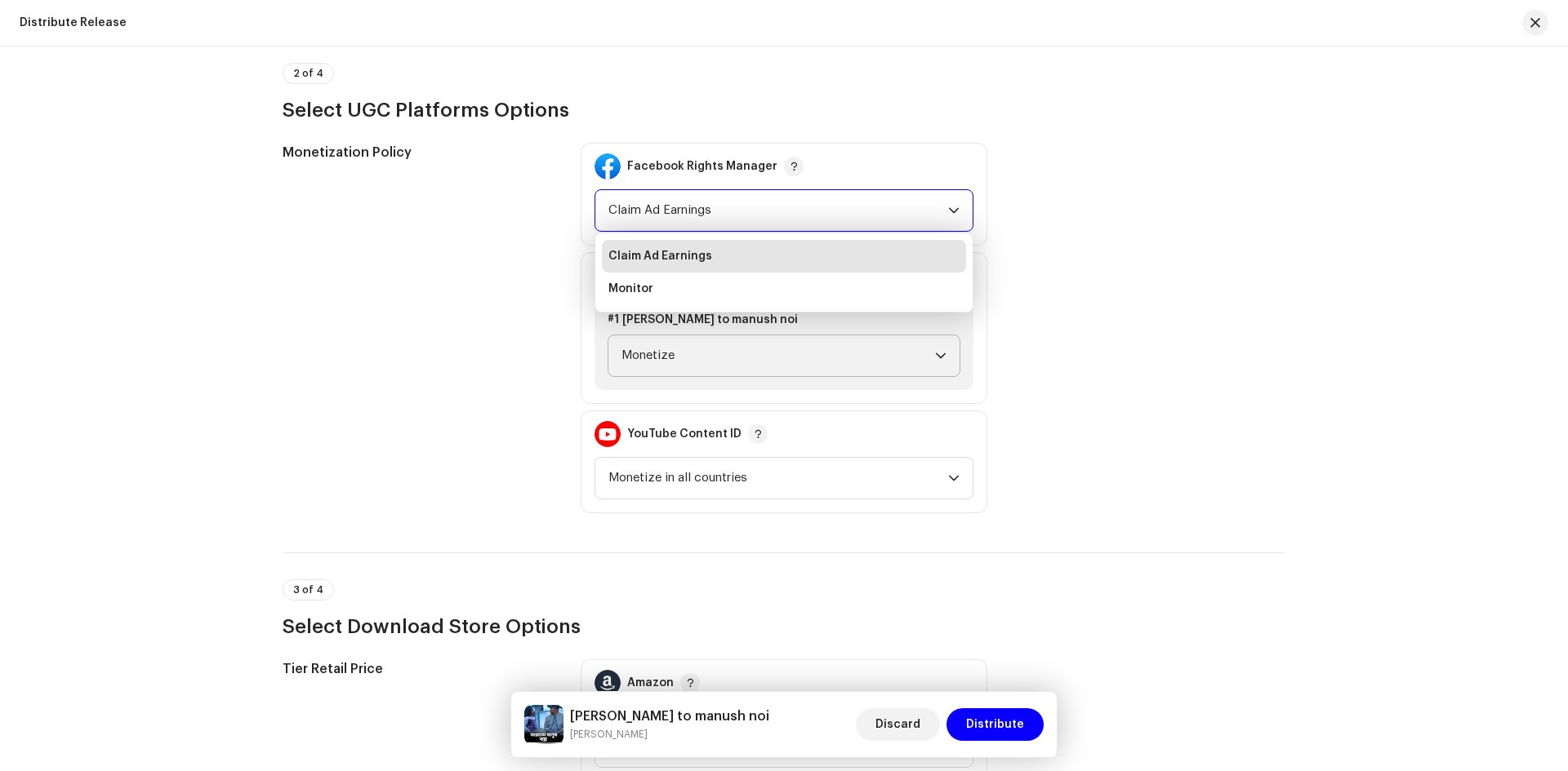
click at [739, 205] on span "Claim Ad Earnings" at bounding box center [778, 210] width 340 height 41
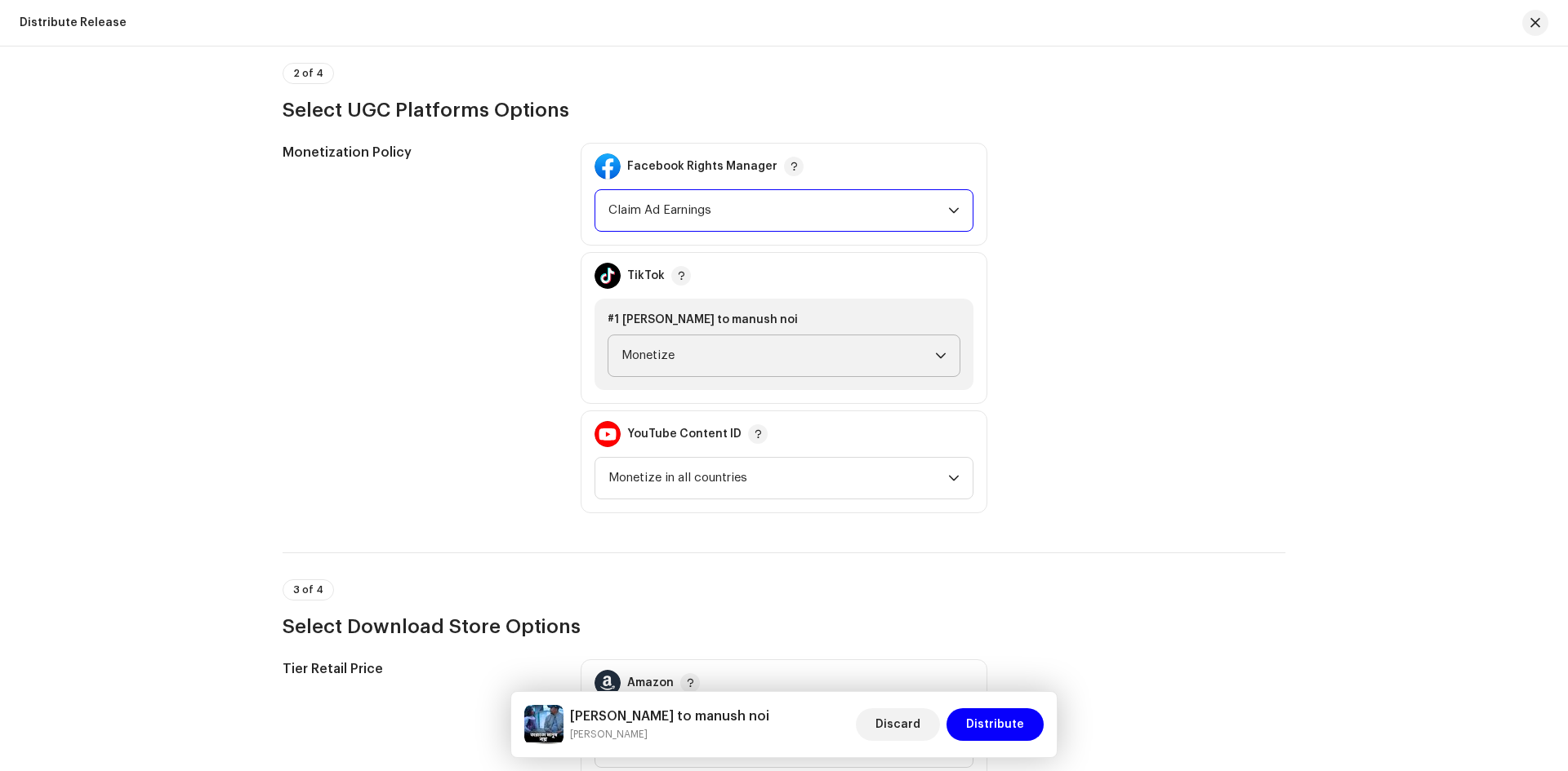
click at [709, 355] on span "Monetize" at bounding box center [778, 356] width 313 height 41
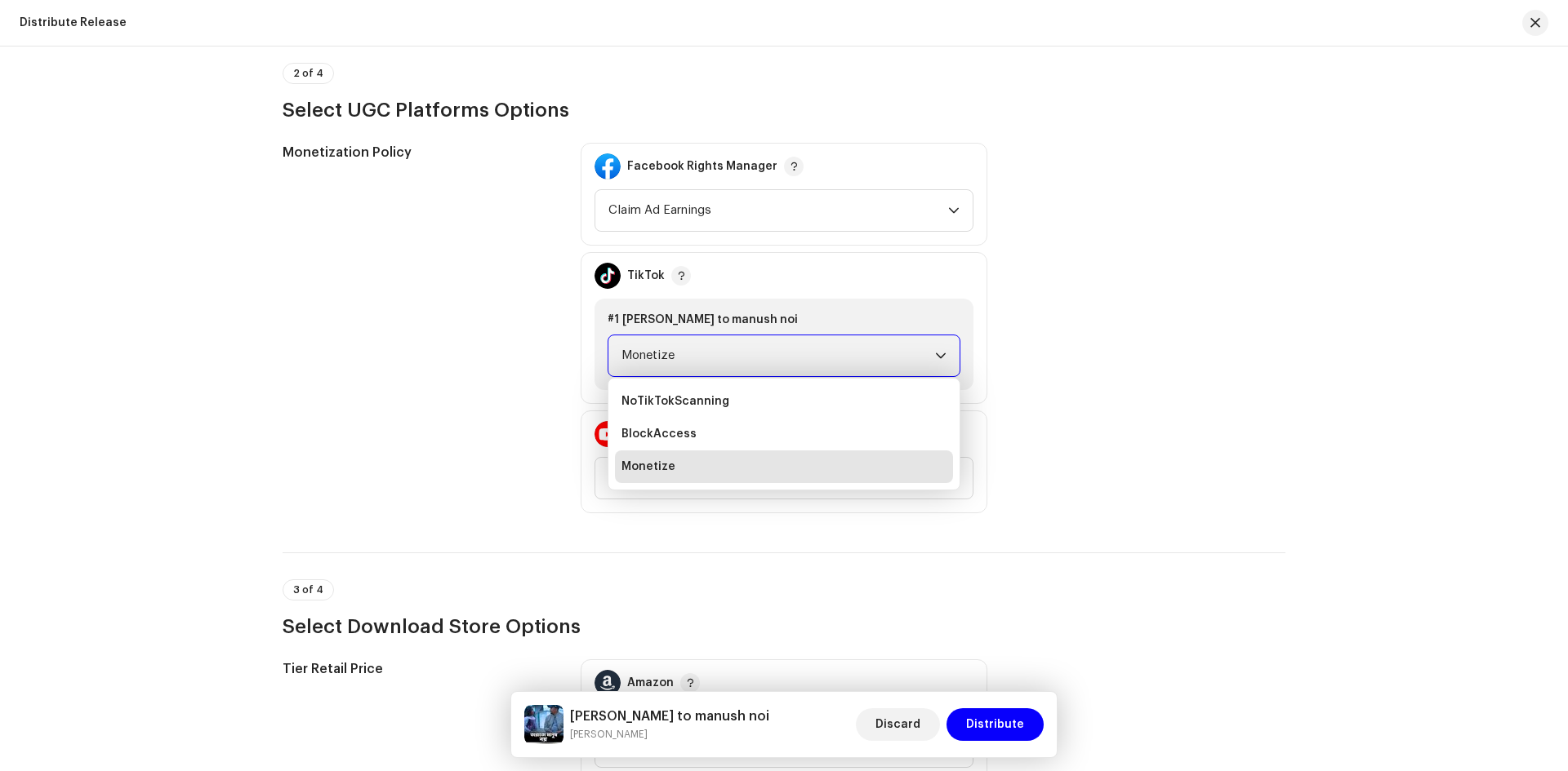
click at [709, 355] on span "Monetize" at bounding box center [778, 356] width 313 height 41
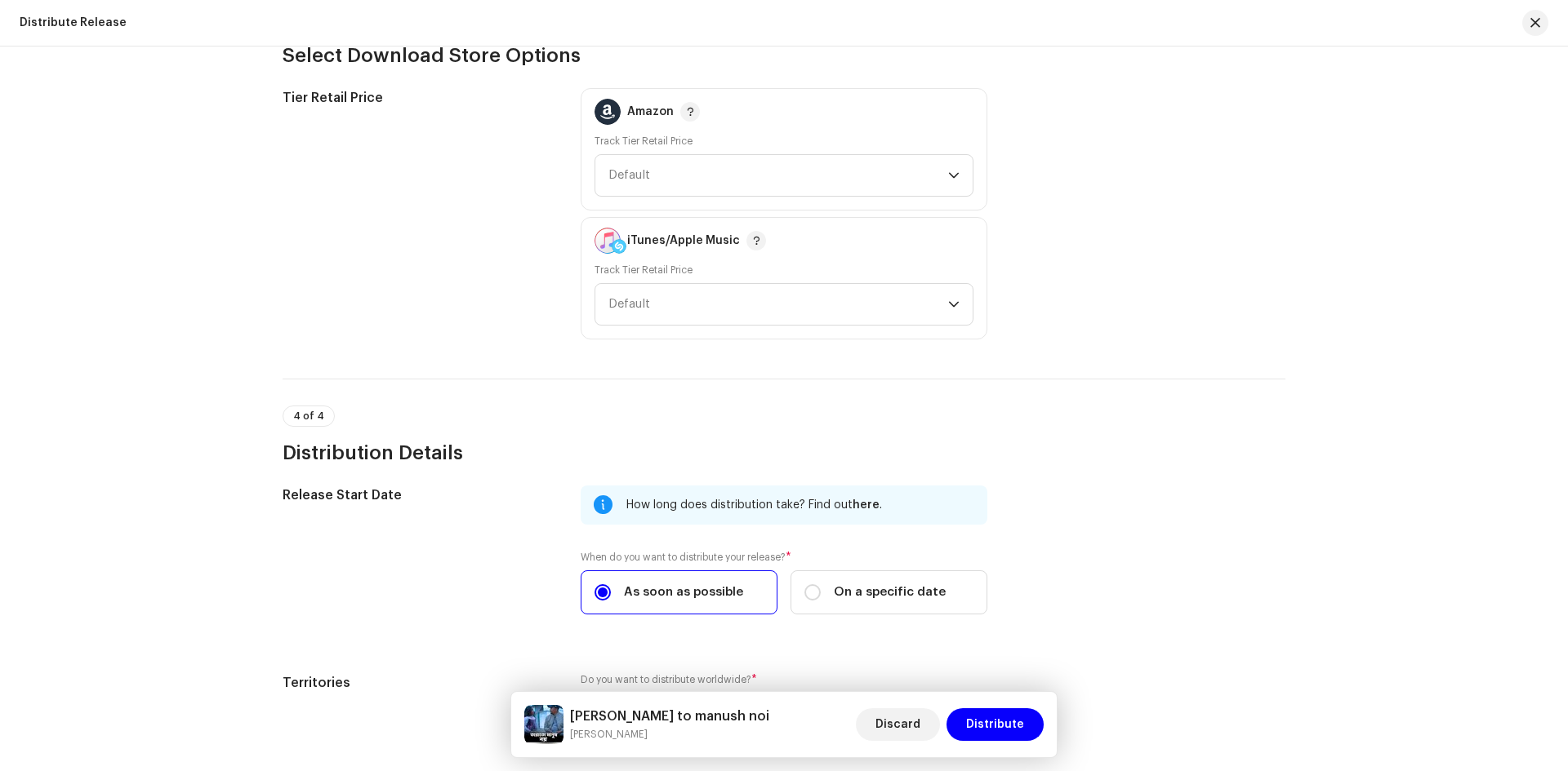
scroll to position [2509, 0]
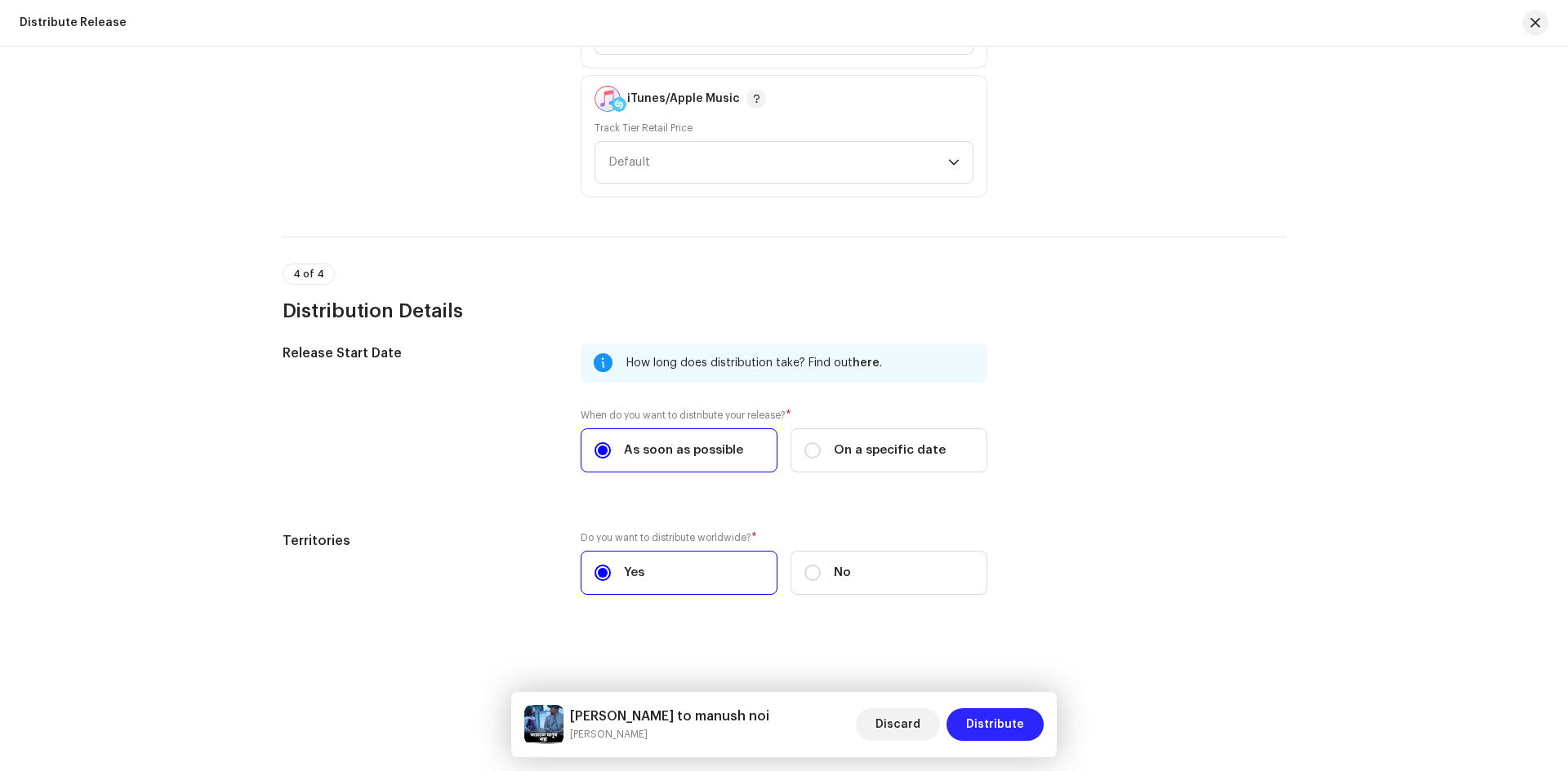
click at [1000, 731] on span "Distribute" at bounding box center [994, 724] width 58 height 32
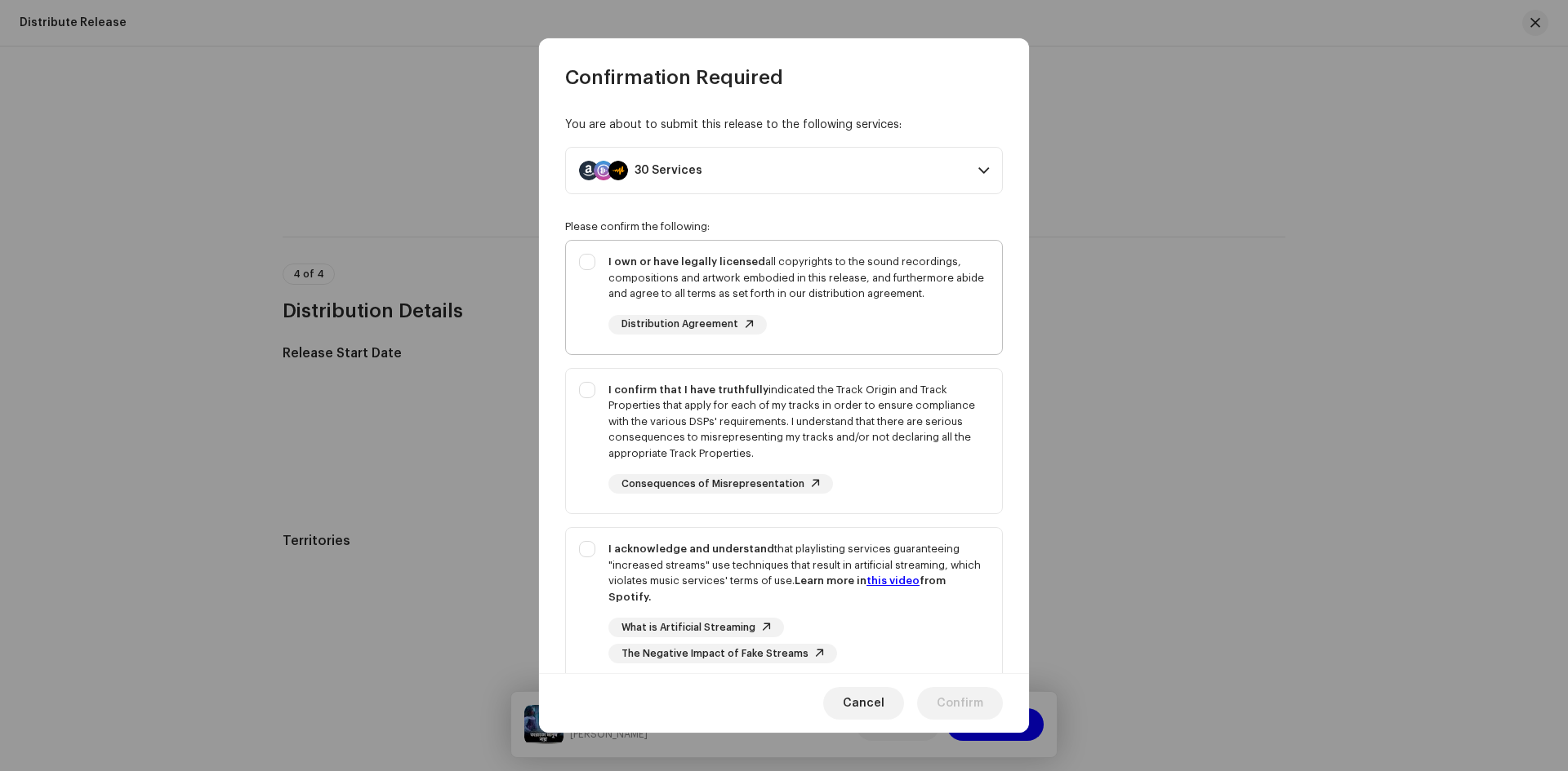
click at [585, 263] on div "I own or have legally licensed all copyrights to the sound recordings, composit…" at bounding box center [783, 294] width 436 height 107
checkbox input "true"
click at [584, 400] on div "I confirm that I have truthfully indicated the Track Origin and Track Propertie…" at bounding box center [783, 438] width 436 height 139
checkbox input "true"
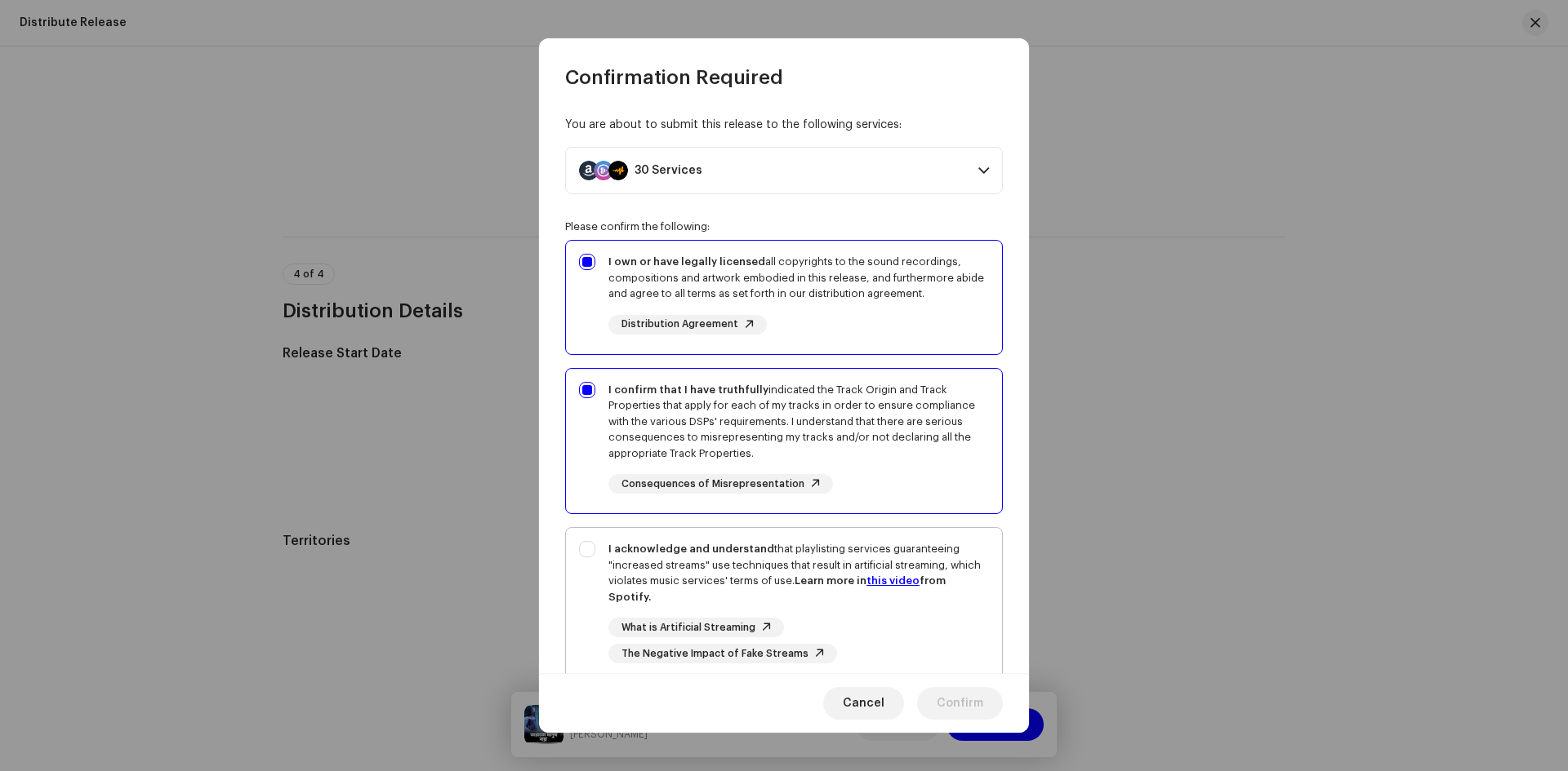
click at [589, 559] on div "I acknowledge and understand that playlisting services guaranteeing "increased …" at bounding box center [783, 602] width 436 height 148
checkbox input "true"
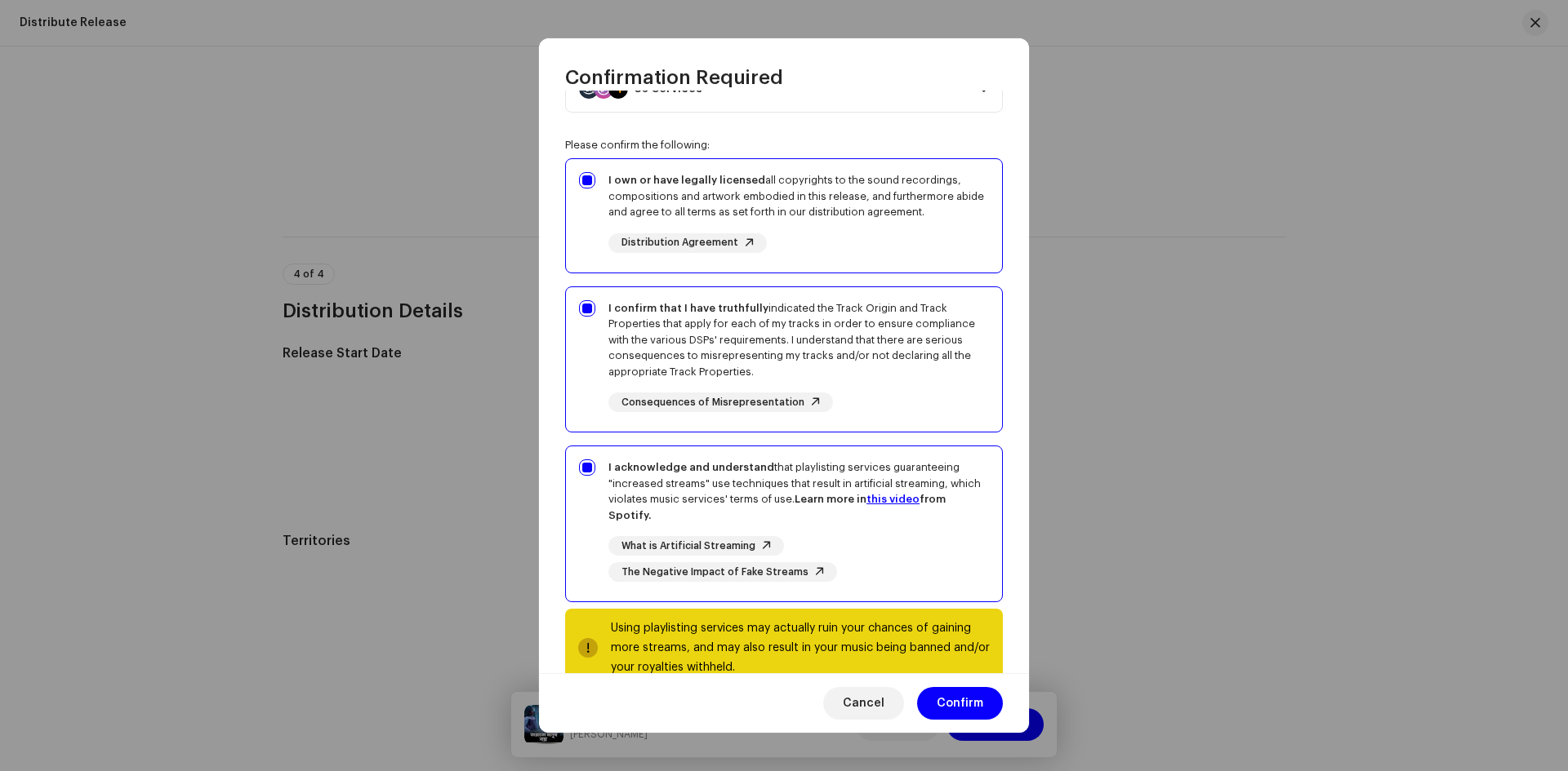
scroll to position [122, 0]
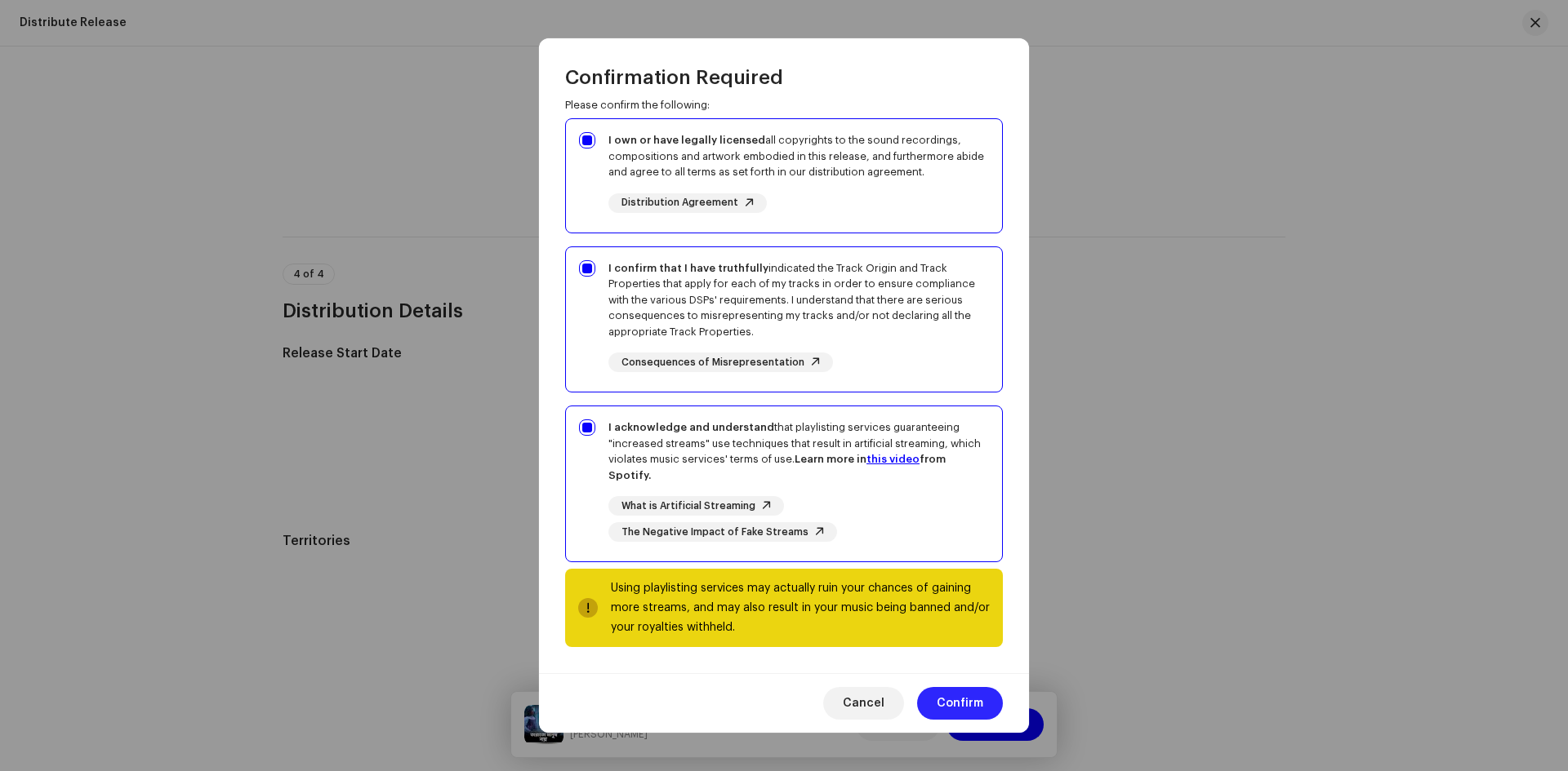
click at [953, 704] on span "Confirm" at bounding box center [960, 703] width 47 height 32
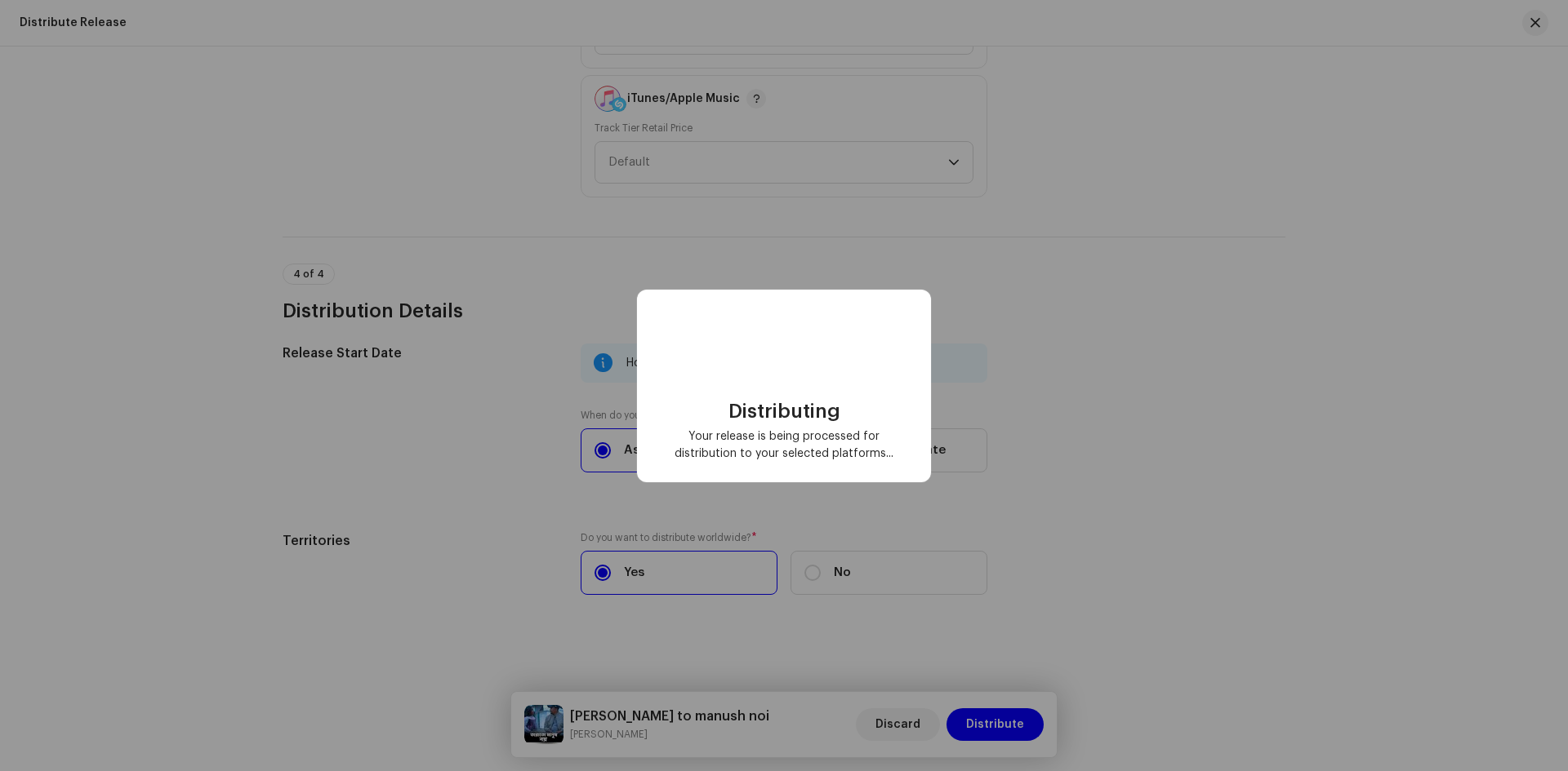
checkbox input "false"
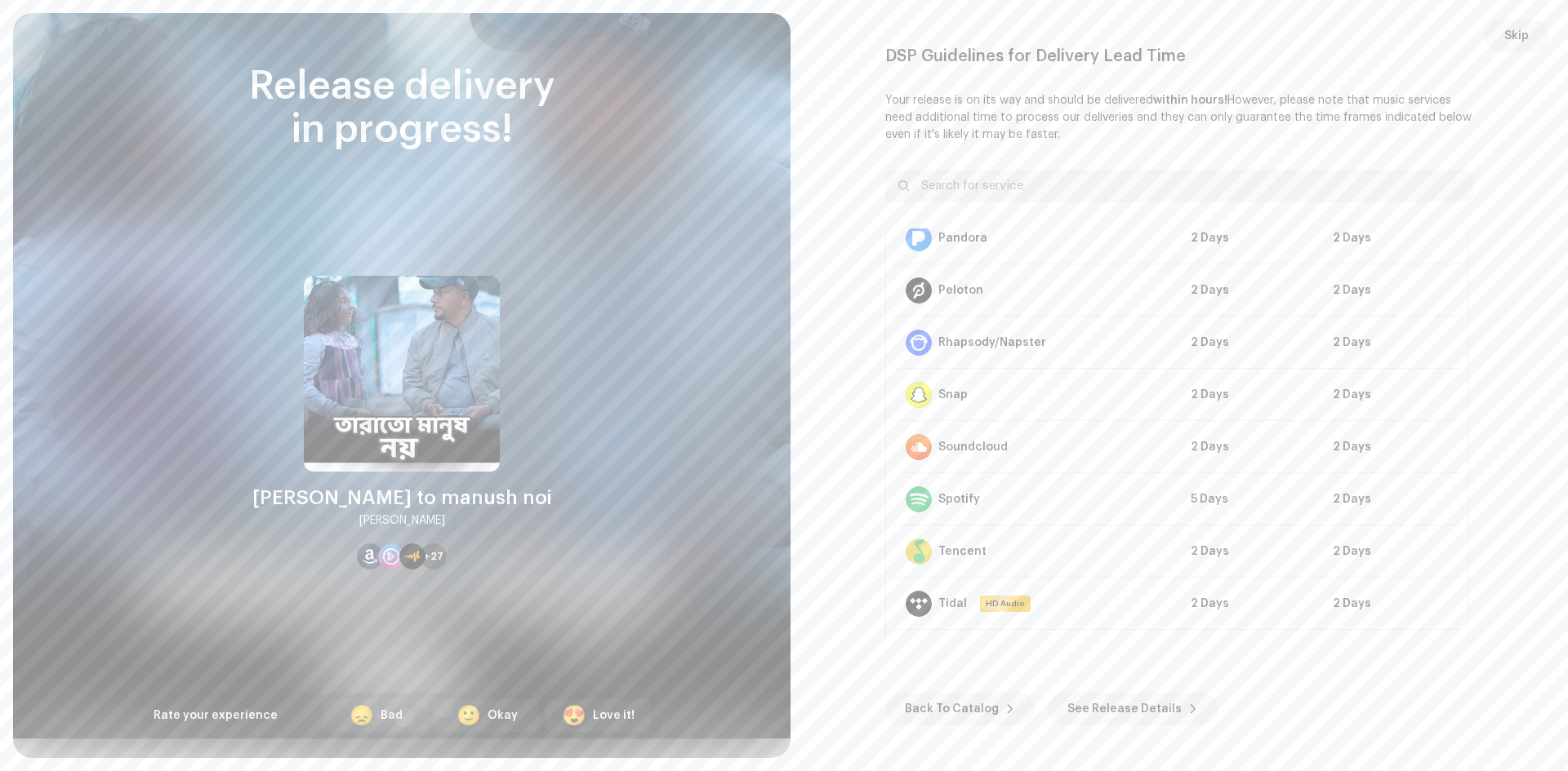
scroll to position [1202, 0]
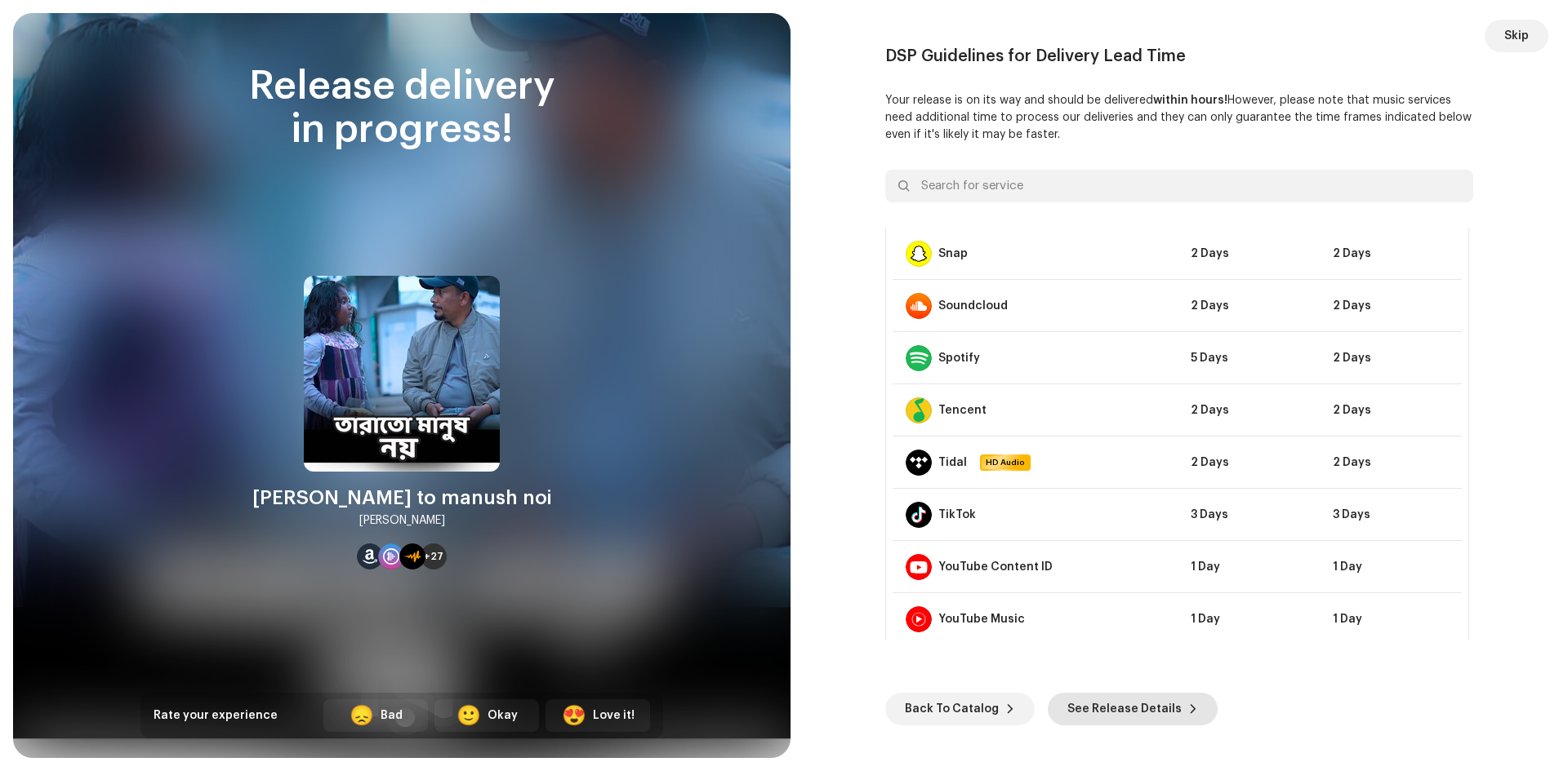
click at [1147, 711] on span "See Release Details" at bounding box center [1124, 708] width 114 height 32
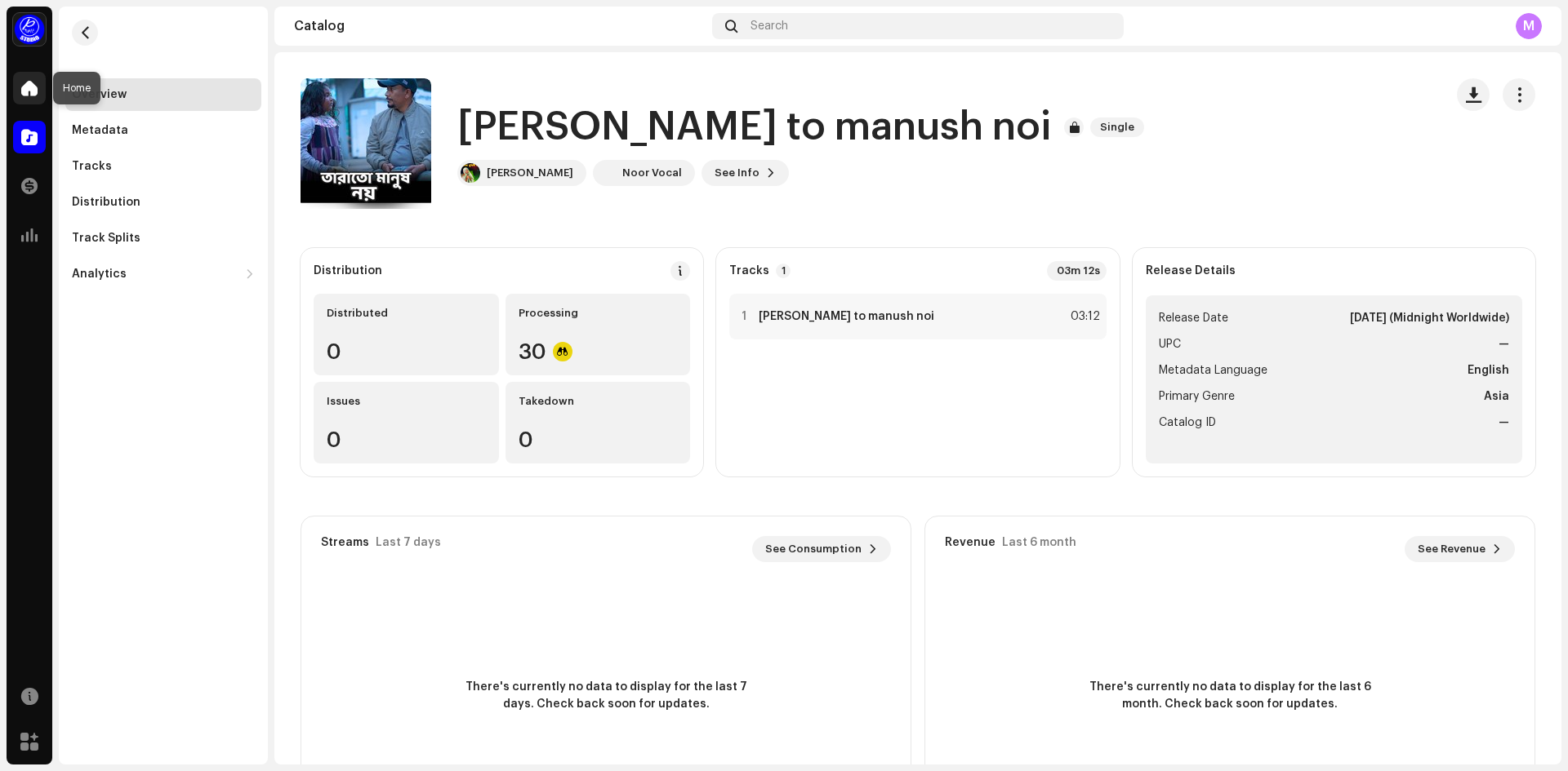
click at [18, 95] on div at bounding box center [29, 88] width 32 height 32
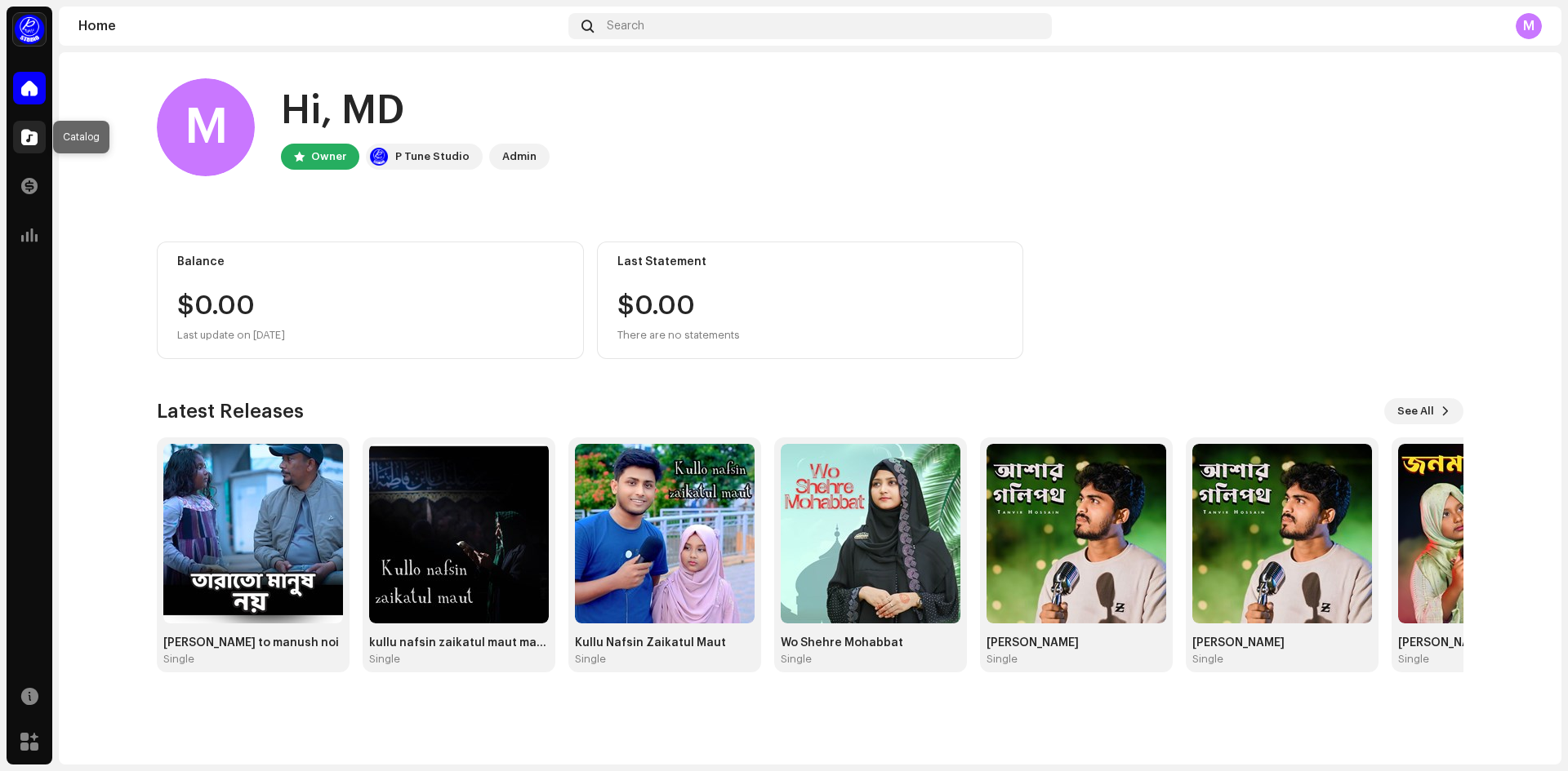
click at [35, 131] on span at bounding box center [29, 137] width 17 height 13
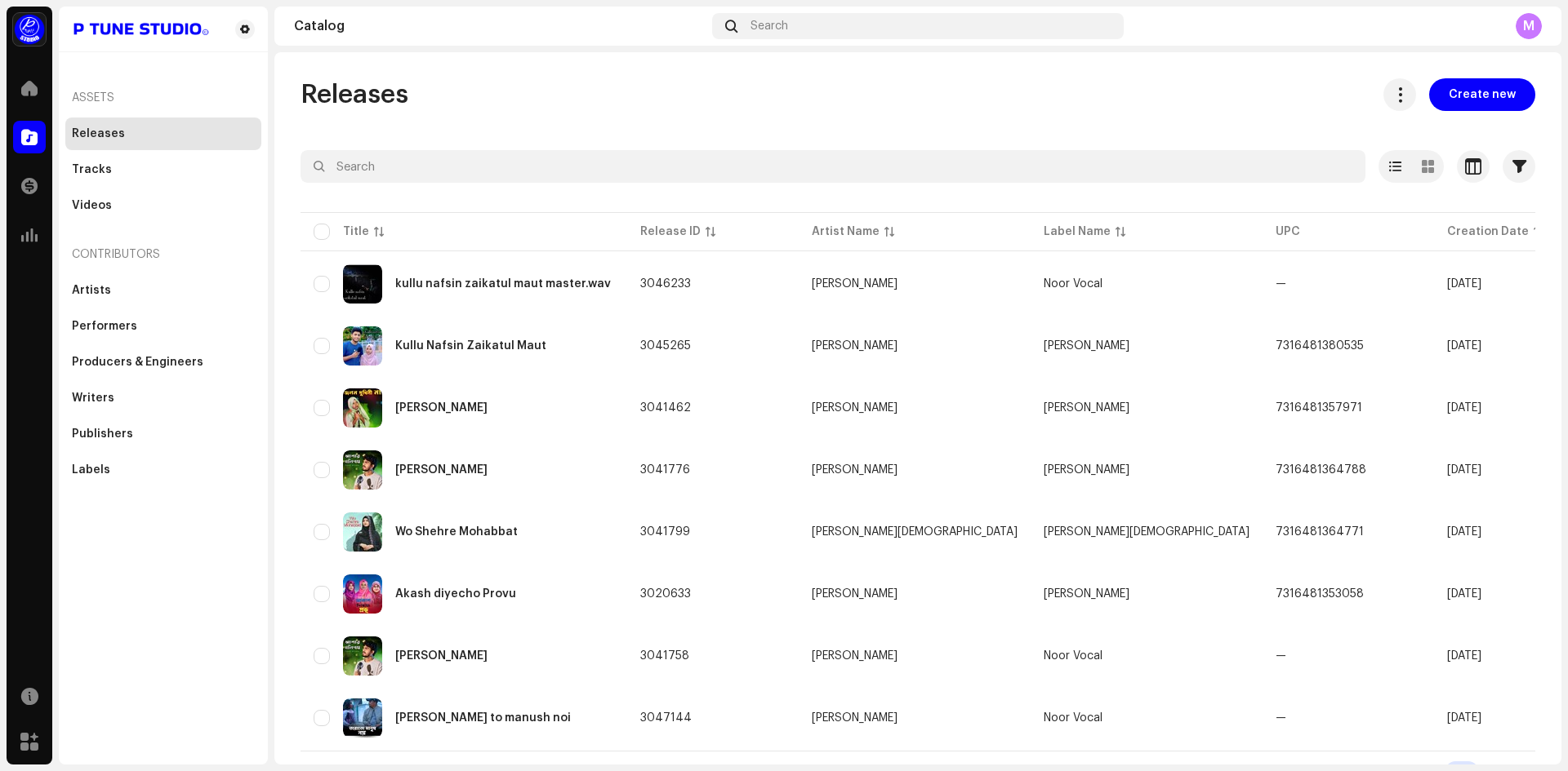
click at [117, 626] on div "Assets Releases Tracks Videos Contributors Artists Performers Producers & Engin…" at bounding box center [163, 385] width 209 height 758
click at [815, 117] on div "Releases Create new Selected 0 Select all 8 Options Filters Distribution status…" at bounding box center [918, 434] width 1287 height 712
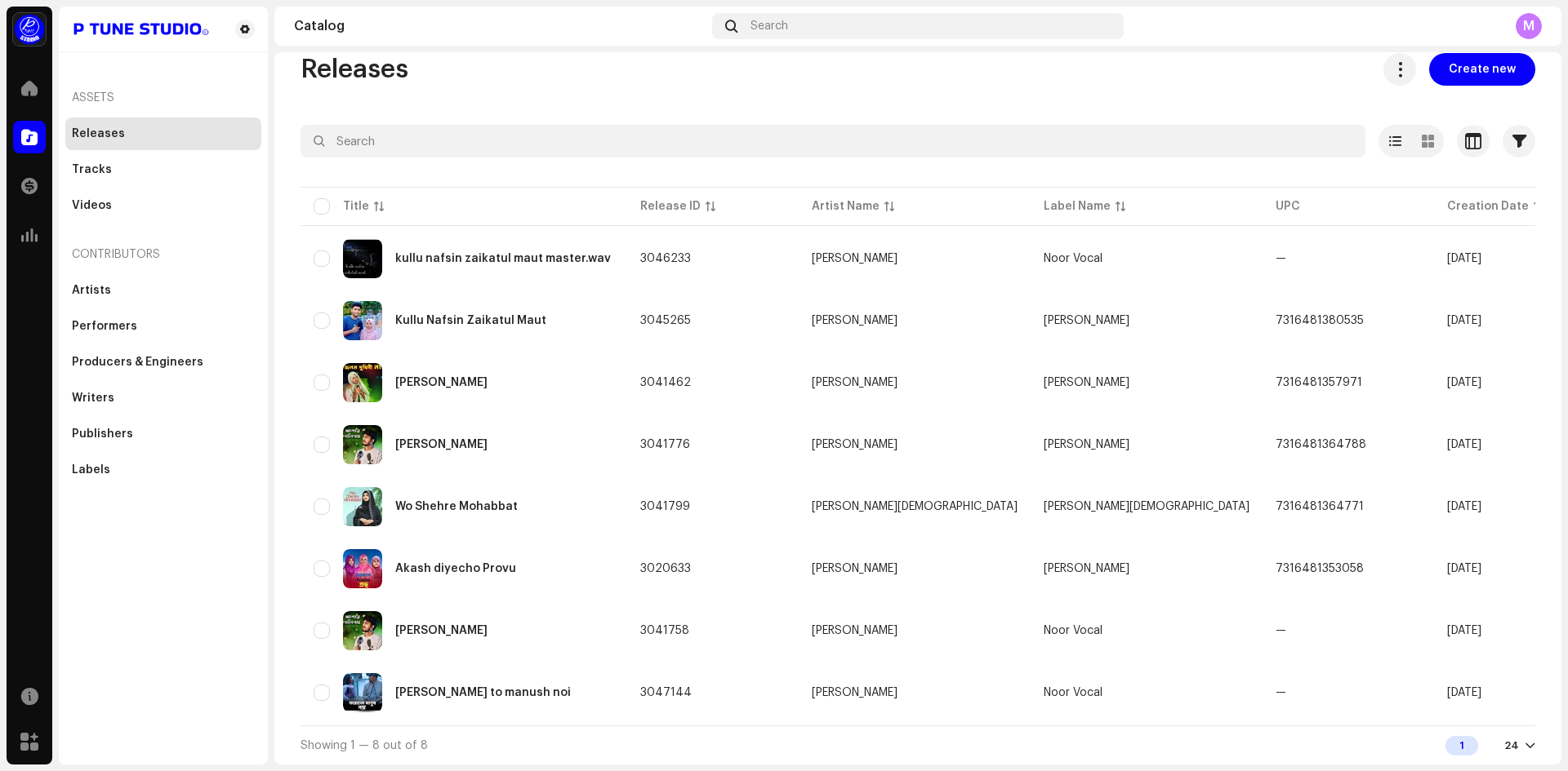
click at [119, 602] on div "Assets Releases Tracks Videos Contributors Artists Performers Producers & Engin…" at bounding box center [163, 385] width 209 height 758
click at [185, 559] on div "Assets Releases Tracks Videos Contributors Artists Performers Producers & Engin…" at bounding box center [163, 385] width 209 height 758
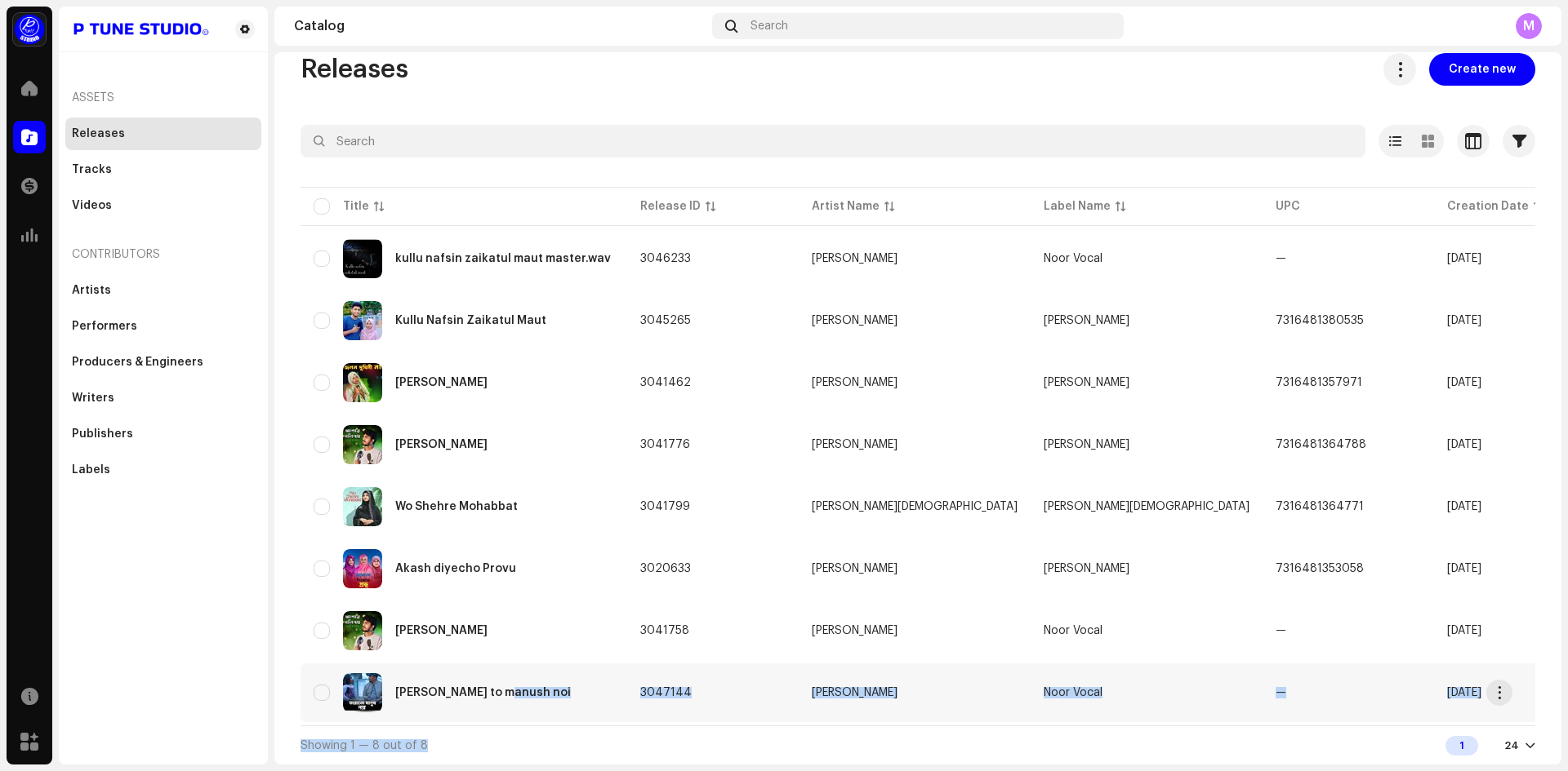
drag, startPoint x: 855, startPoint y: 727, endPoint x: 589, endPoint y: 715, distance: 266.3
click at [589, 715] on div "Selected 0 Select all 8 Options Filters Distribution status Never Distributed P…" at bounding box center [918, 445] width 1235 height 640
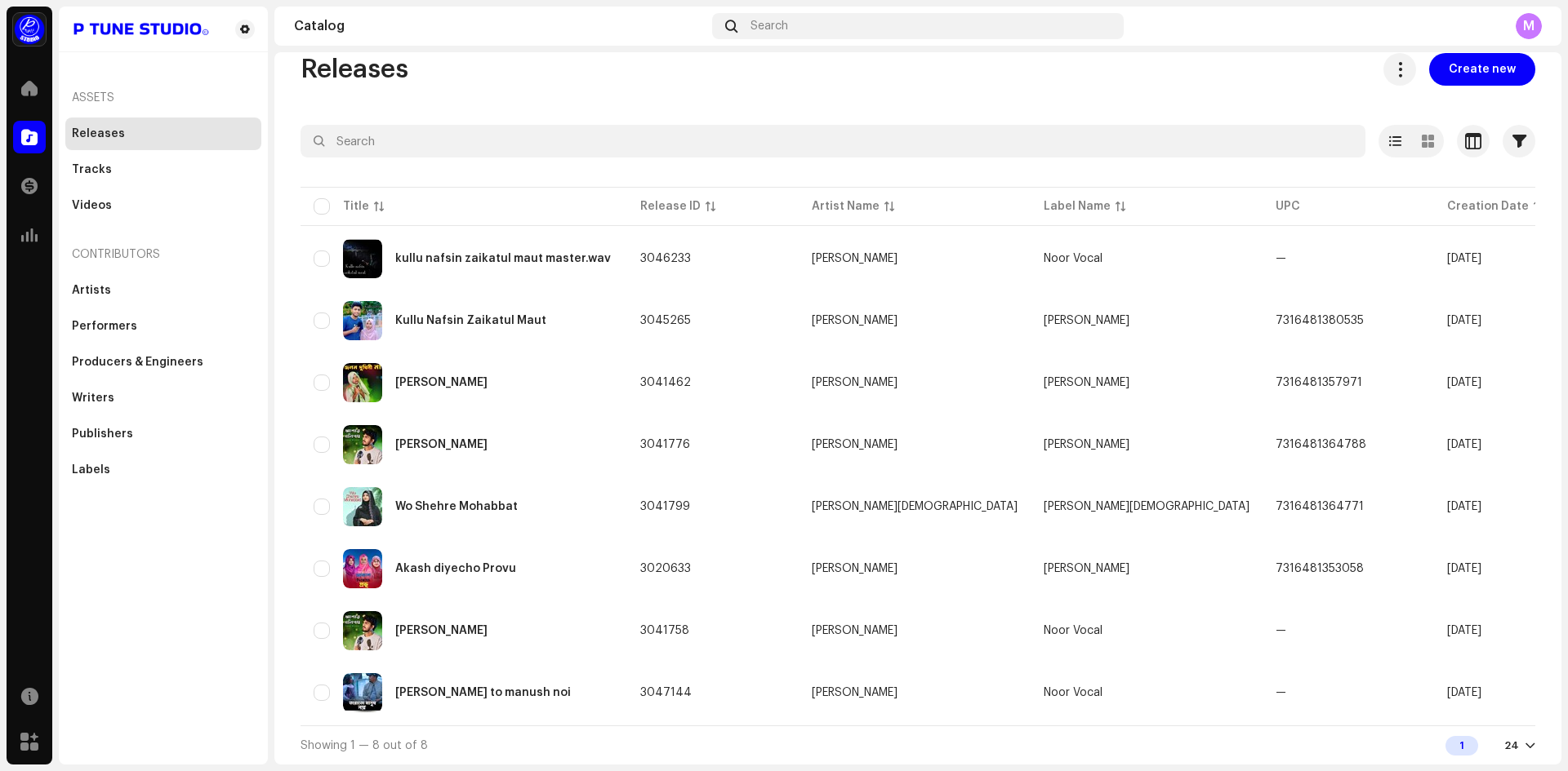
click at [133, 663] on div "Assets Releases Tracks Videos Contributors Artists Performers Producers & Engin…" at bounding box center [163, 385] width 209 height 758
click at [485, 305] on div "Kullu Nafsin Zaikatul Maut" at bounding box center [463, 321] width 300 height 40
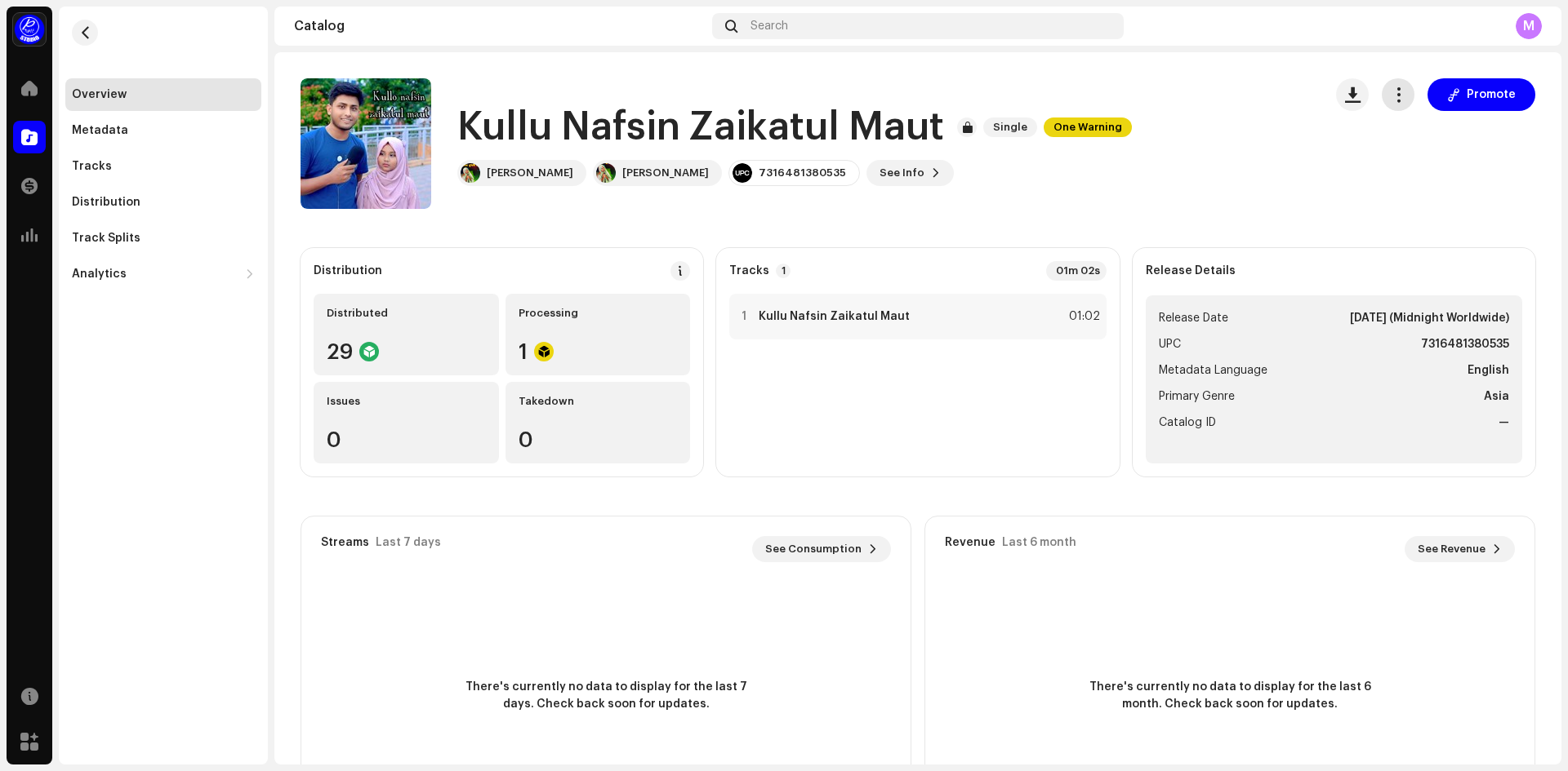
click at [1392, 96] on span "button" at bounding box center [1398, 95] width 16 height 13
click at [1368, 185] on div "Promote" at bounding box center [1435, 144] width 199 height 131
click at [1086, 239] on catalog-releases-details-overview "Kullu Nafsin Zaikatul Maut Single One Warning Promote Kullu Nafsin Zaikatul Mau…" at bounding box center [918, 461] width 1287 height 816
click at [90, 163] on div "Tracks" at bounding box center [91, 167] width 40 height 13
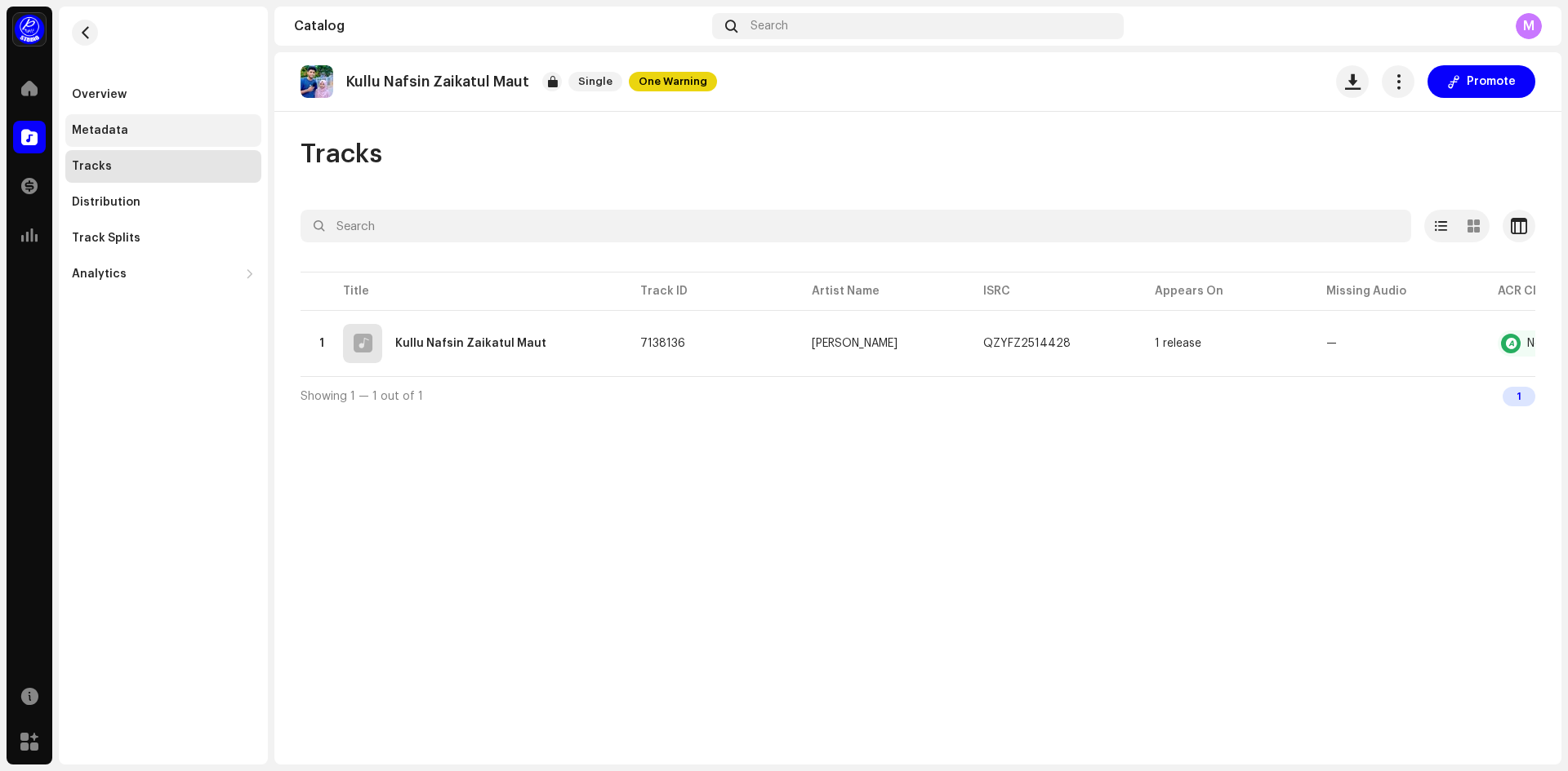
click at [104, 126] on div "Metadata" at bounding box center [99, 131] width 56 height 13
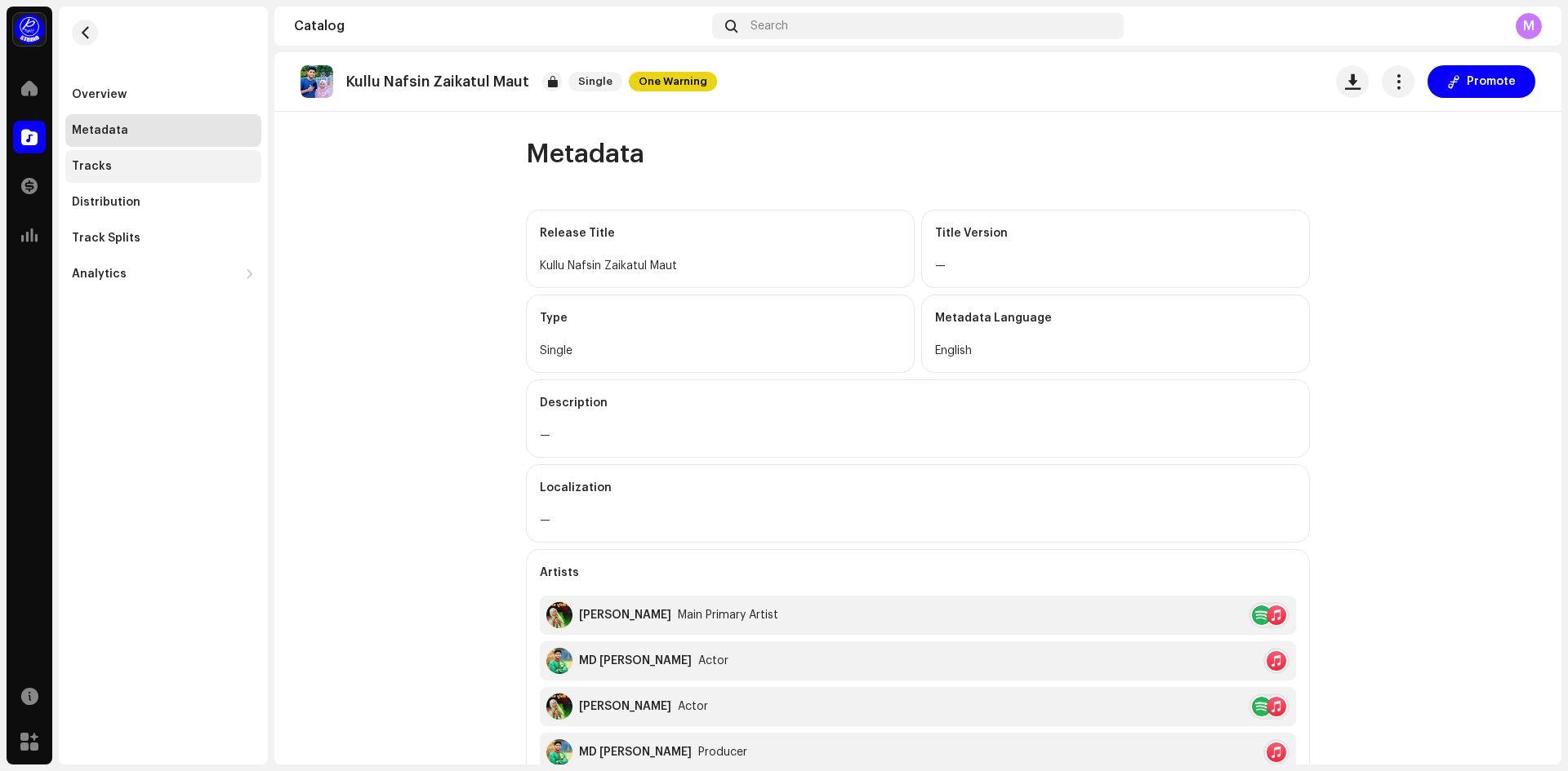
click at [131, 160] on div "Tracks" at bounding box center [163, 167] width 183 height 13
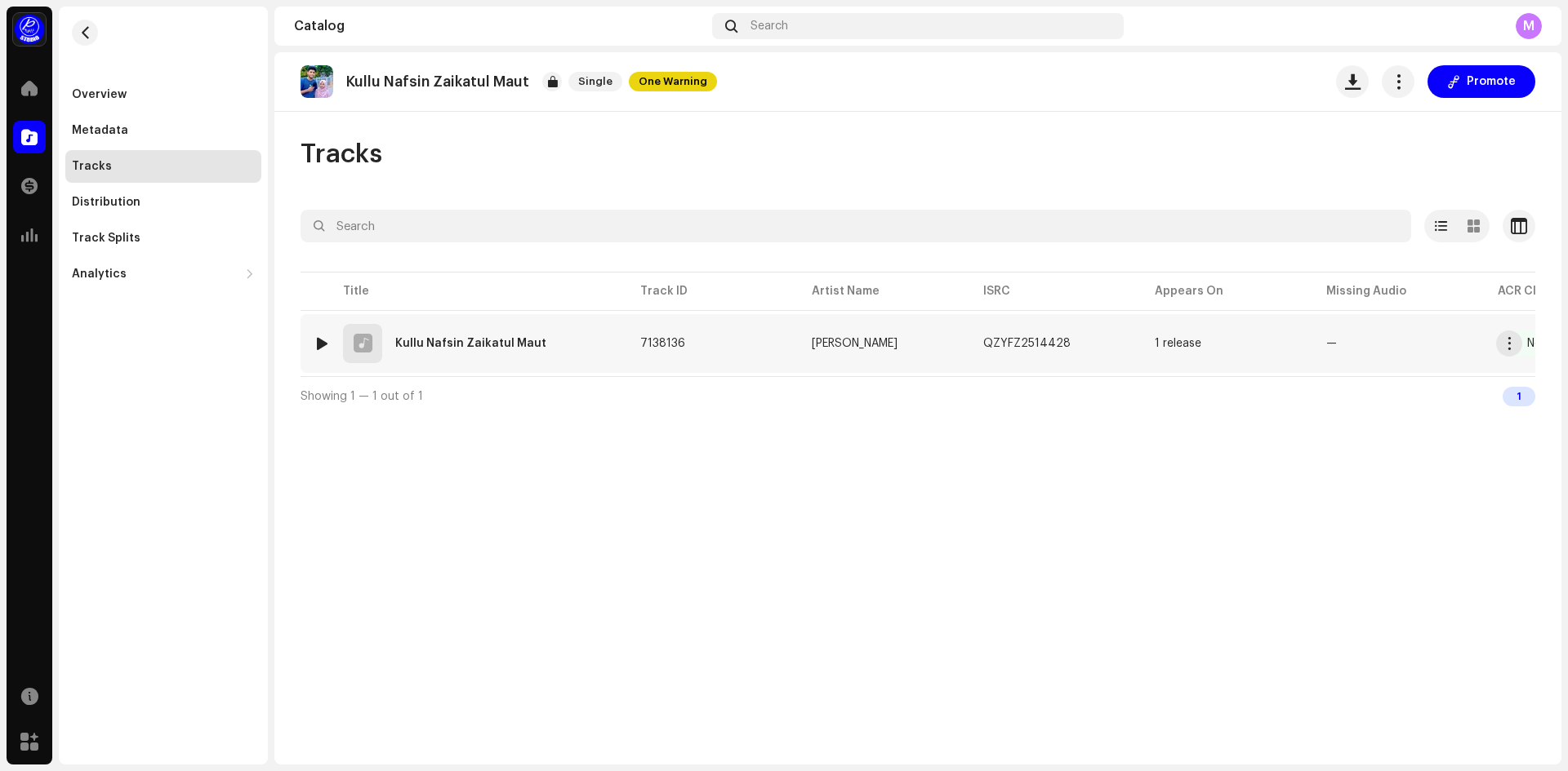
click at [539, 351] on div "1 Kullu Nafsin Zaikatul Maut" at bounding box center [463, 344] width 300 height 40
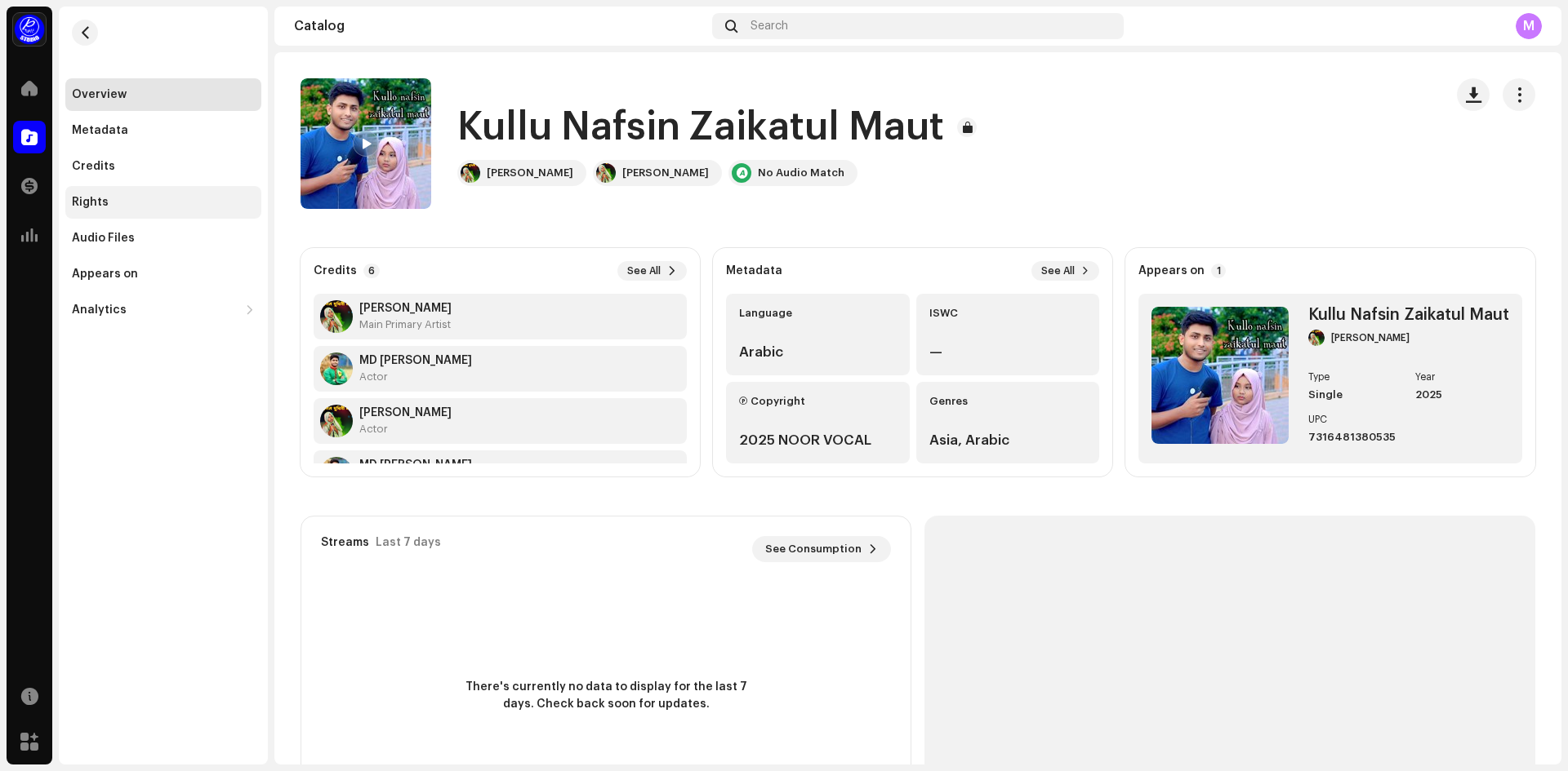
click at [109, 209] on div "Rights" at bounding box center [163, 202] width 196 height 32
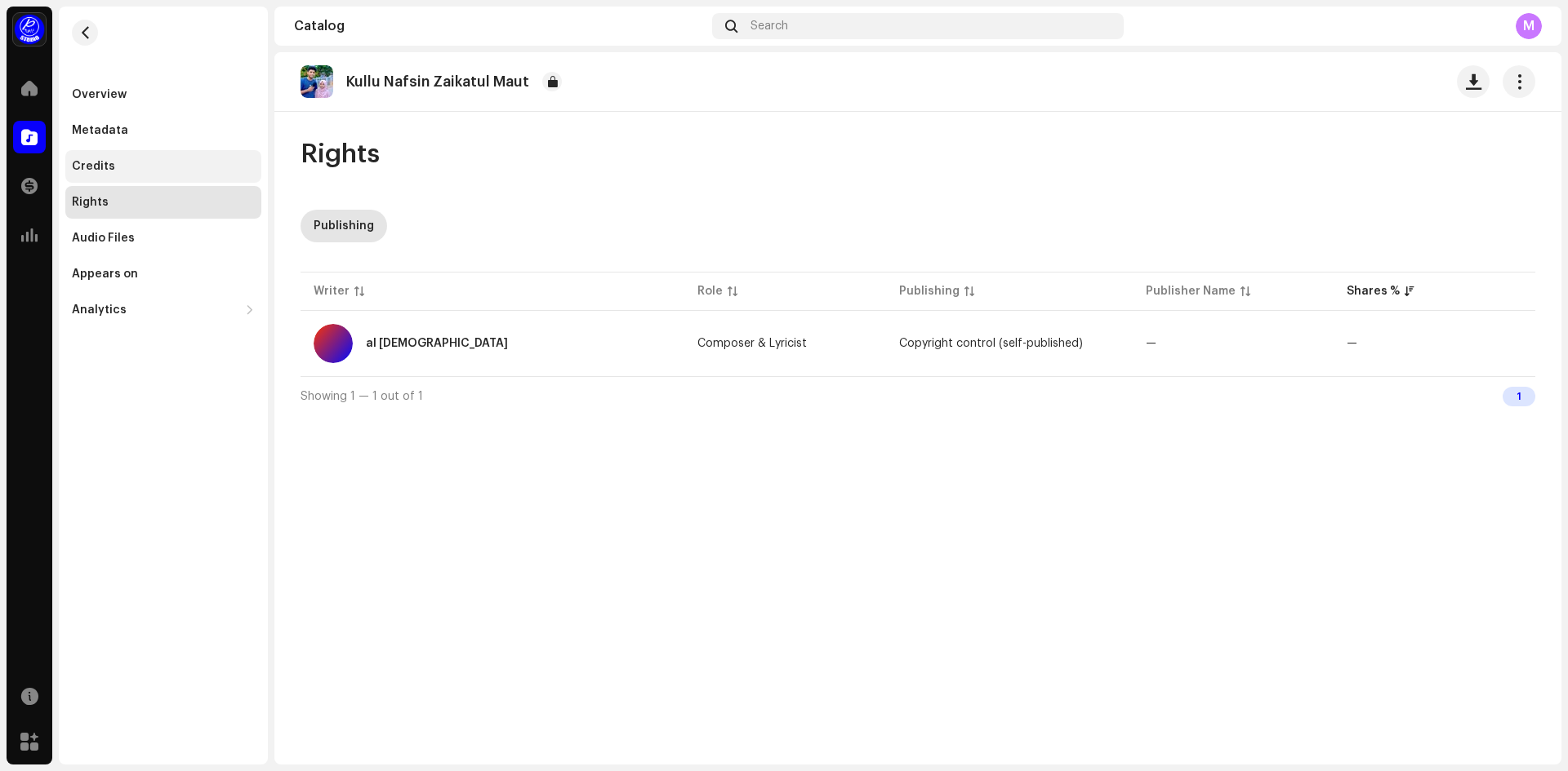
click at [111, 177] on div "Credits" at bounding box center [163, 166] width 196 height 32
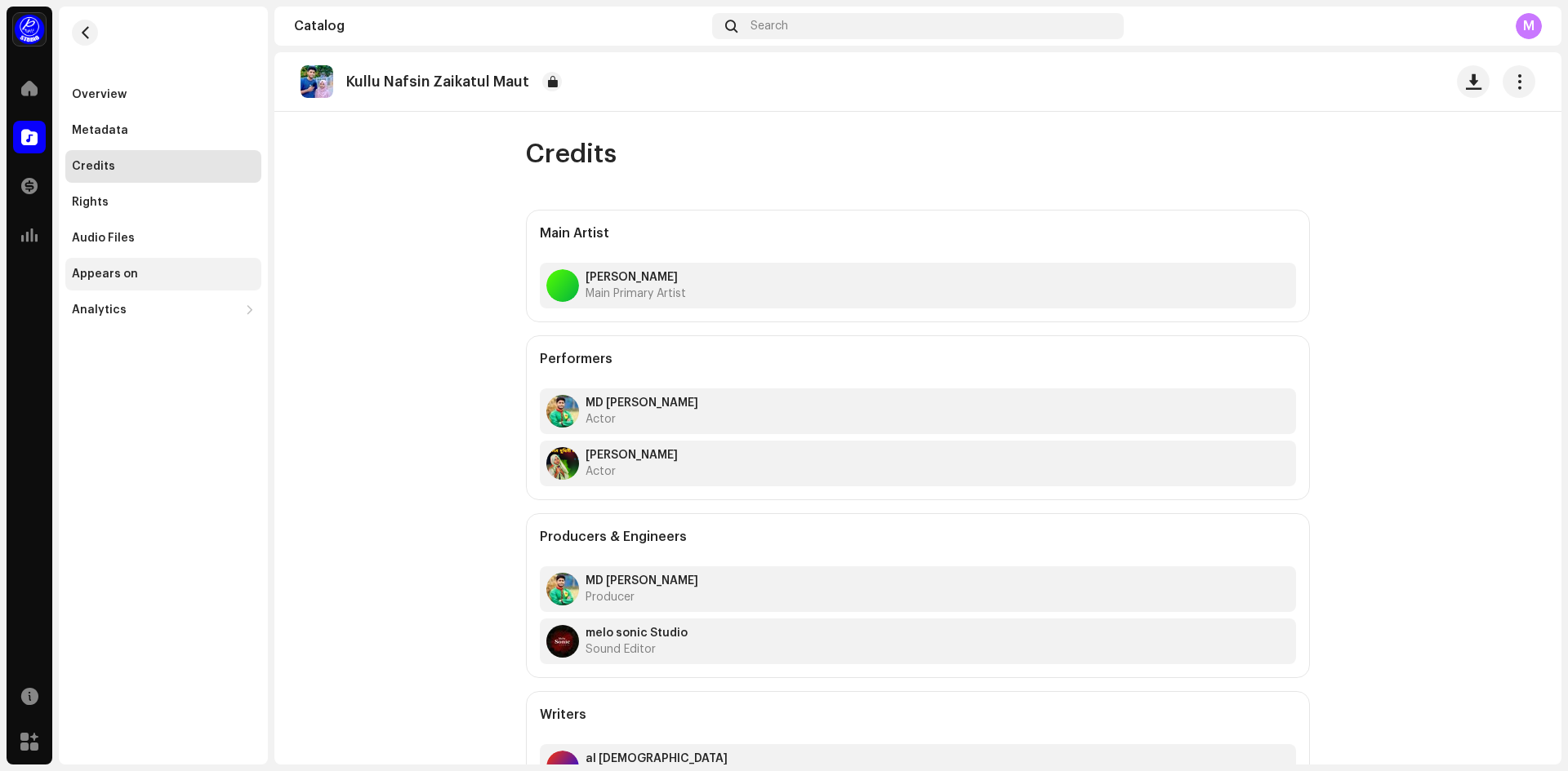
click at [128, 279] on div "Appears on" at bounding box center [105, 275] width 66 height 13
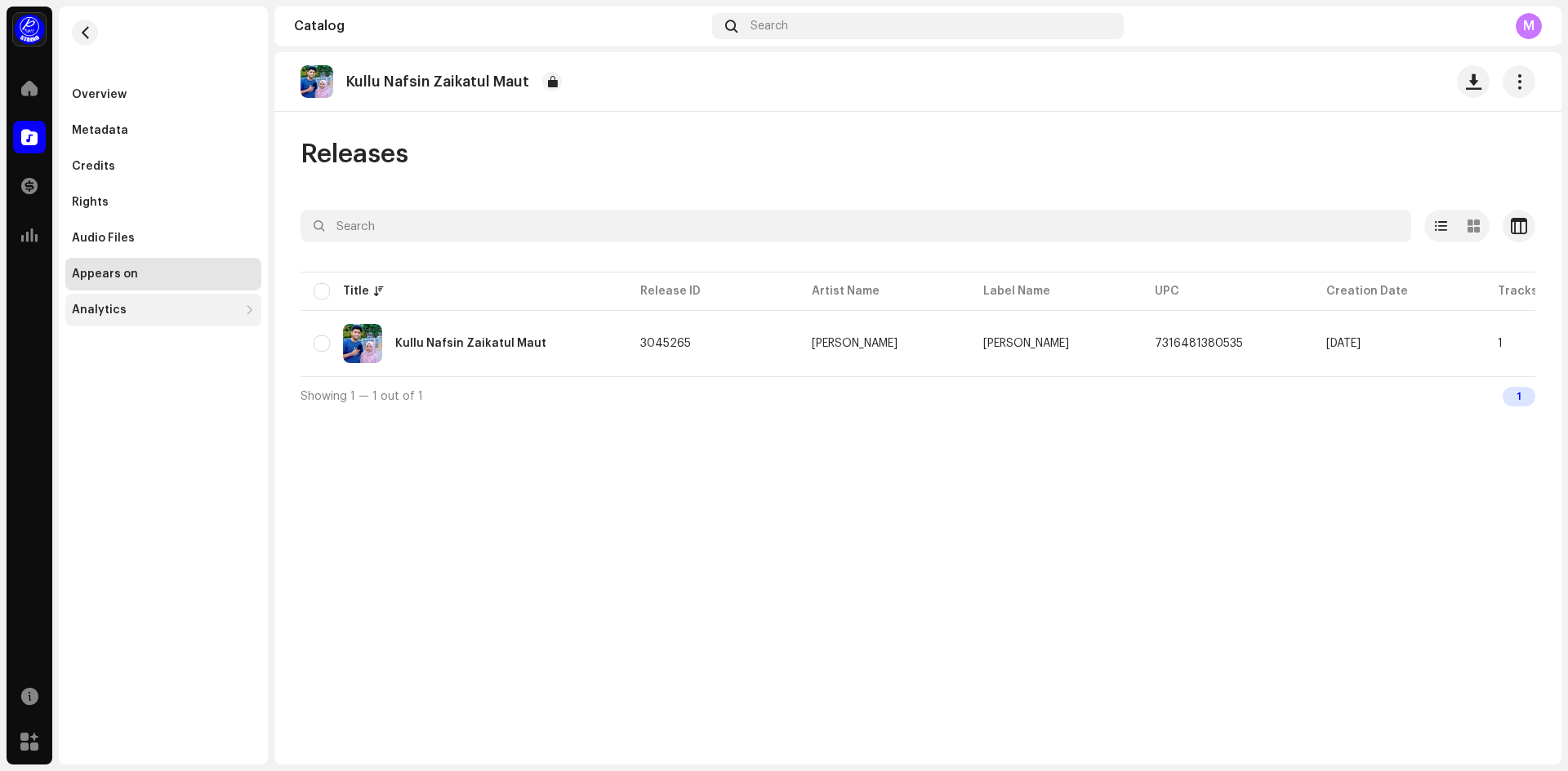
click at [127, 314] on div "Analytics" at bounding box center [155, 310] width 167 height 13
click at [29, 97] on div at bounding box center [29, 88] width 32 height 32
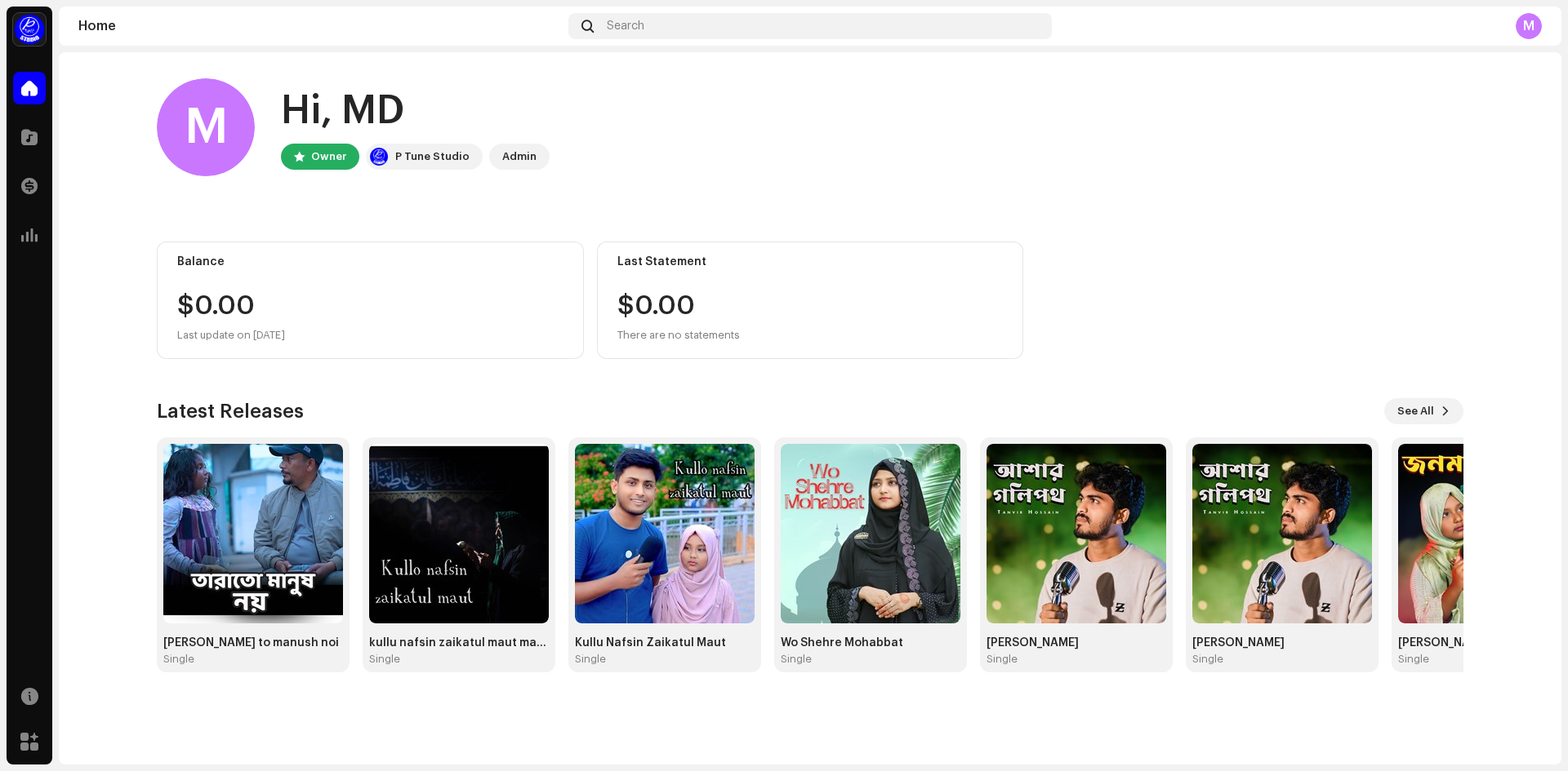
click at [287, 726] on div "M Hi, MD Owner P Tune Studio Admin Balance $0.00 Last update on Oct 8, 2025 Las…" at bounding box center [810, 409] width 1503 height 713
click at [287, 548] on img at bounding box center [252, 533] width 180 height 180
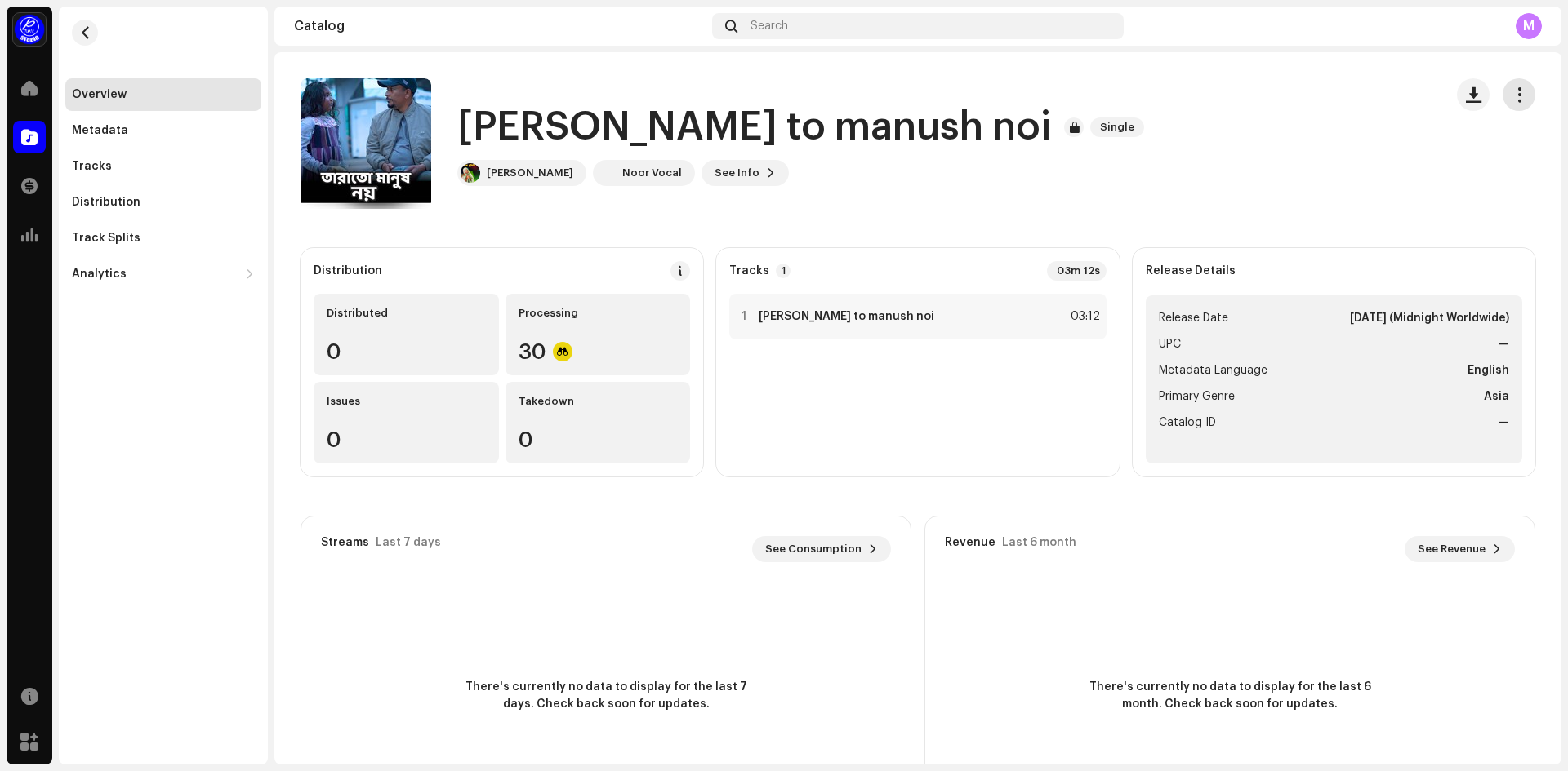
click at [1506, 104] on button "button" at bounding box center [1518, 94] width 32 height 32
click at [1041, 134] on div "tara to manush noi Single orina safa khan Noor Vocal See Info" at bounding box center [865, 144] width 1130 height 131
click at [38, 83] on div at bounding box center [29, 88] width 32 height 32
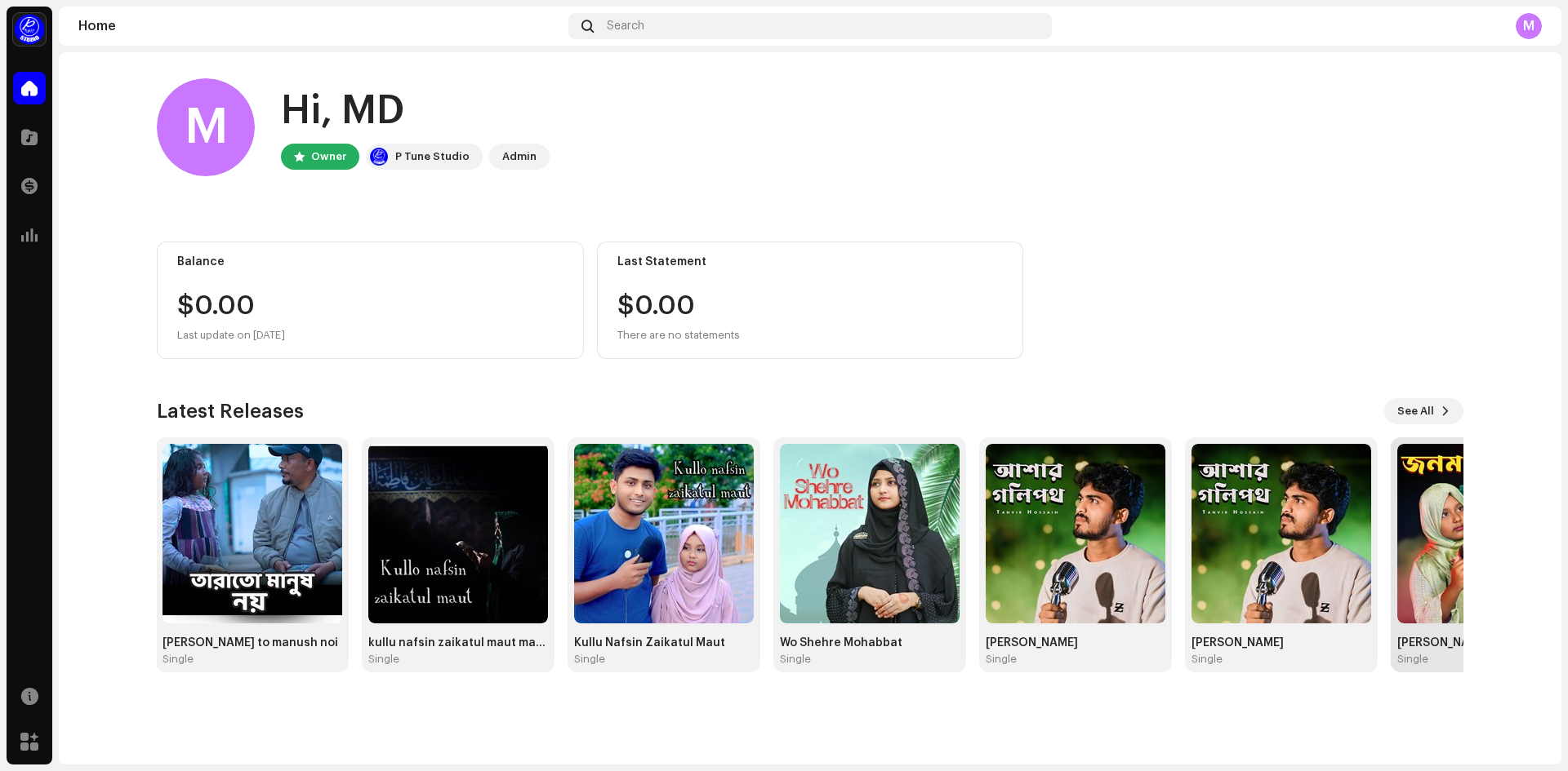
click at [1441, 532] on img at bounding box center [1486, 533] width 180 height 180
click at [1081, 280] on div "Balance $0.00 Last update on Oct 8, 2025 Last Statement $0.00 There are no stat…" at bounding box center [810, 300] width 1306 height 118
click at [11, 124] on div "Catalog" at bounding box center [29, 137] width 46 height 46
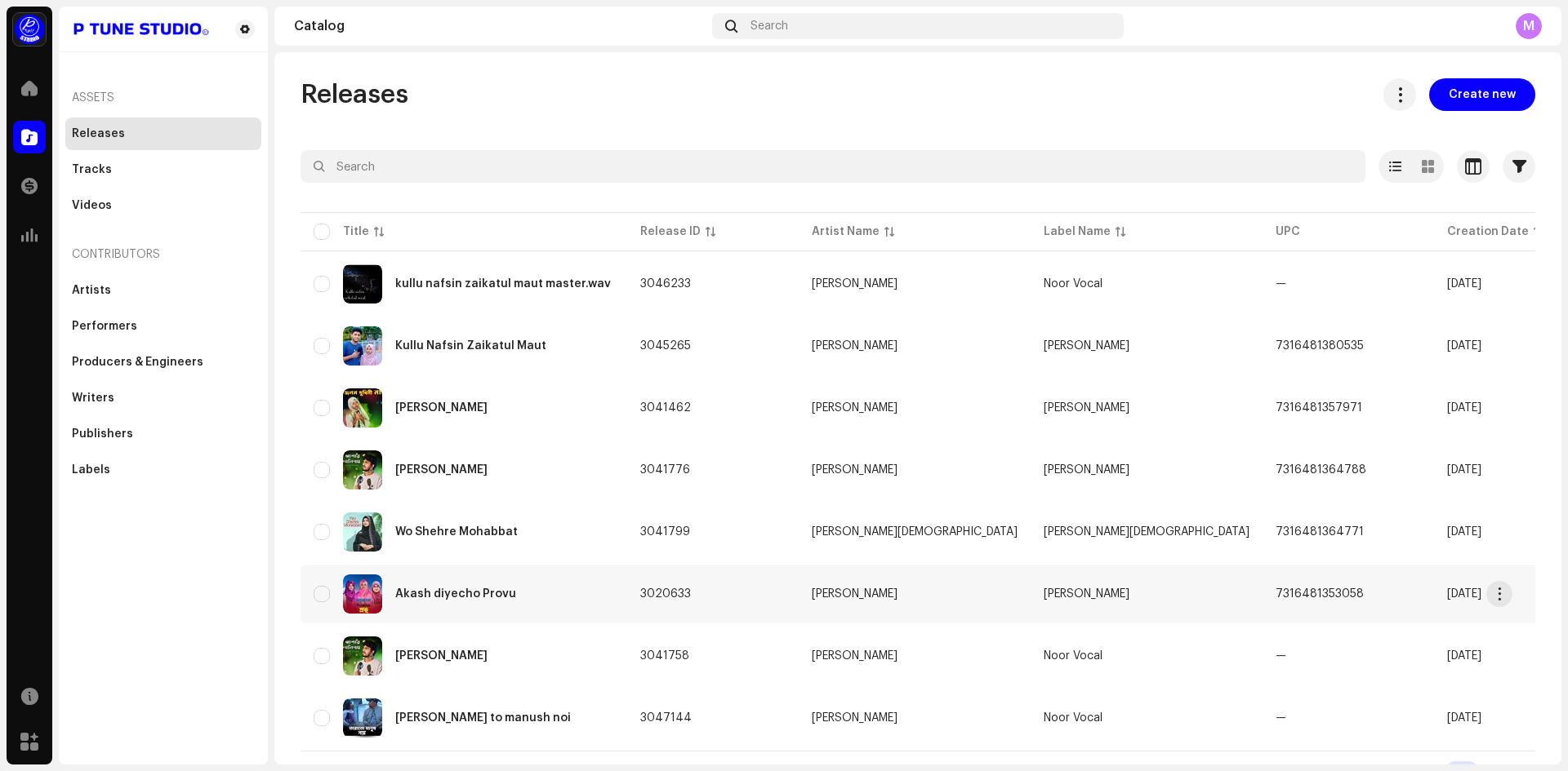
scroll to position [32, 0]
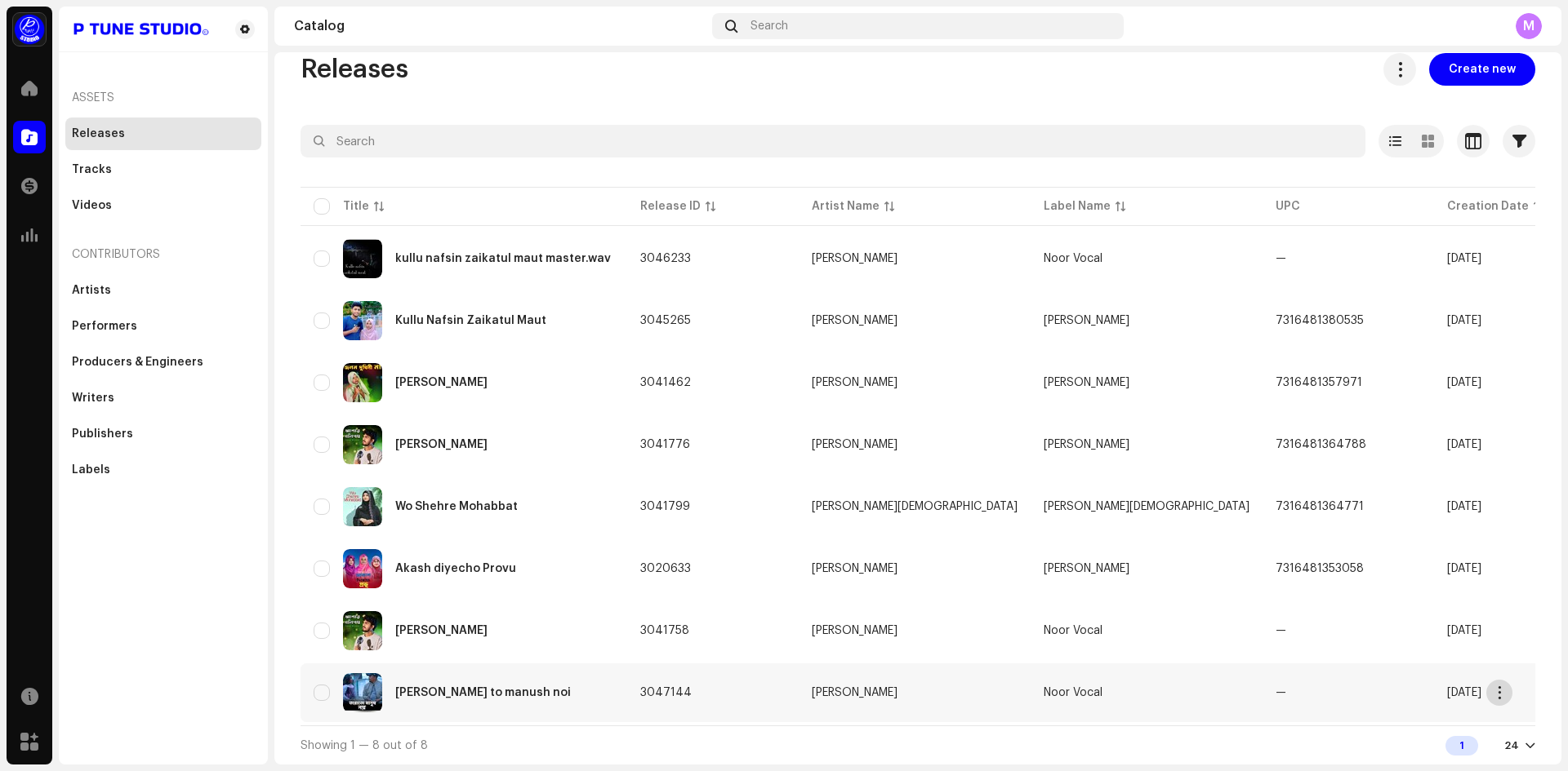
click at [1510, 693] on button "button" at bounding box center [1499, 693] width 26 height 26
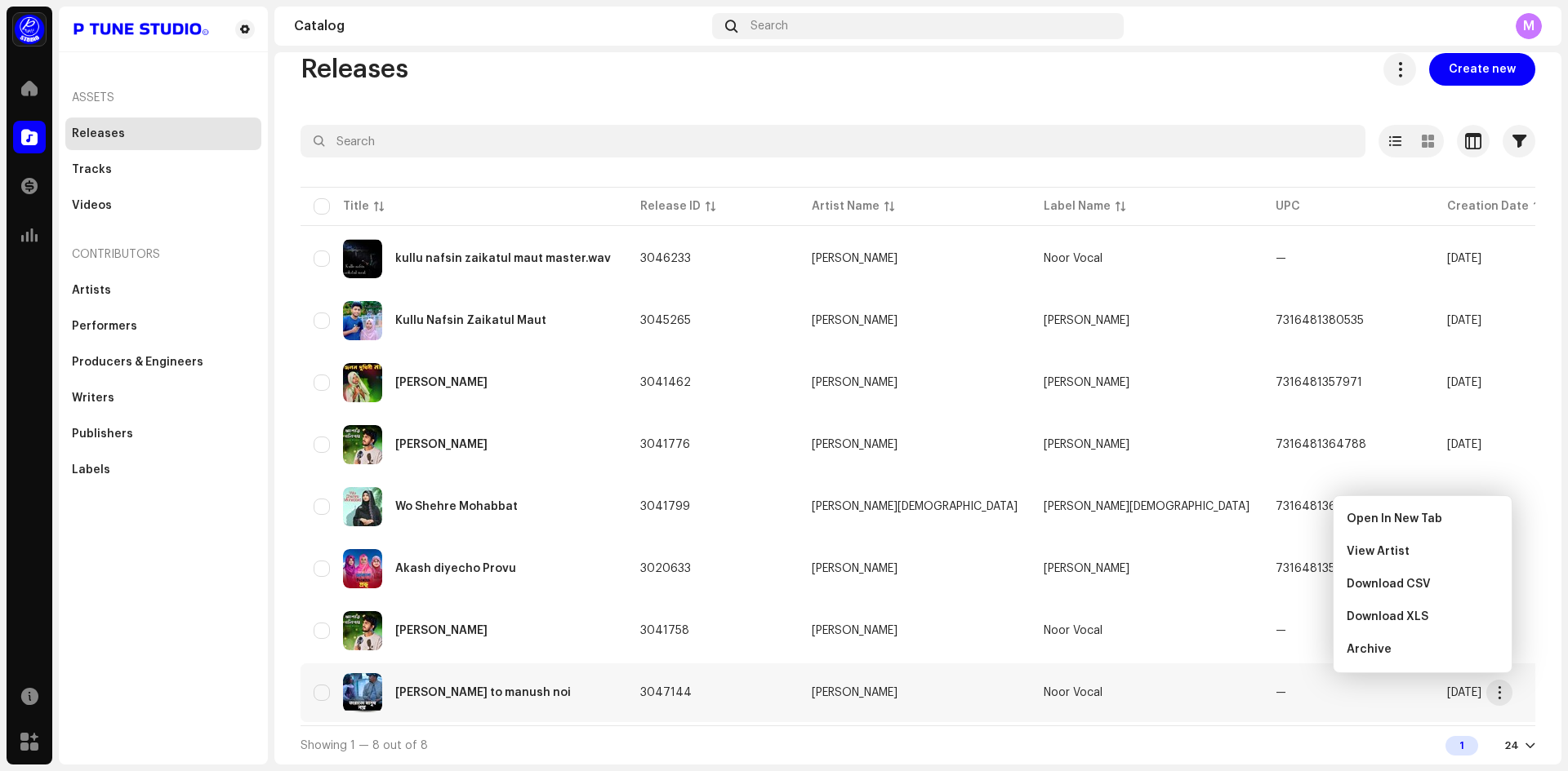
click at [961, 682] on td "[PERSON_NAME]" at bounding box center [915, 694] width 232 height 59
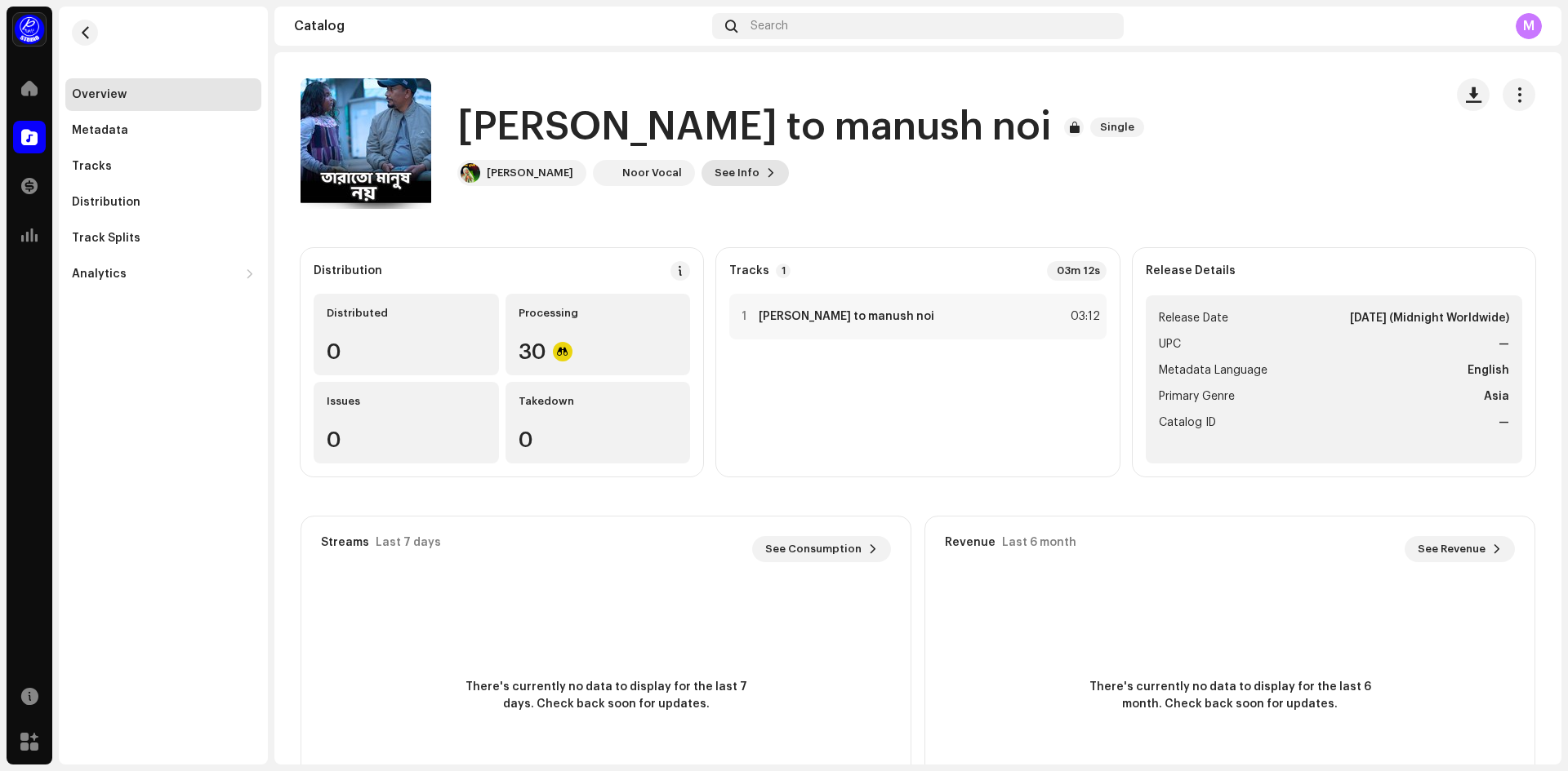
click at [761, 170] on button "See Info" at bounding box center [744, 173] width 88 height 26
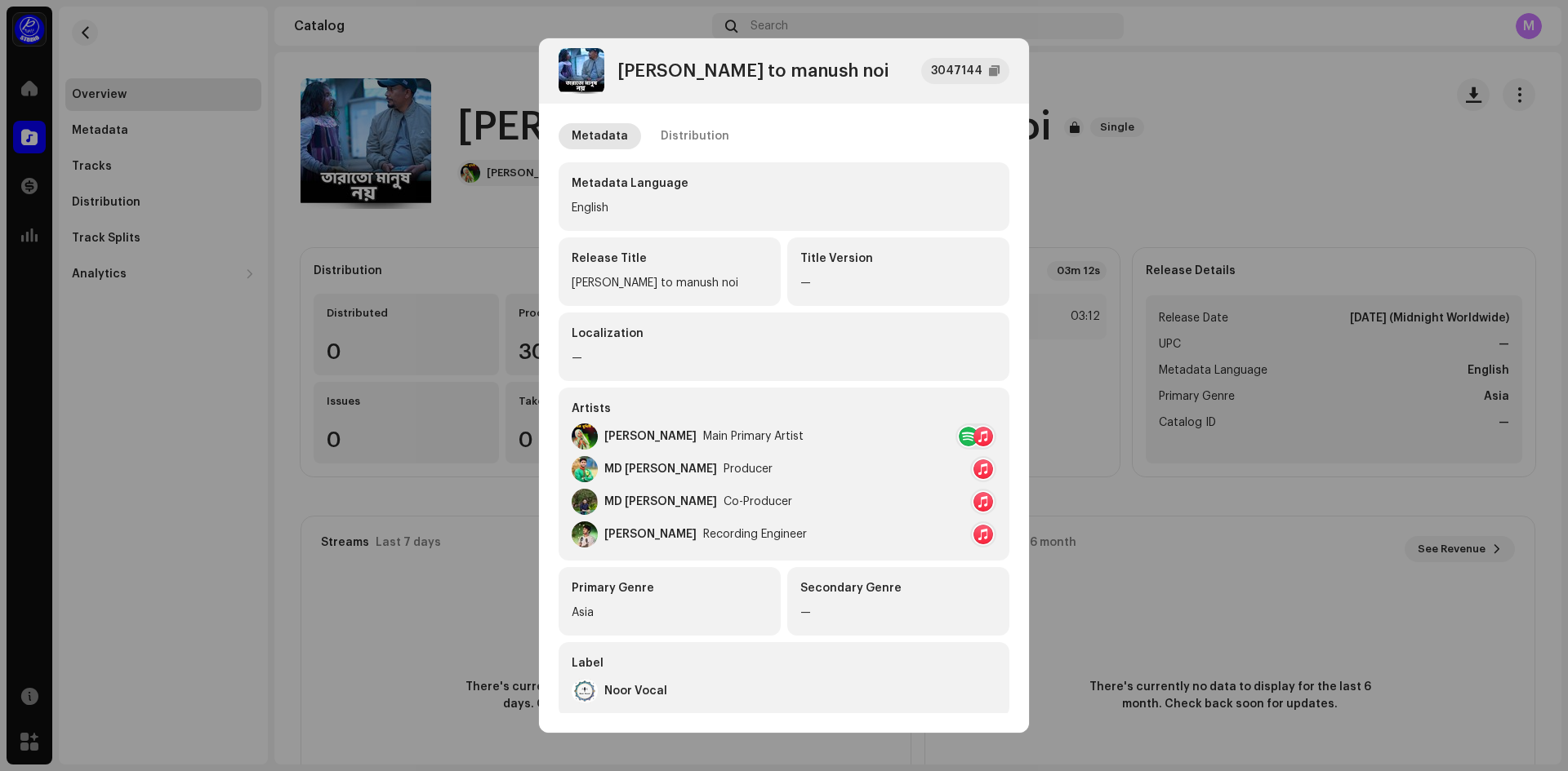
scroll to position [249, 0]
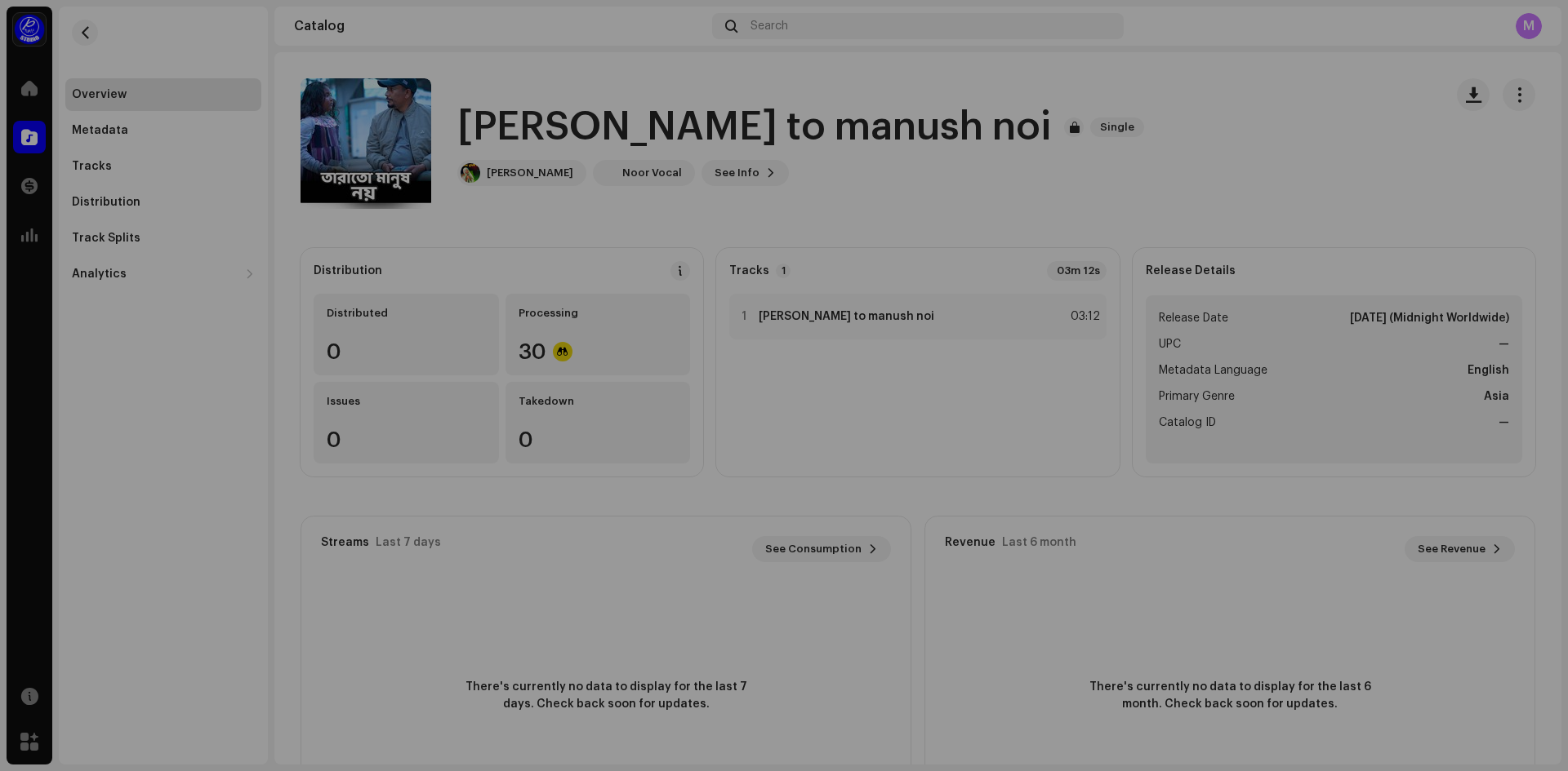
click at [1185, 141] on div "tara to manush noi 3047144 Metadata Distribution Metadata Language English Rele…" at bounding box center [784, 385] width 1568 height 771
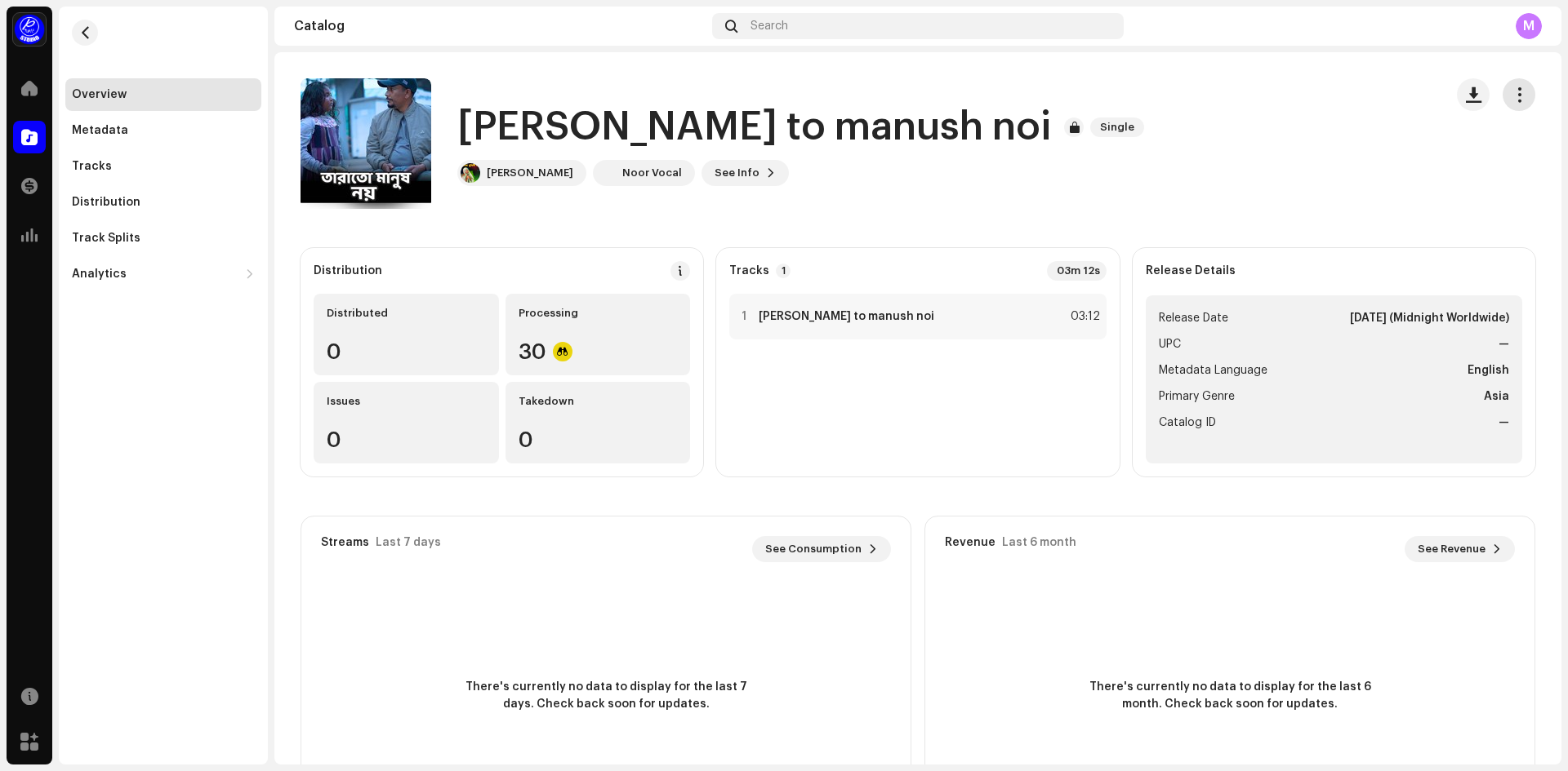
click at [1511, 96] on span "button" at bounding box center [1518, 95] width 16 height 13
click at [18, 80] on div at bounding box center [29, 88] width 32 height 32
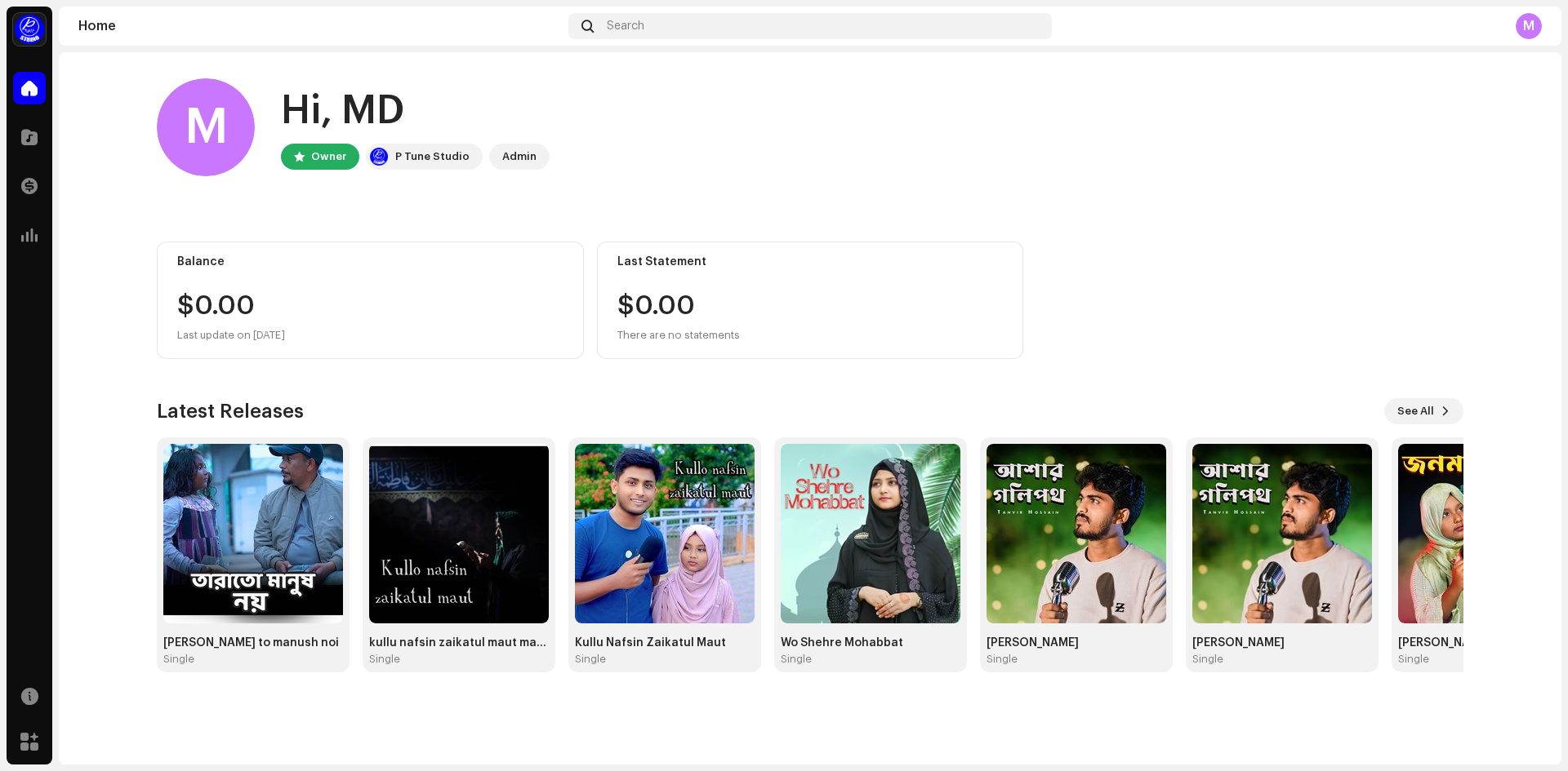
click at [1329, 200] on home-user "M Hi, MD Owner P Tune Studio Admin" at bounding box center [810, 140] width 1306 height 124
click at [666, 549] on img at bounding box center [664, 533] width 180 height 180
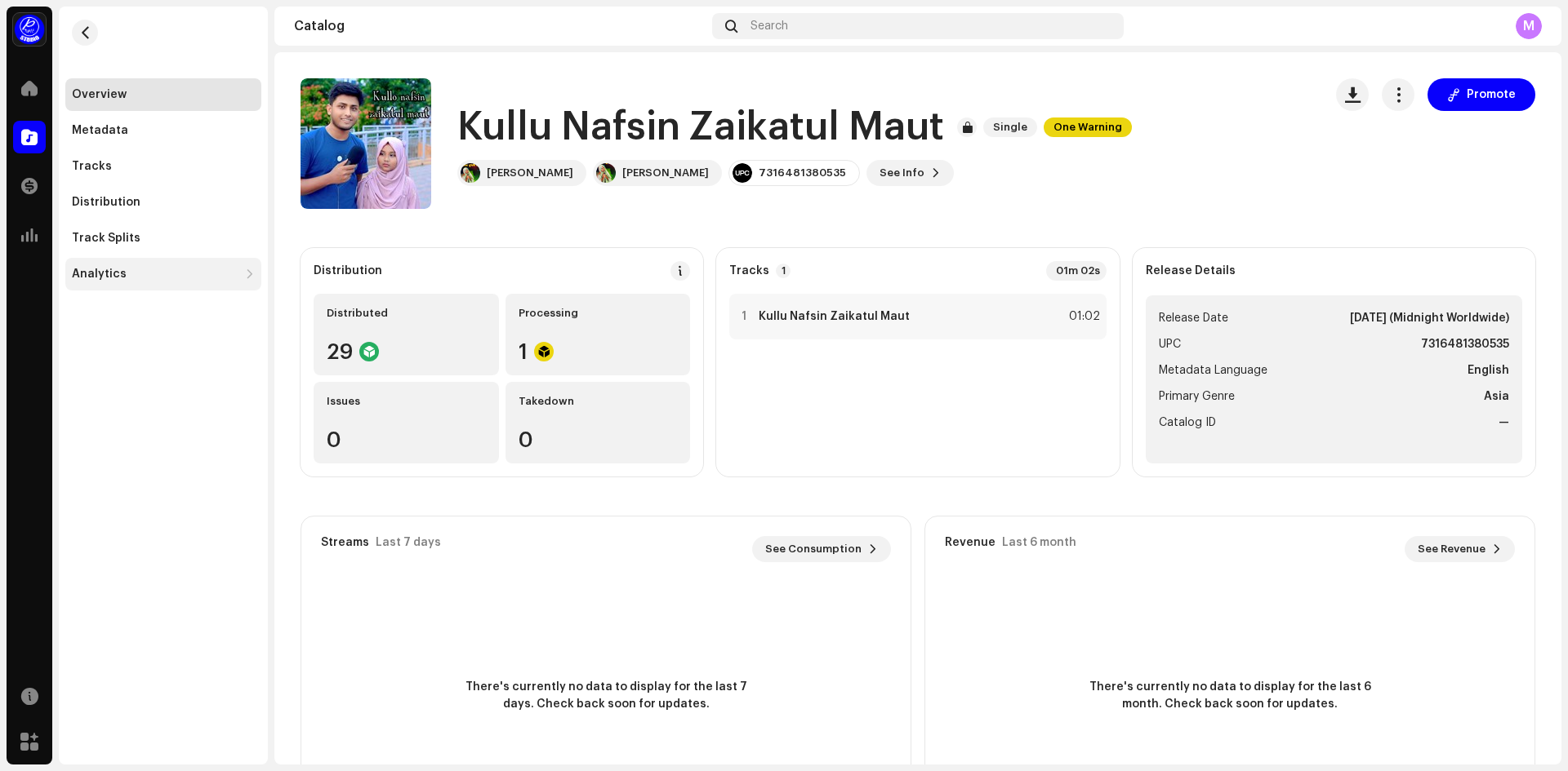
click at [119, 285] on div "Analytics" at bounding box center [163, 274] width 196 height 32
click at [109, 228] on div "Track Splits" at bounding box center [163, 238] width 196 height 32
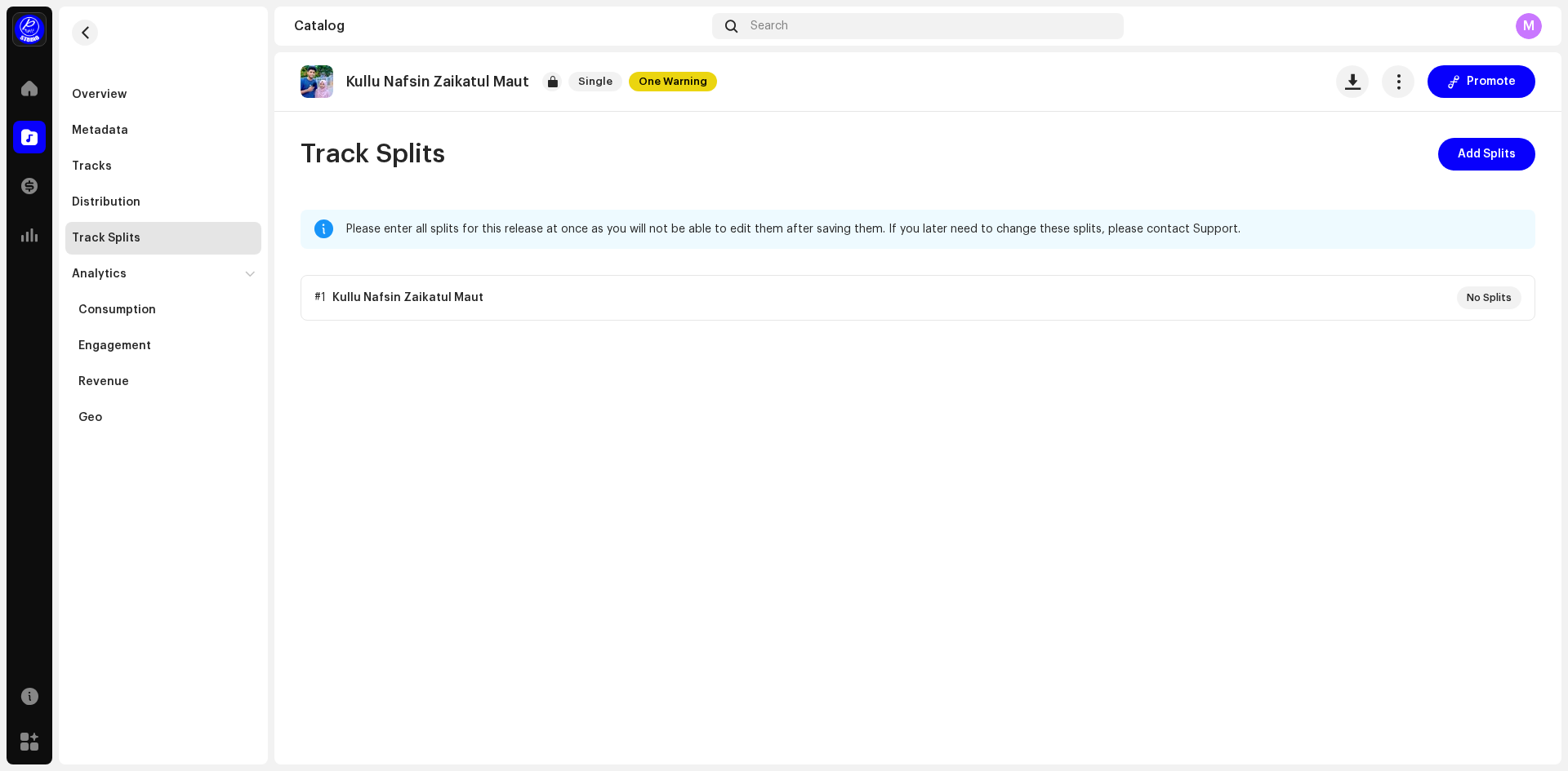
click at [1394, 99] on div "Kullu Nafsin Zaikatul Maut Single One Warning Promote" at bounding box center [918, 82] width 1287 height 60
click at [1394, 92] on button "button" at bounding box center [1397, 81] width 32 height 32
click at [41, 51] on navigation-account-switch "Noor Vocal" at bounding box center [29, 29] width 46 height 46
click at [26, 74] on div at bounding box center [29, 88] width 32 height 32
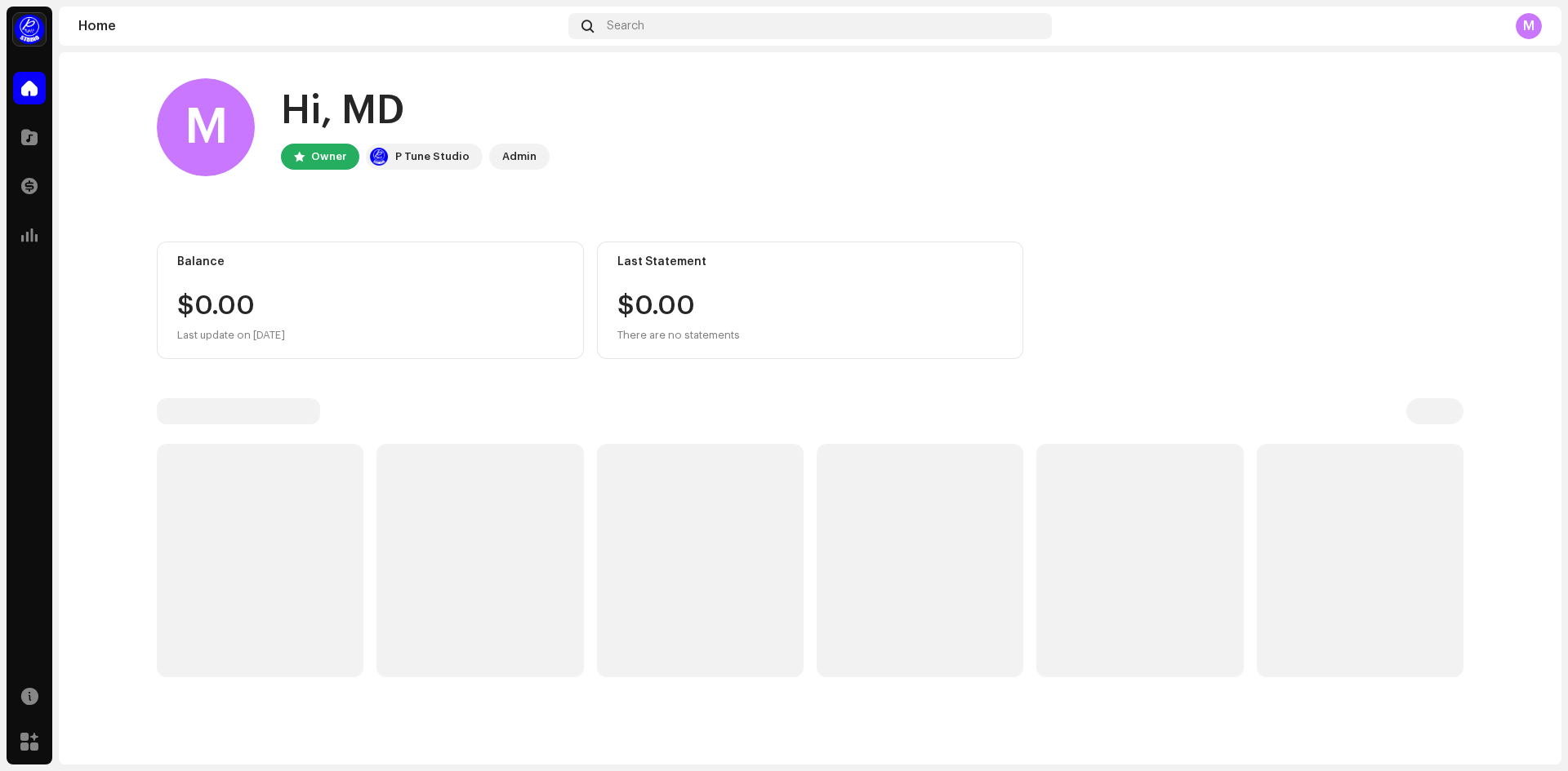
click at [26, 74] on div at bounding box center [29, 88] width 32 height 32
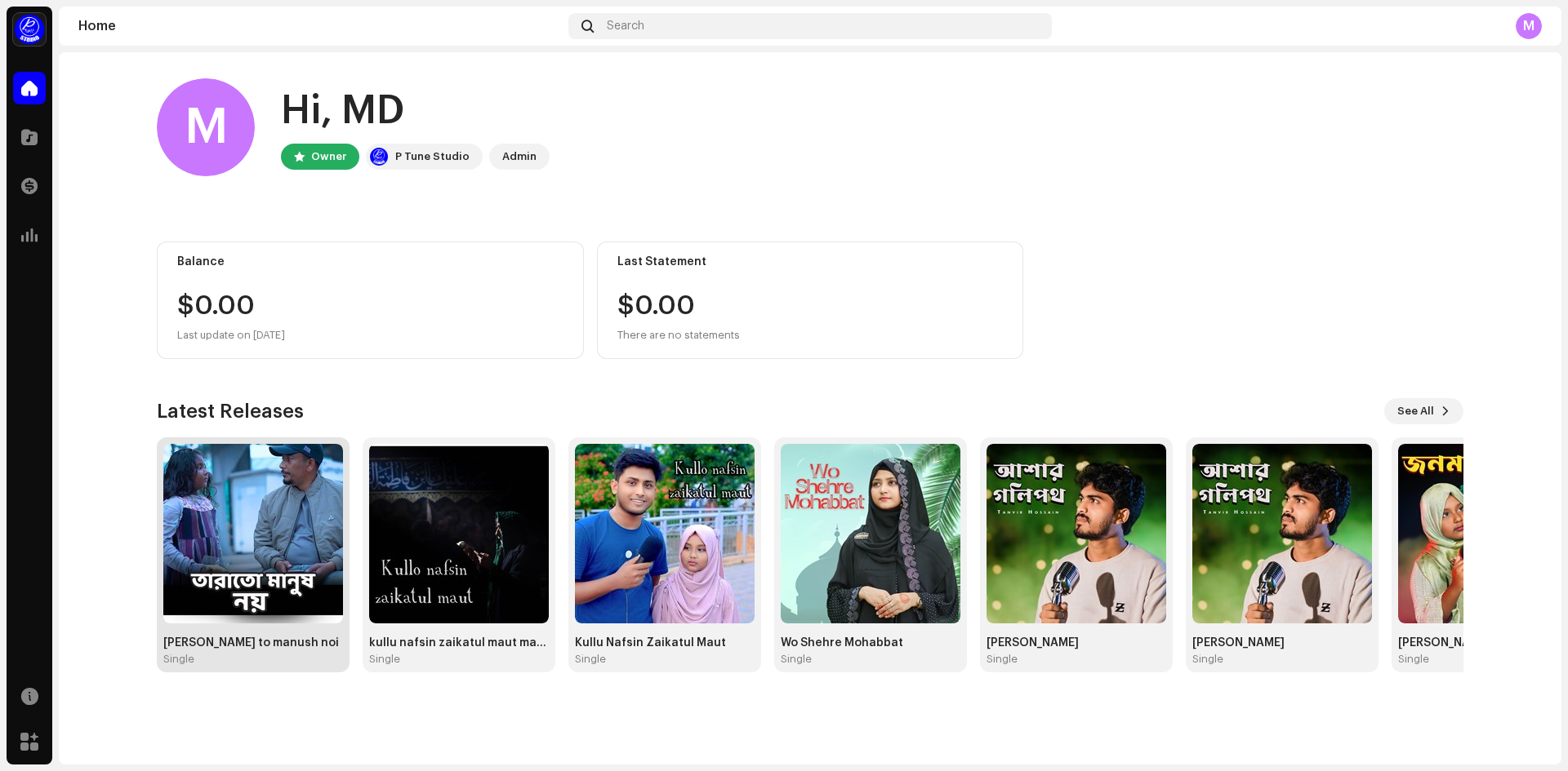
click at [264, 459] on img at bounding box center [252, 533] width 180 height 180
click at [264, 479] on img at bounding box center [252, 533] width 180 height 180
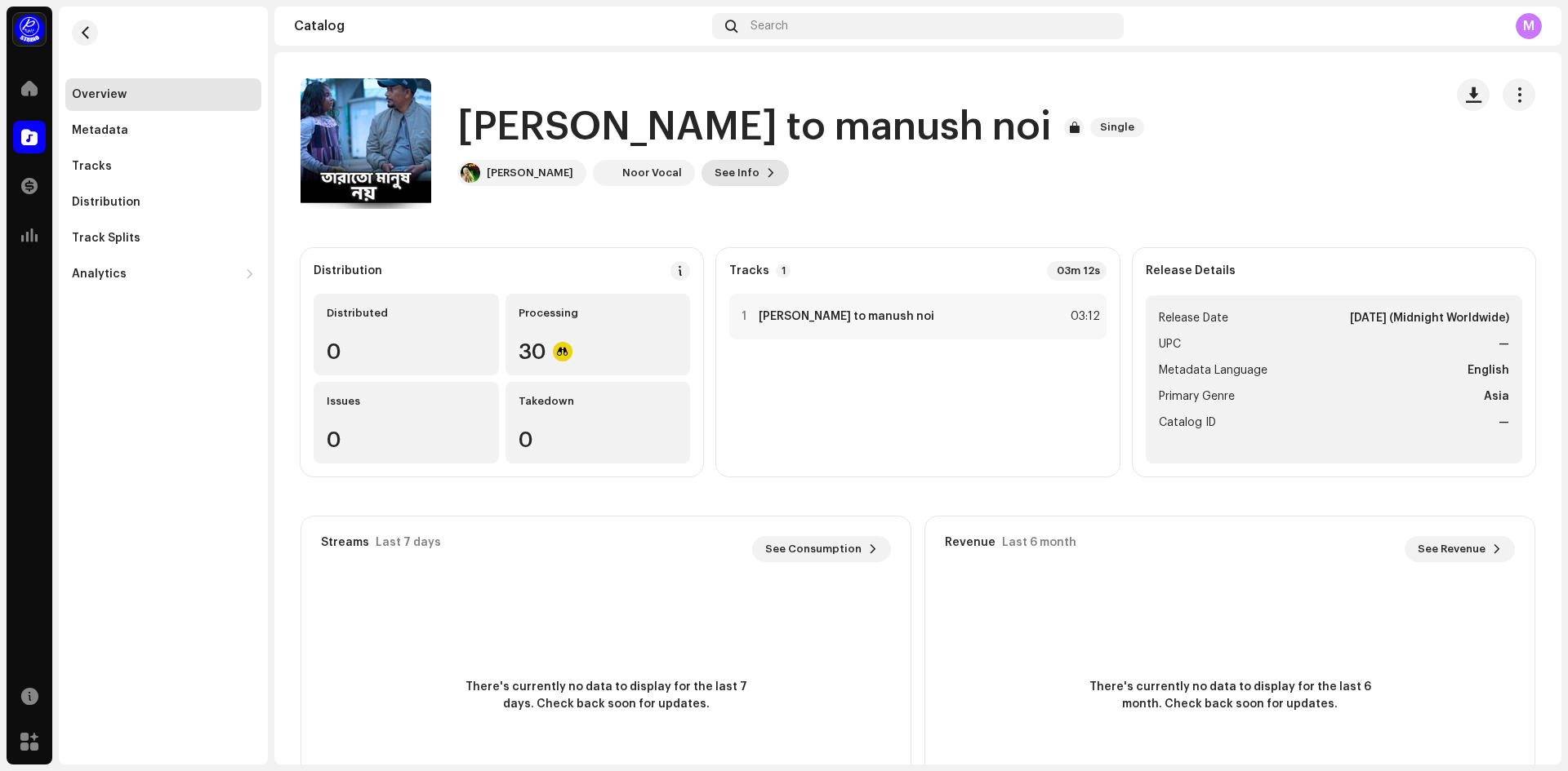
click at [762, 169] on button "See Info" at bounding box center [744, 173] width 88 height 26
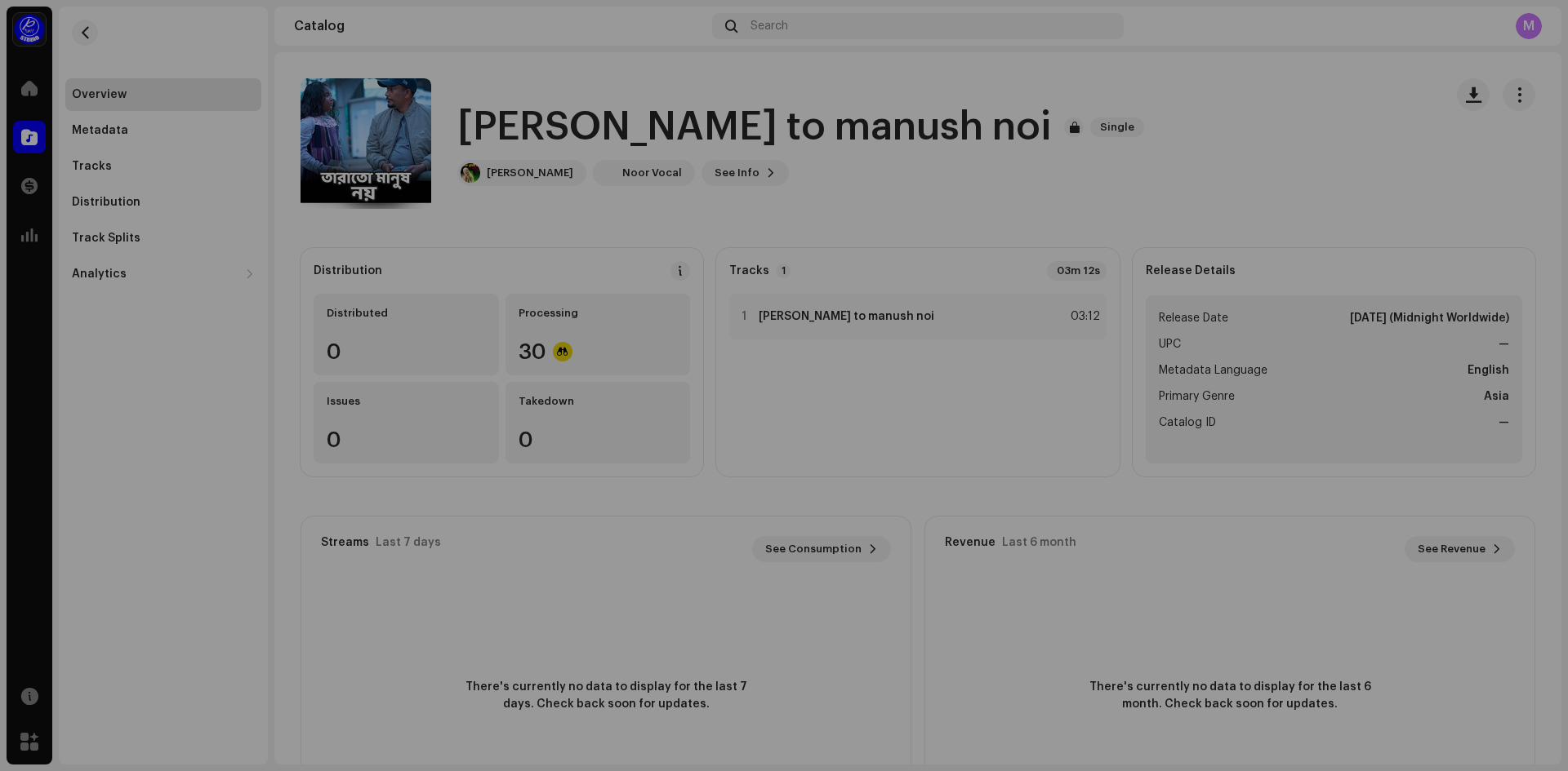
click at [1149, 115] on div "tara to manush noi 3047144 Metadata Distribution Metadata Language English Rele…" at bounding box center [784, 385] width 1568 height 771
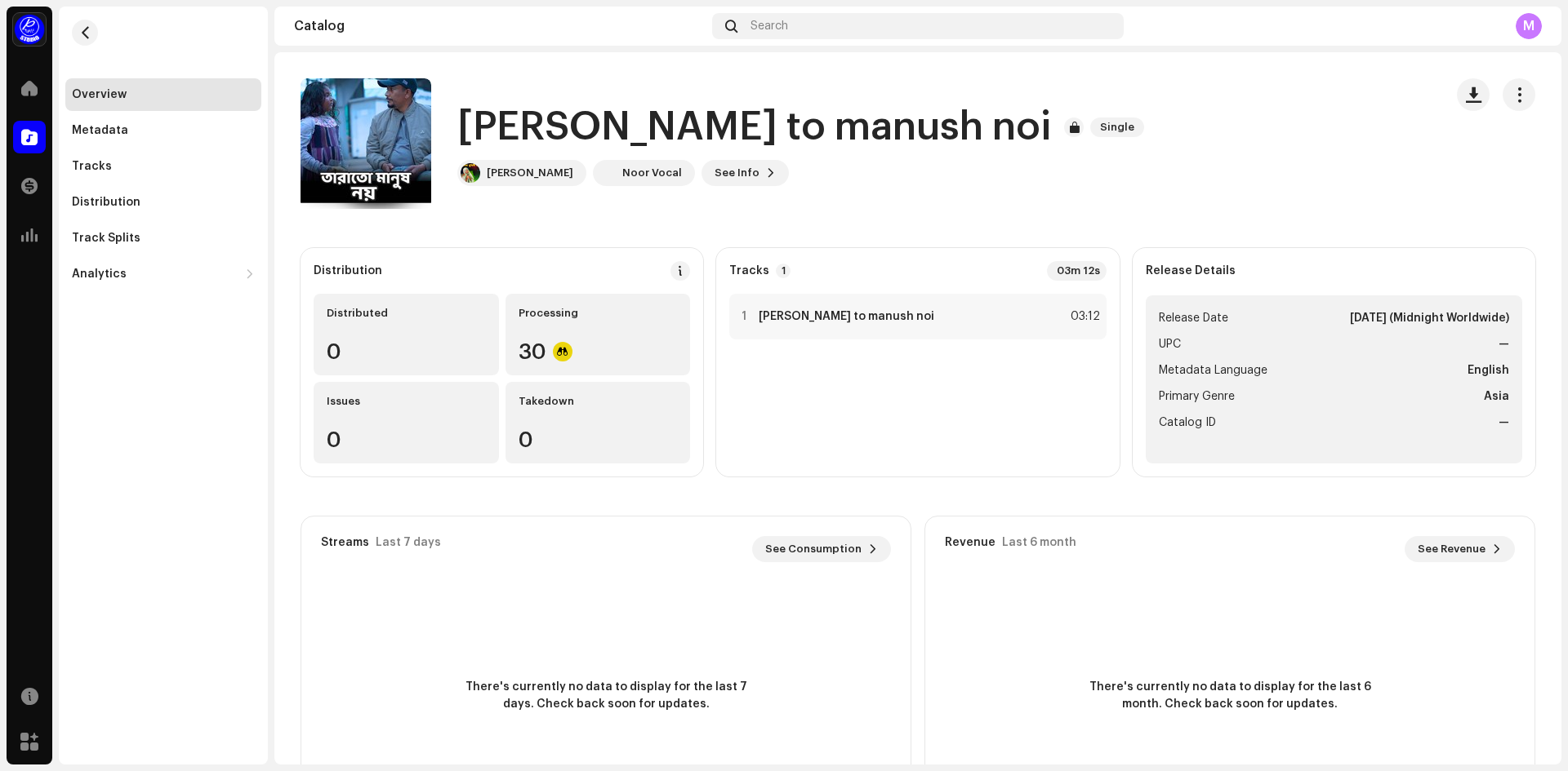
click at [781, 121] on h1 "[PERSON_NAME] to manush noi" at bounding box center [754, 127] width 593 height 53
click at [406, 165] on re-a-cover at bounding box center [366, 144] width 131 height 131
click at [1090, 134] on span "Single" at bounding box center [1117, 127] width 53 height 19
click at [531, 178] on div "[PERSON_NAME]" at bounding box center [530, 173] width 87 height 13
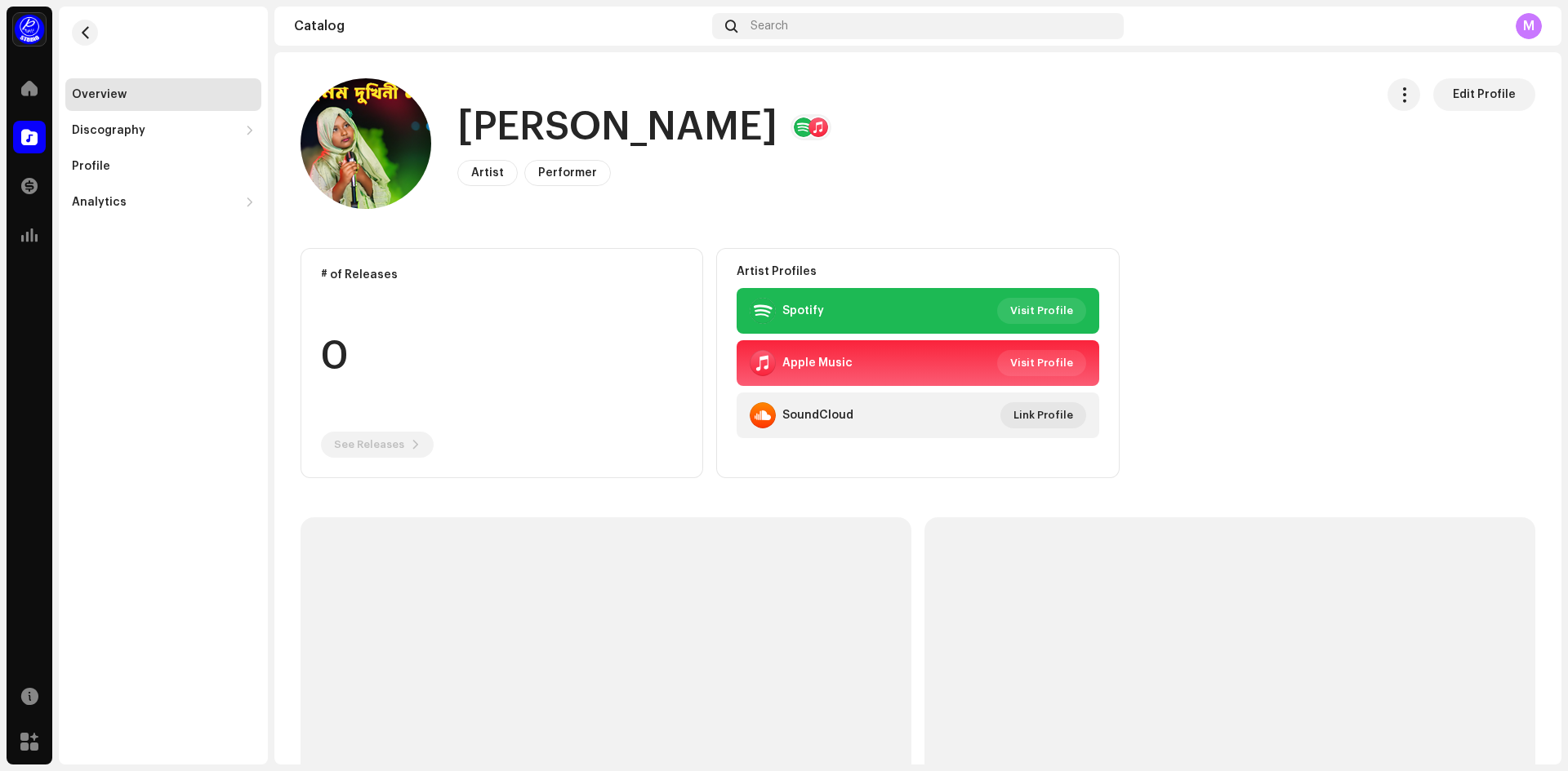
scroll to position [408, 0]
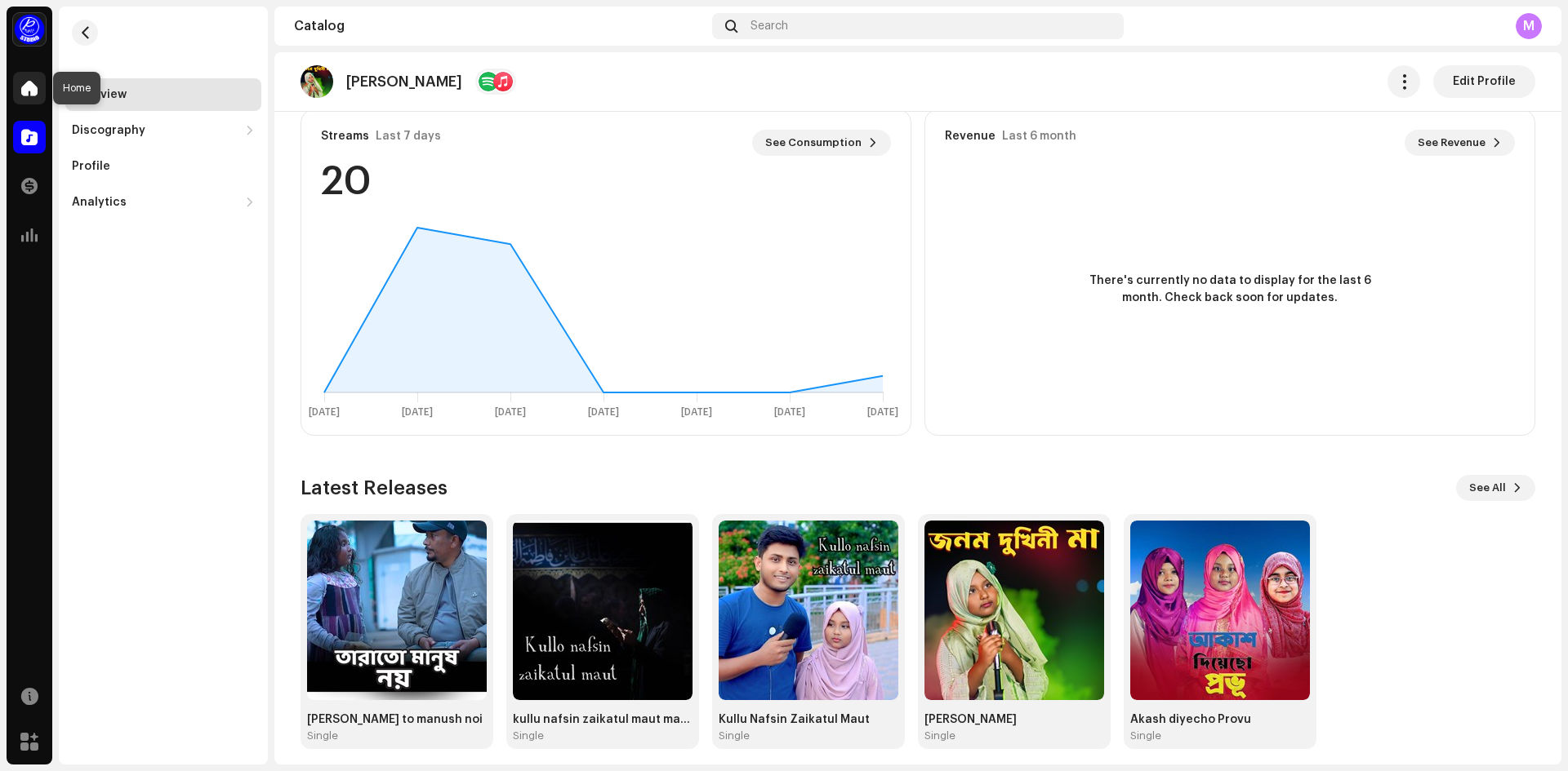
click at [19, 97] on div at bounding box center [29, 88] width 32 height 32
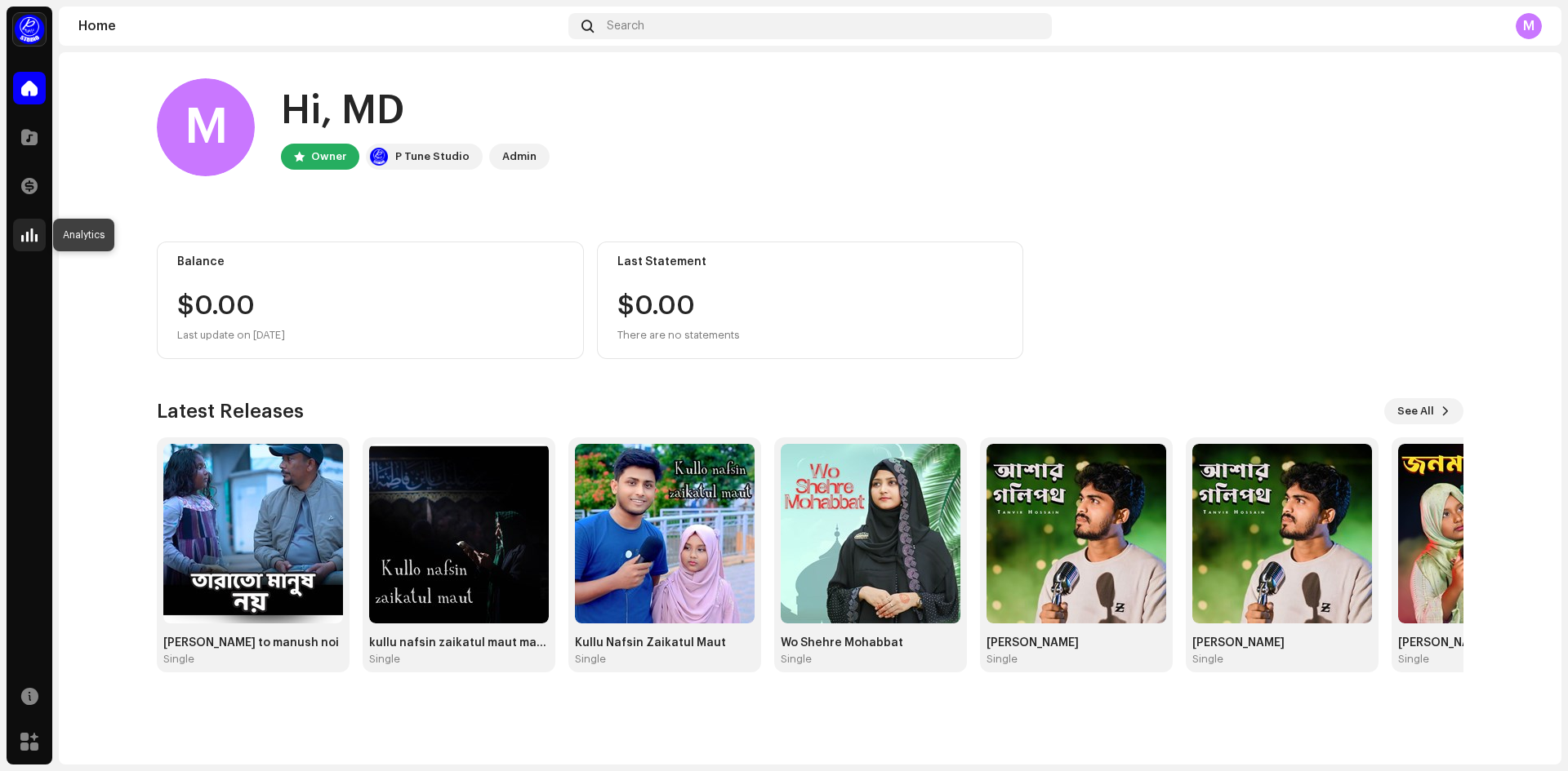
click at [27, 239] on span at bounding box center [29, 235] width 17 height 13
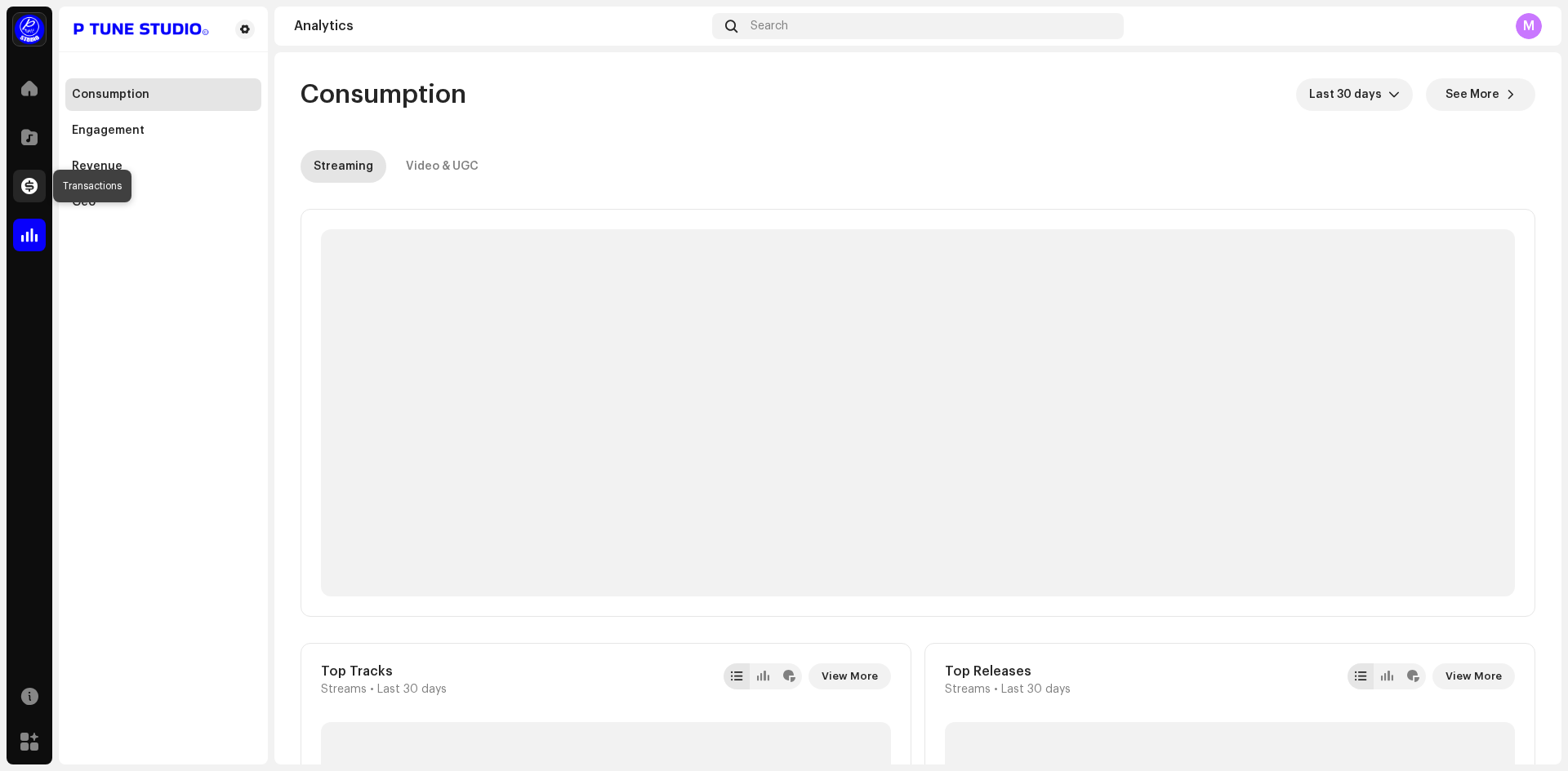
click at [39, 179] on div at bounding box center [29, 185] width 32 height 32
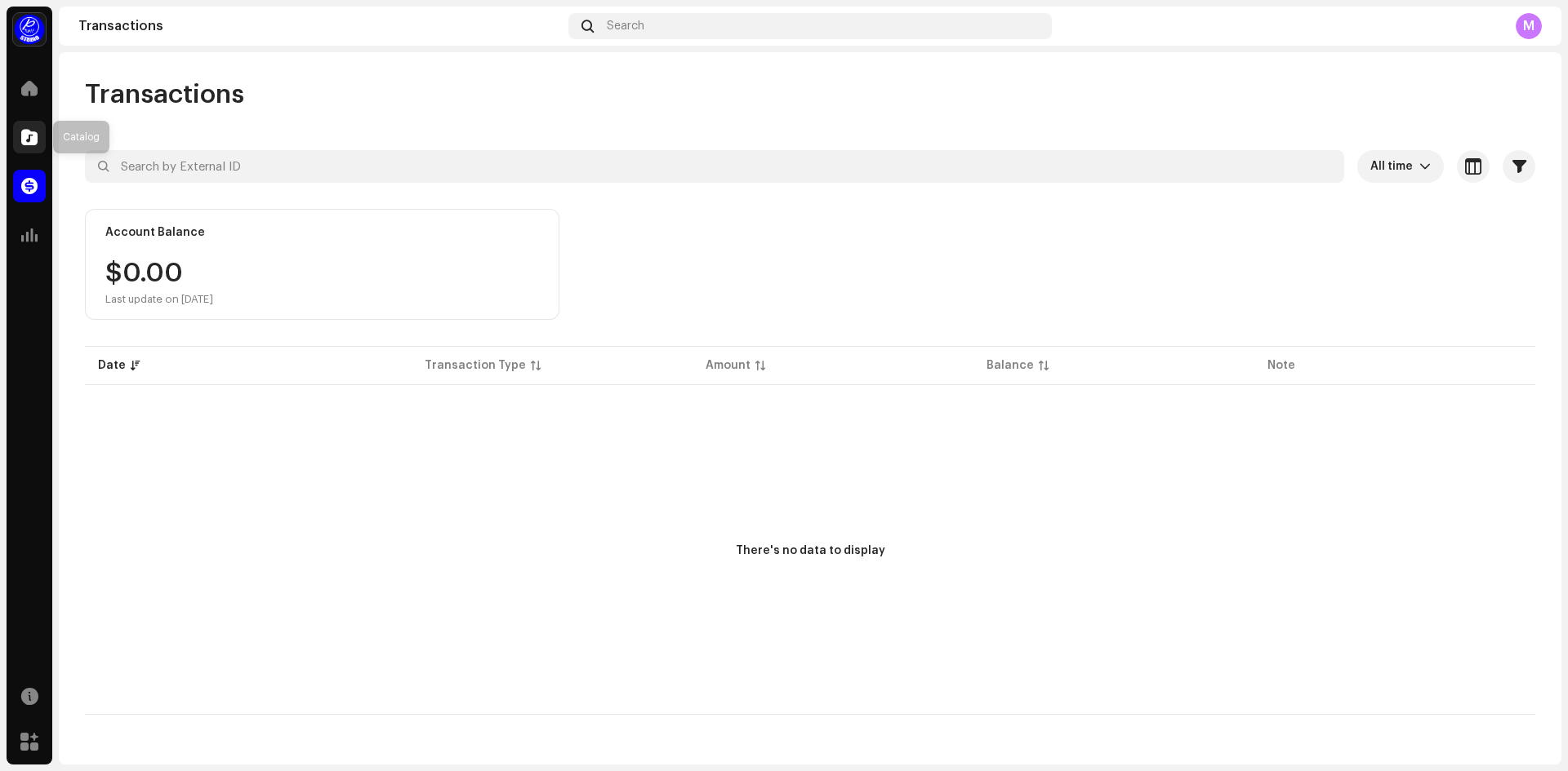
click at [35, 131] on span at bounding box center [29, 137] width 17 height 13
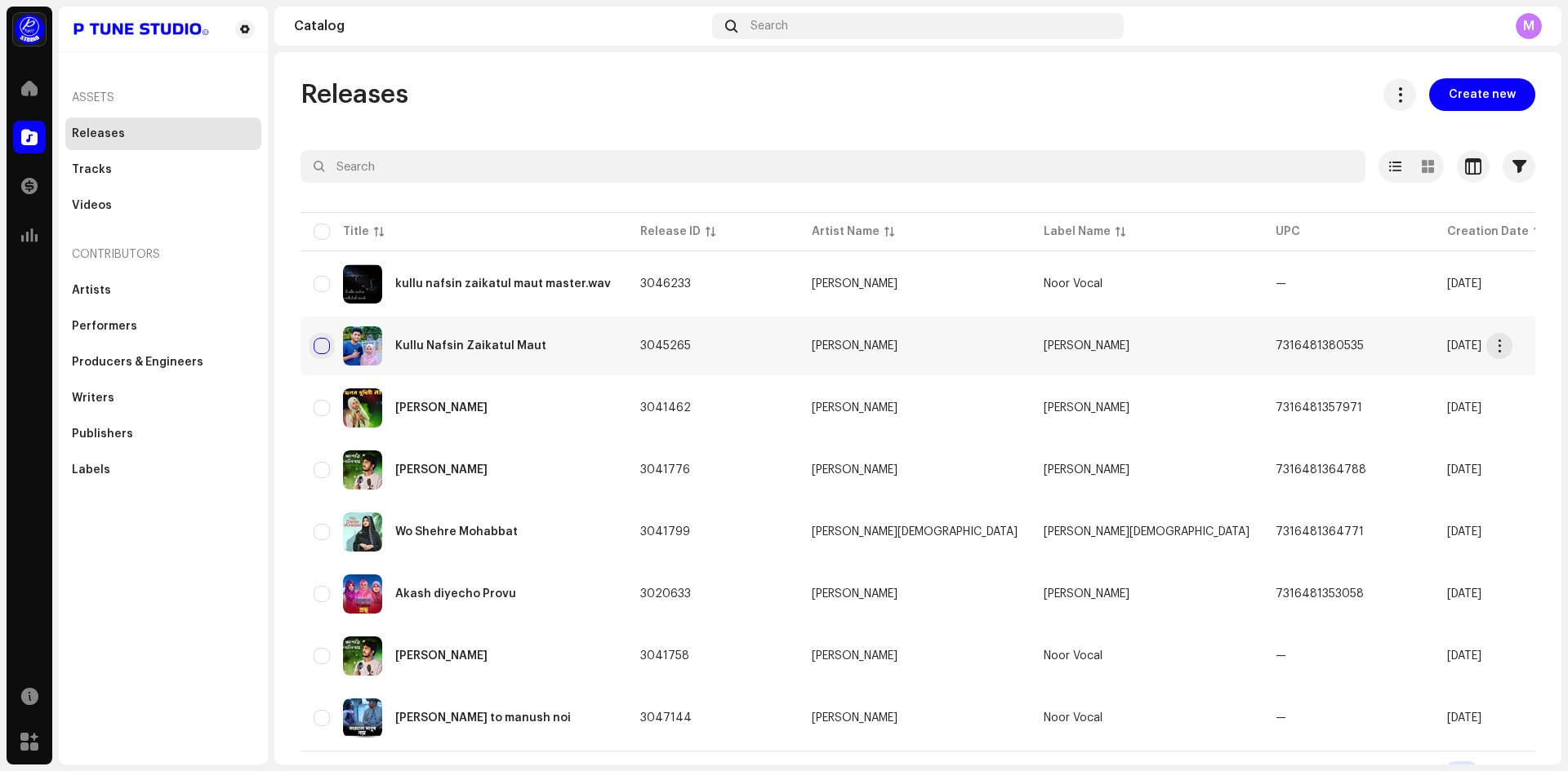
click at [320, 352] on input "checkbox" at bounding box center [322, 346] width 17 height 17
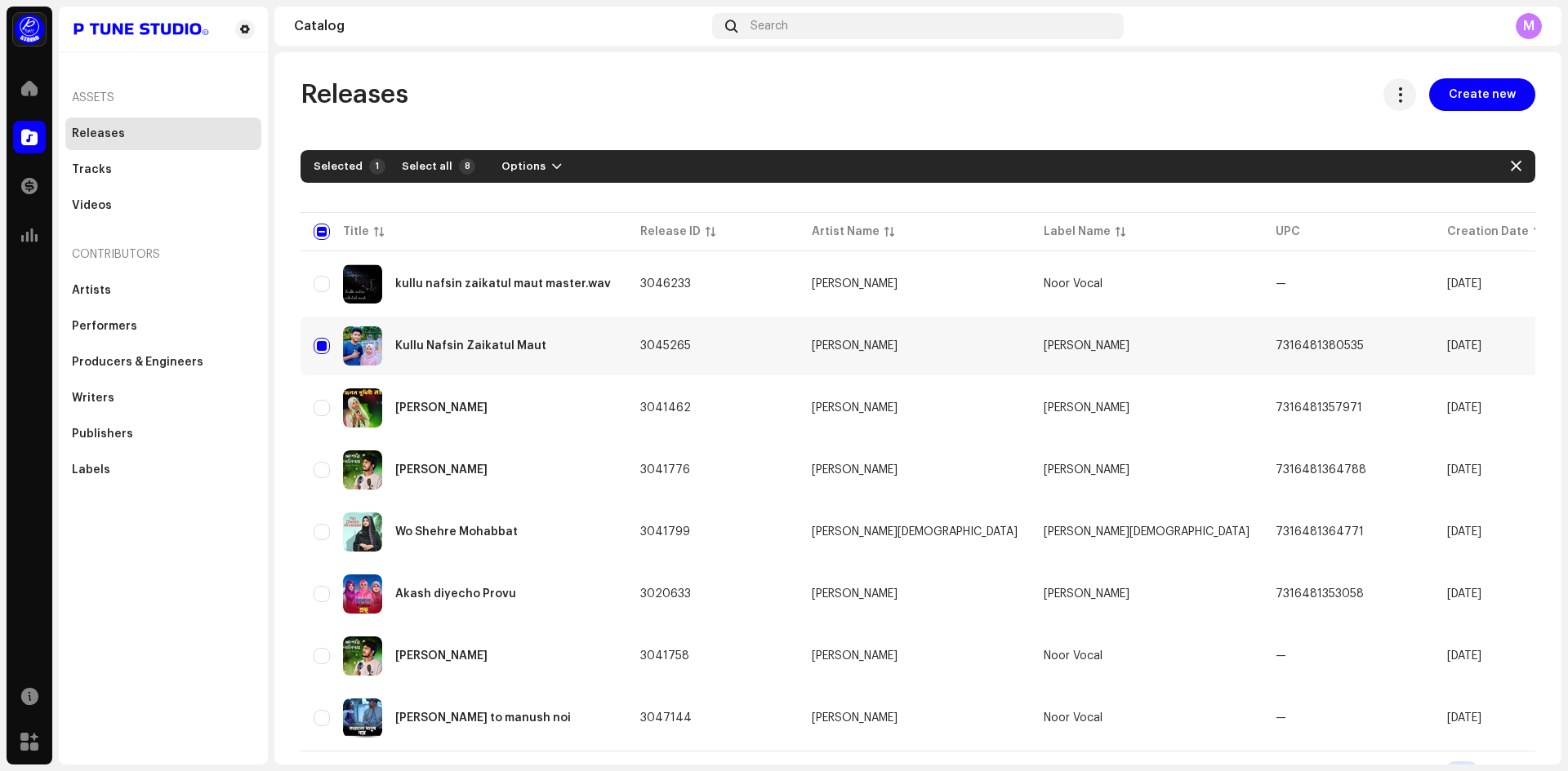
click at [543, 153] on div "Selected 1 Select all 8 Options" at bounding box center [918, 166] width 1235 height 32
click at [552, 163] on span "button" at bounding box center [556, 167] width 10 height 13
click at [1511, 163] on span "button" at bounding box center [1516, 167] width 11 height 13
checkbox input "false"
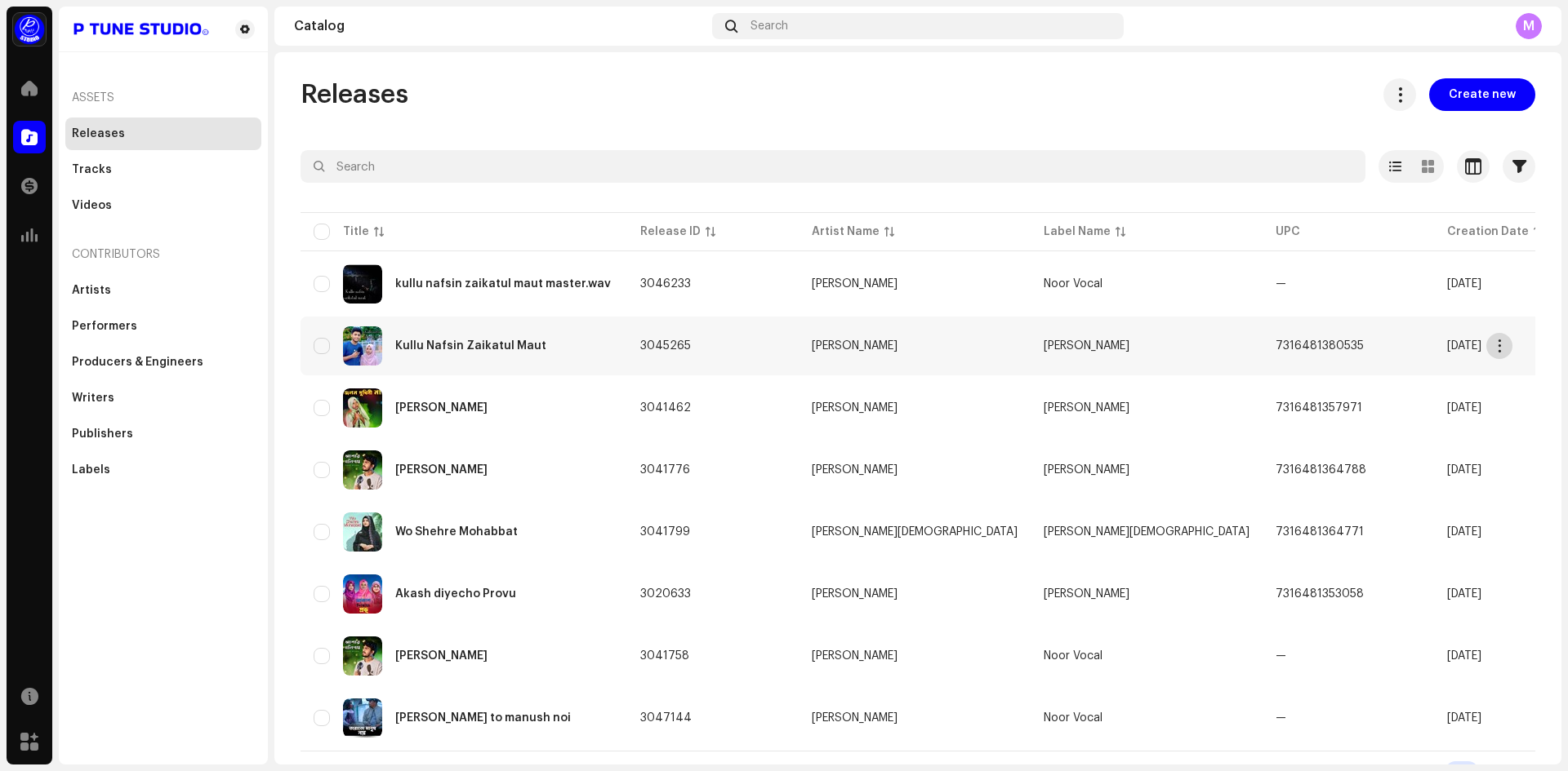
click at [1506, 349] on button "button" at bounding box center [1499, 346] width 26 height 26
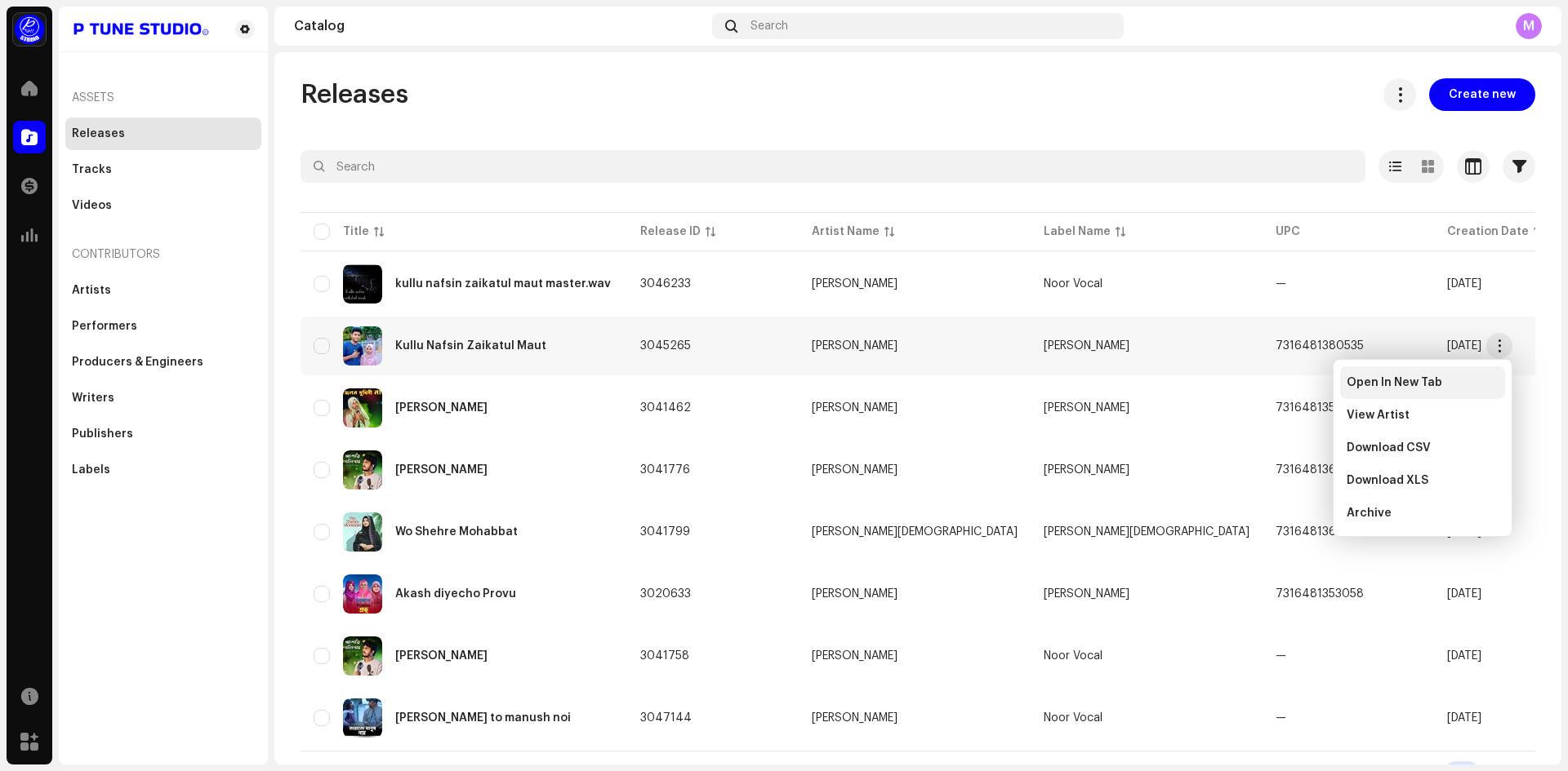
click at [1396, 378] on span "Open In New Tab" at bounding box center [1394, 383] width 96 height 13
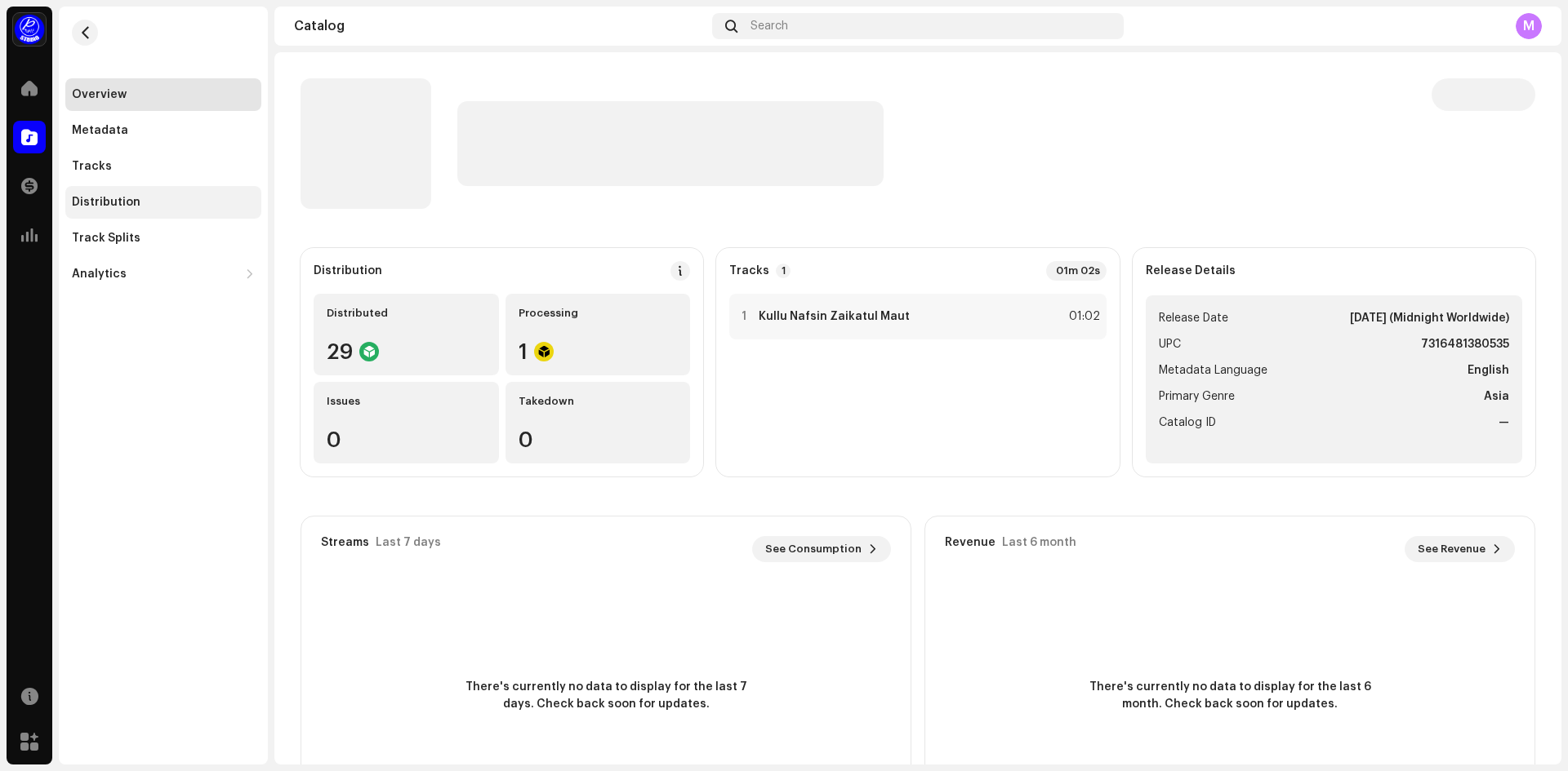
click at [103, 194] on div "Distribution" at bounding box center [163, 202] width 196 height 32
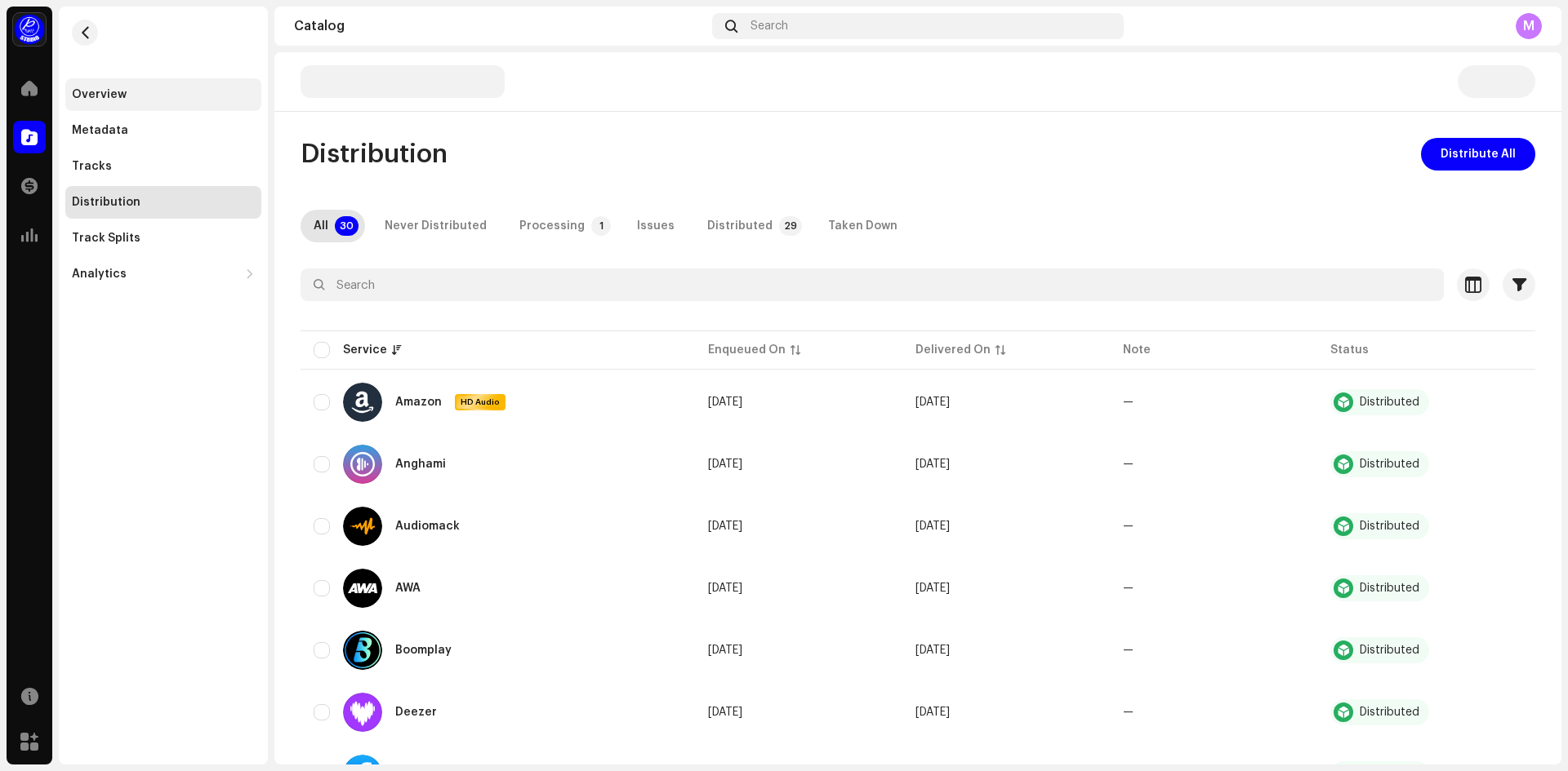
click at [105, 93] on div "Overview" at bounding box center [99, 95] width 54 height 13
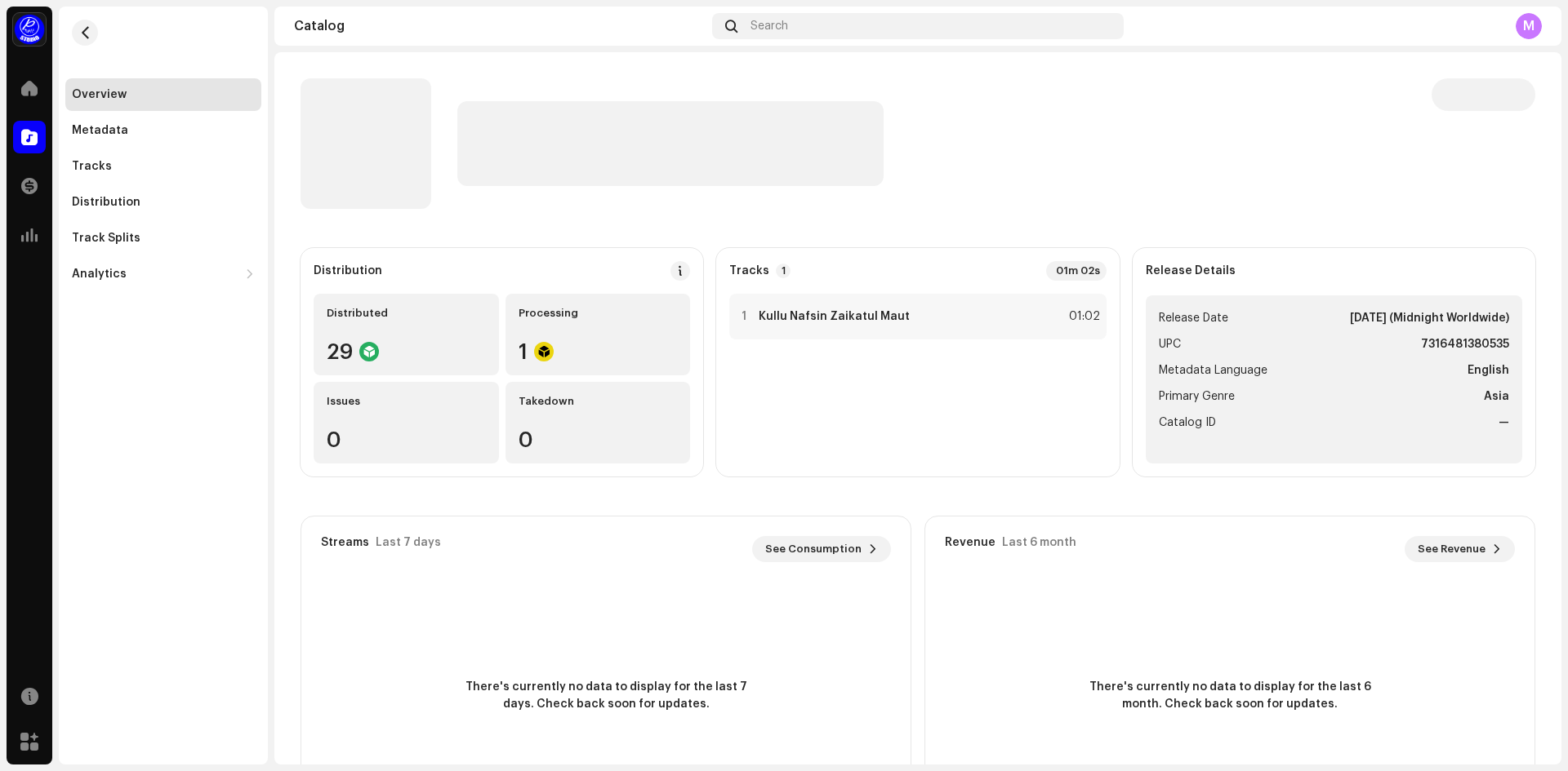
click at [21, 105] on div "Home" at bounding box center [29, 88] width 46 height 46
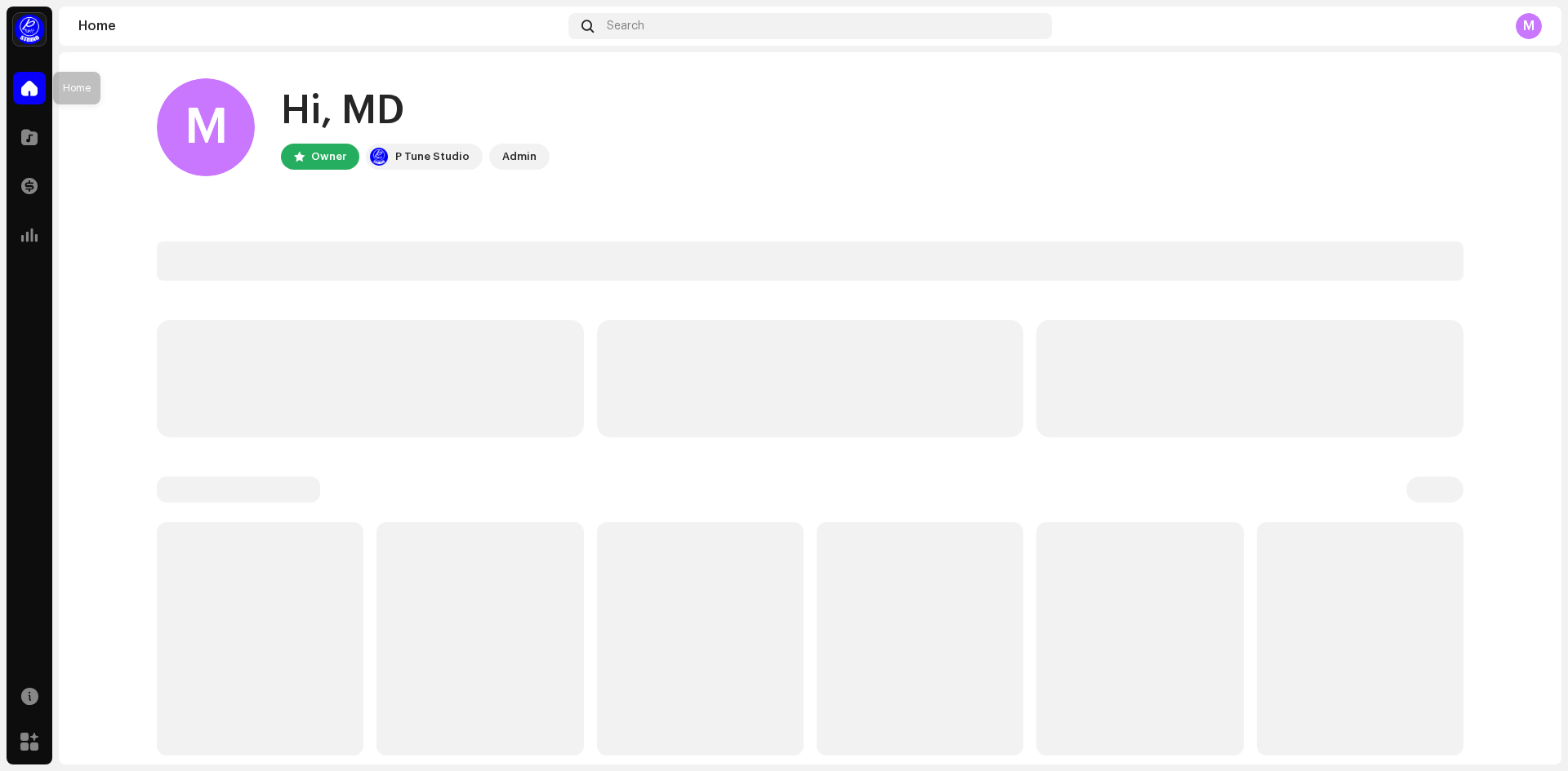
click at [20, 87] on div at bounding box center [29, 88] width 32 height 32
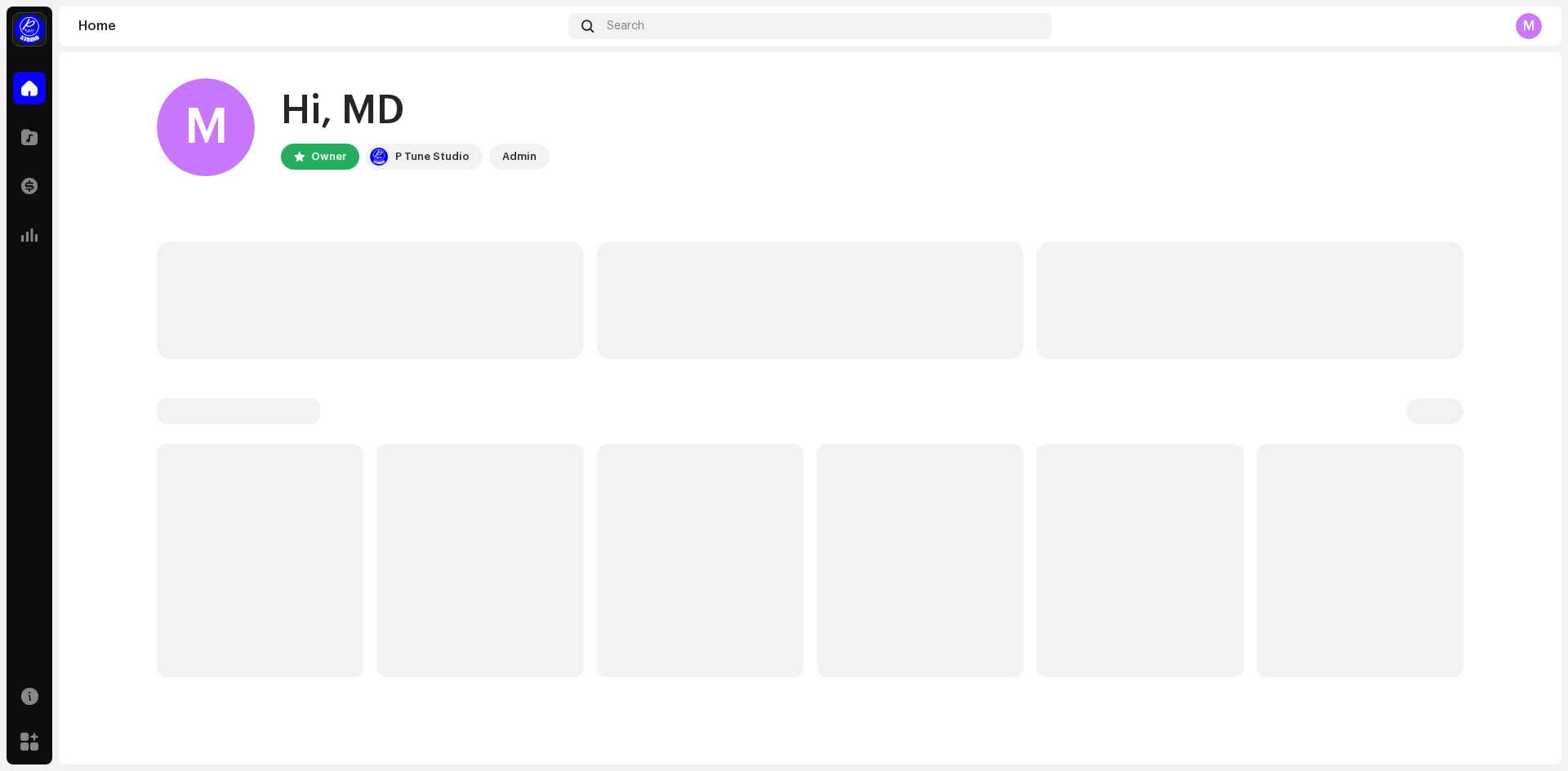
click at [20, 87] on div at bounding box center [29, 88] width 32 height 32
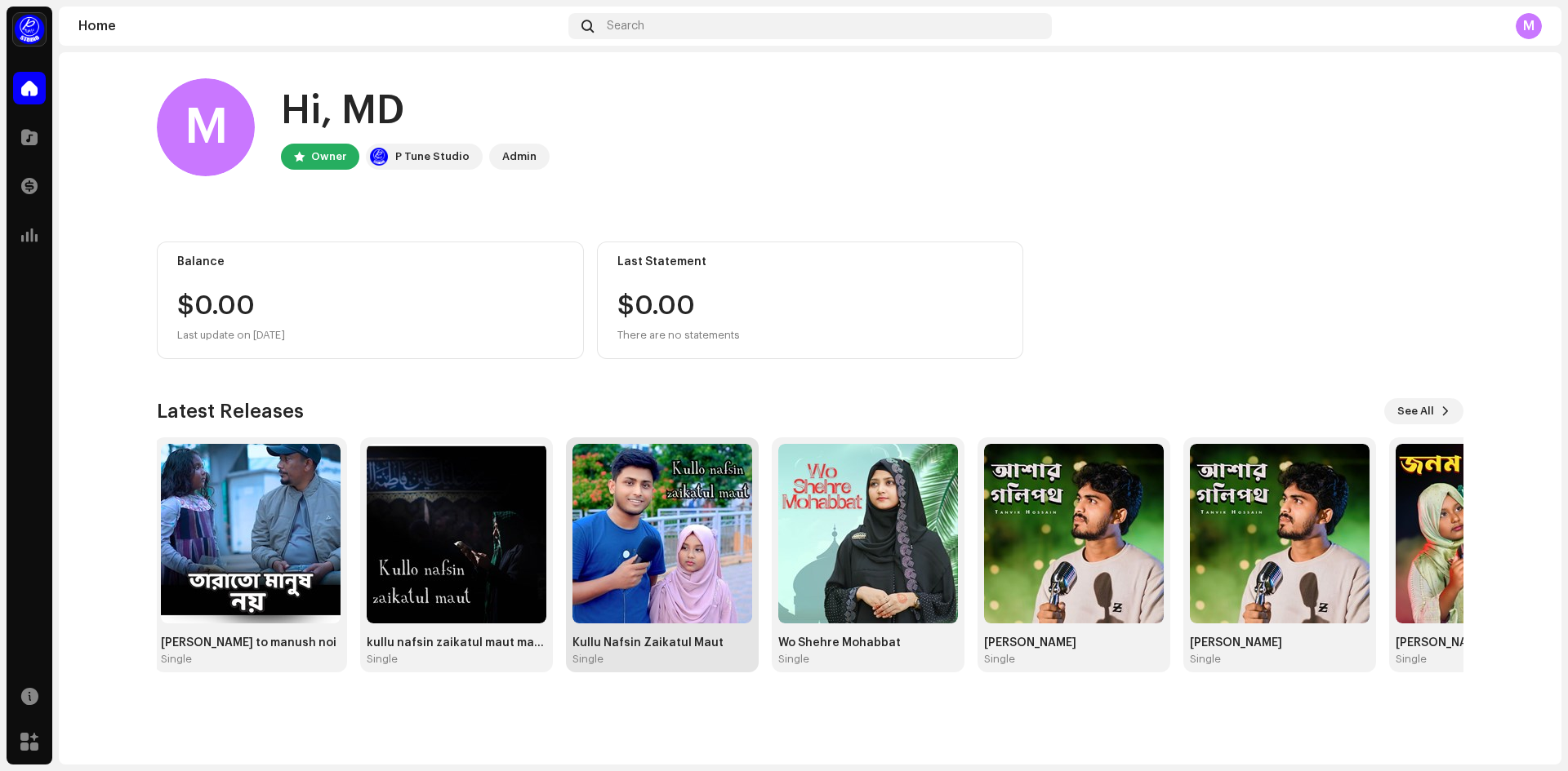
drag, startPoint x: 690, startPoint y: 539, endPoint x: 653, endPoint y: 617, distance: 86.3
click at [656, 614] on img at bounding box center [661, 533] width 180 height 180
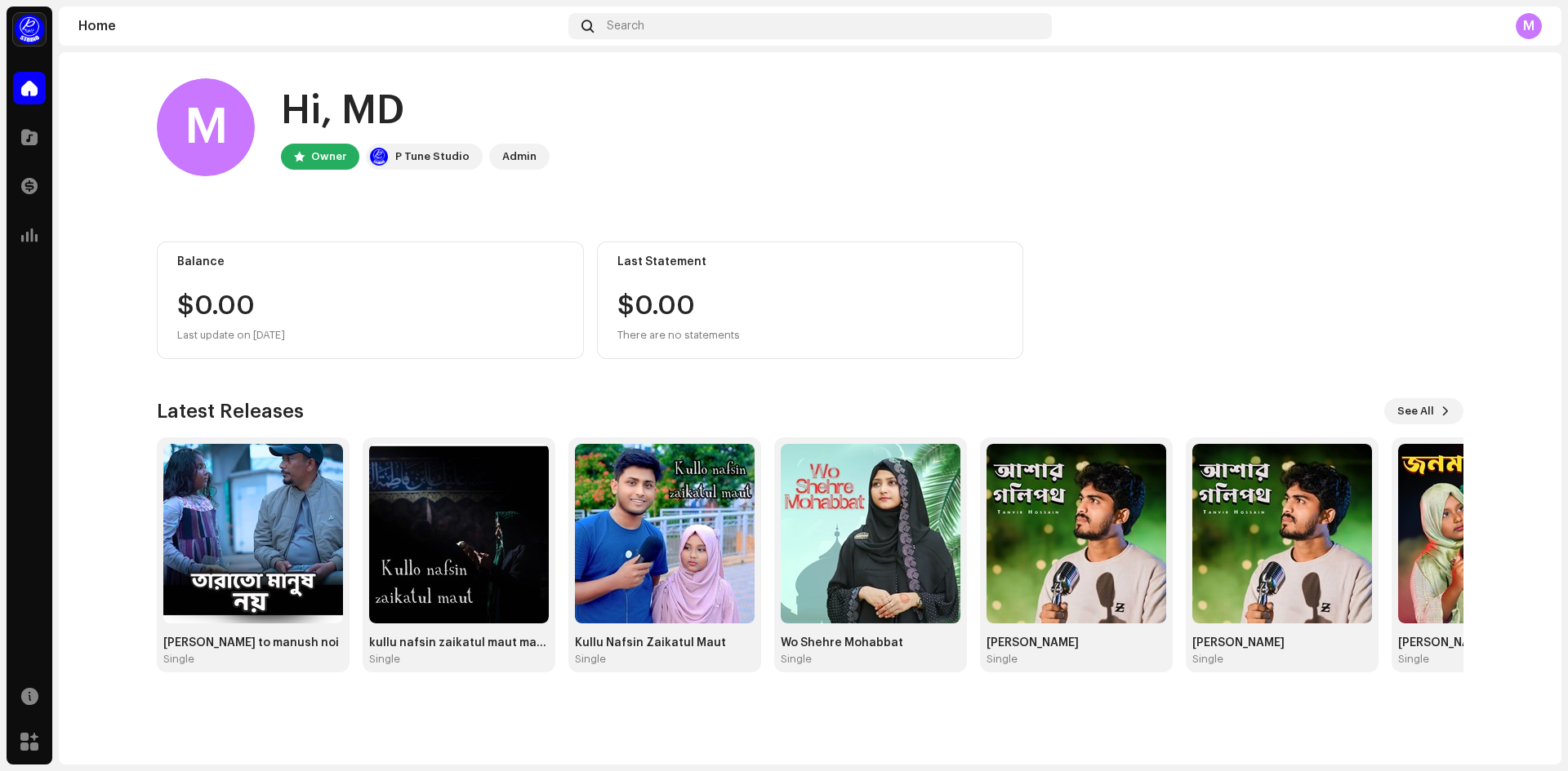
click at [26, 111] on div "Home Catalog Transactions Analytics" at bounding box center [29, 161] width 46 height 193
click at [21, 152] on div at bounding box center [29, 136] width 32 height 32
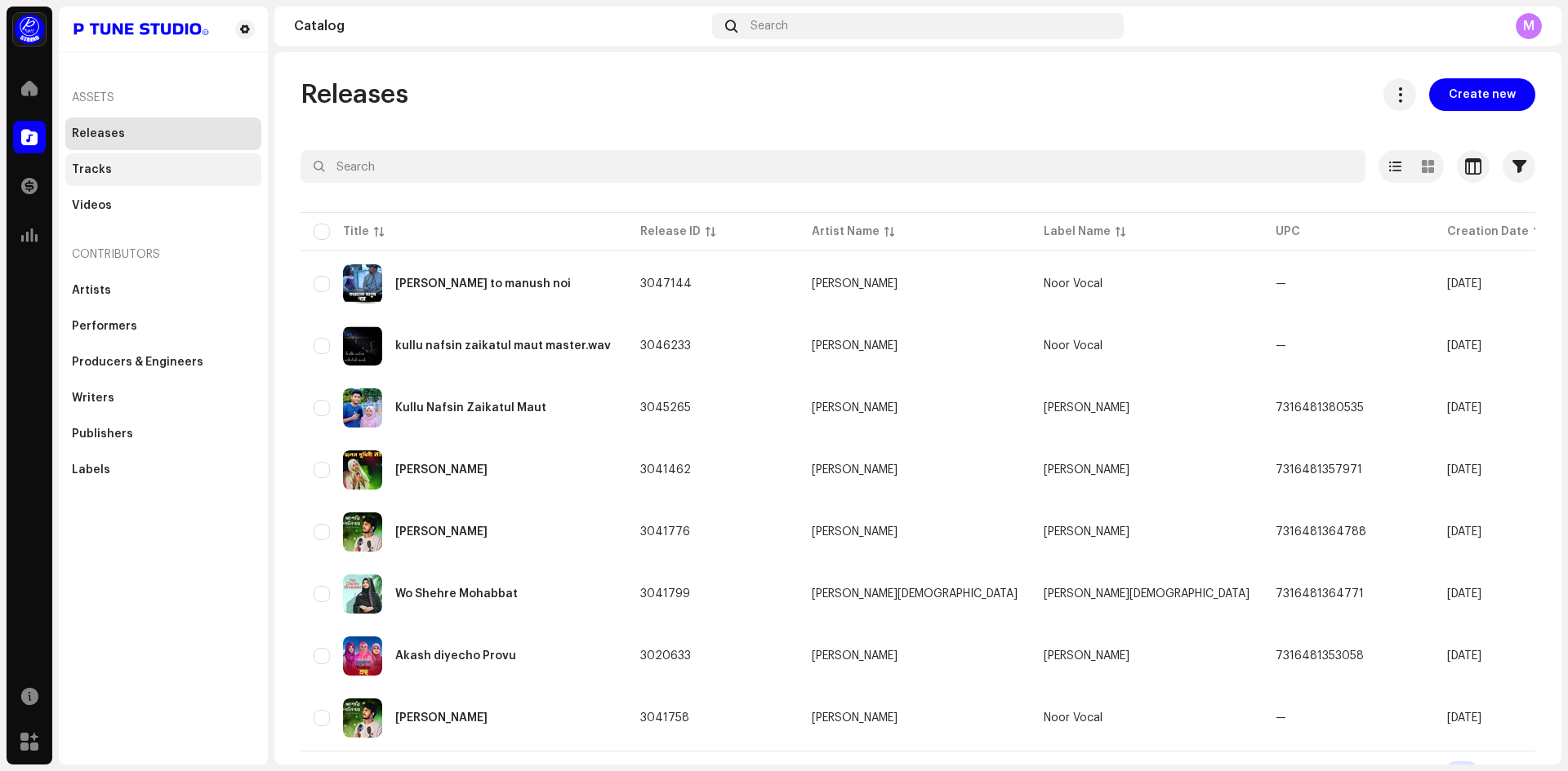
click at [119, 154] on div "Tracks" at bounding box center [163, 169] width 196 height 32
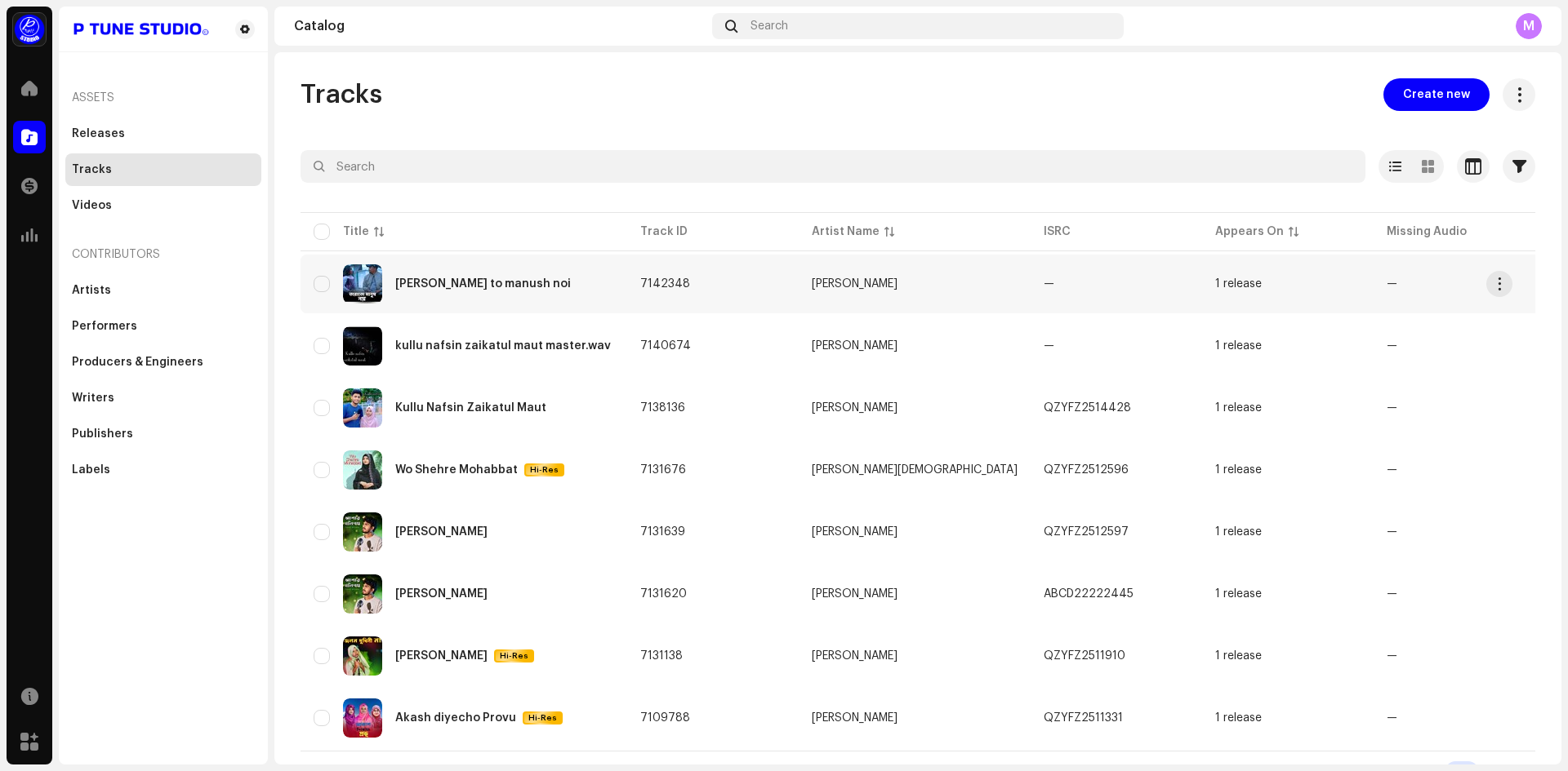
click at [455, 284] on div "[PERSON_NAME] to manush noi" at bounding box center [483, 284] width 176 height 11
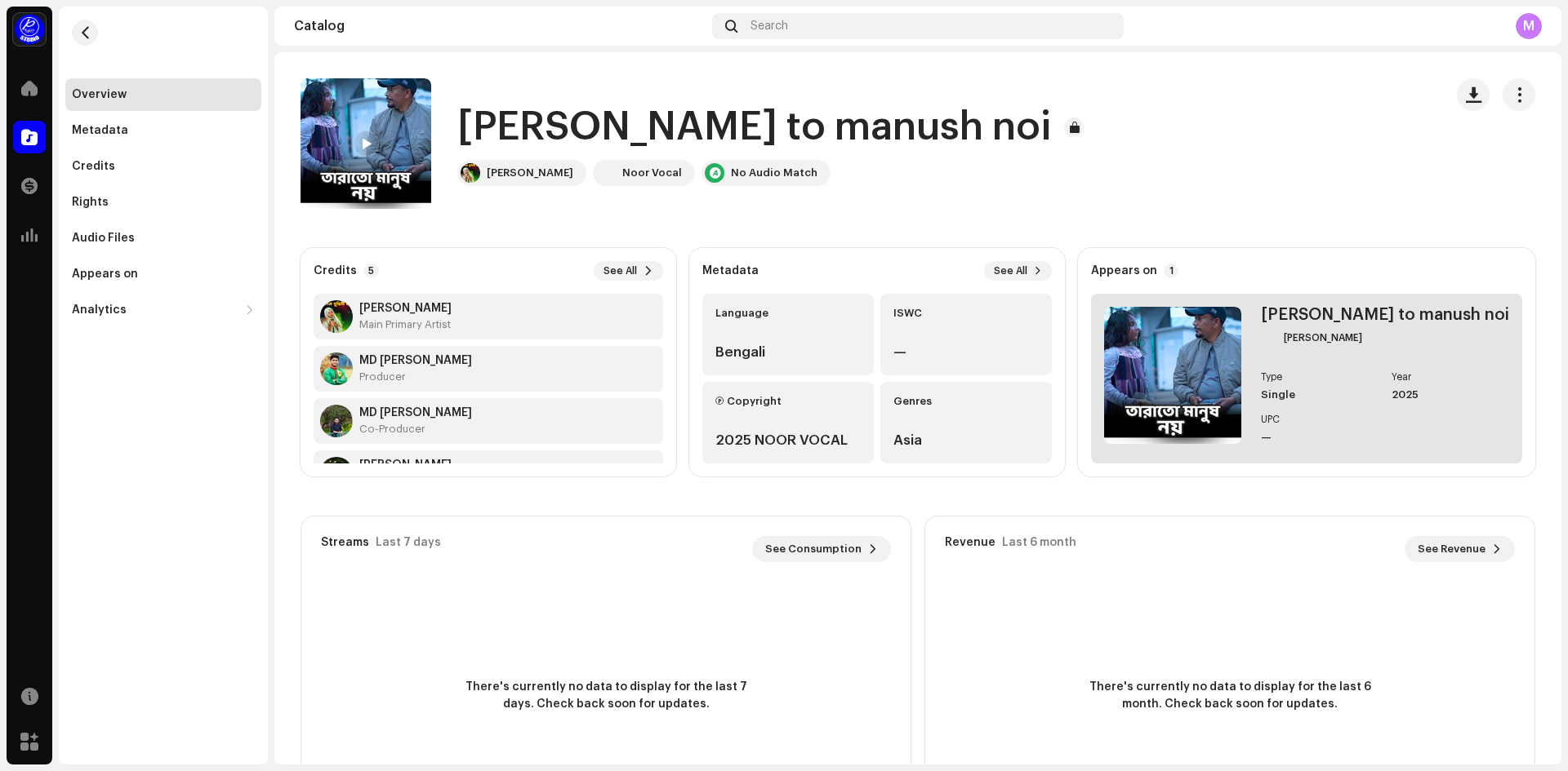
click at [1231, 390] on img at bounding box center [1172, 375] width 137 height 137
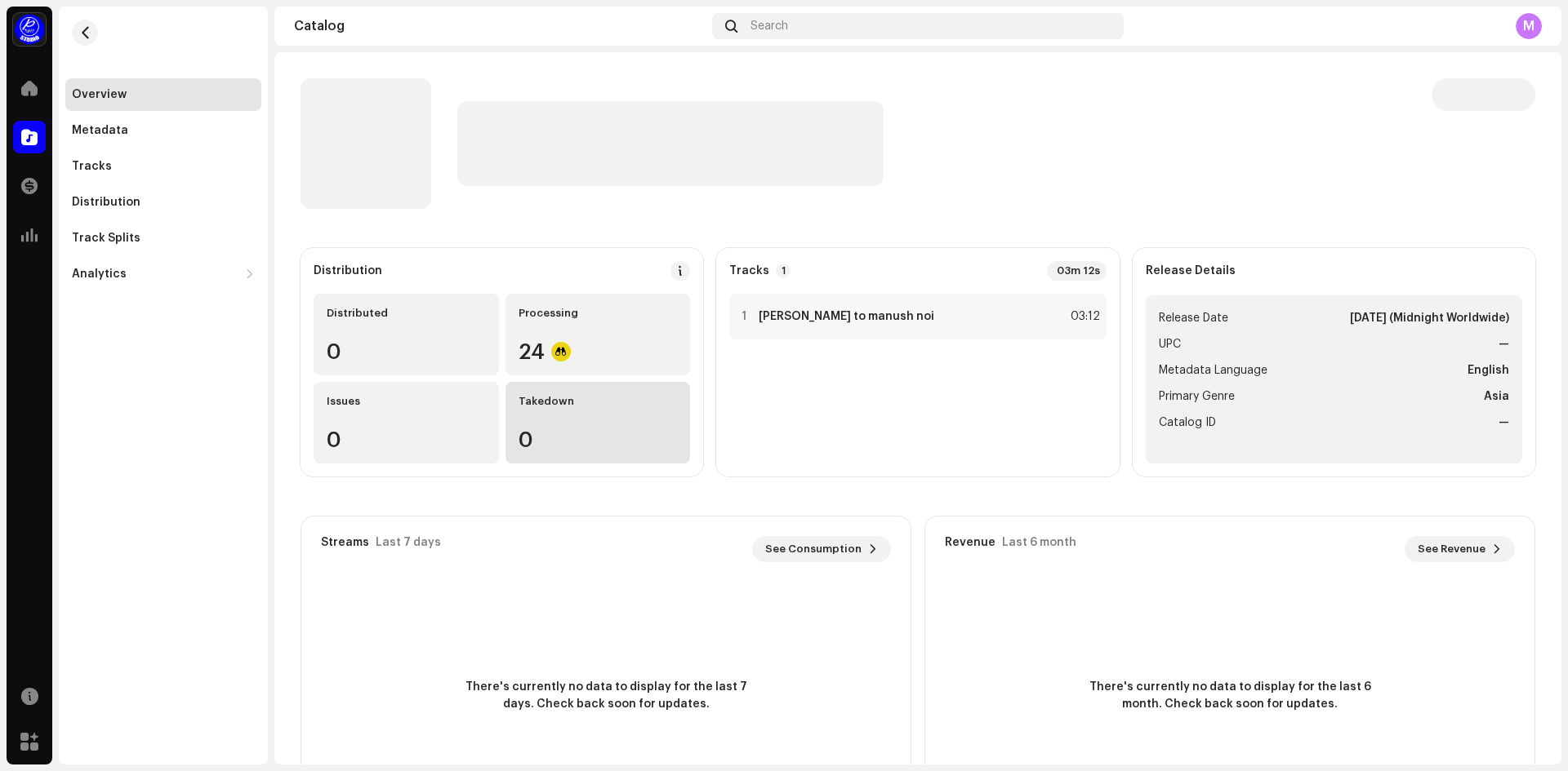
drag, startPoint x: 520, startPoint y: 447, endPoint x: 541, endPoint y: 450, distance: 21.2
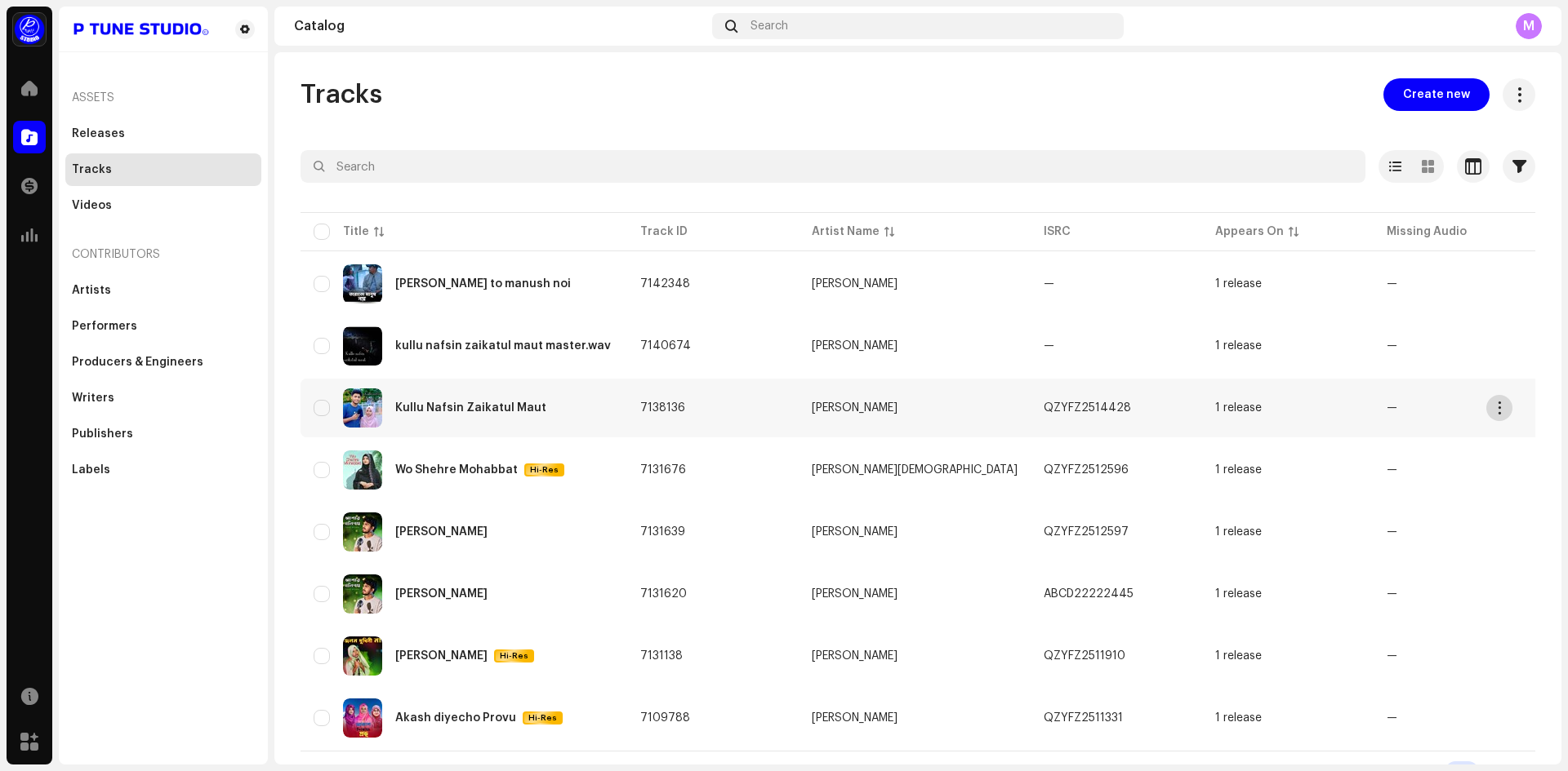
click at [1504, 402] on span "button" at bounding box center [1499, 408] width 12 height 13
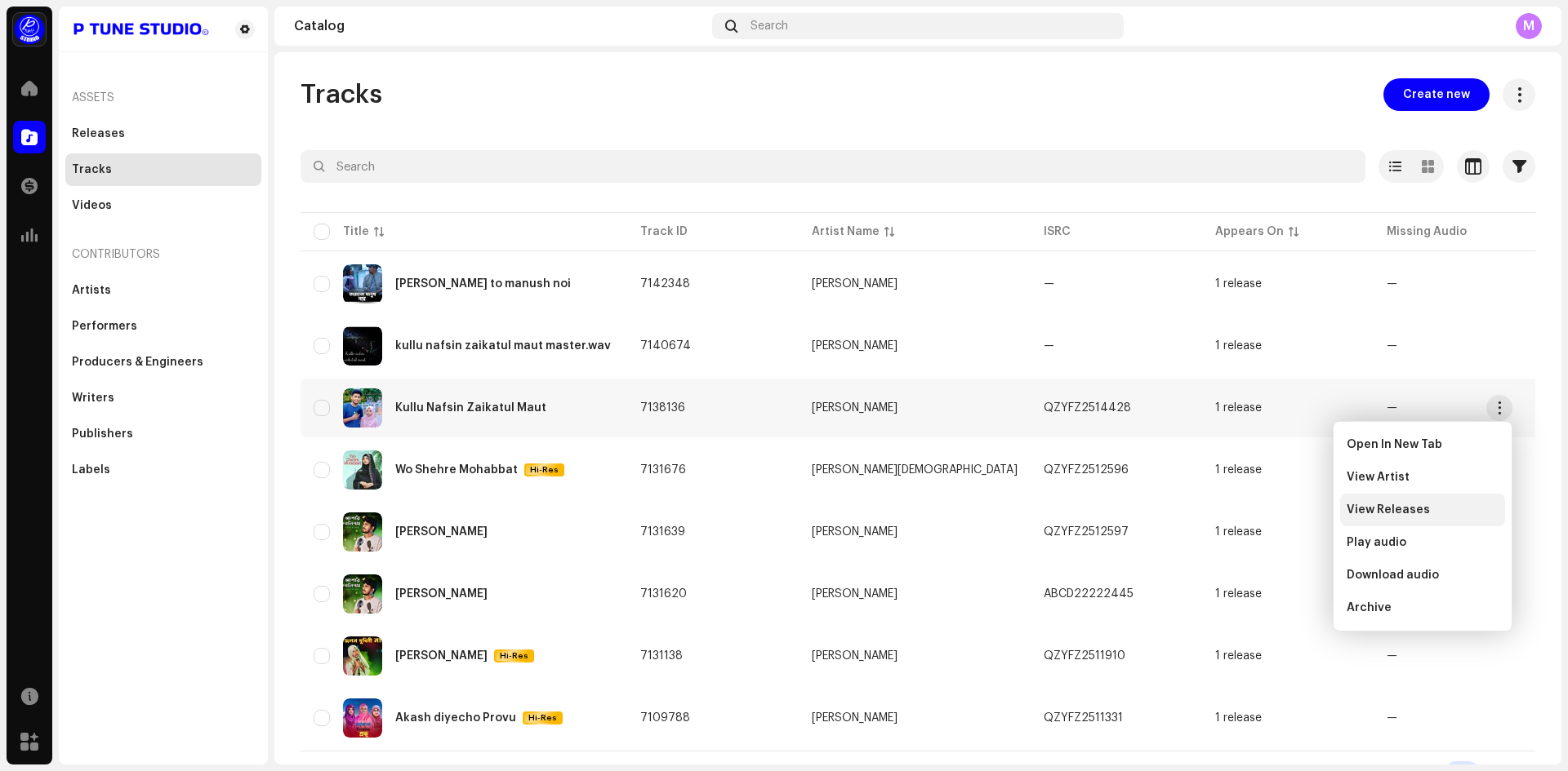
click at [1410, 519] on div "View Releases" at bounding box center [1422, 509] width 165 height 32
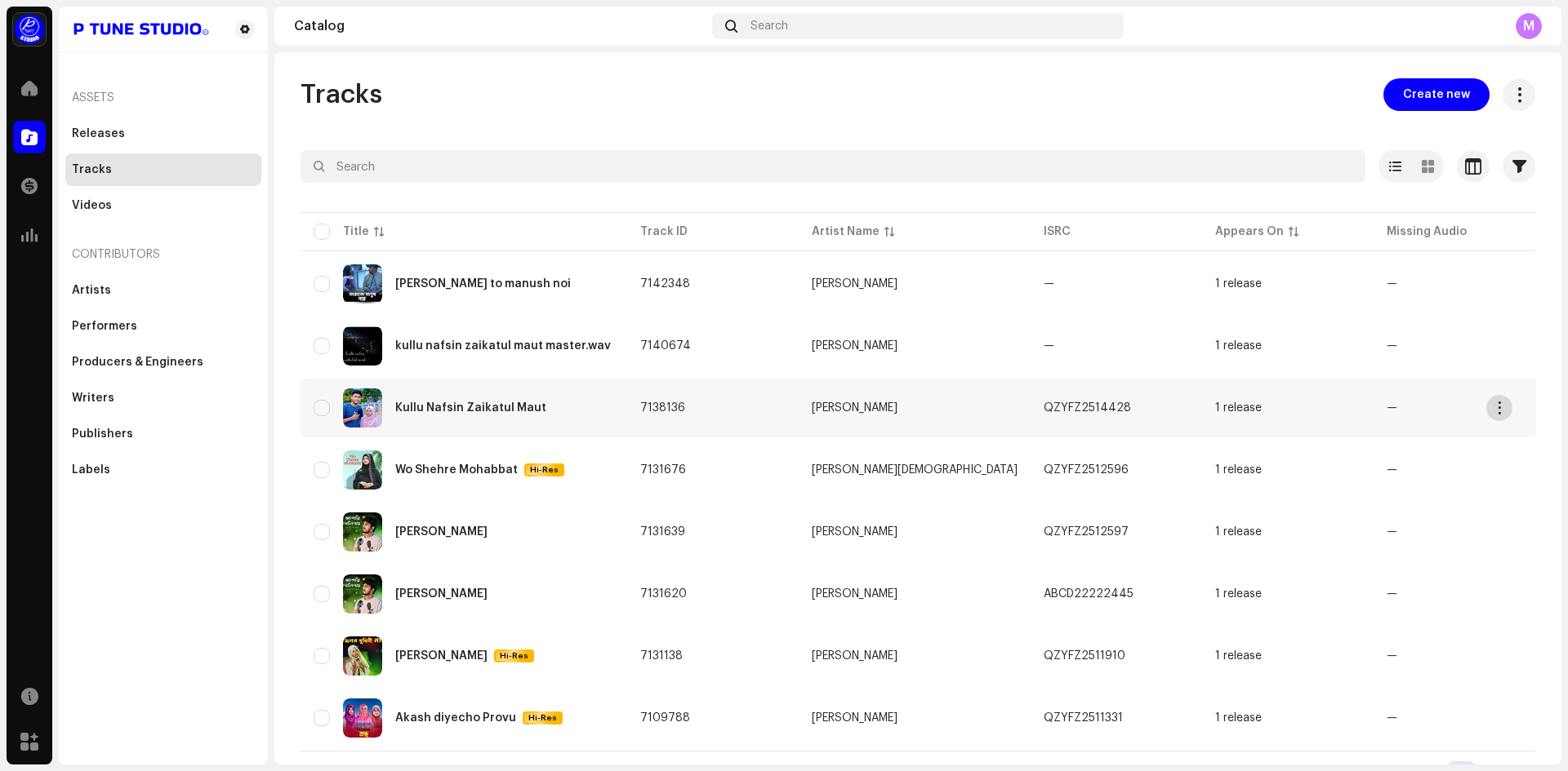
click at [1497, 407] on span "button" at bounding box center [1499, 408] width 12 height 13
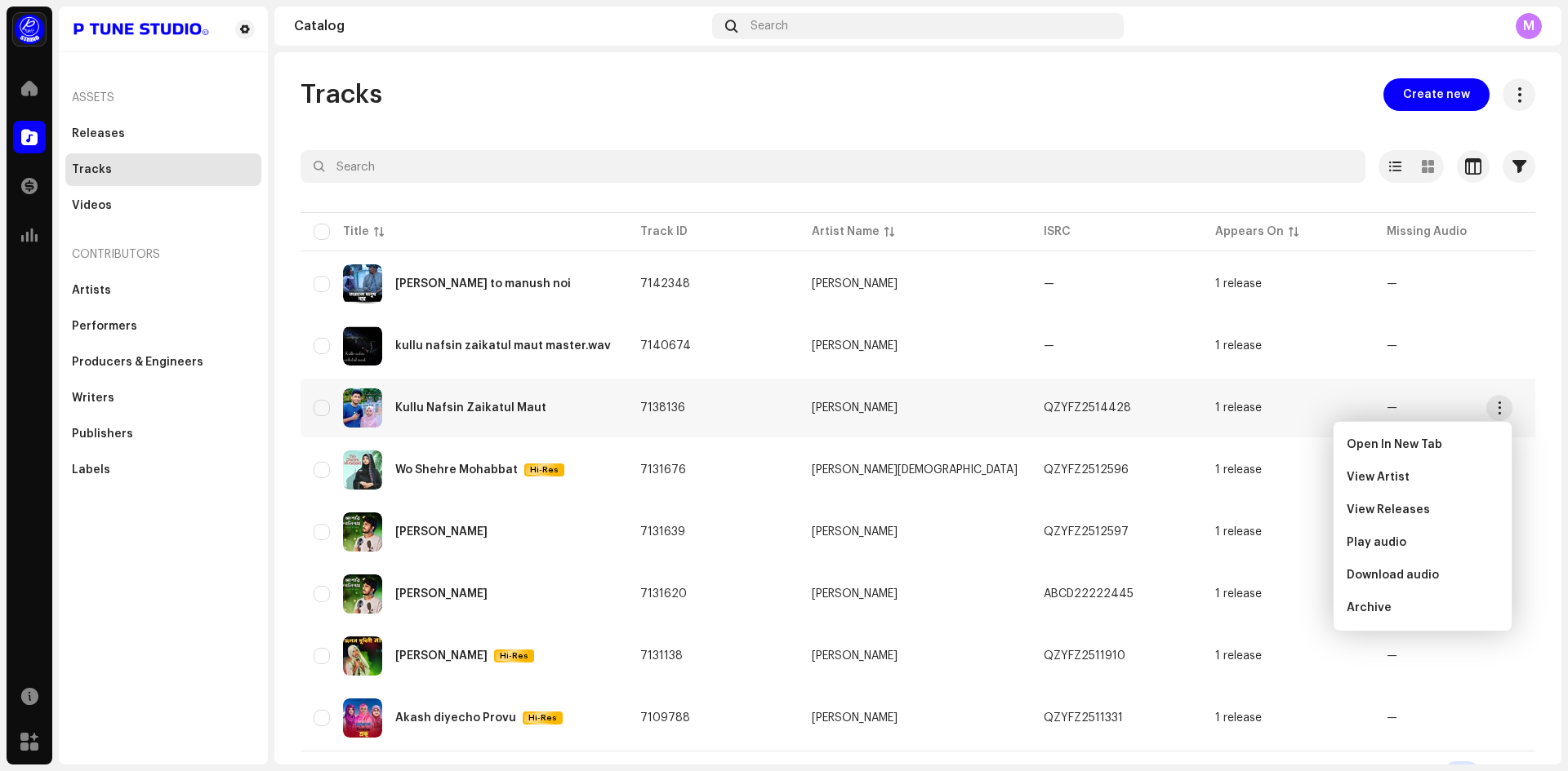
click at [1046, 71] on div "Tracks Create new Selected 0 Select all 8 Options Filters Distribution status I…" at bounding box center [918, 409] width 1287 height 713
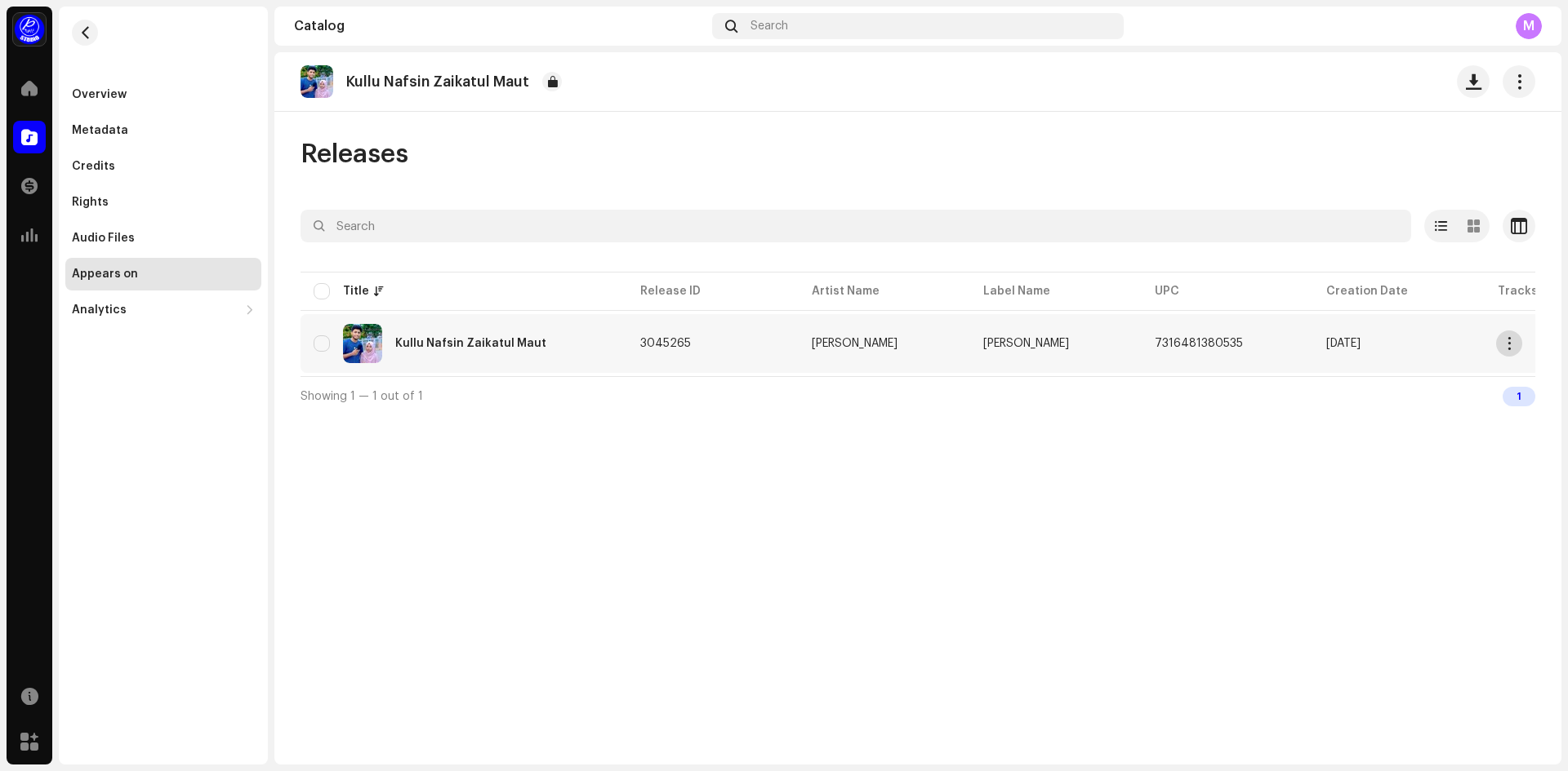
click at [1517, 348] on button "button" at bounding box center [1509, 344] width 26 height 26
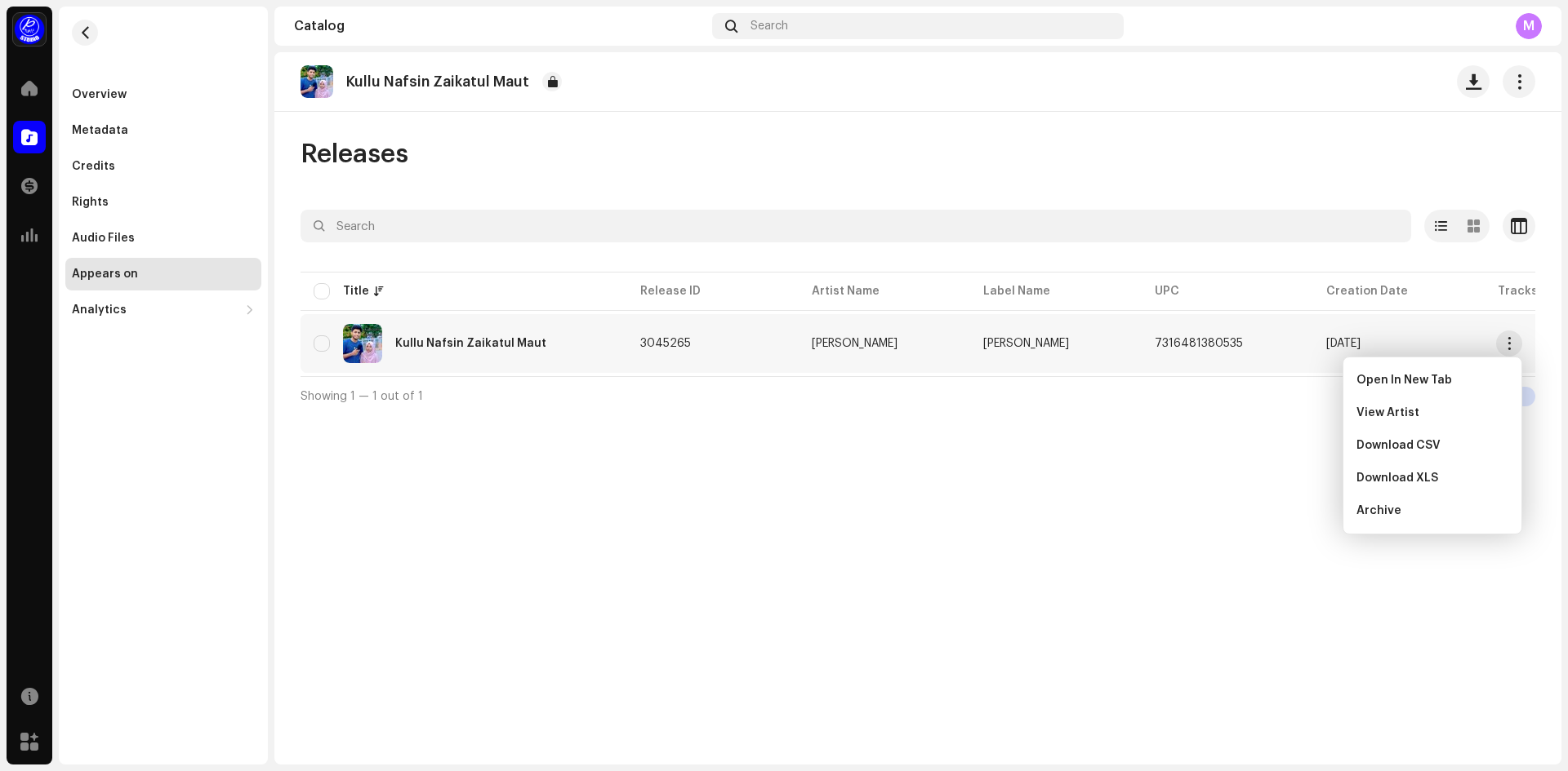
click at [945, 507] on div "Kullu Nafsin Zaikatul Maut Releases Selected 0 Select all 1 Options Filters Dis…" at bounding box center [918, 409] width 1287 height 713
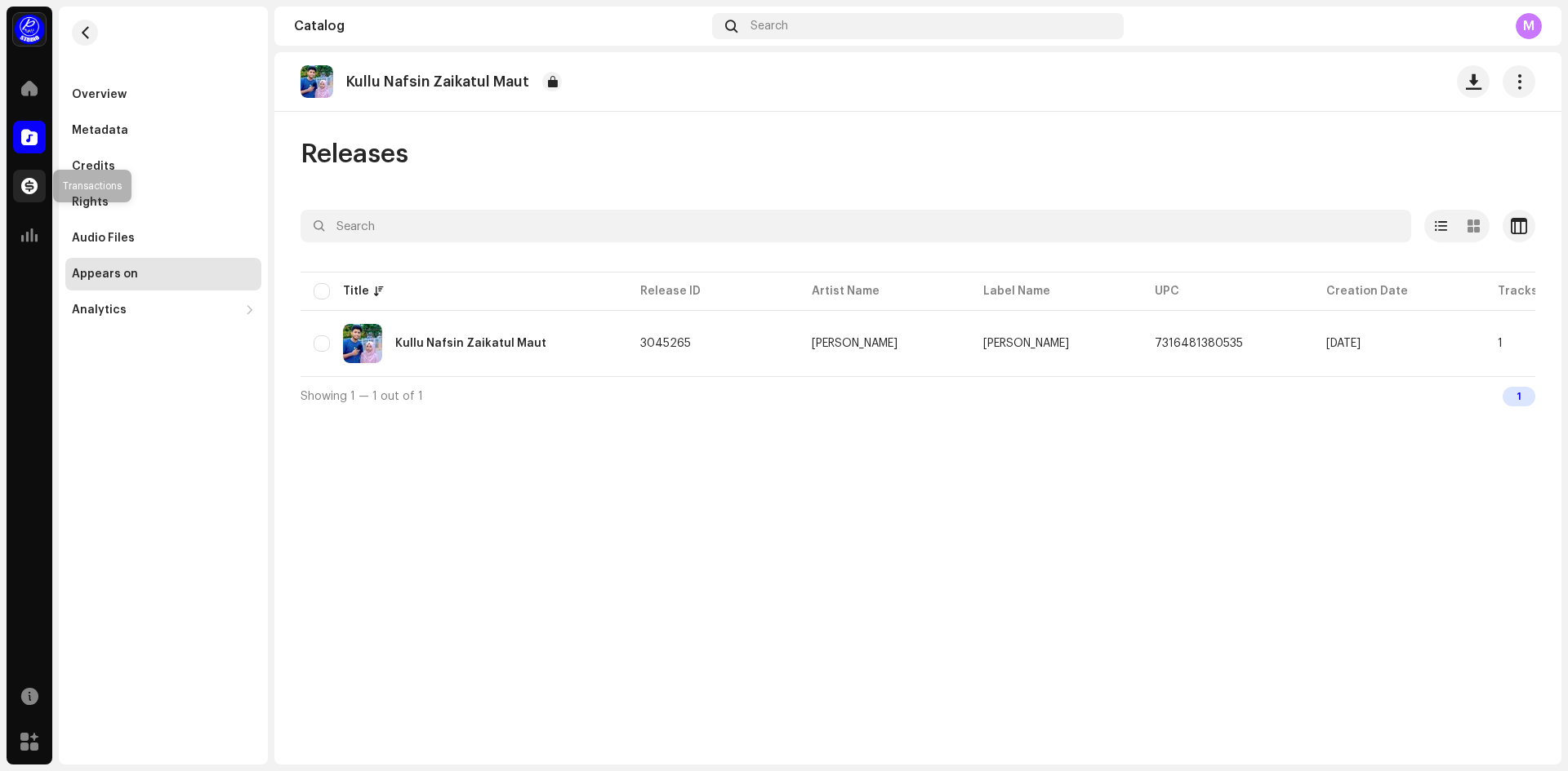
click at [40, 194] on div at bounding box center [29, 185] width 32 height 32
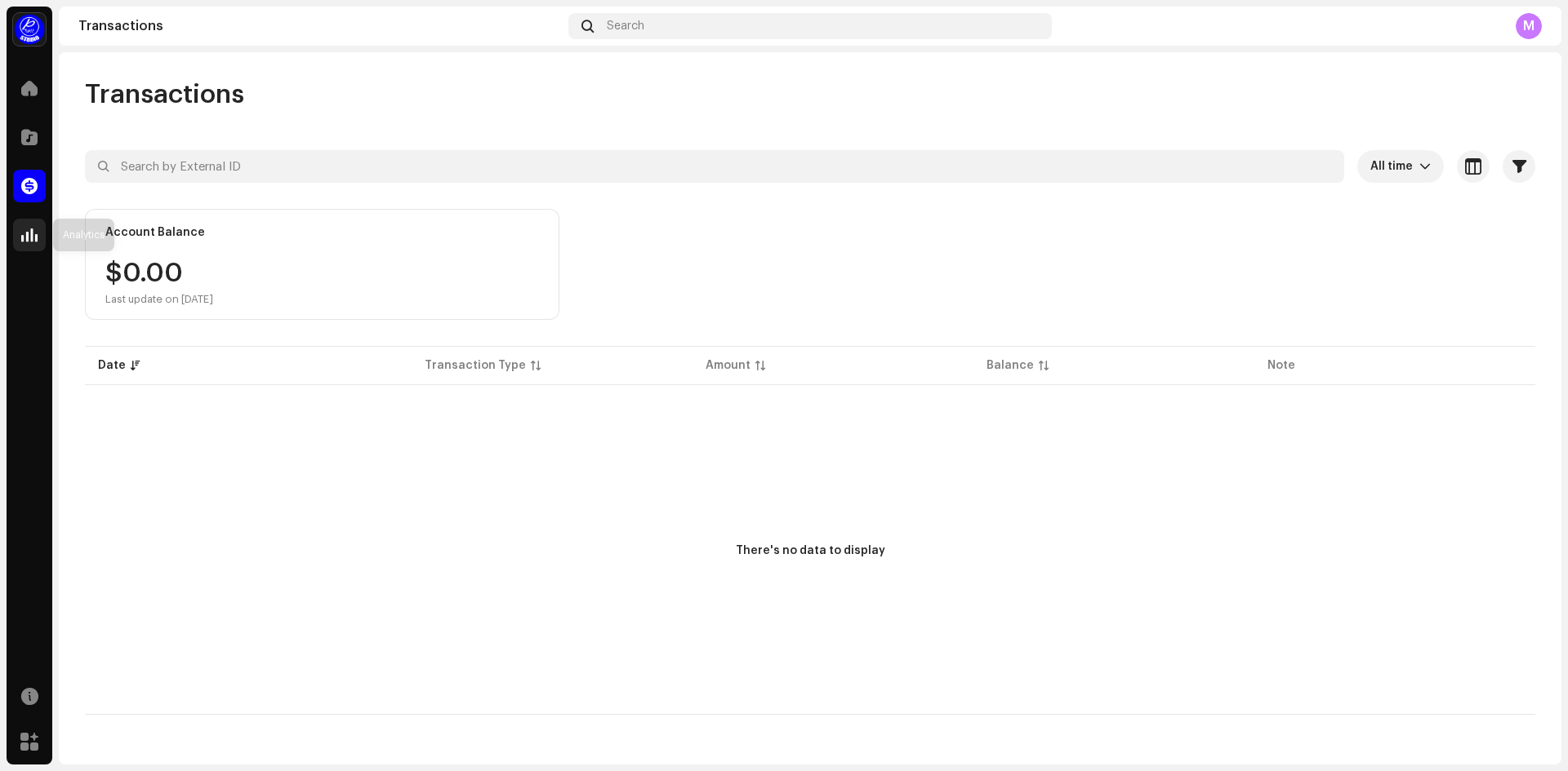
click at [19, 228] on div at bounding box center [29, 235] width 32 height 32
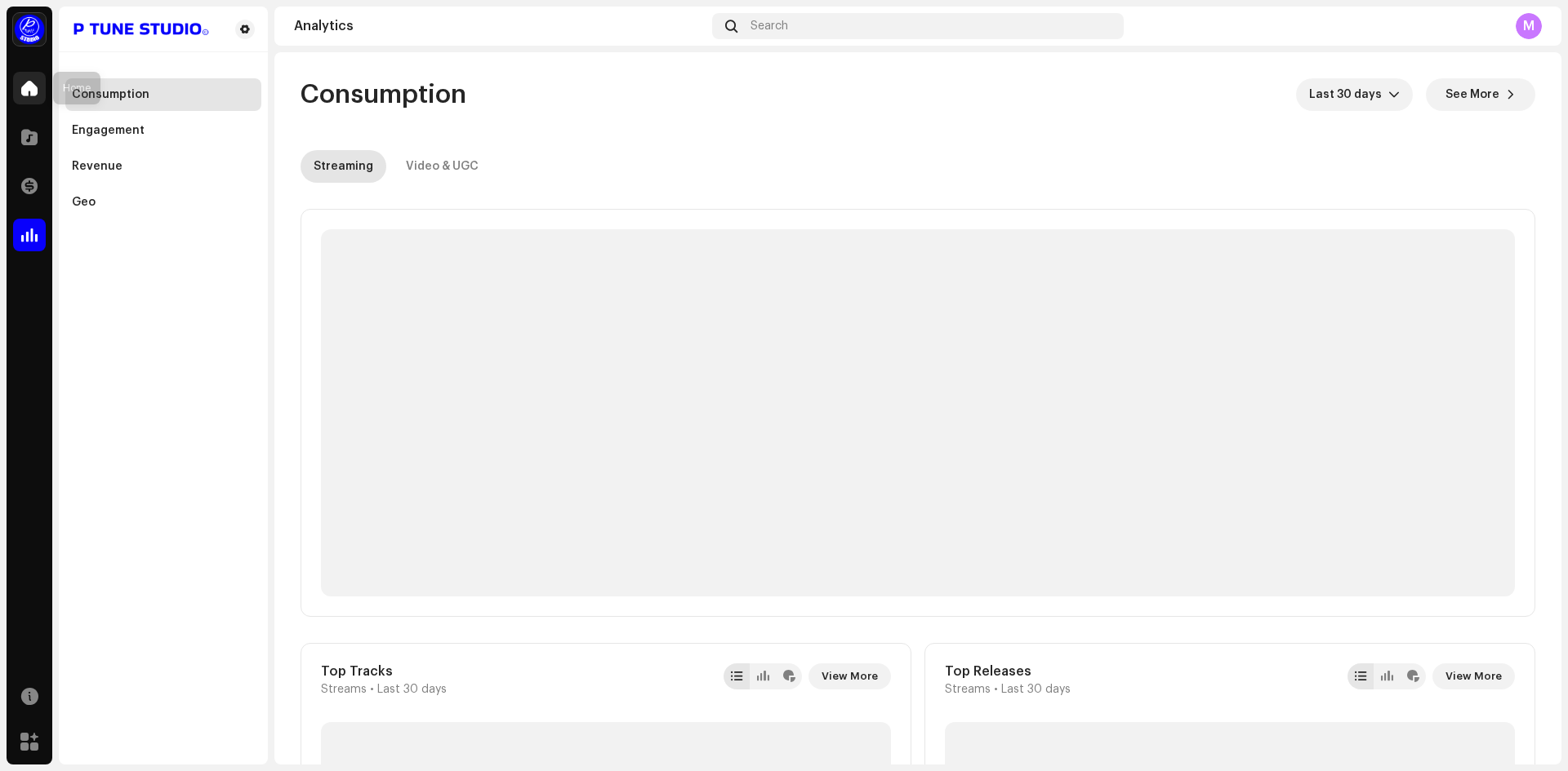
click at [19, 97] on div at bounding box center [29, 88] width 32 height 32
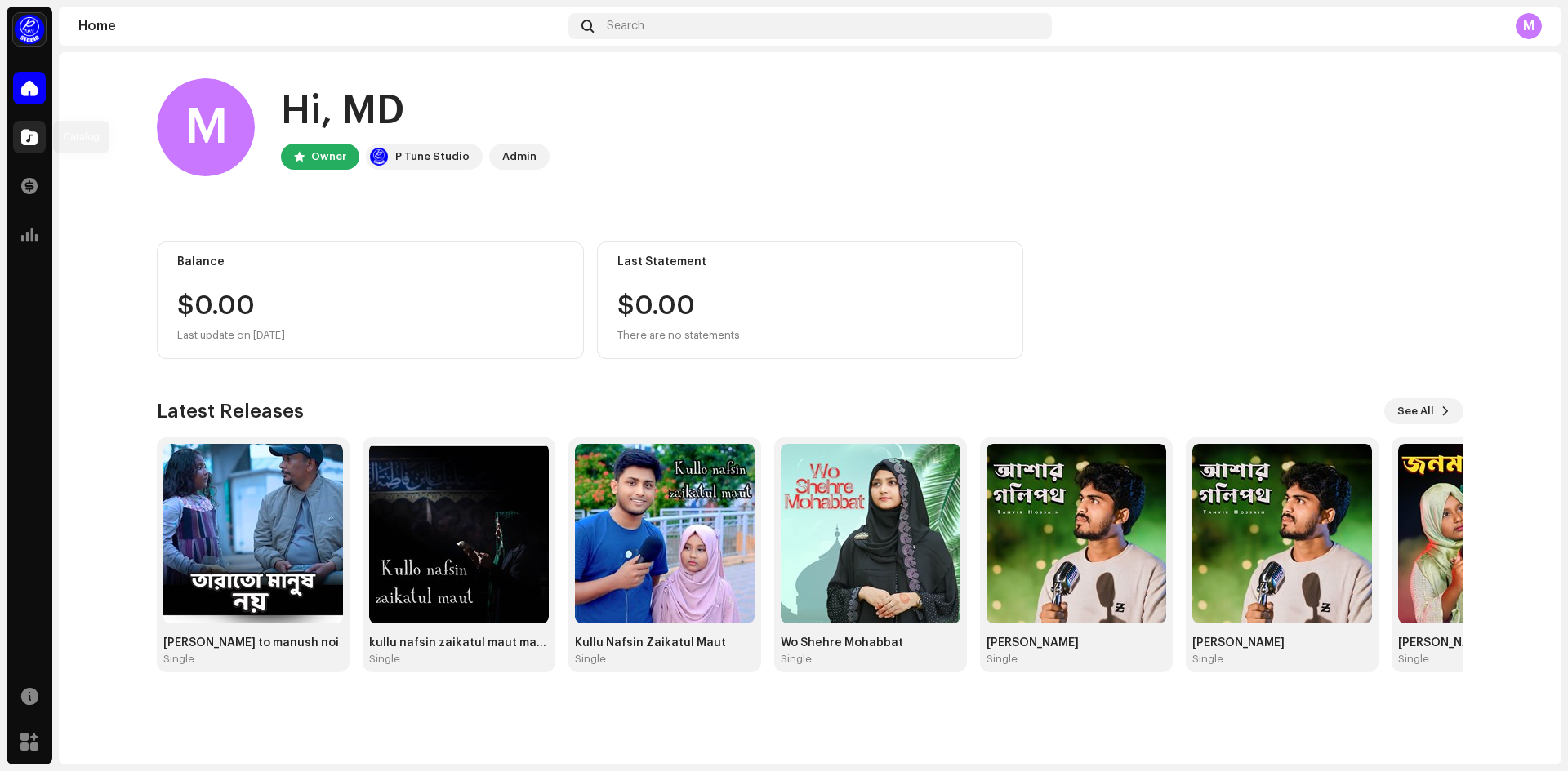
click at [41, 134] on div at bounding box center [29, 136] width 32 height 32
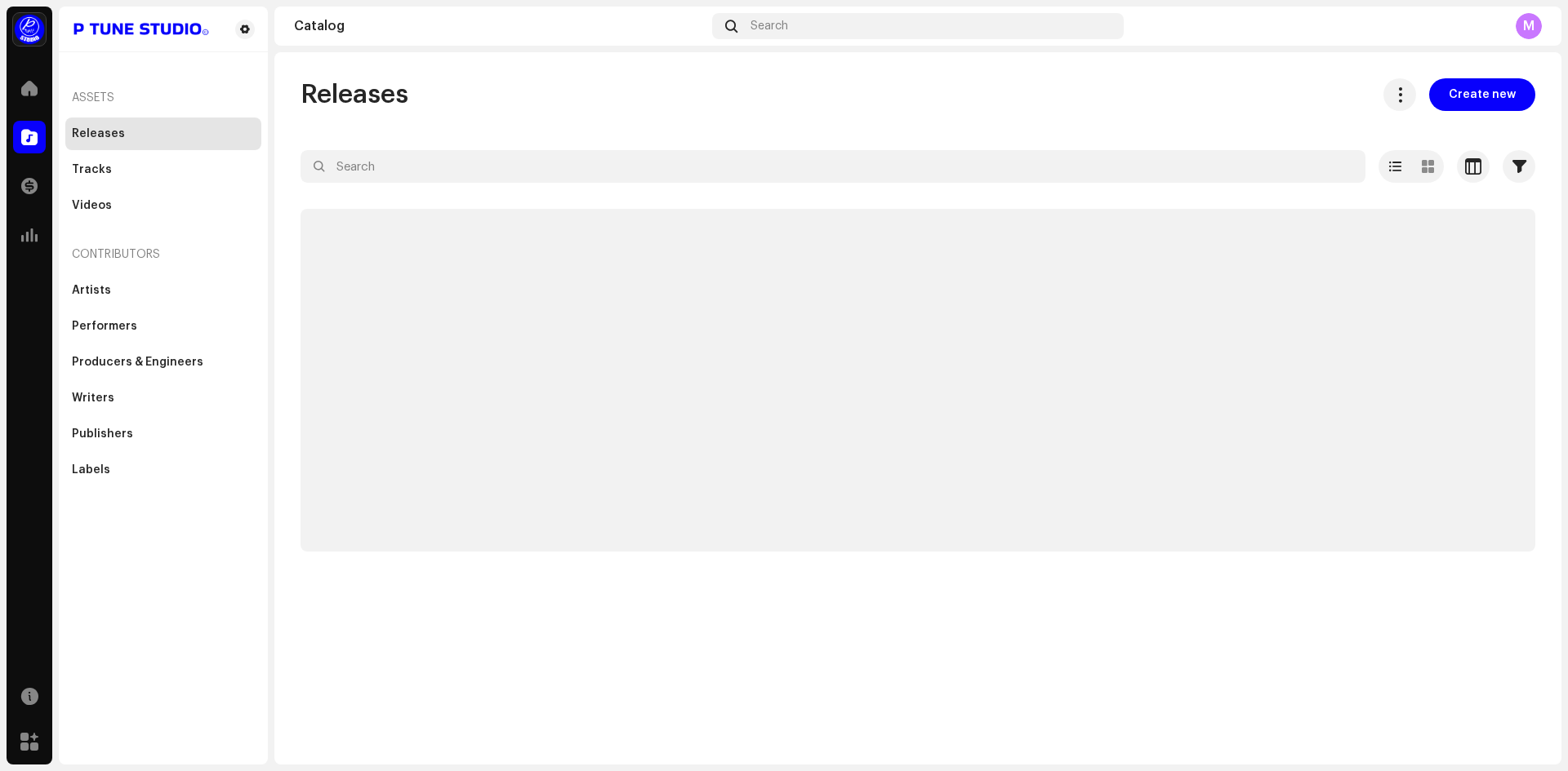
click at [41, 134] on div at bounding box center [29, 136] width 32 height 32
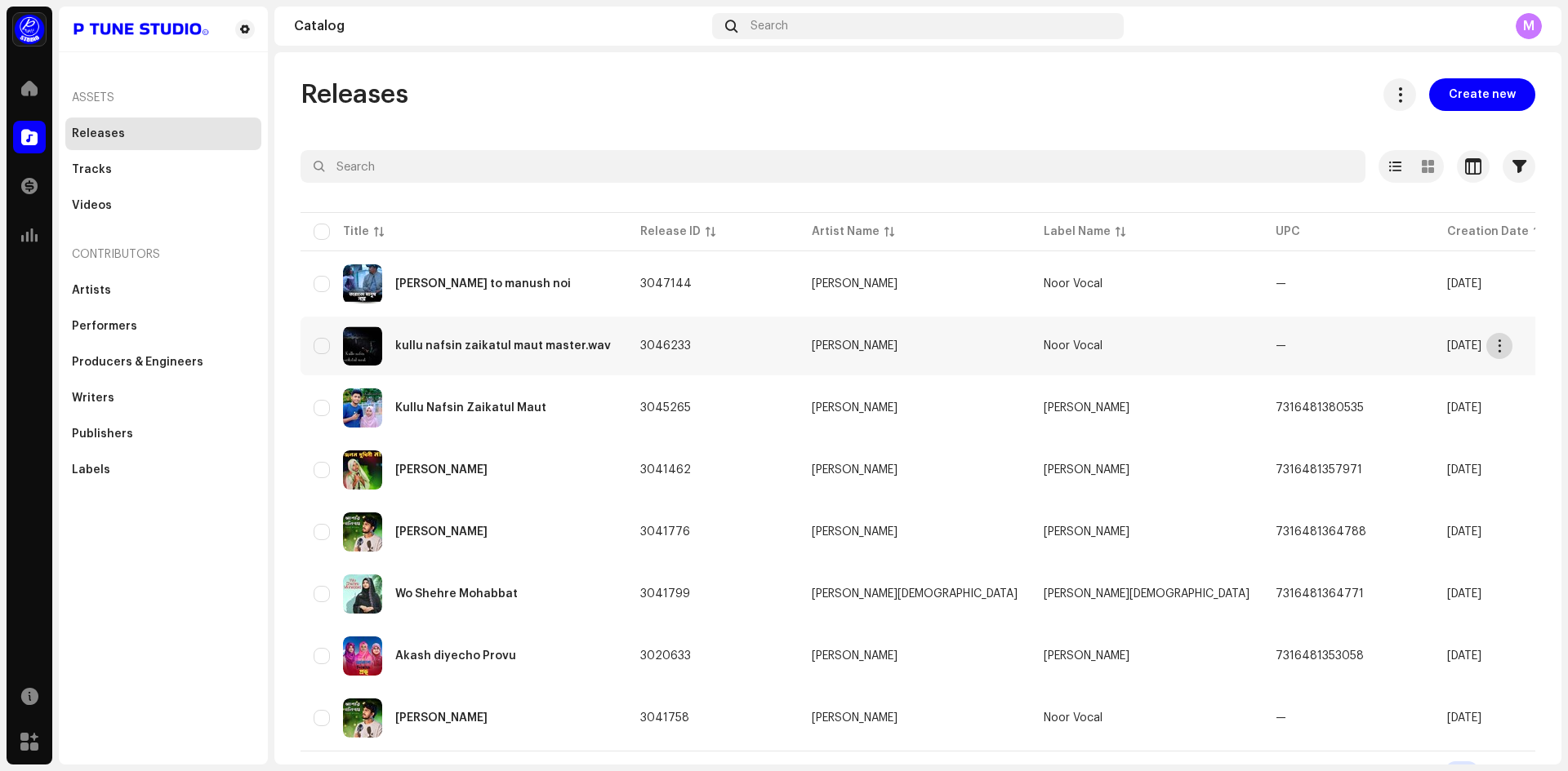
click at [1503, 343] on span "button" at bounding box center [1499, 346] width 12 height 13
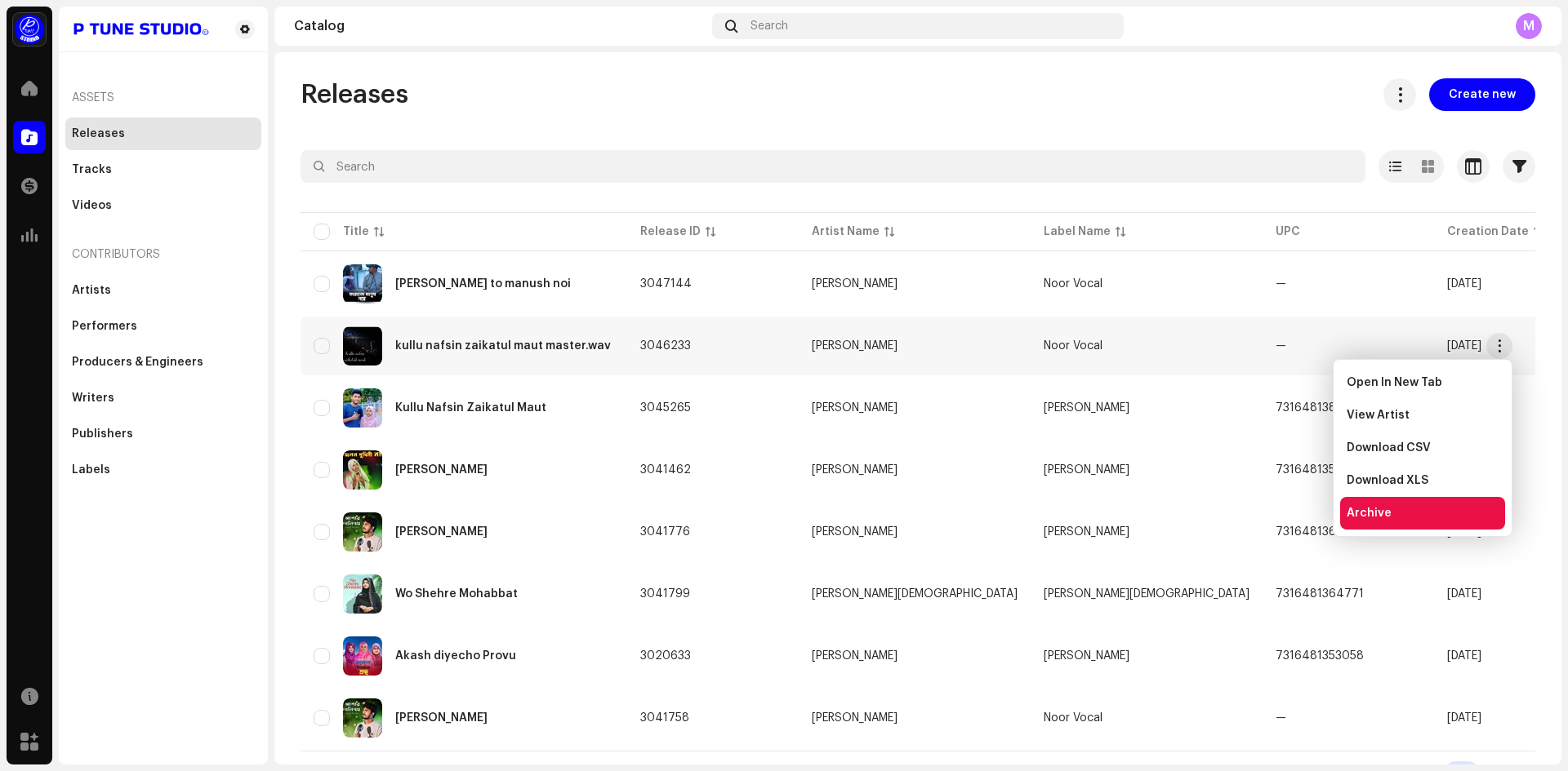
click at [1432, 513] on div "Archive" at bounding box center [1422, 513] width 152 height 13
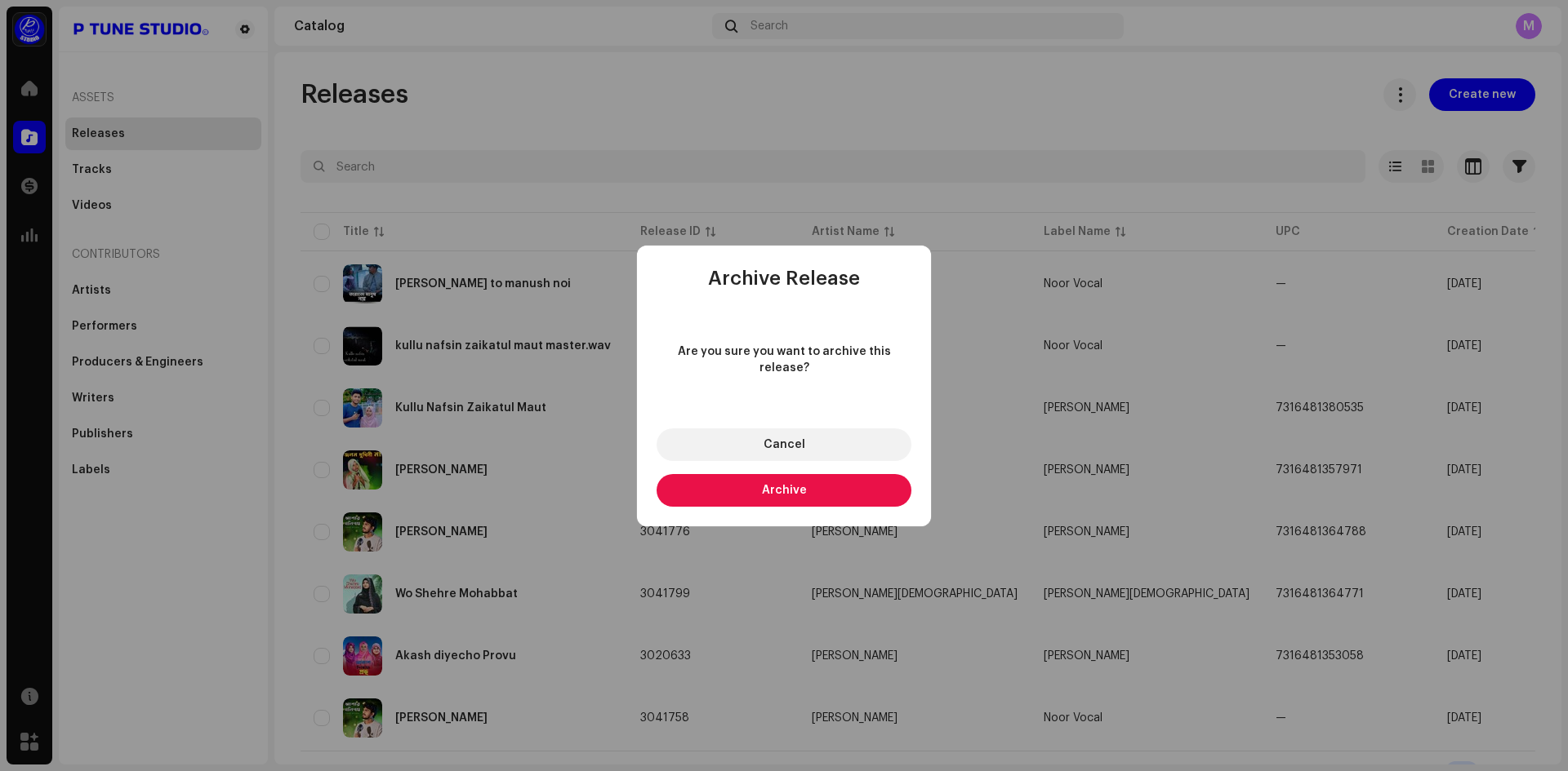
click at [820, 476] on button "Archive" at bounding box center [784, 490] width 255 height 32
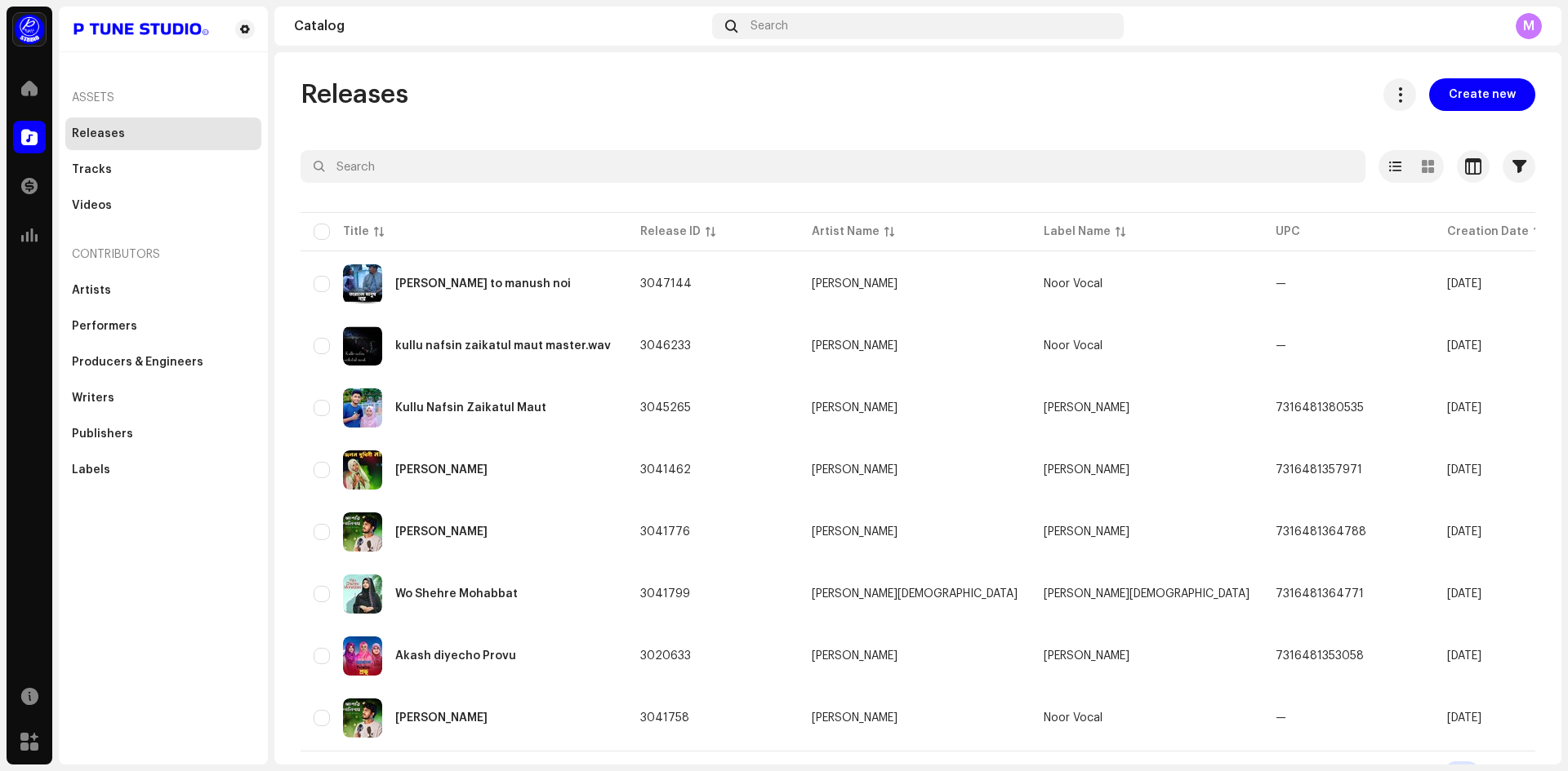
click at [1105, 142] on div "Some release(s) couldn't be archived Failed 1 kullu nafsin zaikatul maut master…" at bounding box center [784, 385] width 1568 height 771
click at [145, 174] on div "Tracks" at bounding box center [163, 169] width 183 height 13
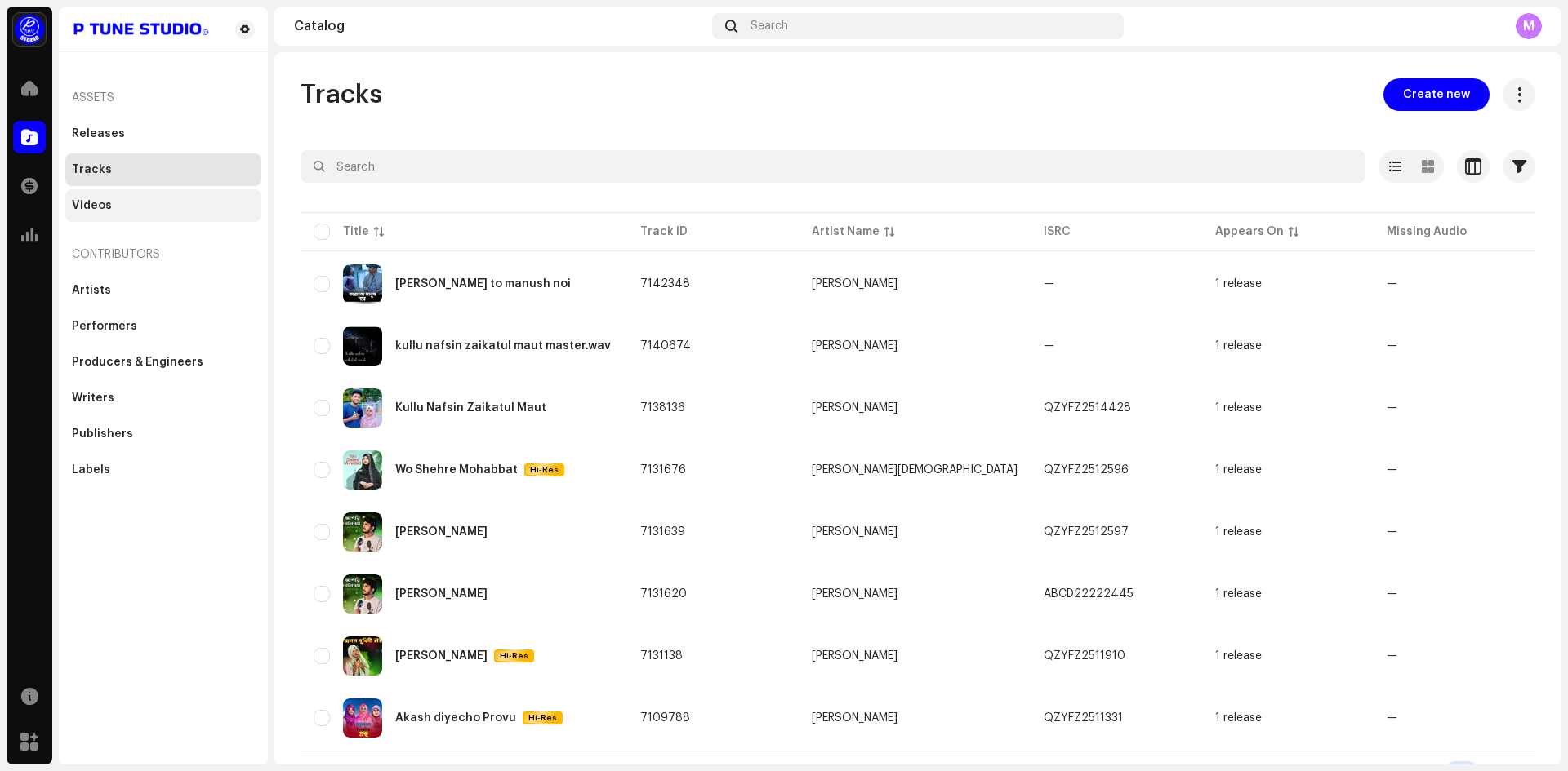
click at [125, 196] on div "Videos" at bounding box center [163, 205] width 196 height 32
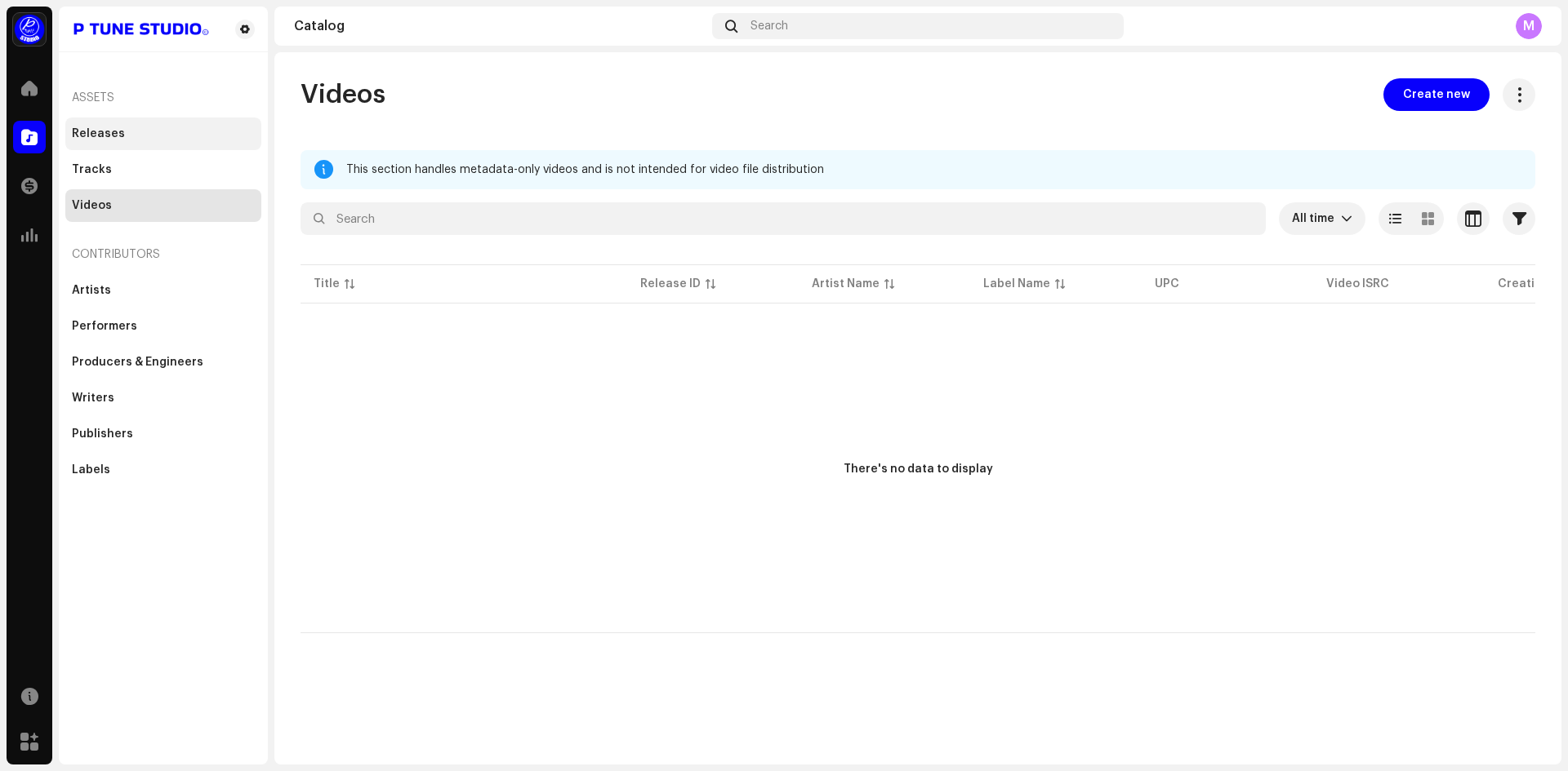
click at [78, 140] on div "Releases" at bounding box center [99, 134] width 53 height 13
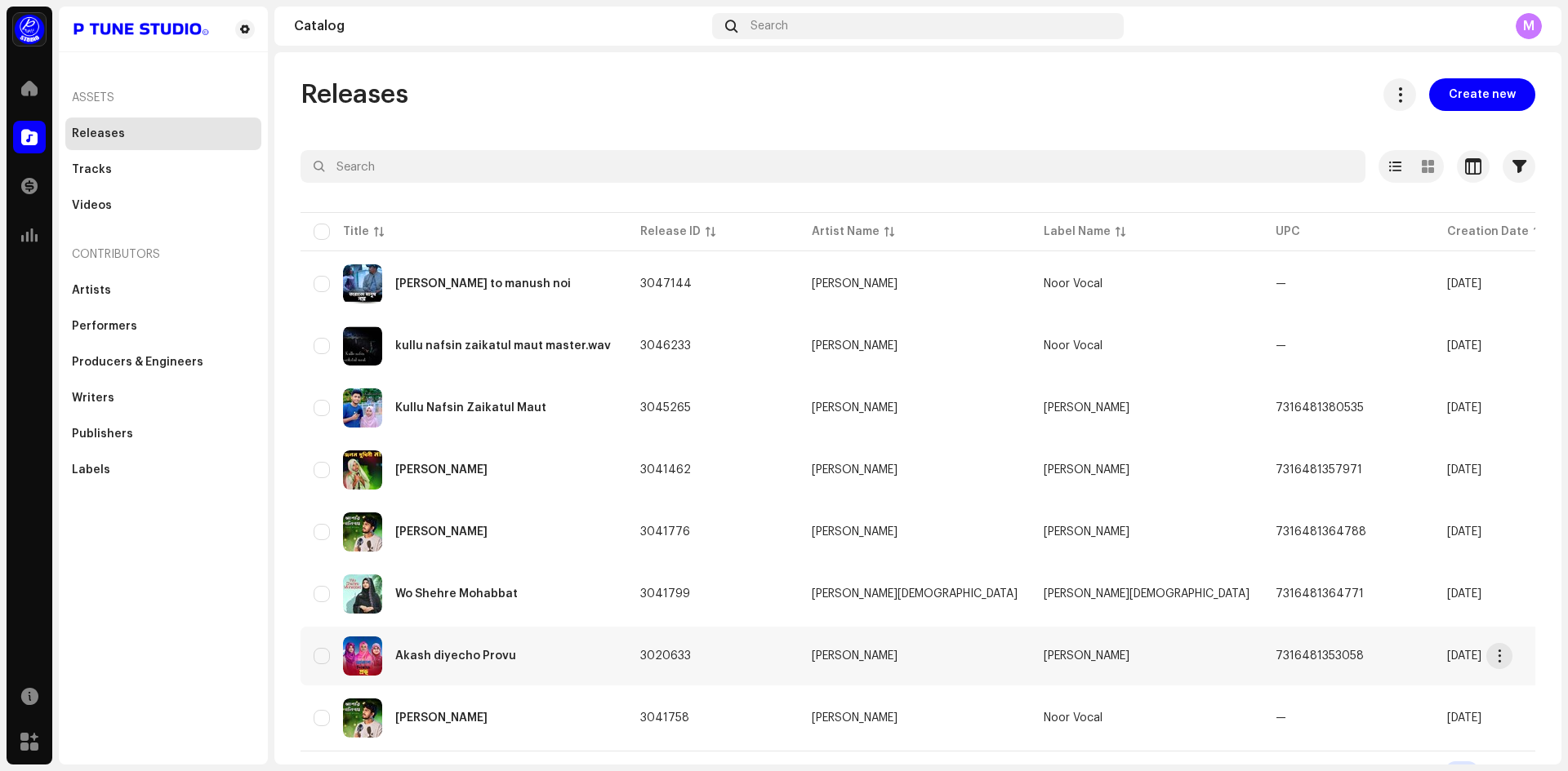
click at [458, 665] on div "Akash diyecho Provu" at bounding box center [463, 656] width 300 height 40
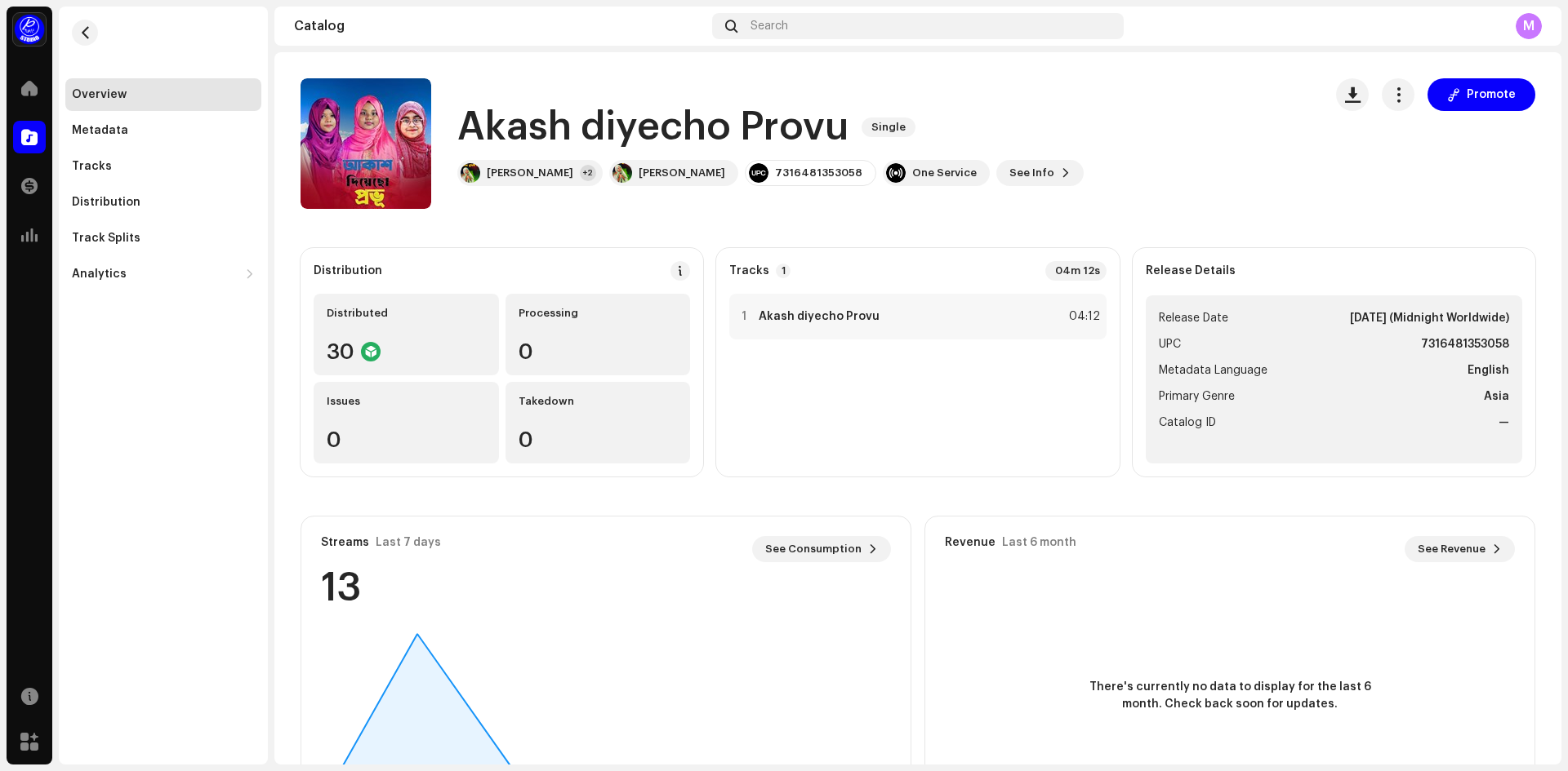
click at [622, 134] on h1 "Akash diyecho Provu" at bounding box center [652, 127] width 392 height 53
click at [1410, 84] on div "Promote" at bounding box center [1435, 94] width 199 height 32
click at [1399, 86] on button "button" at bounding box center [1397, 94] width 32 height 32
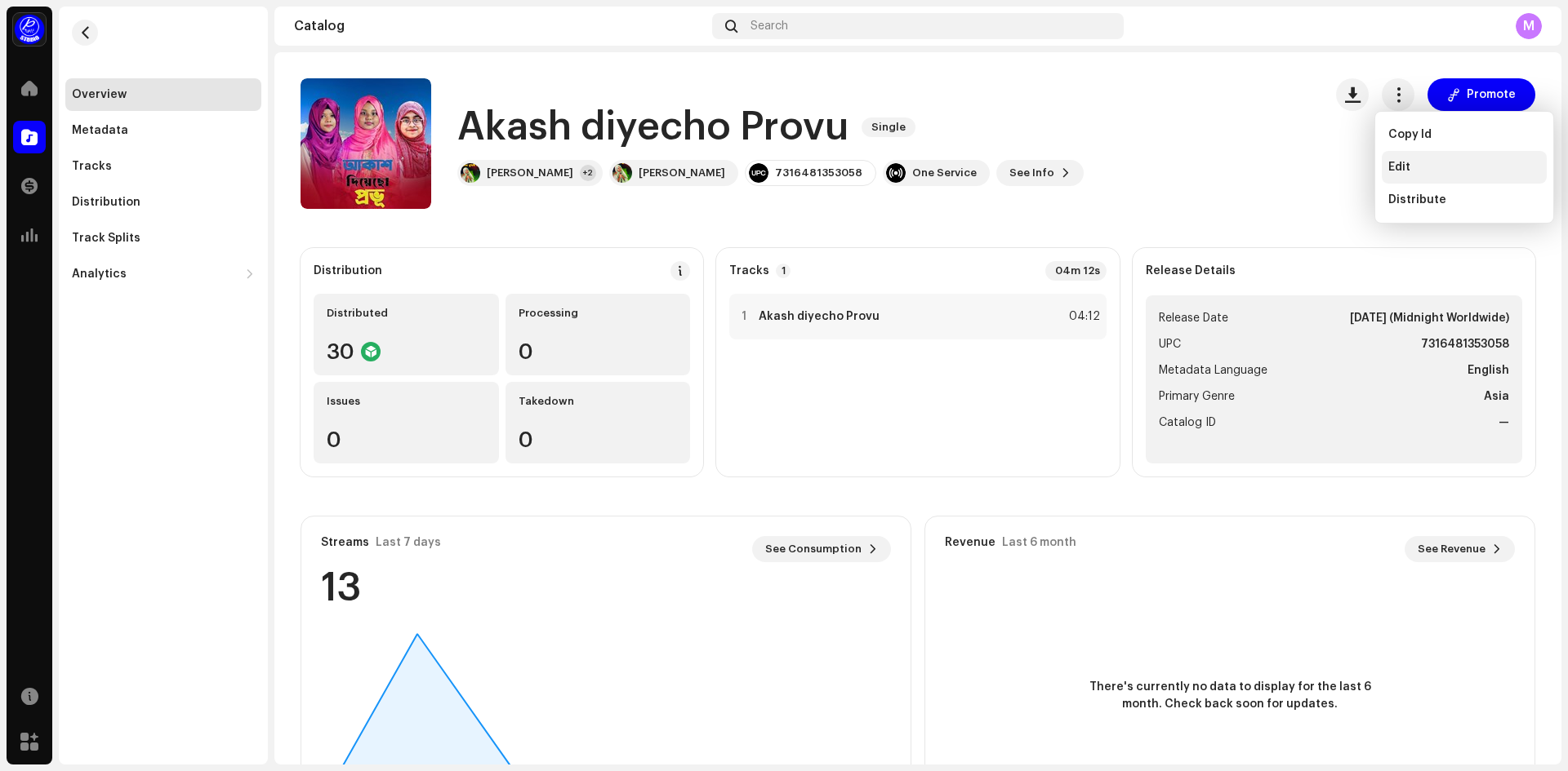
click at [1406, 169] on span "Edit" at bounding box center [1399, 168] width 22 height 13
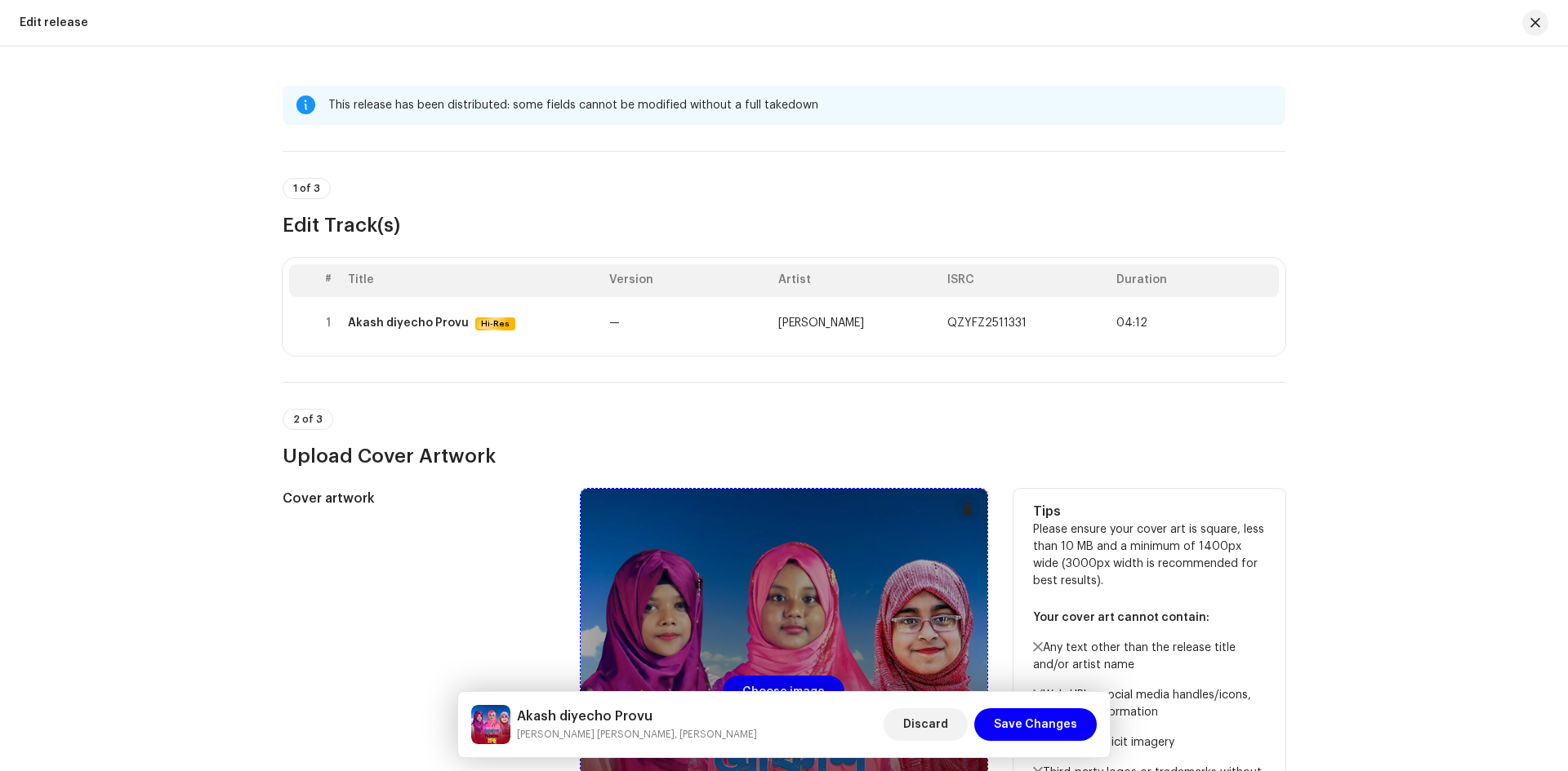
scroll to position [326, 0]
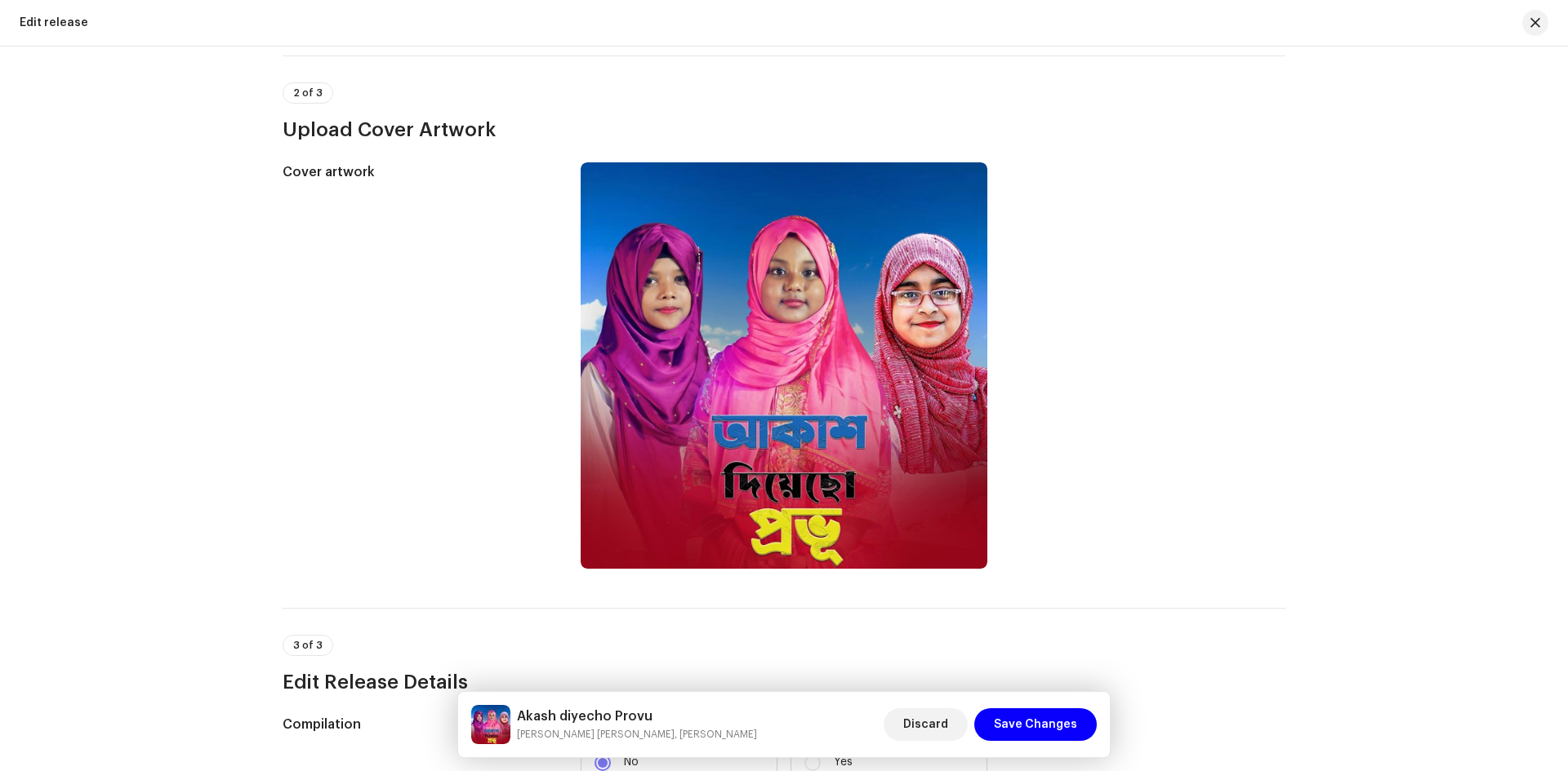
drag, startPoint x: 283, startPoint y: 498, endPoint x: 270, endPoint y: 498, distance: 13.0
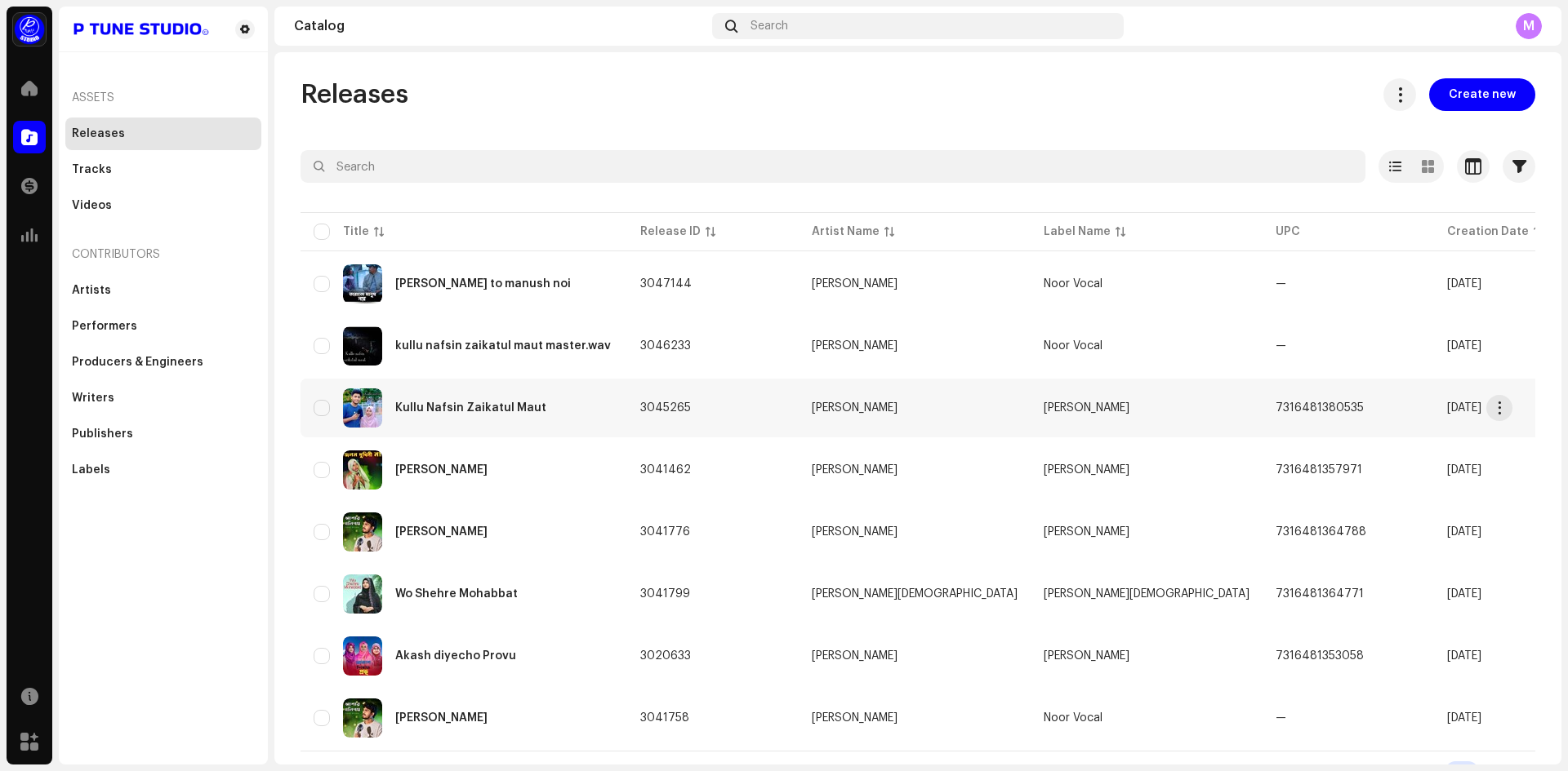
click at [449, 411] on div "Kullu Nafsin Zaikatul Maut" at bounding box center [471, 408] width 151 height 11
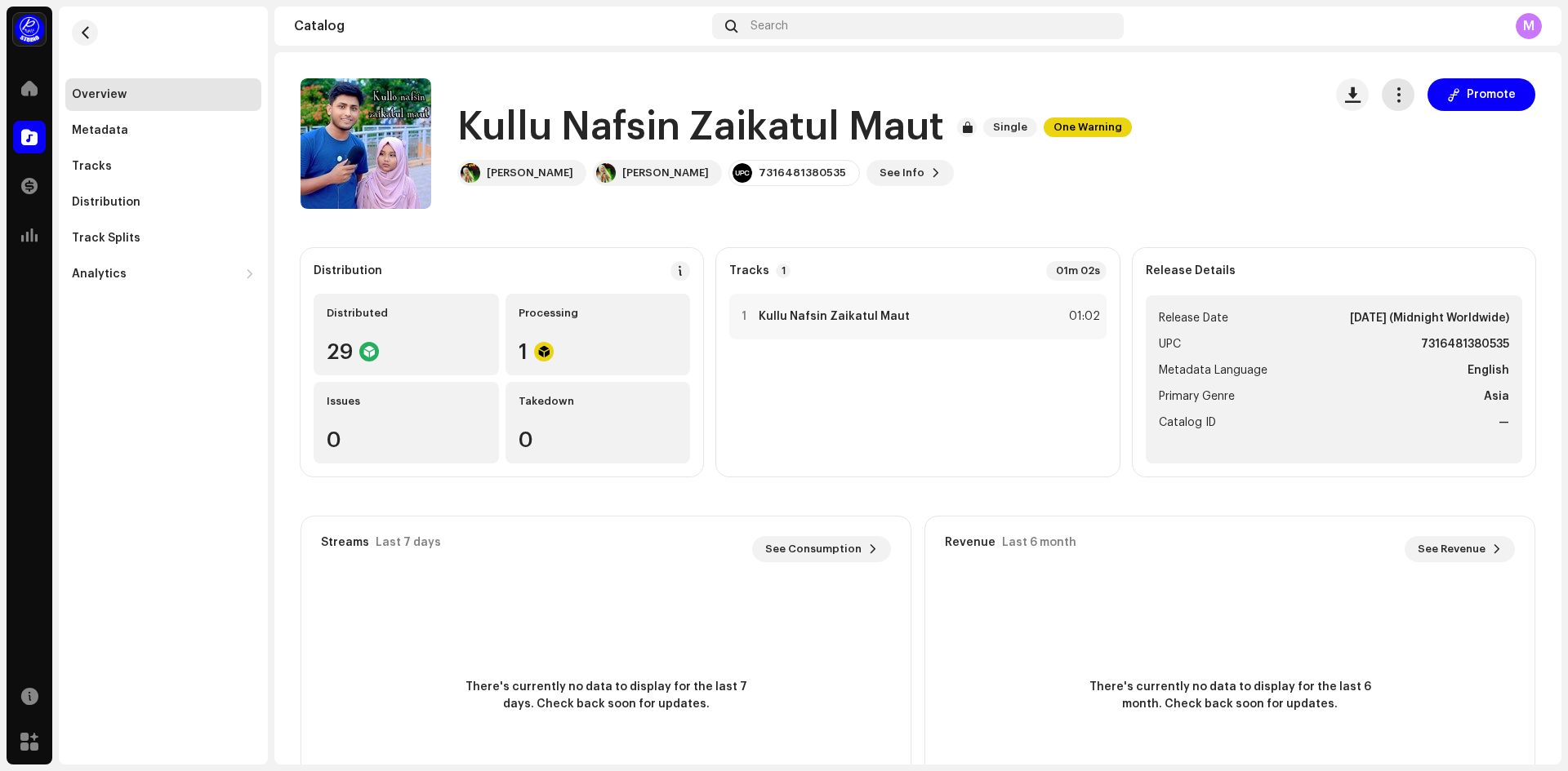
click at [1402, 97] on button "button" at bounding box center [1397, 94] width 32 height 32
click at [12, 87] on div "Home" at bounding box center [29, 88] width 46 height 46
